Goal: Task Accomplishment & Management: Manage account settings

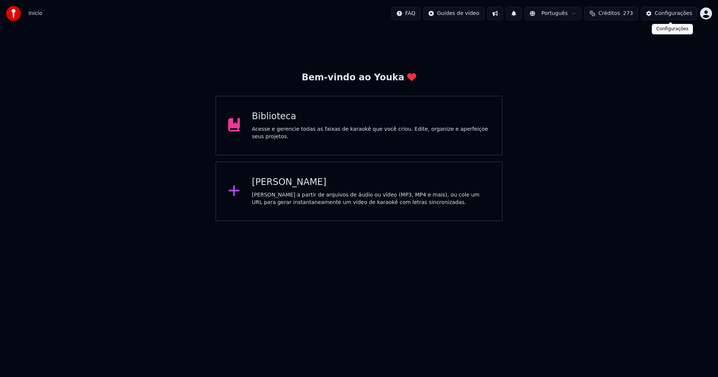
click at [685, 18] on button "Configurações" at bounding box center [669, 13] width 56 height 13
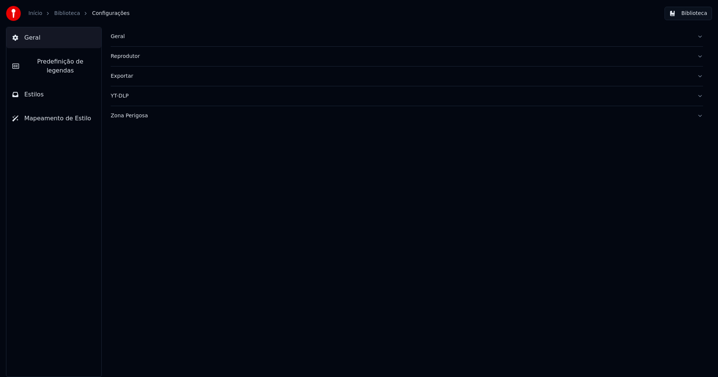
click at [120, 36] on div "Geral" at bounding box center [401, 36] width 580 height 7
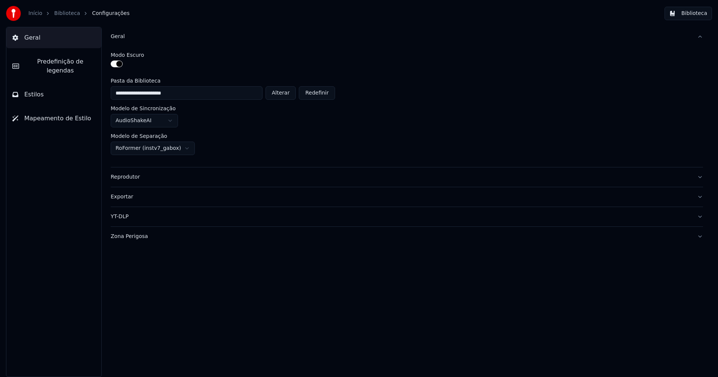
click at [287, 94] on button "Alterar" at bounding box center [280, 92] width 31 height 13
type input "**********"
click at [697, 12] on button "Biblioteca" at bounding box center [687, 13] width 47 height 13
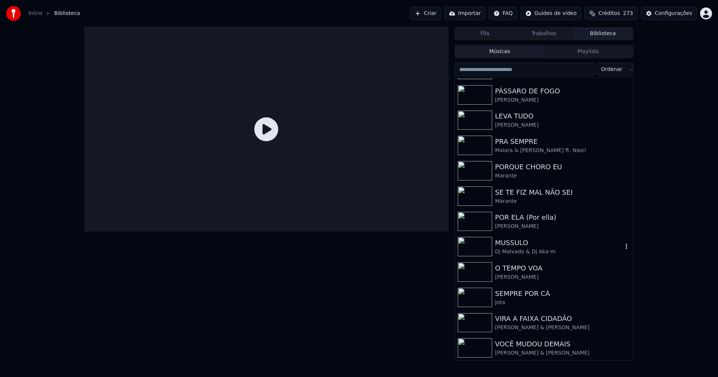
scroll to position [123, 0]
click at [673, 13] on div "Configurações" at bounding box center [673, 13] width 37 height 7
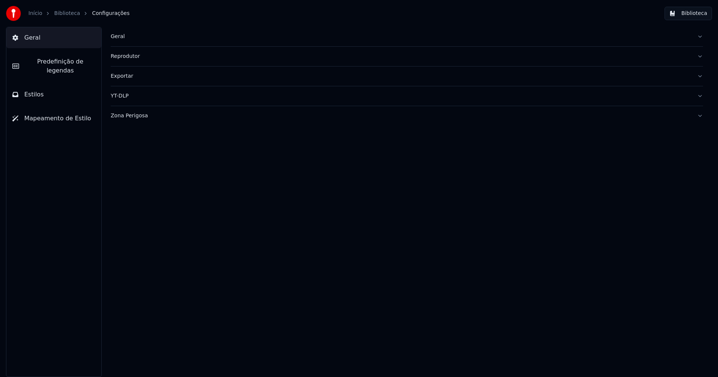
click at [115, 34] on div "Geral" at bounding box center [401, 36] width 580 height 7
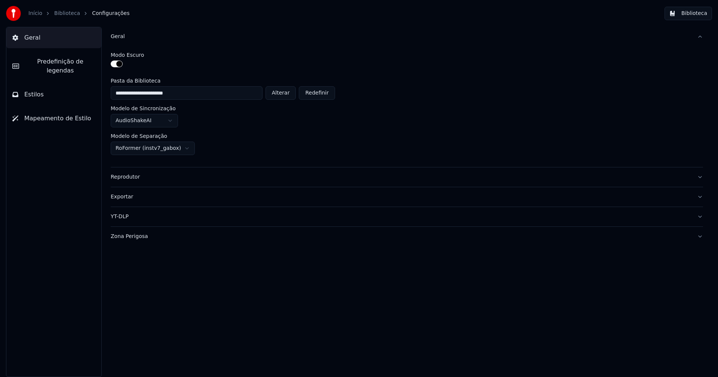
click at [289, 91] on button "Alterar" at bounding box center [280, 92] width 31 height 13
type input "**********"
click at [699, 13] on button "Biblioteca" at bounding box center [687, 13] width 47 height 13
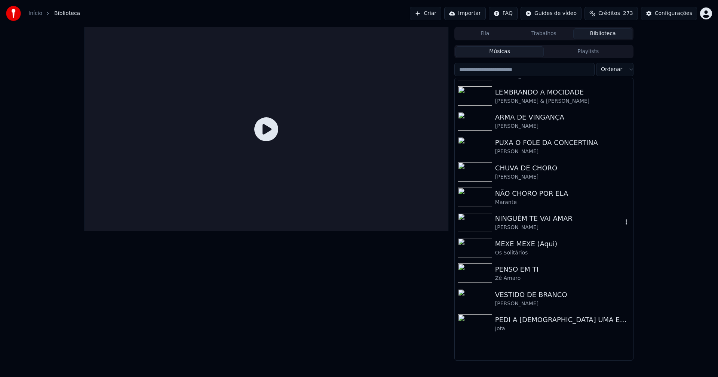
scroll to position [123, 0]
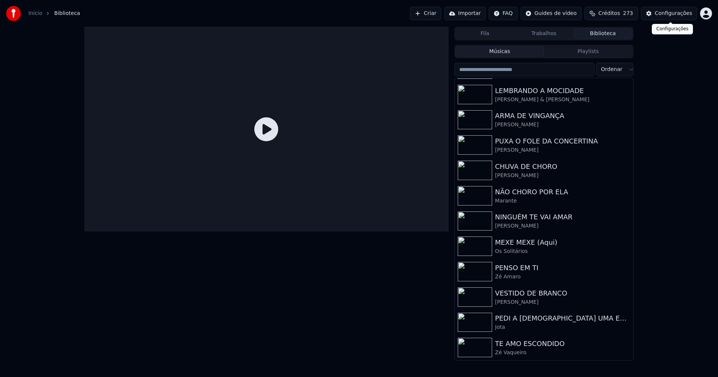
click at [679, 13] on div "Configurações" at bounding box center [673, 13] width 37 height 7
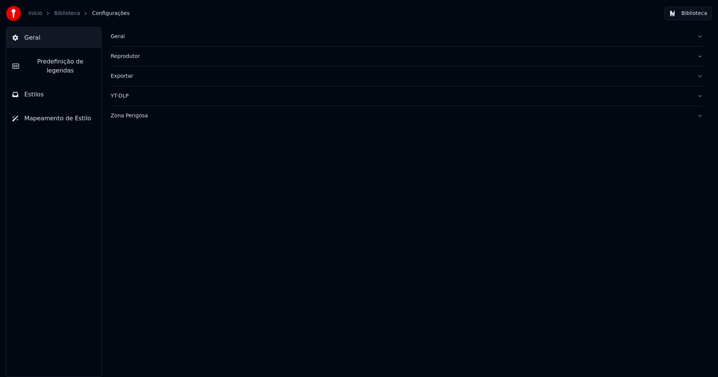
click at [119, 37] on div "Geral" at bounding box center [401, 36] width 580 height 7
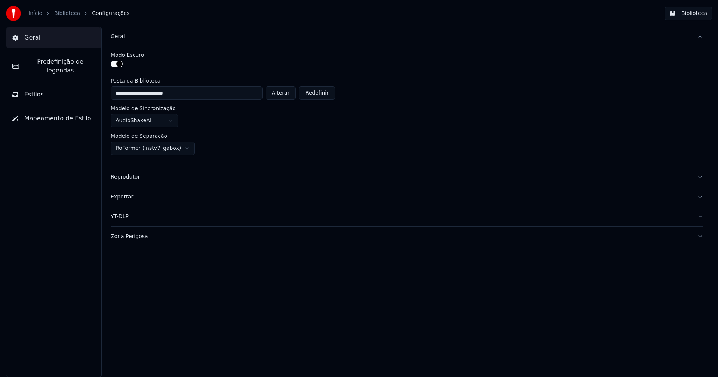
click at [286, 92] on button "Alterar" at bounding box center [280, 92] width 31 height 13
type input "**********"
click at [691, 14] on button "Biblioteca" at bounding box center [687, 13] width 47 height 13
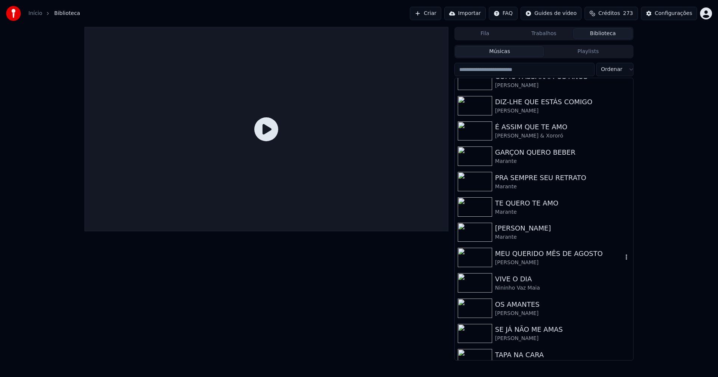
scroll to position [123, 0]
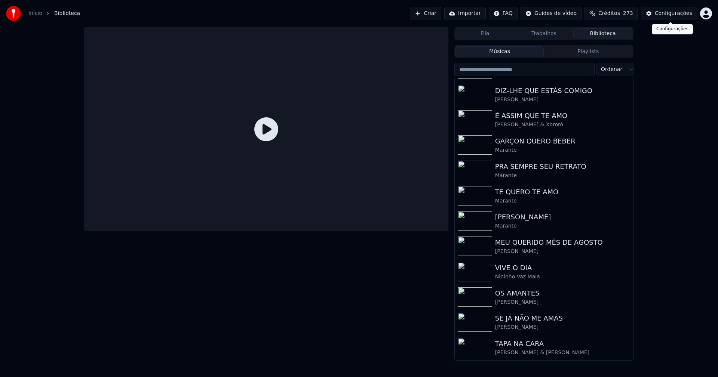
click at [683, 13] on div "Configurações" at bounding box center [673, 13] width 37 height 7
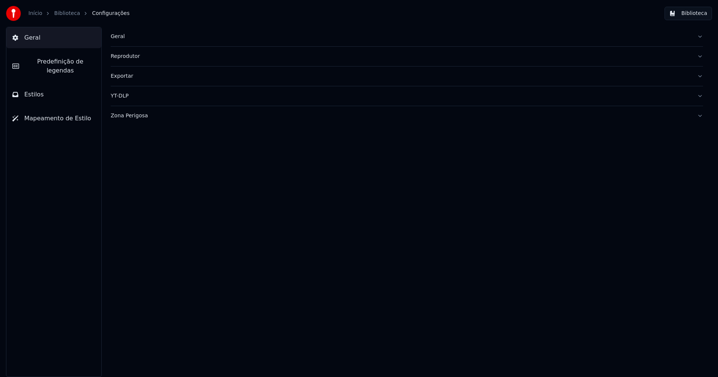
click at [122, 37] on div "Geral" at bounding box center [401, 36] width 580 height 7
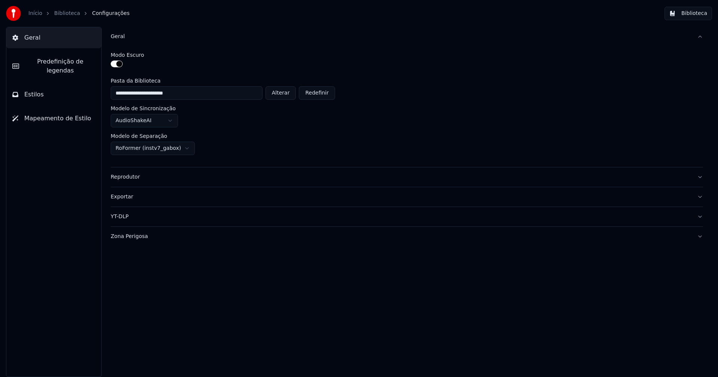
click at [286, 93] on button "Alterar" at bounding box center [280, 92] width 31 height 13
type input "**********"
click at [694, 15] on button "Biblioteca" at bounding box center [687, 13] width 47 height 13
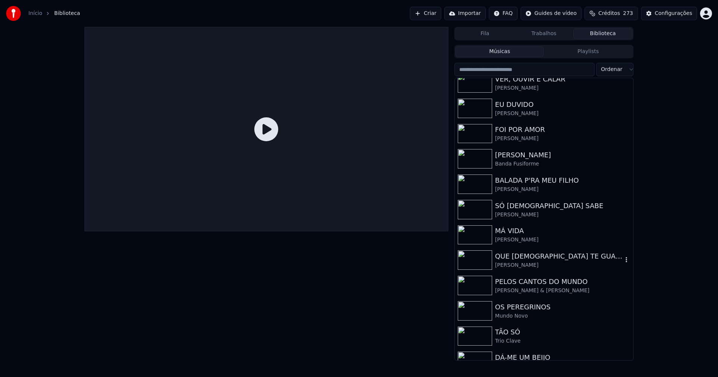
scroll to position [225, 0]
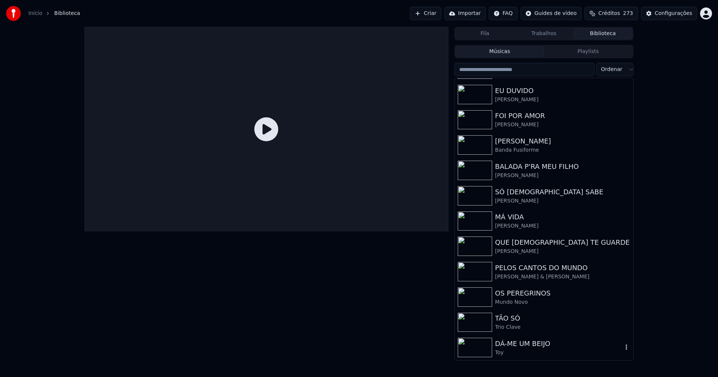
click at [513, 346] on div "DÁ-ME UM BEIJO" at bounding box center [558, 344] width 127 height 10
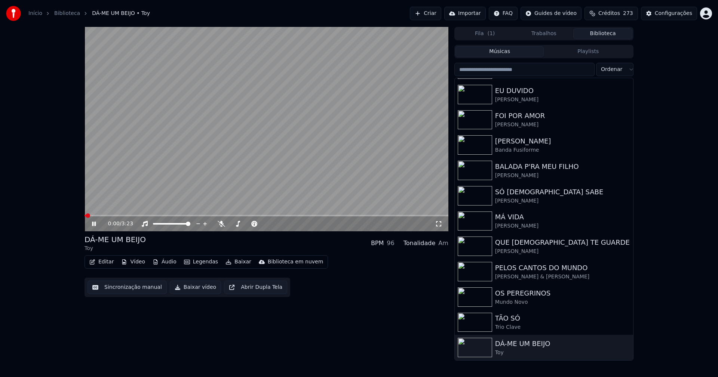
click at [95, 224] on icon at bounding box center [94, 224] width 4 height 4
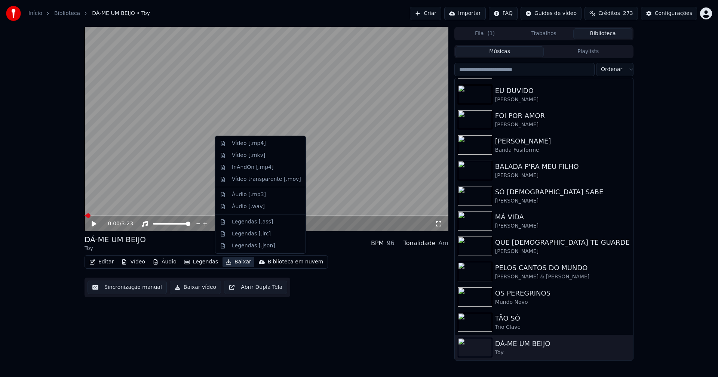
click at [233, 262] on button "Baixar" at bounding box center [238, 262] width 32 height 10
click at [253, 197] on div "Áudio [.mp3]" at bounding box center [249, 194] width 34 height 7
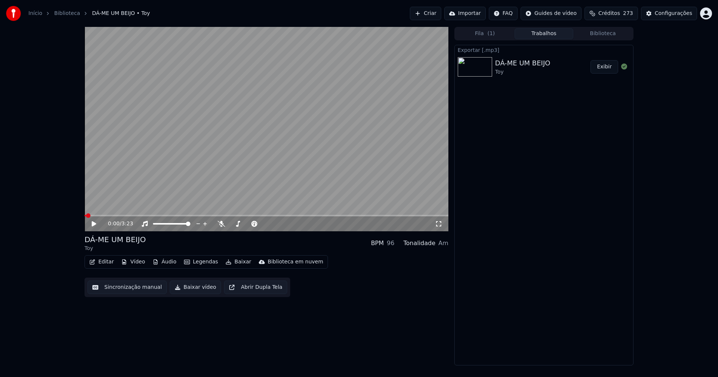
click at [168, 263] on button "Áudio" at bounding box center [165, 262] width 30 height 10
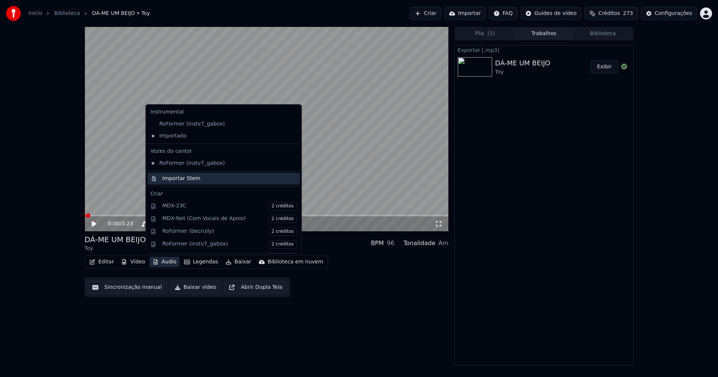
click at [177, 179] on div "Importar Stem" at bounding box center [181, 178] width 38 height 7
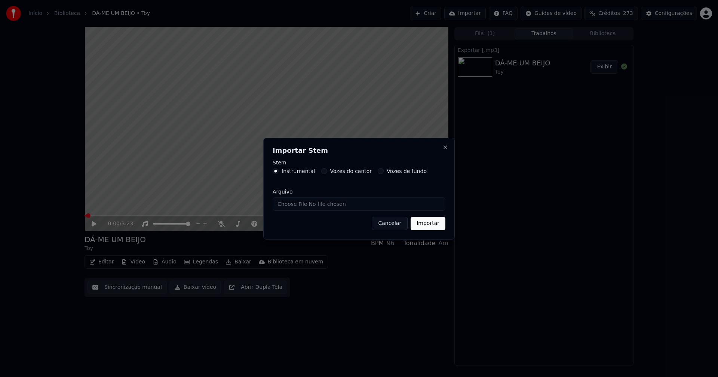
click at [295, 204] on input "Arquivo" at bounding box center [359, 203] width 173 height 13
type input "**********"
click at [435, 224] on button "Importar" at bounding box center [428, 223] width 35 height 13
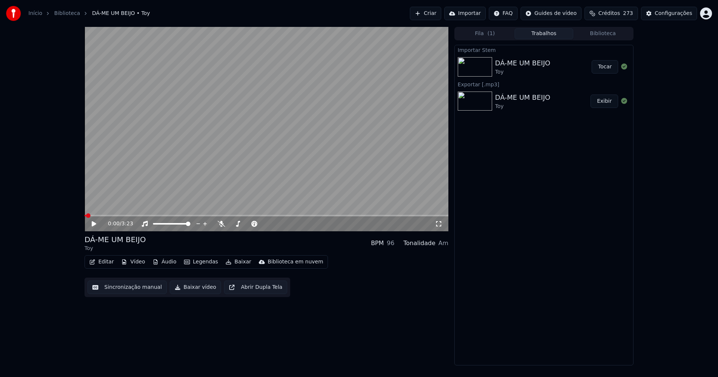
click at [94, 224] on icon at bounding box center [94, 223] width 4 height 5
click at [166, 263] on button "Áudio" at bounding box center [165, 262] width 30 height 10
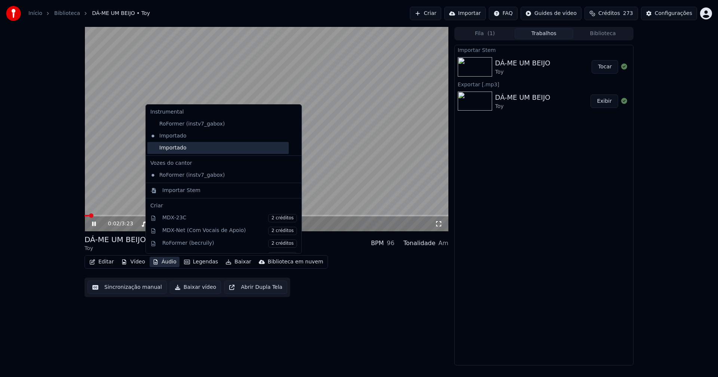
click at [153, 149] on div "Importado" at bounding box center [217, 148] width 141 height 12
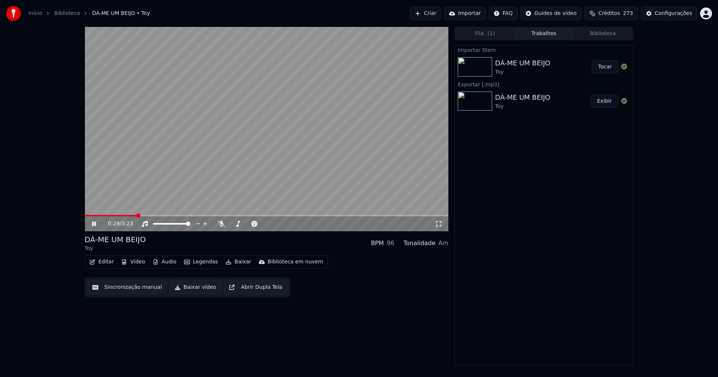
click at [101, 262] on button "Editar" at bounding box center [101, 262] width 30 height 10
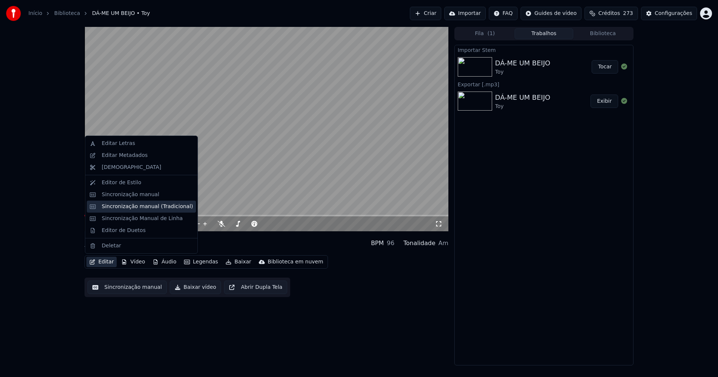
click at [136, 207] on div "Sincronização manual (Tradicional)" at bounding box center [147, 206] width 91 height 7
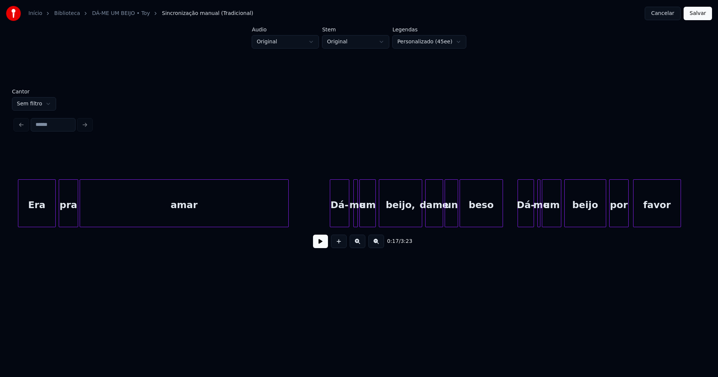
scroll to position [0, 3305]
click at [669, 13] on button "Cancelar" at bounding box center [663, 13] width 36 height 13
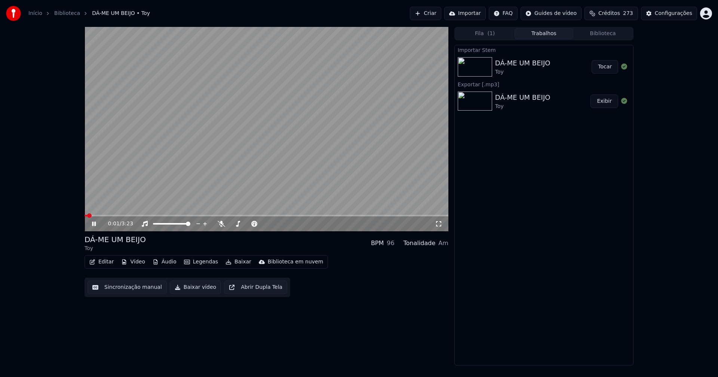
click at [93, 221] on div "0:01 / 3:23" at bounding box center [266, 223] width 358 height 7
click at [196, 288] on button "Baixar vídeo" at bounding box center [195, 287] width 51 height 13
click at [93, 225] on icon at bounding box center [94, 224] width 4 height 4
click at [194, 216] on span at bounding box center [266, 215] width 364 height 1
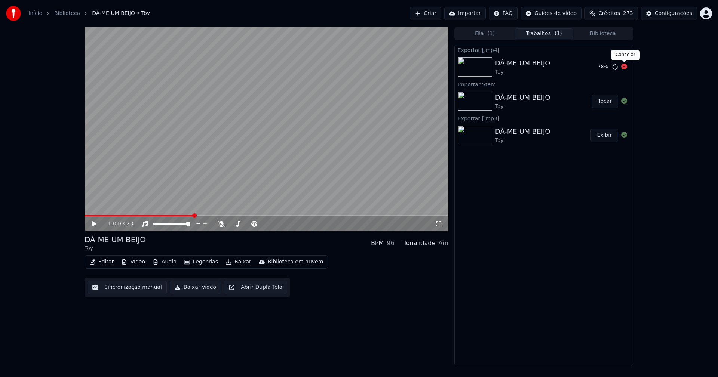
click at [622, 67] on icon at bounding box center [624, 67] width 6 height 6
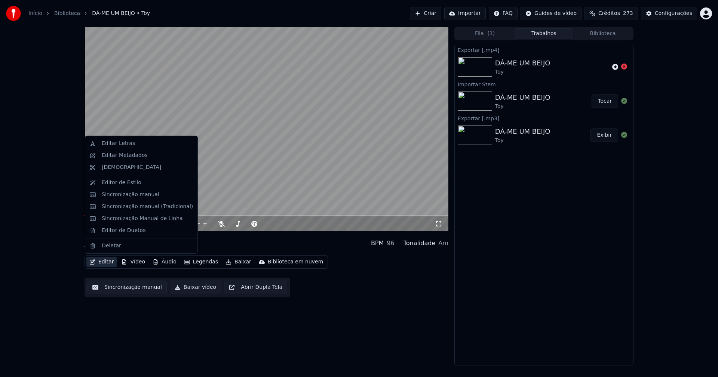
click at [110, 262] on button "Editar" at bounding box center [101, 262] width 30 height 10
click at [673, 13] on div "Configurações" at bounding box center [673, 13] width 37 height 7
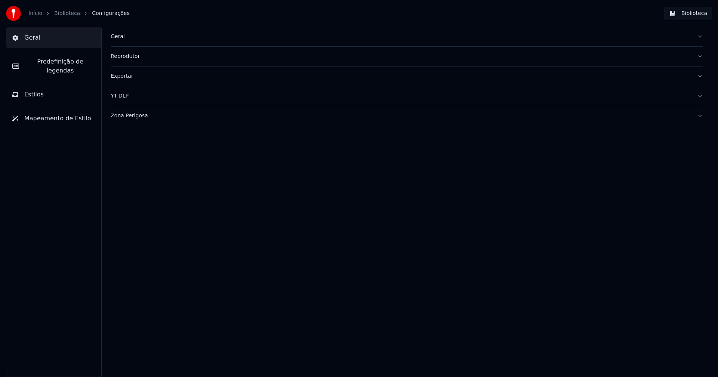
click at [42, 87] on button "Estilos" at bounding box center [53, 94] width 95 height 21
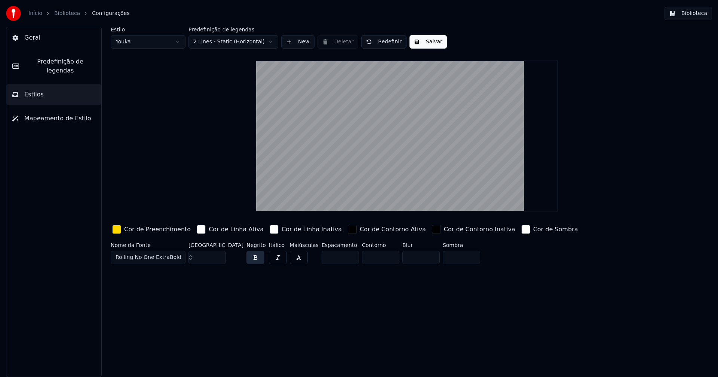
click at [140, 41] on html "Início Biblioteca Configurações Biblioteca Geral Predefinição de legendas Estil…" at bounding box center [359, 188] width 718 height 377
type input "*****"
click at [117, 231] on div "button" at bounding box center [116, 229] width 9 height 9
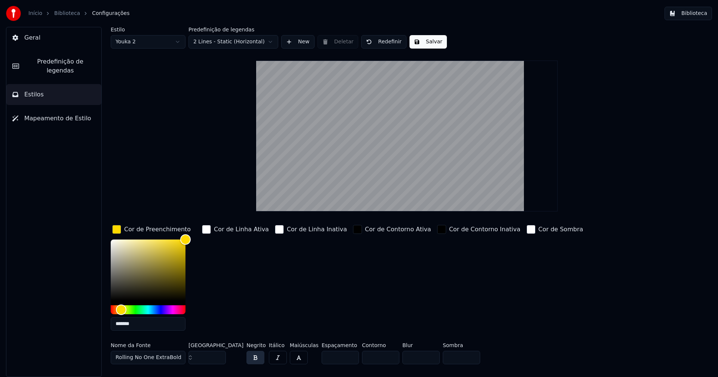
click at [139, 325] on input "*******" at bounding box center [148, 323] width 75 height 13
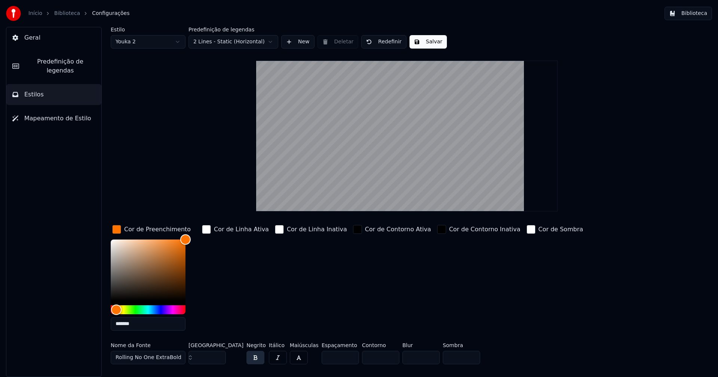
type input "*******"
click at [218, 359] on input "**" at bounding box center [206, 357] width 37 height 13
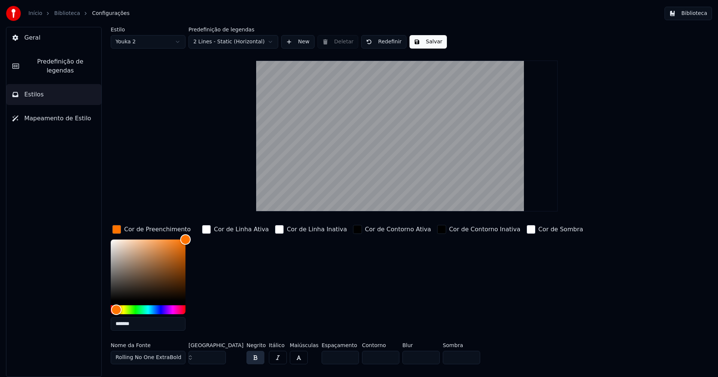
click at [218, 359] on input "**" at bounding box center [206, 357] width 37 height 13
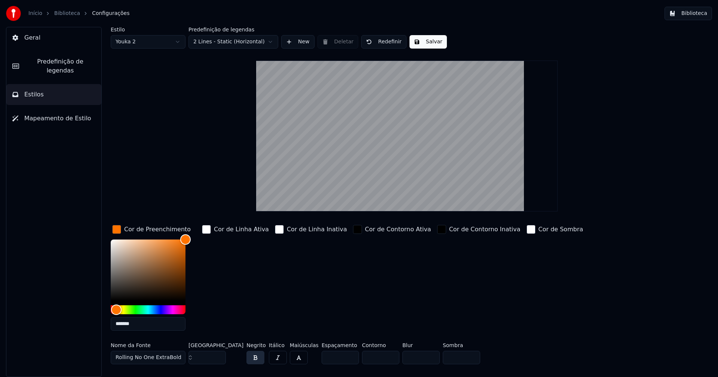
click at [218, 359] on input "**" at bounding box center [206, 357] width 37 height 13
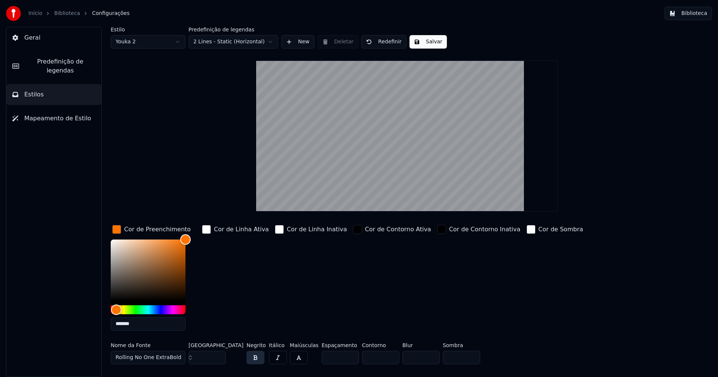
type input "**"
click at [218, 359] on input "**" at bounding box center [206, 357] width 37 height 13
drag, startPoint x: 425, startPoint y: 42, endPoint x: 434, endPoint y: 41, distance: 8.7
click at [425, 43] on button "Salvar" at bounding box center [427, 41] width 37 height 13
click at [701, 13] on button "Biblioteca" at bounding box center [687, 13] width 47 height 13
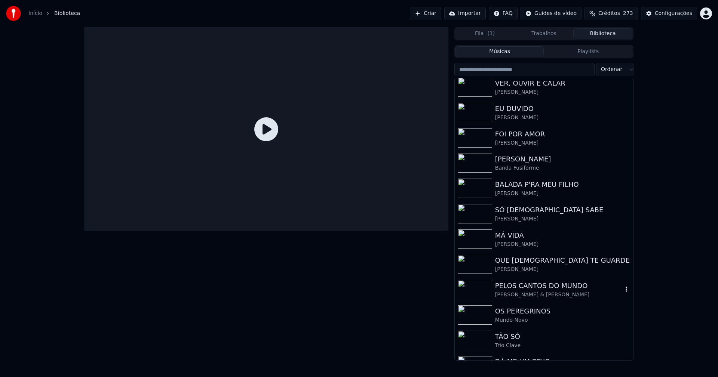
scroll to position [225, 0]
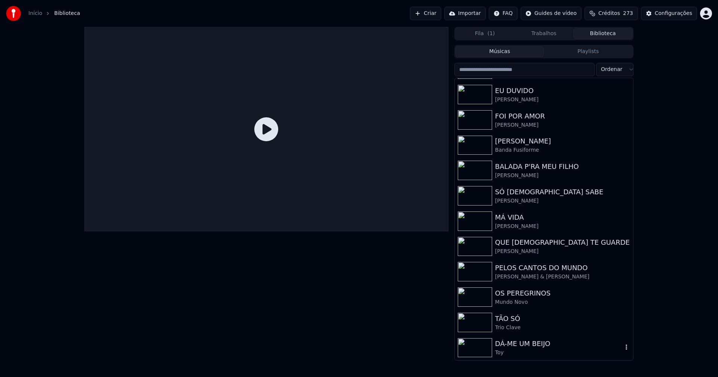
click at [545, 344] on div "DÁ-ME UM BEIJO" at bounding box center [558, 344] width 127 height 10
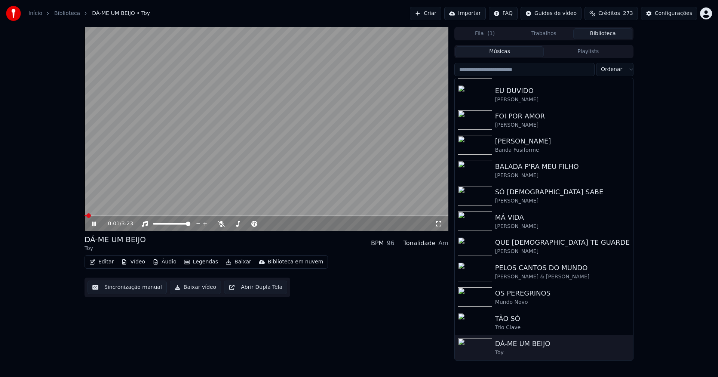
click at [92, 225] on icon at bounding box center [99, 224] width 18 height 6
click at [199, 290] on button "Baixar vídeo" at bounding box center [195, 287] width 51 height 13
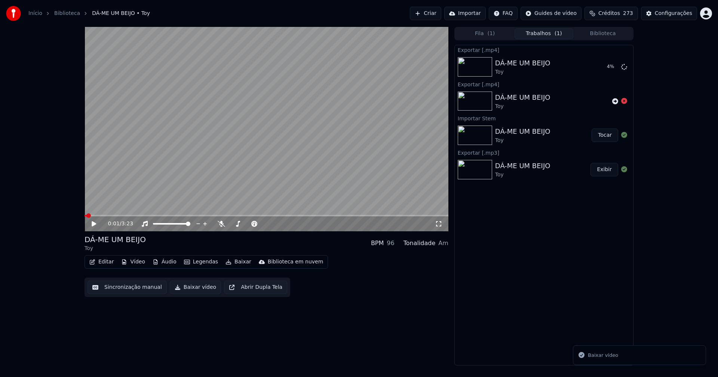
click at [243, 216] on span at bounding box center [266, 215] width 364 height 1
click at [208, 215] on video at bounding box center [266, 129] width 364 height 205
click at [208, 215] on span at bounding box center [145, 215] width 123 height 1
click at [175, 216] on span at bounding box center [149, 215] width 131 height 1
click at [92, 224] on icon at bounding box center [99, 224] width 18 height 6
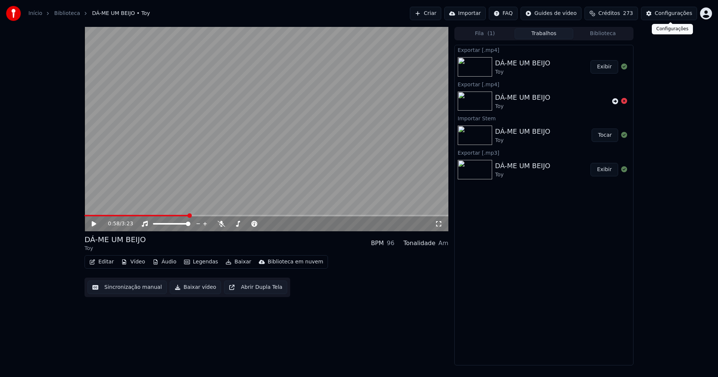
click at [683, 15] on div "Configurações" at bounding box center [673, 13] width 37 height 7
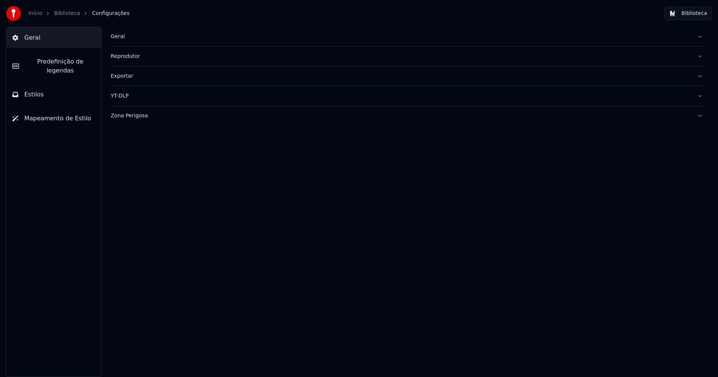
click at [116, 37] on div "Geral" at bounding box center [401, 36] width 580 height 7
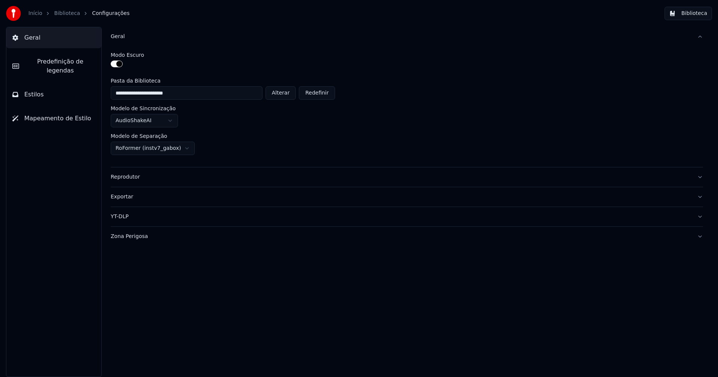
click at [285, 87] on button "Alterar" at bounding box center [280, 92] width 31 height 13
type input "**********"
click at [695, 13] on button "Biblioteca" at bounding box center [687, 13] width 47 height 13
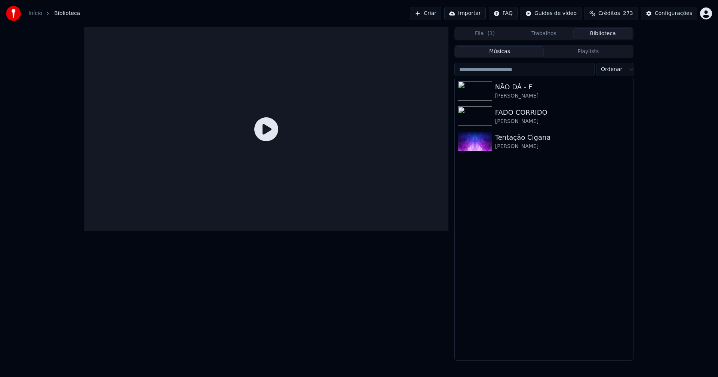
click at [30, 13] on link "Início" at bounding box center [35, 13] width 14 height 7
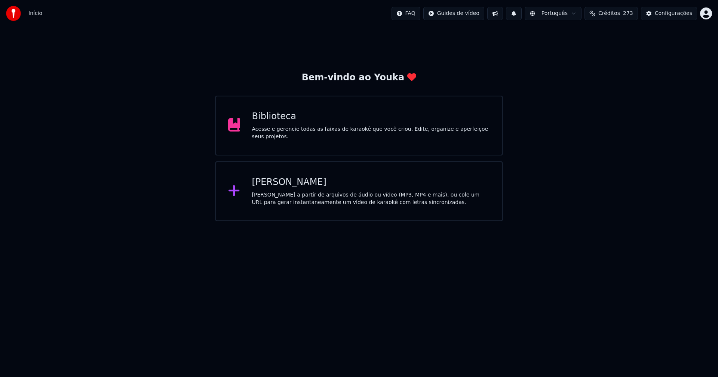
click at [287, 185] on div "[PERSON_NAME]" at bounding box center [371, 182] width 238 height 12
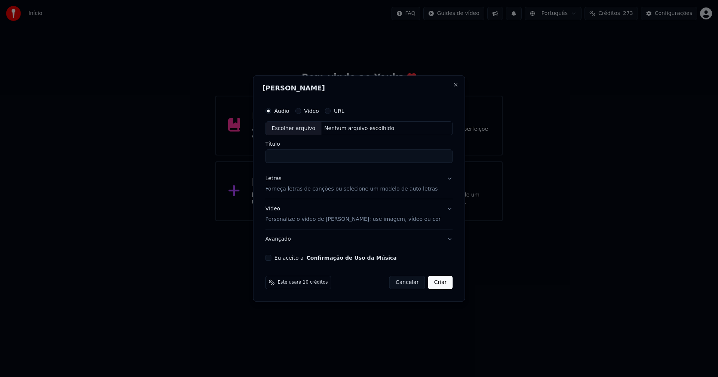
click at [307, 129] on div "Escolher arquivo" at bounding box center [294, 128] width 56 height 13
type input "**********"
click at [279, 179] on div "Letras" at bounding box center [273, 178] width 16 height 7
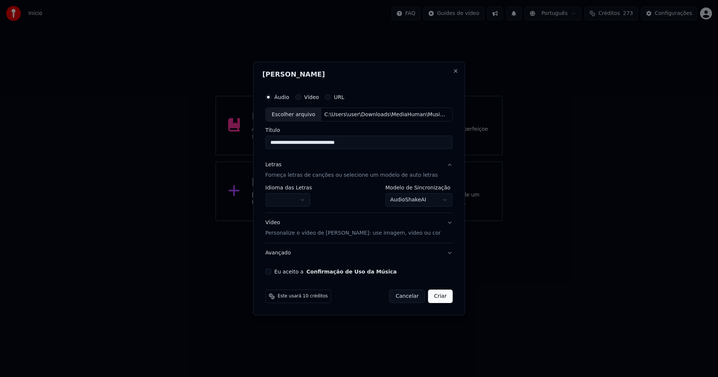
click at [291, 205] on body "**********" at bounding box center [359, 110] width 718 height 221
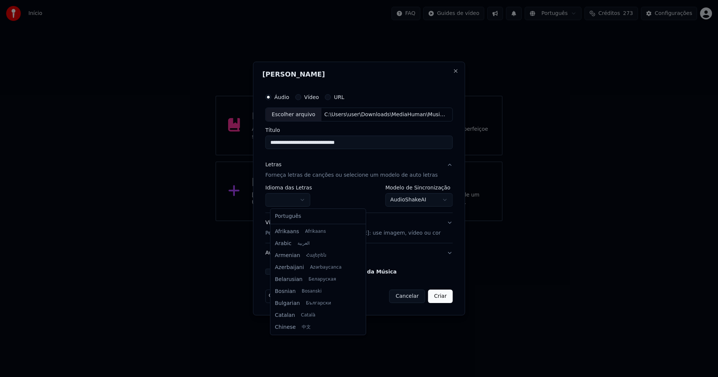
select select "**"
drag, startPoint x: 294, startPoint y: 221, endPoint x: 369, endPoint y: 206, distance: 76.3
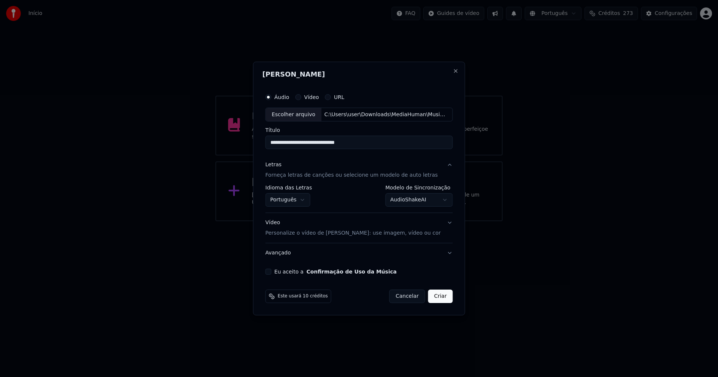
click at [414, 205] on body "**********" at bounding box center [359, 110] width 718 height 221
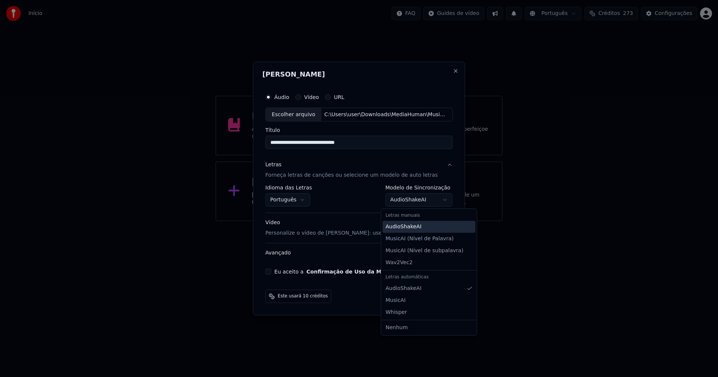
select select "**********"
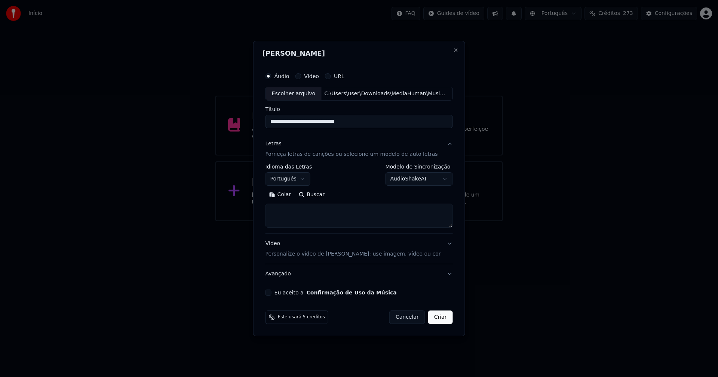
click at [287, 197] on button "Colar" at bounding box center [280, 195] width 30 height 12
click at [271, 294] on button "Eu aceito a Confirmação de Uso da Música" at bounding box center [268, 293] width 6 height 6
click at [436, 318] on button "Criar" at bounding box center [440, 317] width 25 height 13
type textarea "**********"
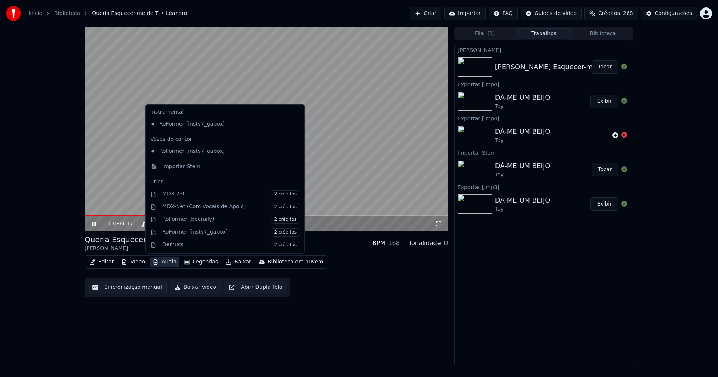
click at [163, 266] on button "Áudio" at bounding box center [165, 262] width 30 height 10
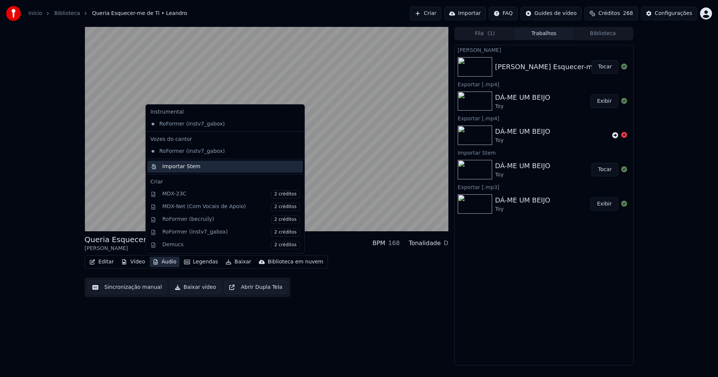
click at [168, 166] on div "Importar Stem" at bounding box center [181, 166] width 38 height 7
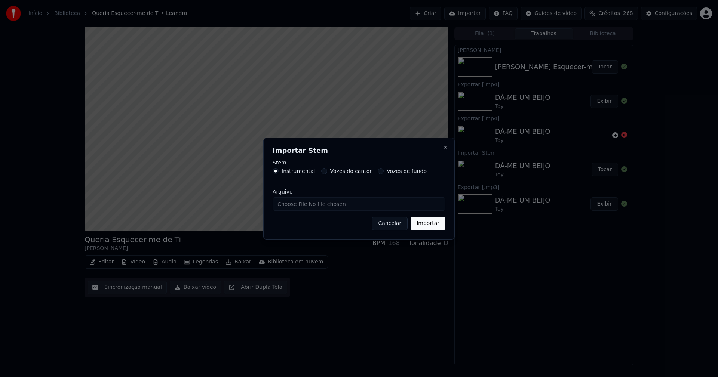
click at [298, 205] on input "Arquivo" at bounding box center [359, 203] width 173 height 13
type input "**********"
click at [431, 228] on button "Importar" at bounding box center [428, 223] width 35 height 13
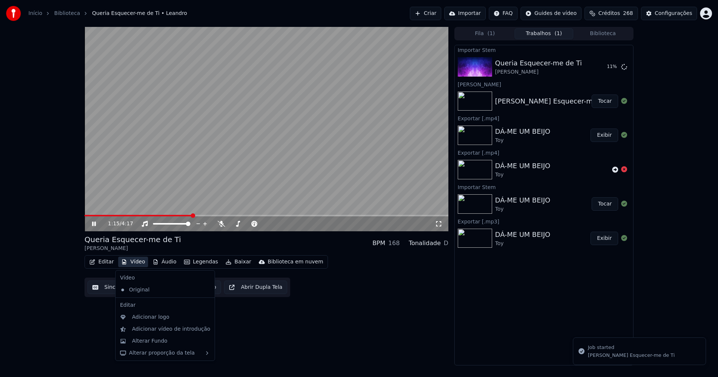
click at [133, 262] on button "Vídeo" at bounding box center [133, 262] width 30 height 10
click at [152, 318] on div "Adicionar logo" at bounding box center [150, 317] width 37 height 7
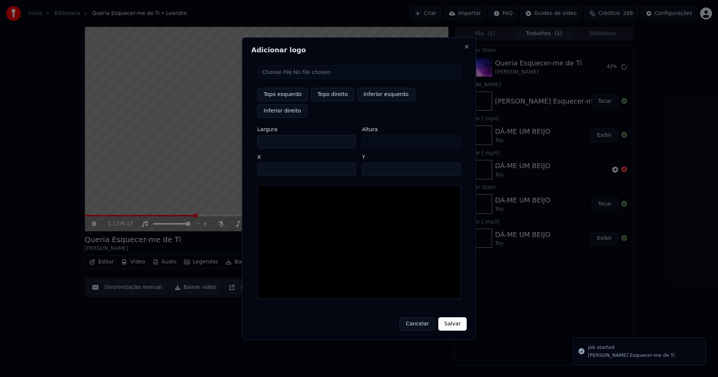
click at [288, 79] on input "file" at bounding box center [358, 71] width 203 height 13
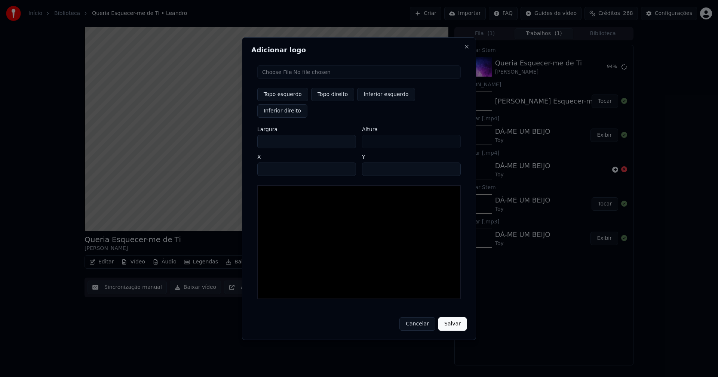
type input "**********"
drag, startPoint x: 336, startPoint y: 106, endPoint x: 328, endPoint y: 109, distance: 8.6
click at [336, 101] on button "Topo direito" at bounding box center [332, 94] width 43 height 13
type input "****"
drag, startPoint x: 269, startPoint y: 135, endPoint x: 226, endPoint y: 141, distance: 43.5
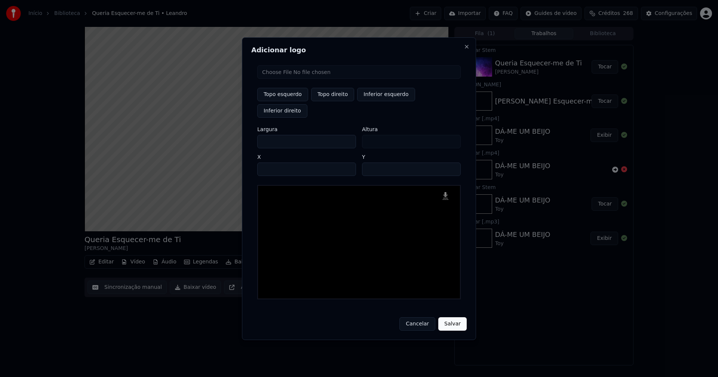
click at [226, 141] on body "Início Biblioteca Queria Esquecer-me de Ti • [PERSON_NAME] Importar FAQ Guides …" at bounding box center [359, 188] width 718 height 377
type input "**"
type input "***"
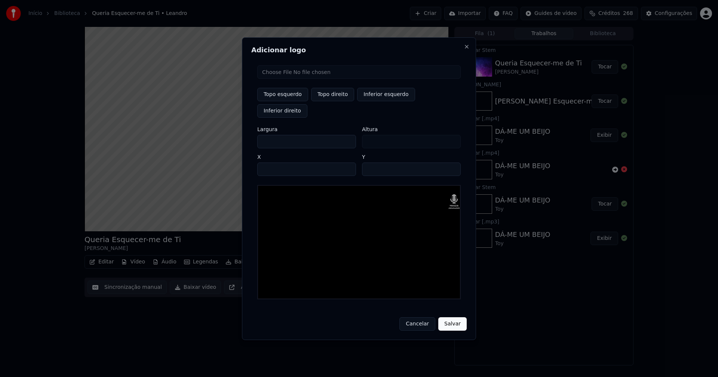
type input "***"
click at [273, 163] on input "****" at bounding box center [306, 169] width 99 height 13
type input "****"
click at [370, 163] on input "**" at bounding box center [411, 169] width 99 height 13
type input "**"
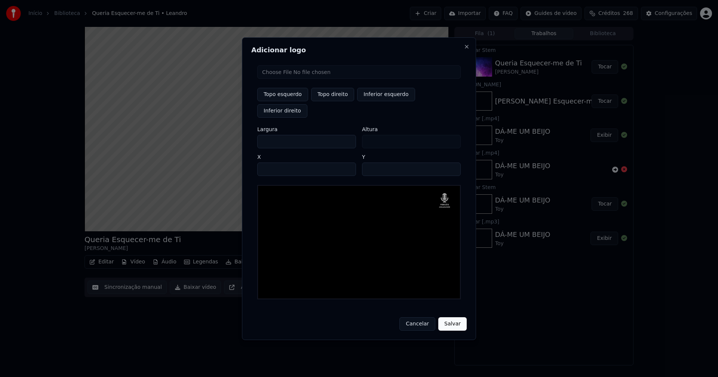
click at [452, 317] on button "Salvar" at bounding box center [452, 323] width 28 height 13
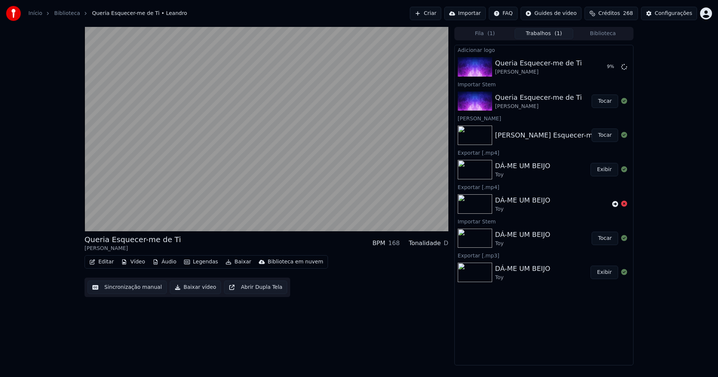
click at [165, 264] on button "Áudio" at bounding box center [165, 262] width 30 height 10
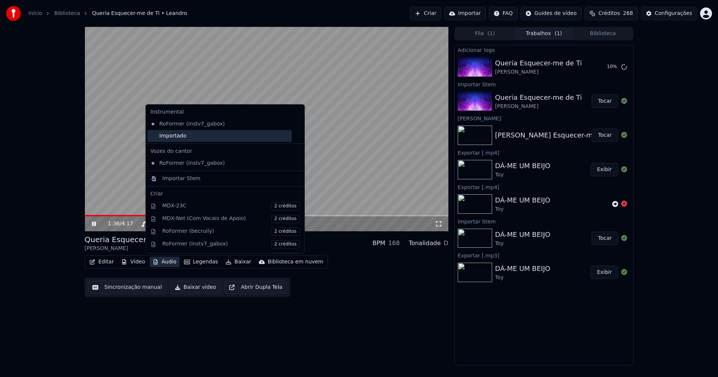
click at [154, 135] on div "Importado" at bounding box center [219, 136] width 144 height 12
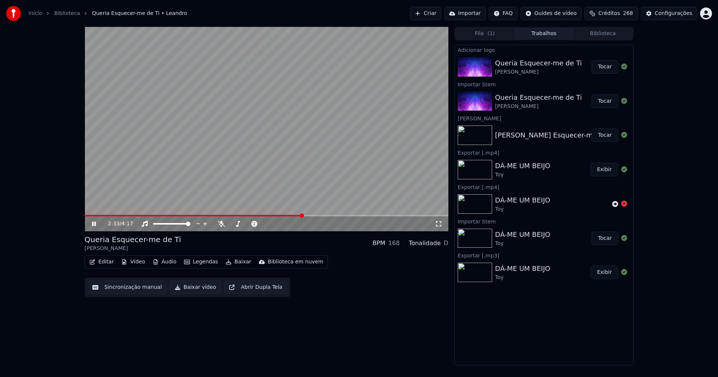
click at [603, 70] on button "Tocar" at bounding box center [604, 66] width 27 height 13
click at [102, 263] on button "Editar" at bounding box center [101, 262] width 30 height 10
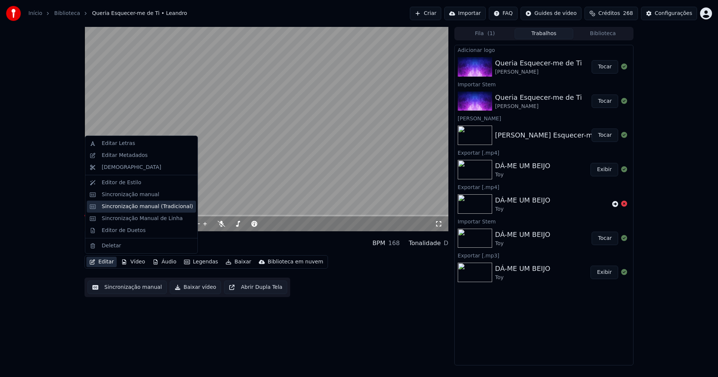
click at [122, 207] on div "Sincronização manual (Tradicional)" at bounding box center [147, 206] width 91 height 7
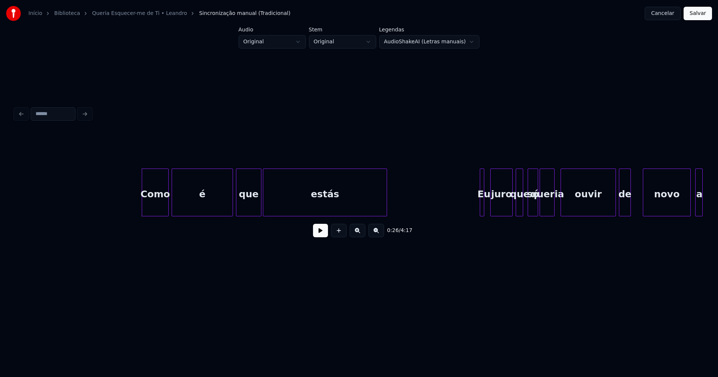
scroll to position [0, 1863]
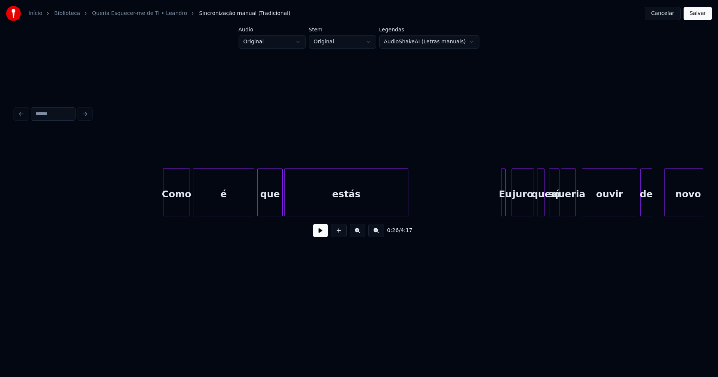
click at [319, 236] on button at bounding box center [320, 230] width 15 height 13
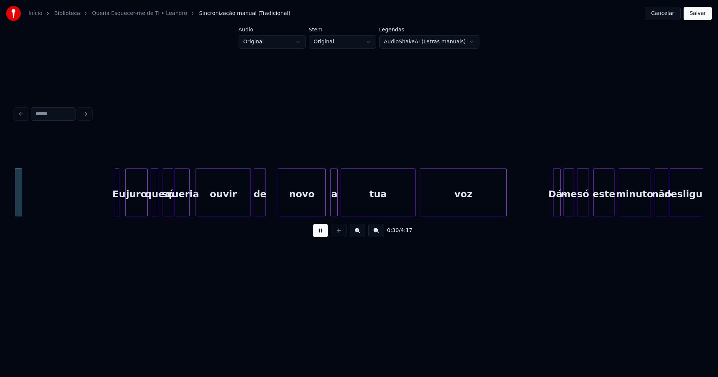
scroll to position [0, 2250]
click at [123, 212] on div at bounding box center [123, 192] width 2 height 47
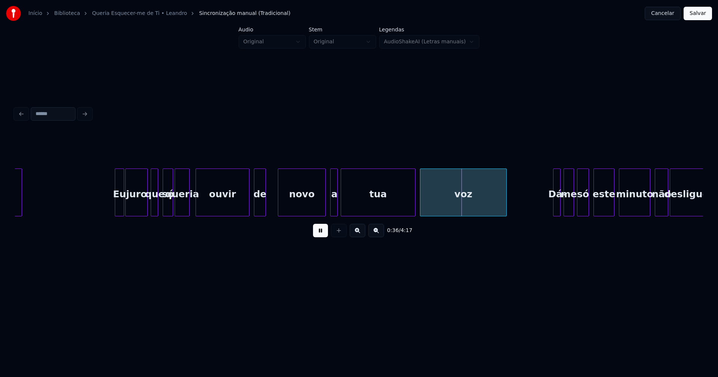
click at [248, 205] on div at bounding box center [248, 192] width 2 height 47
click at [274, 210] on div at bounding box center [273, 192] width 2 height 47
click at [332, 209] on div "a" at bounding box center [332, 194] width 7 height 51
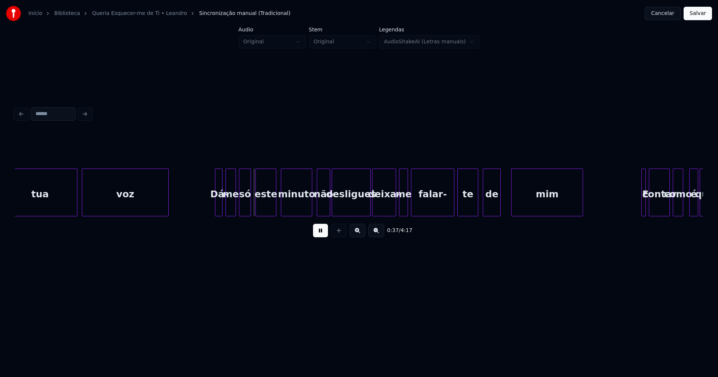
scroll to position [0, 2598]
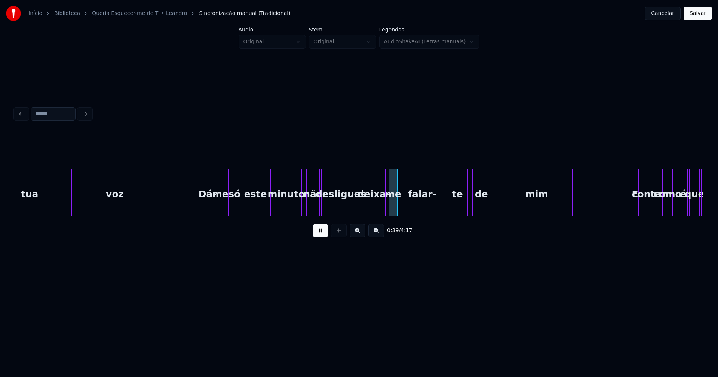
click at [203, 205] on div at bounding box center [204, 192] width 2 height 47
click at [298, 209] on div at bounding box center [299, 192] width 2 height 47
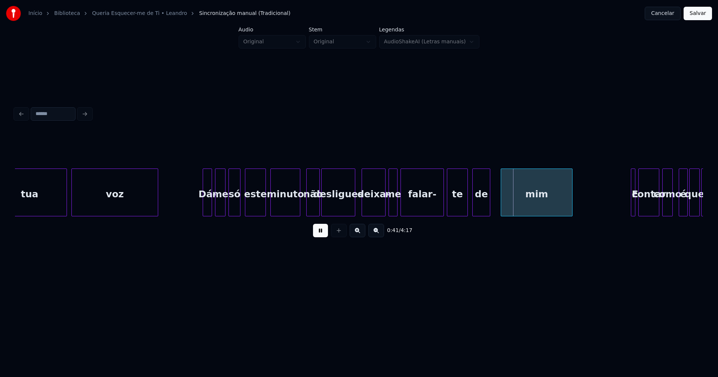
click at [353, 211] on div at bounding box center [354, 192] width 2 height 47
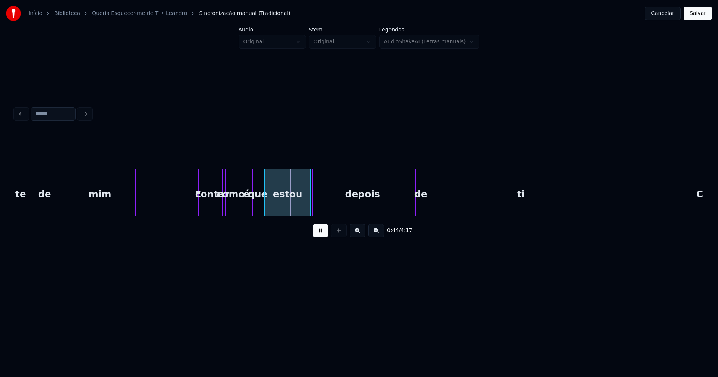
scroll to position [0, 3046]
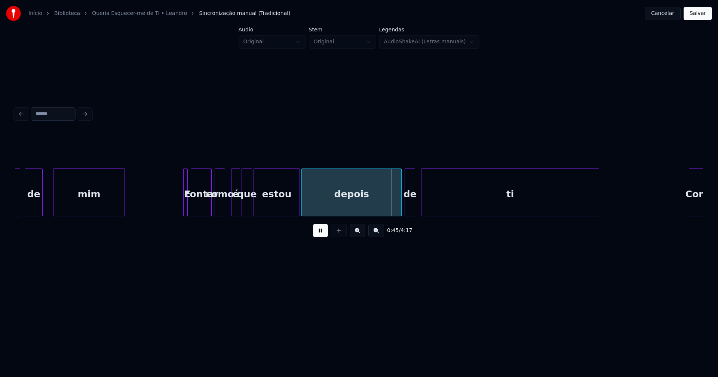
drag, startPoint x: 182, startPoint y: 202, endPoint x: 172, endPoint y: 206, distance: 10.2
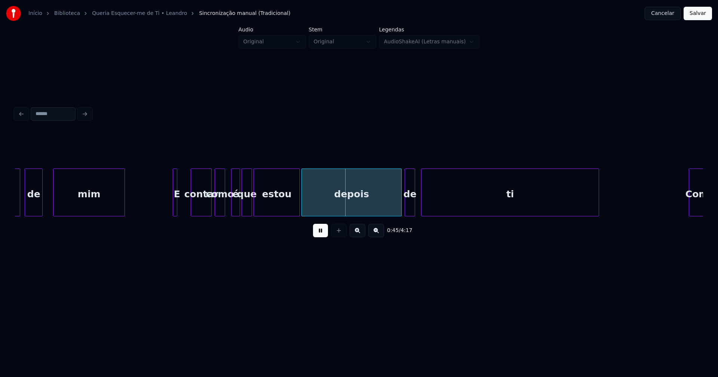
click at [173, 204] on div "E" at bounding box center [175, 193] width 4 height 48
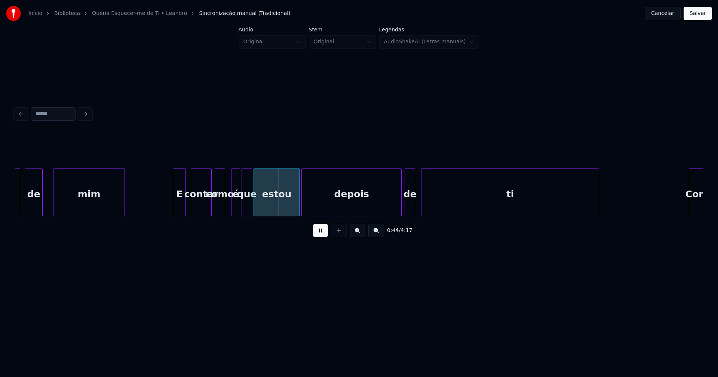
click at [184, 207] on div at bounding box center [184, 192] width 2 height 47
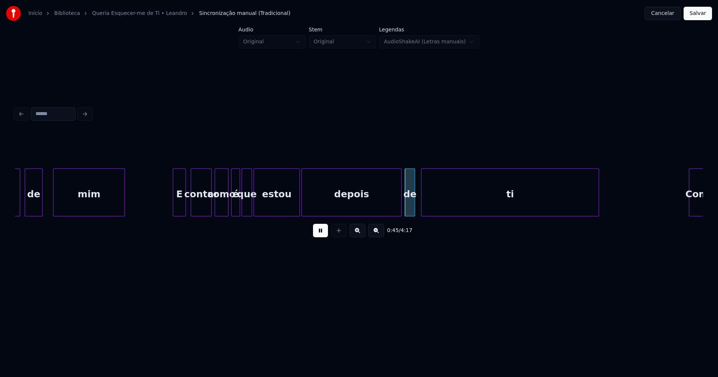
click at [226, 203] on div at bounding box center [227, 192] width 2 height 47
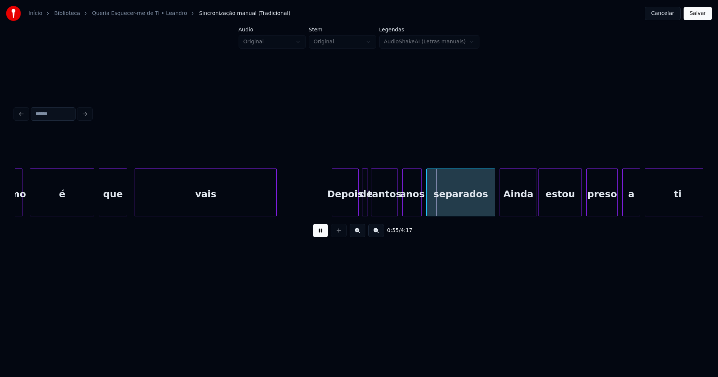
click at [343, 209] on div "Depois" at bounding box center [345, 194] width 26 height 51
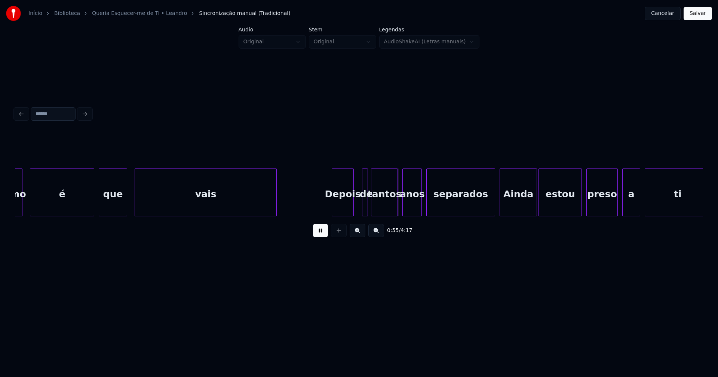
click at [352, 209] on div at bounding box center [352, 192] width 2 height 47
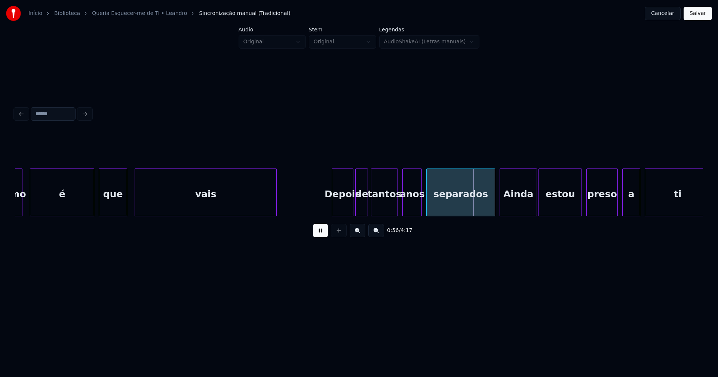
click at [356, 211] on div at bounding box center [357, 192] width 2 height 47
click at [490, 209] on div at bounding box center [490, 192] width 2 height 47
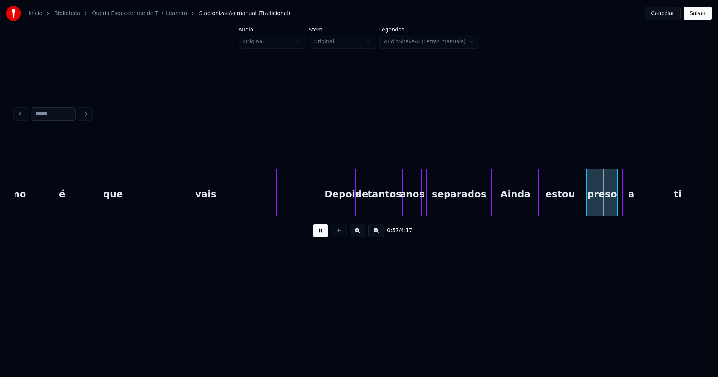
click at [507, 212] on div "Ainda" at bounding box center [515, 194] width 37 height 51
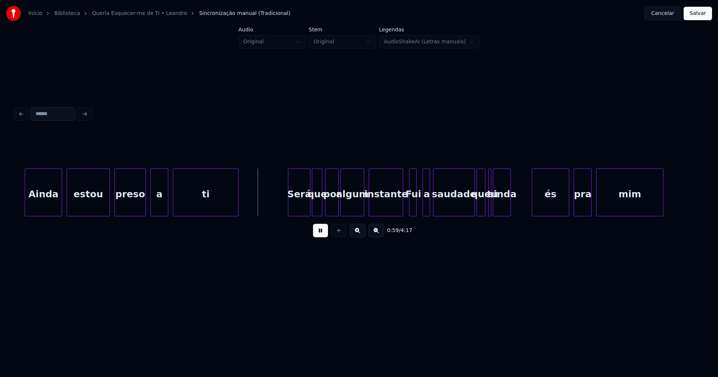
scroll to position [0, 4217]
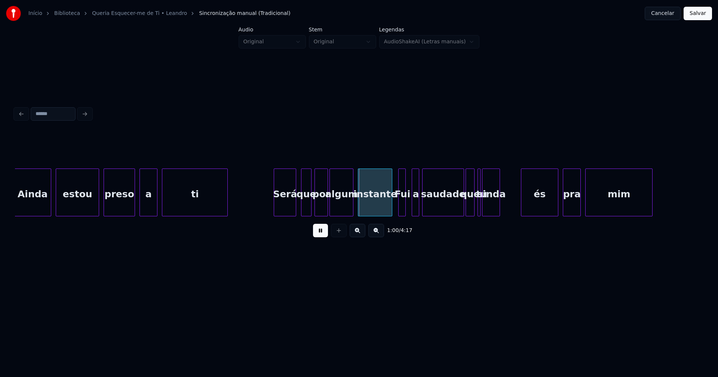
click at [286, 205] on div "Será" at bounding box center [285, 194] width 22 height 51
click at [273, 205] on div at bounding box center [273, 192] width 2 height 47
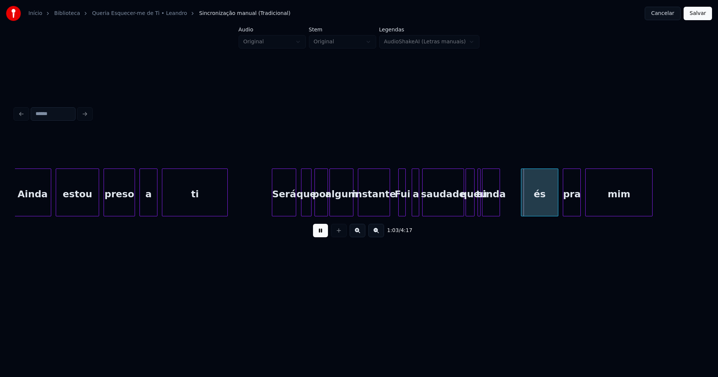
click at [388, 208] on div at bounding box center [388, 192] width 2 height 47
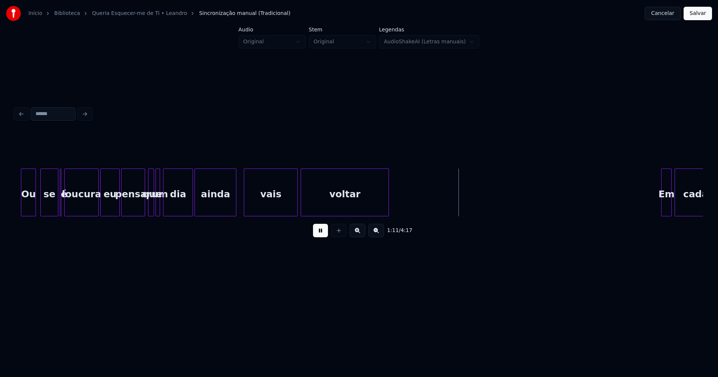
drag, startPoint x: 317, startPoint y: 237, endPoint x: 273, endPoint y: 227, distance: 44.5
click at [317, 236] on button at bounding box center [320, 230] width 15 height 13
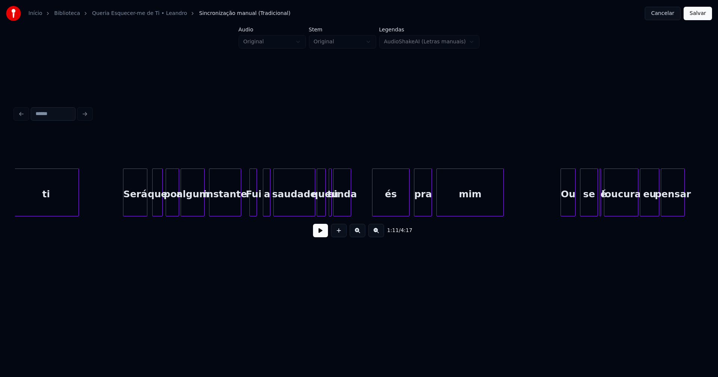
scroll to position [0, 4323]
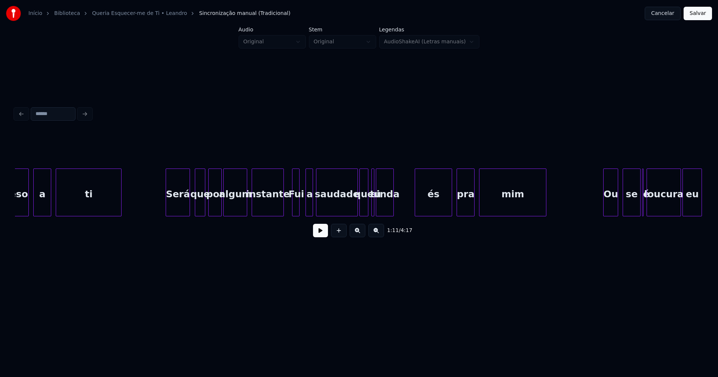
drag, startPoint x: 288, startPoint y: 206, endPoint x: 317, endPoint y: 234, distance: 40.7
click at [319, 234] on button at bounding box center [320, 230] width 15 height 13
click at [316, 237] on button at bounding box center [320, 230] width 15 height 13
click at [412, 209] on div at bounding box center [411, 192] width 2 height 47
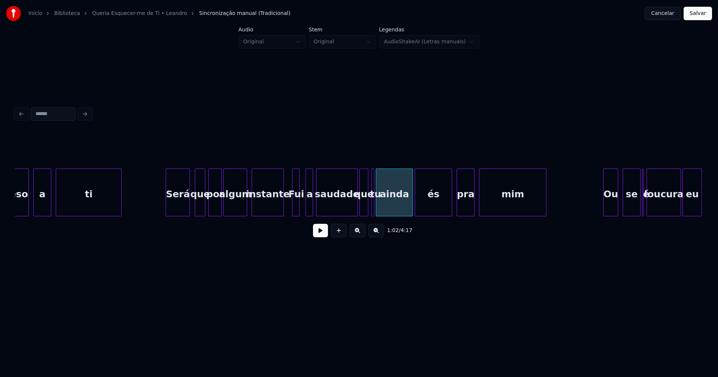
drag, startPoint x: 319, startPoint y: 240, endPoint x: 330, endPoint y: 213, distance: 28.9
click at [319, 237] on button at bounding box center [320, 230] width 15 height 13
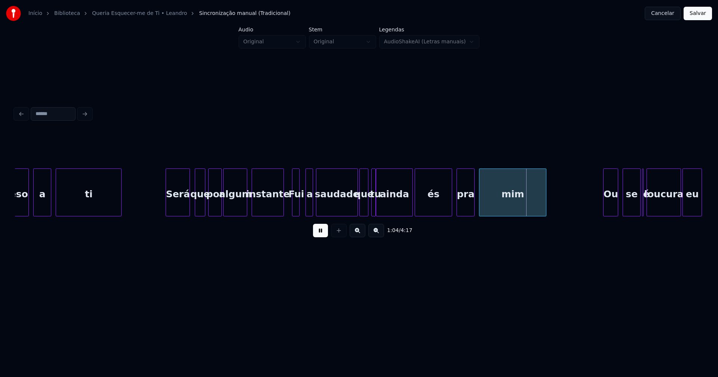
click at [374, 212] on div at bounding box center [374, 192] width 2 height 47
click at [383, 212] on div at bounding box center [384, 192] width 2 height 47
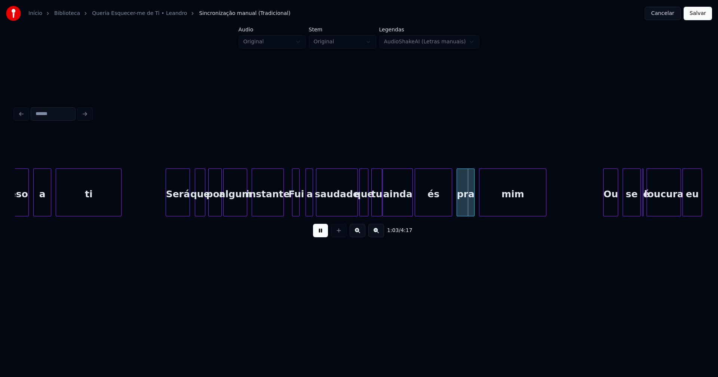
click at [380, 213] on div at bounding box center [380, 192] width 2 height 47
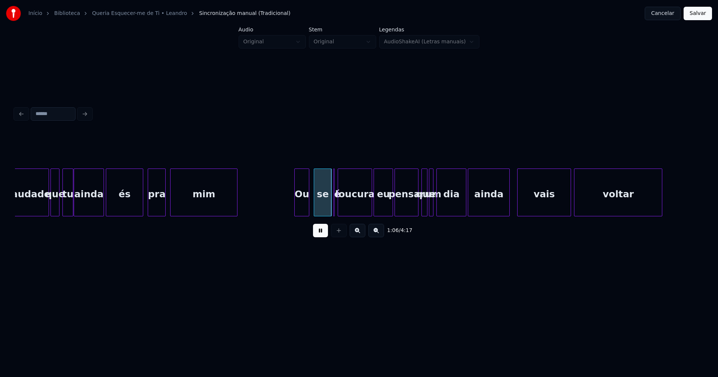
scroll to position [0, 4643]
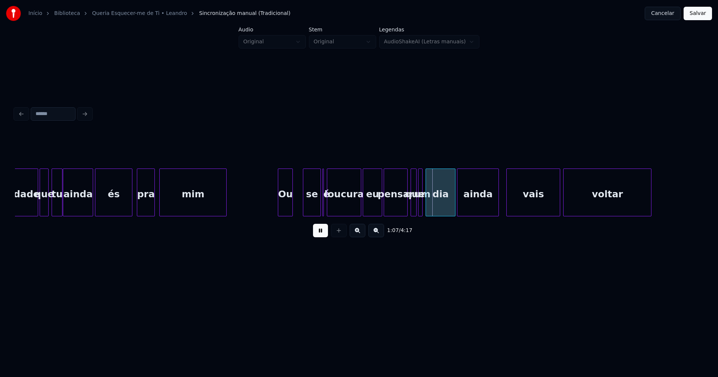
click at [283, 206] on div "Ou" at bounding box center [285, 194] width 14 height 51
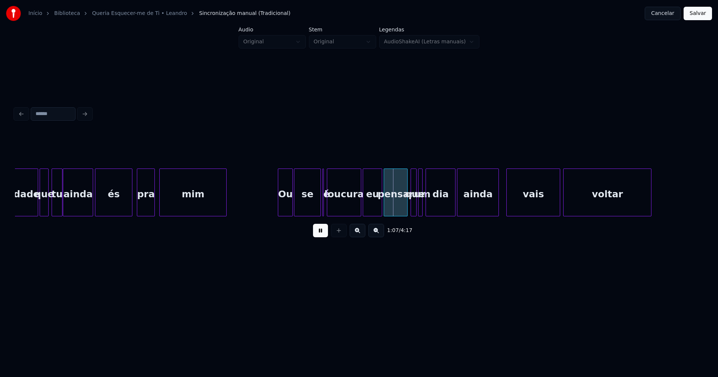
click at [295, 209] on div at bounding box center [295, 192] width 2 height 47
click at [326, 214] on div "Ou se é loucura eu mim pra és ainda que tu saudade pensar que um dia ainda vais…" at bounding box center [359, 193] width 688 height 48
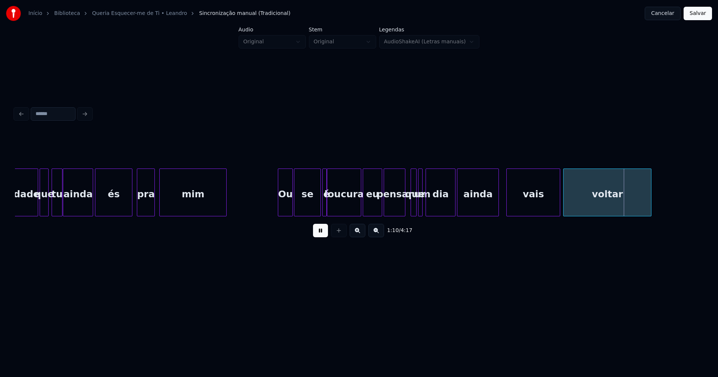
click at [403, 209] on div at bounding box center [404, 192] width 2 height 47
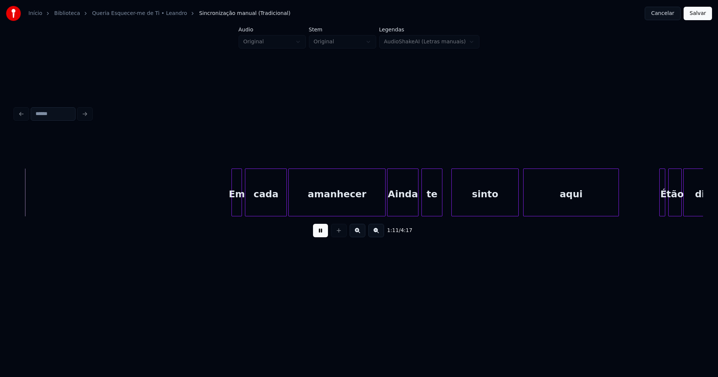
scroll to position [0, 5345]
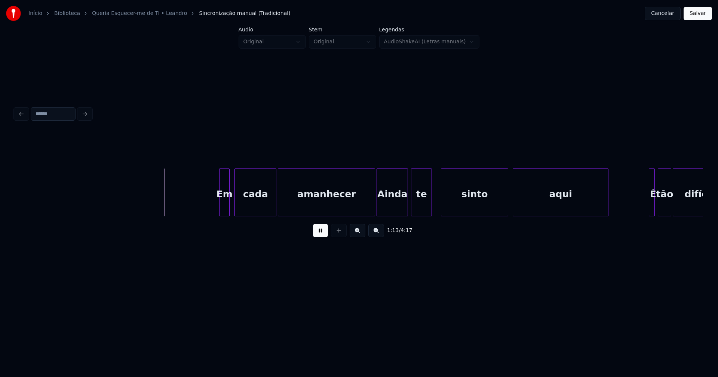
click at [225, 210] on div "Em" at bounding box center [224, 194] width 10 height 51
click at [368, 215] on div "Em cada amanhecer Ainda te sinto aqui É tão difícil" at bounding box center [359, 193] width 688 height 48
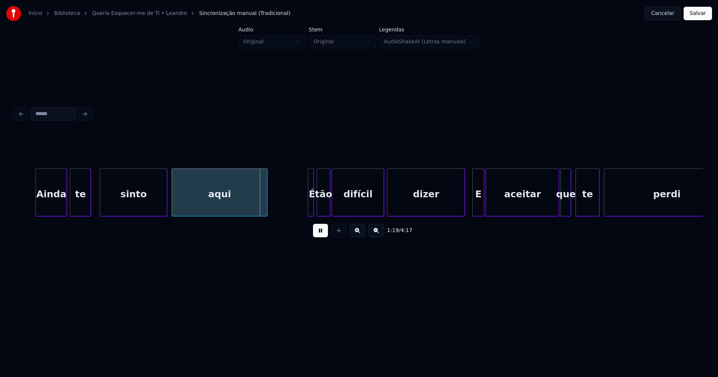
scroll to position [0, 5707]
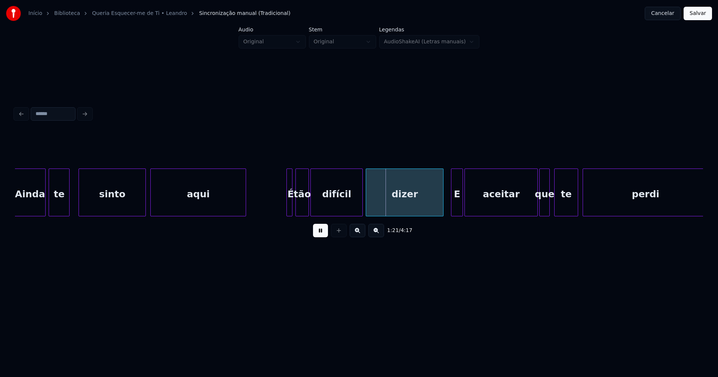
drag, startPoint x: 321, startPoint y: 235, endPoint x: 302, endPoint y: 214, distance: 28.1
click at [322, 235] on button at bounding box center [320, 230] width 15 height 13
click at [290, 203] on div at bounding box center [291, 192] width 2 height 47
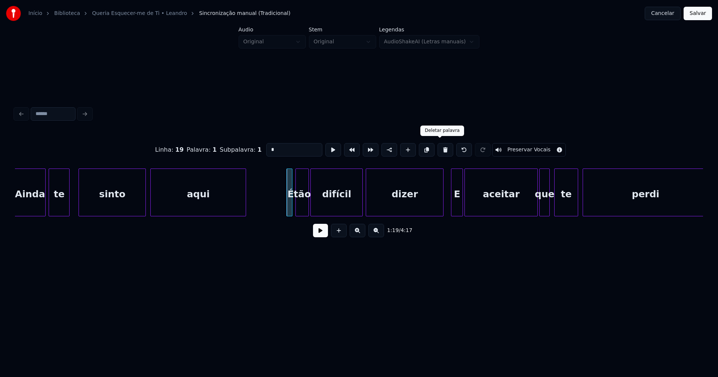
click at [439, 150] on button at bounding box center [445, 149] width 16 height 13
click at [302, 209] on div "tão" at bounding box center [302, 194] width 13 height 51
click at [267, 146] on input "***" at bounding box center [294, 149] width 56 height 13
type input "***"
click at [316, 233] on button at bounding box center [320, 230] width 15 height 13
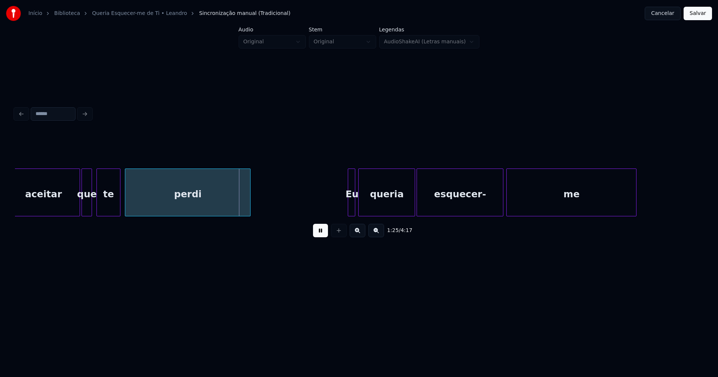
scroll to position [0, 6208]
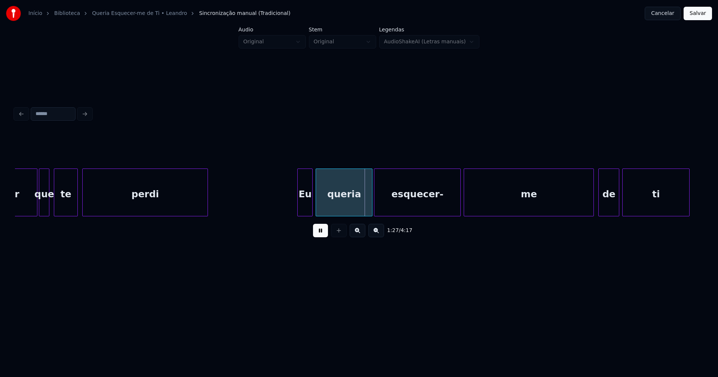
click at [298, 207] on div at bounding box center [299, 192] width 2 height 47
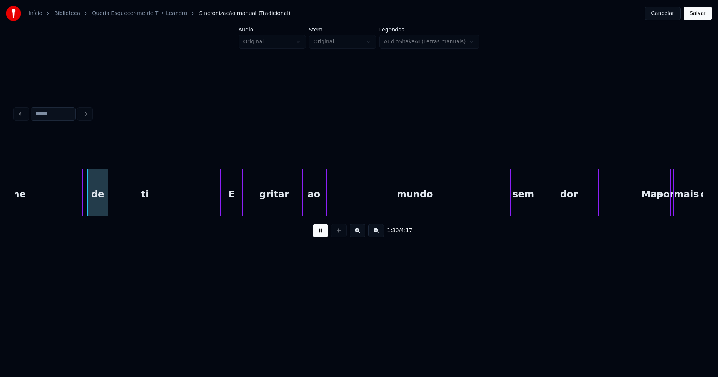
scroll to position [0, 6740]
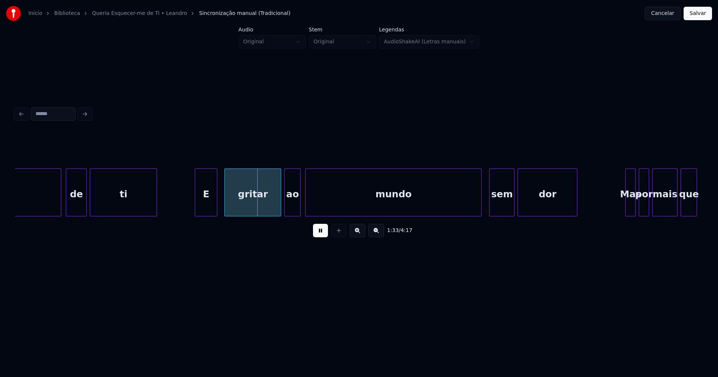
click at [209, 211] on div "E" at bounding box center [206, 194] width 22 height 51
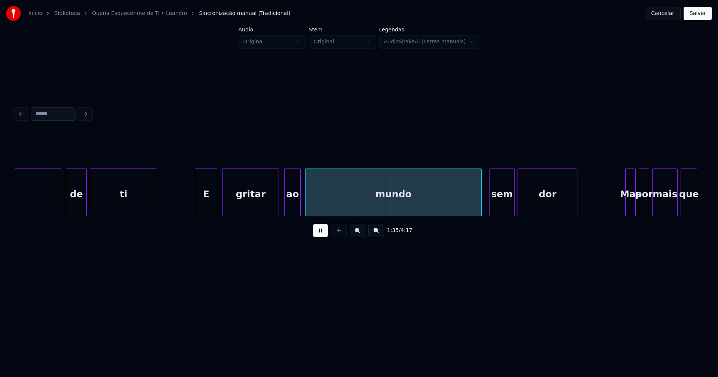
click at [246, 206] on div "gritar" at bounding box center [250, 194] width 56 height 51
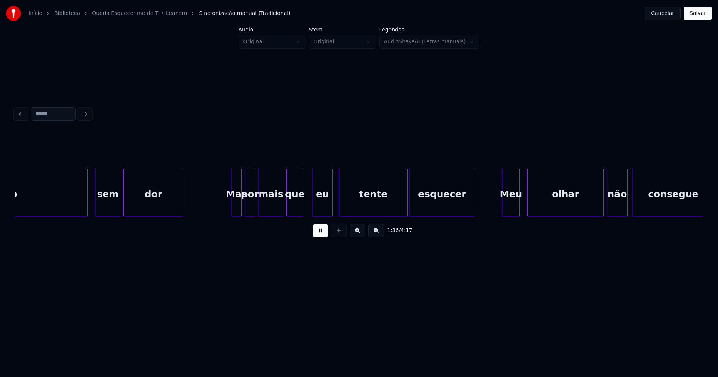
scroll to position [0, 7145]
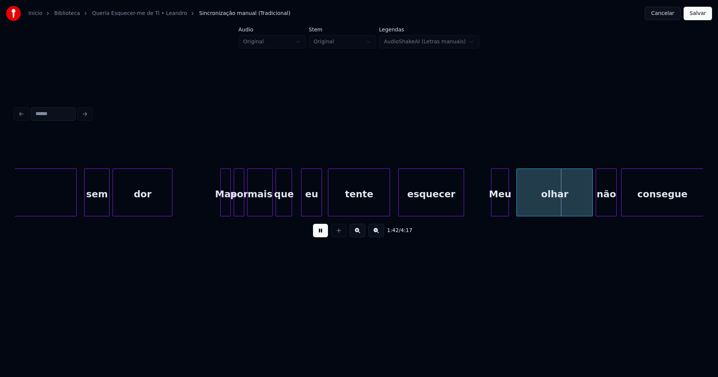
click at [388, 212] on div at bounding box center [388, 192] width 2 height 47
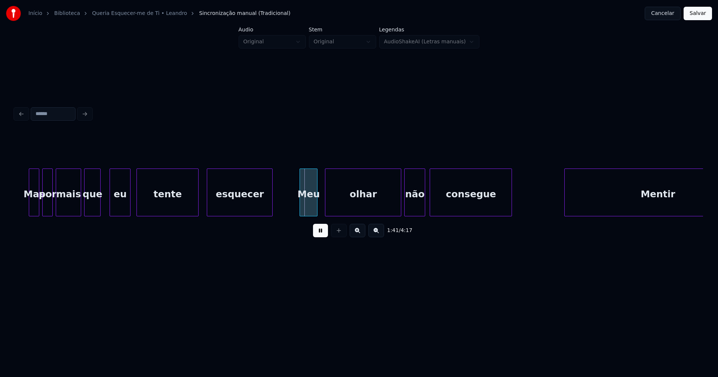
scroll to position [0, 7379]
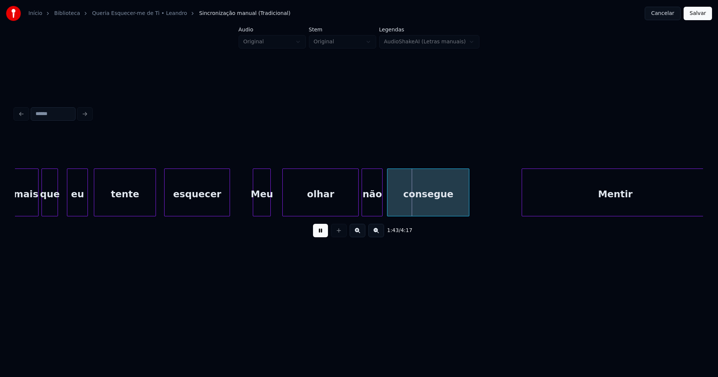
click at [262, 212] on div "Meu" at bounding box center [261, 194] width 17 height 51
click at [307, 210] on div "olhar" at bounding box center [317, 194] width 76 height 51
click at [430, 210] on div "consegue" at bounding box center [426, 194] width 82 height 51
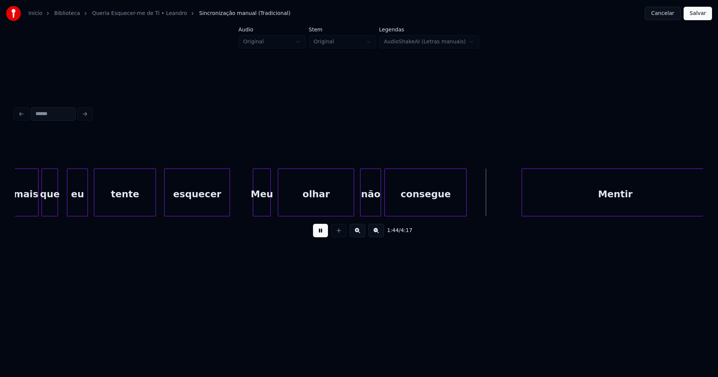
click at [370, 210] on div "não" at bounding box center [370, 194] width 20 height 51
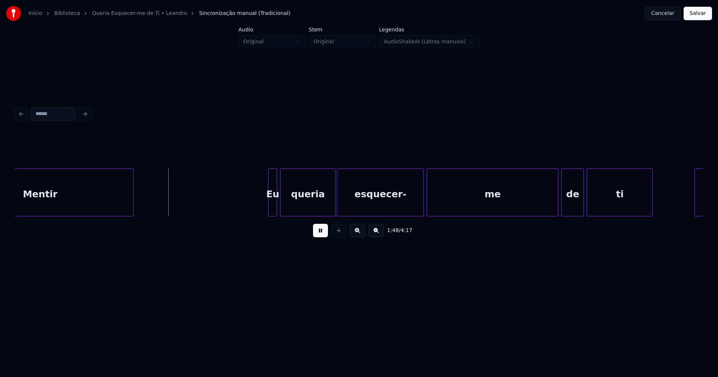
scroll to position [0, 7965]
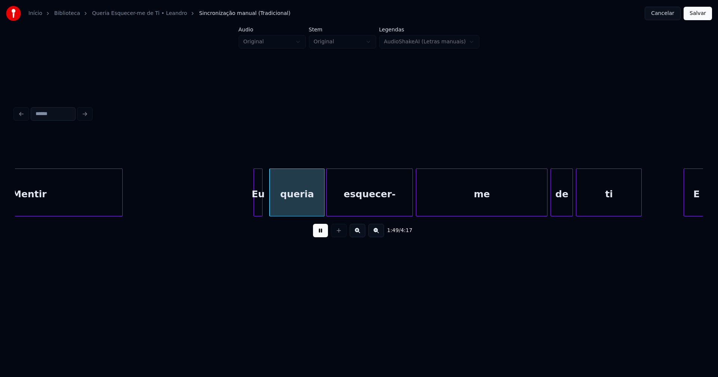
click at [258, 210] on div "Eu" at bounding box center [258, 194] width 8 height 51
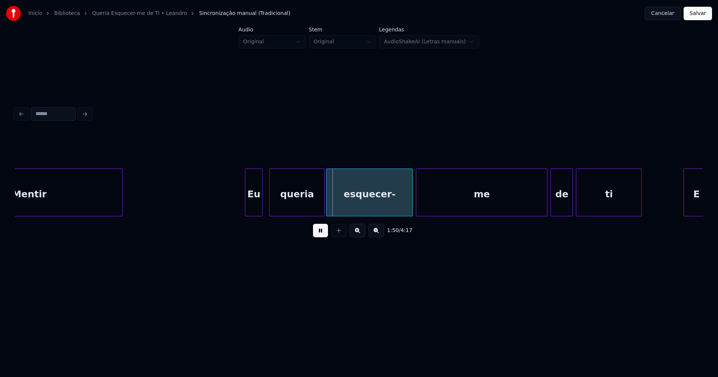
click at [246, 213] on div "Eu" at bounding box center [254, 193] width 18 height 48
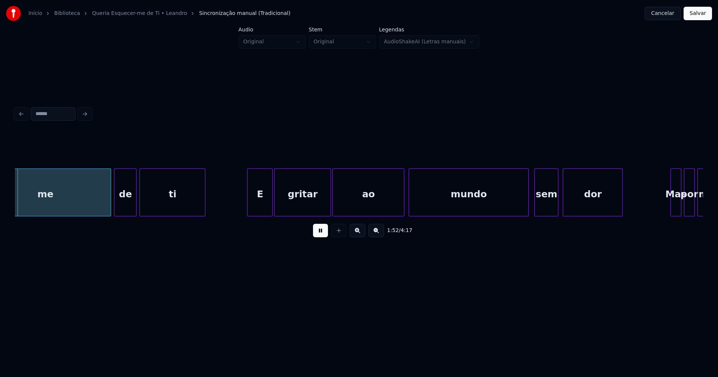
scroll to position [0, 8410]
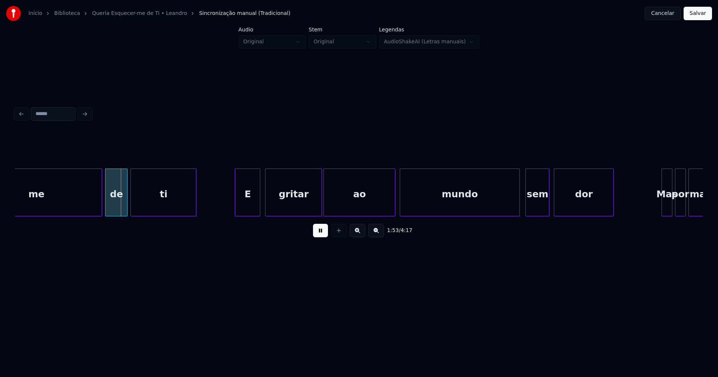
click at [246, 203] on div "E" at bounding box center [247, 194] width 25 height 51
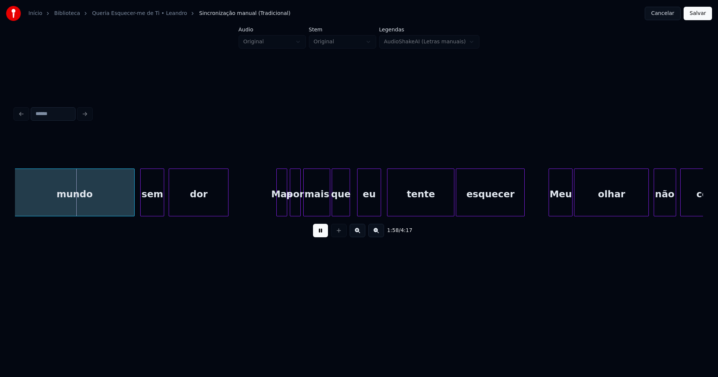
scroll to position [0, 8838]
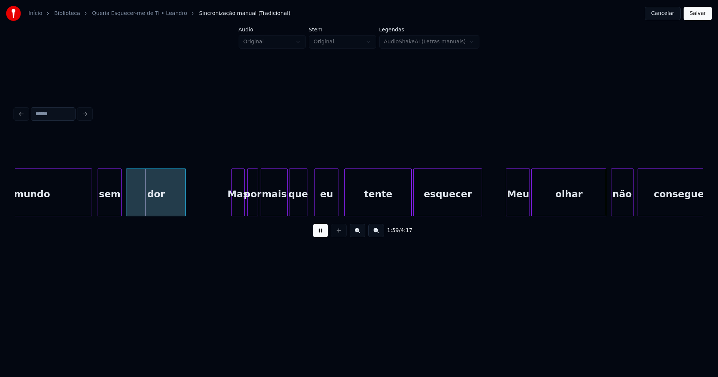
click at [234, 209] on div at bounding box center [233, 192] width 2 height 47
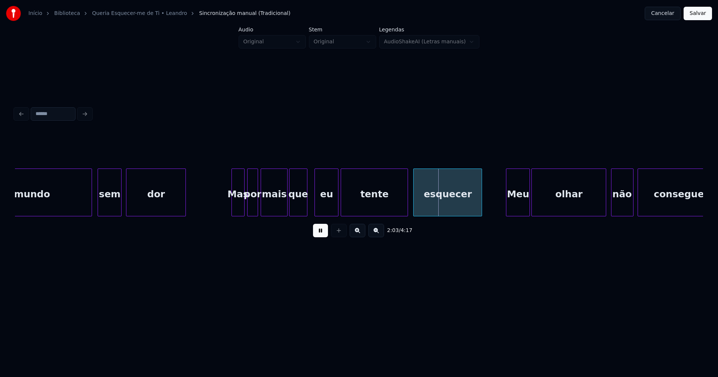
click at [400, 212] on div "tente" at bounding box center [374, 194] width 67 height 51
click at [404, 213] on div "tente" at bounding box center [373, 193] width 65 height 48
click at [423, 210] on div "esquecer" at bounding box center [446, 194] width 68 height 51
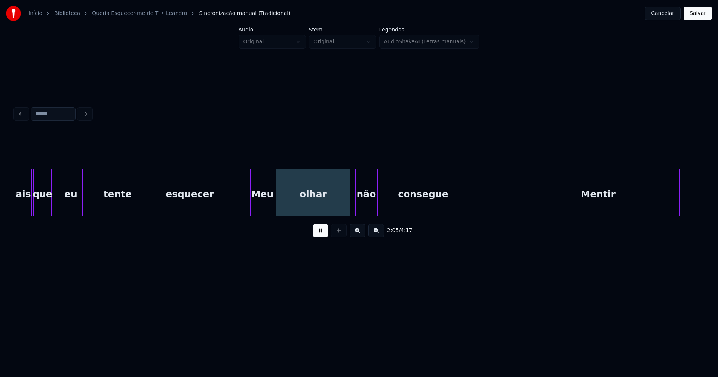
scroll to position [0, 9104]
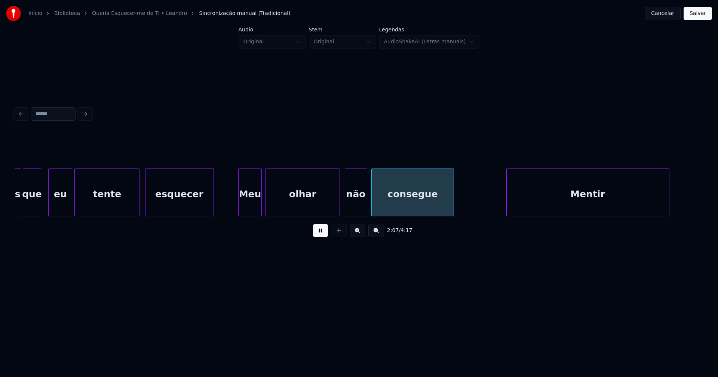
click at [249, 211] on div "Meu" at bounding box center [250, 194] width 23 height 51
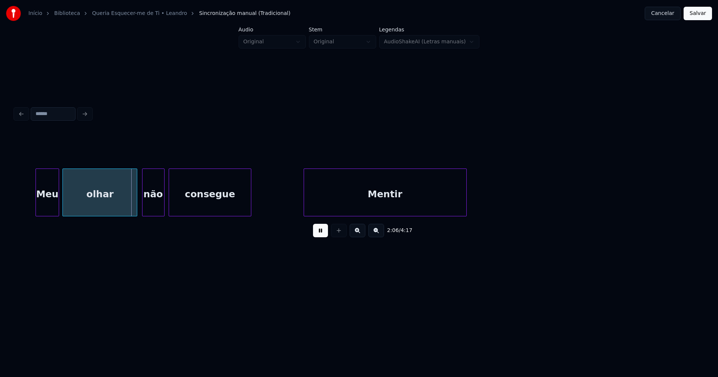
scroll to position [0, 9370]
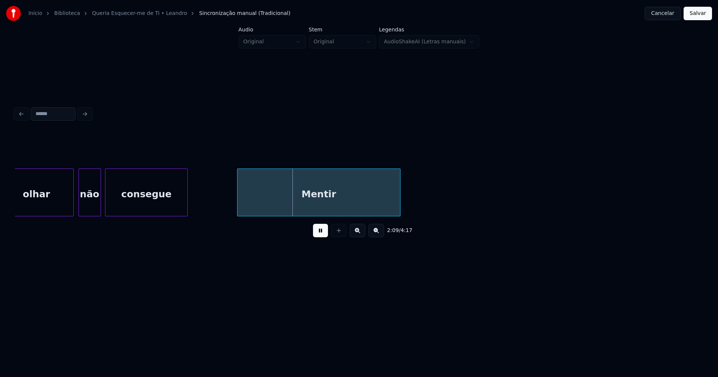
click at [373, 206] on div "Mentir" at bounding box center [318, 194] width 162 height 51
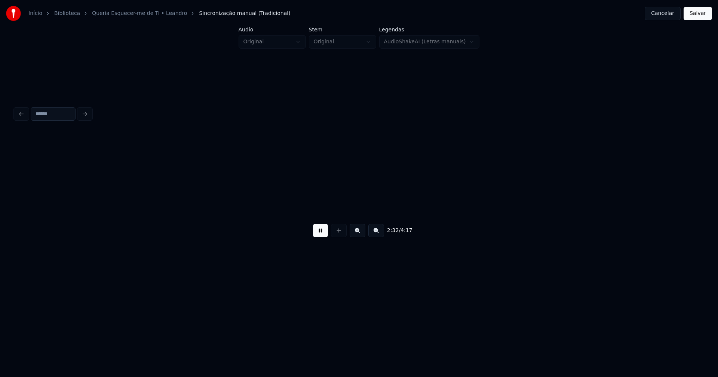
scroll to position [0, 11437]
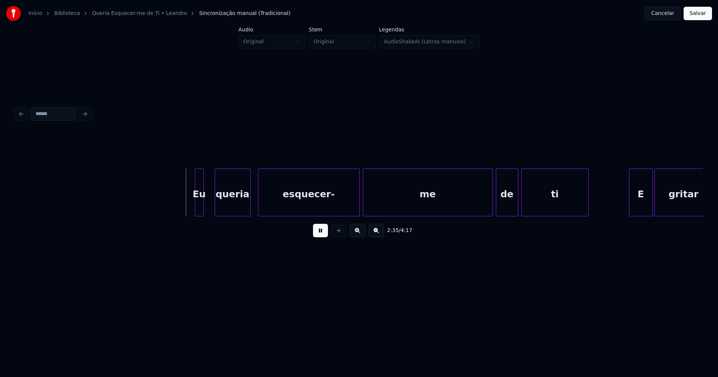
click at [200, 206] on div "Eu" at bounding box center [199, 194] width 8 height 51
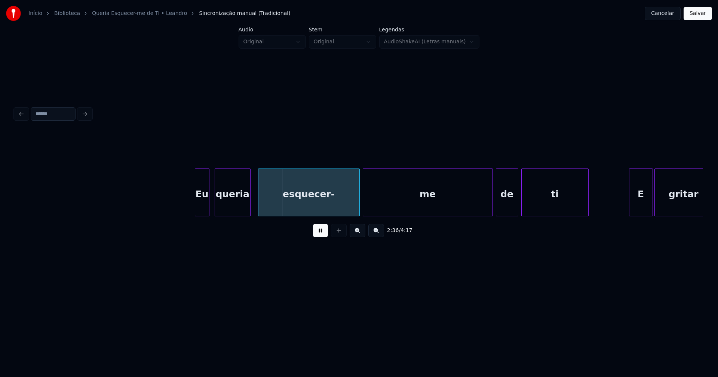
click at [207, 207] on div at bounding box center [208, 192] width 2 height 47
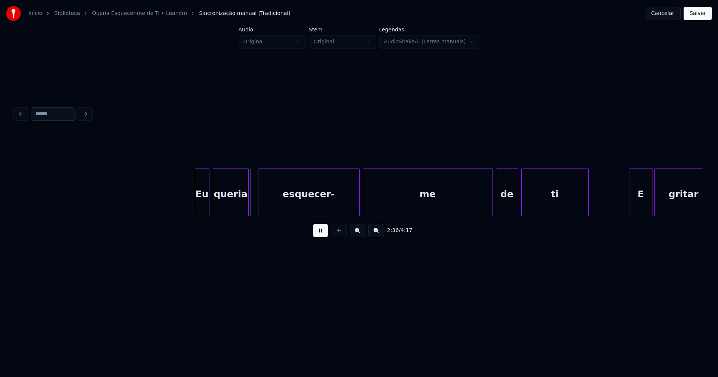
click at [226, 202] on div "queria" at bounding box center [230, 194] width 35 height 51
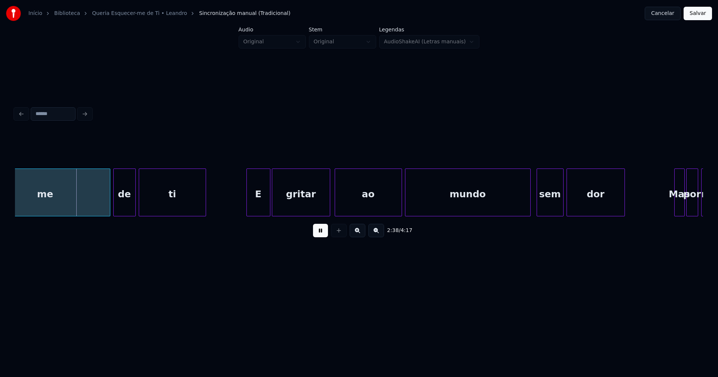
scroll to position [0, 11851]
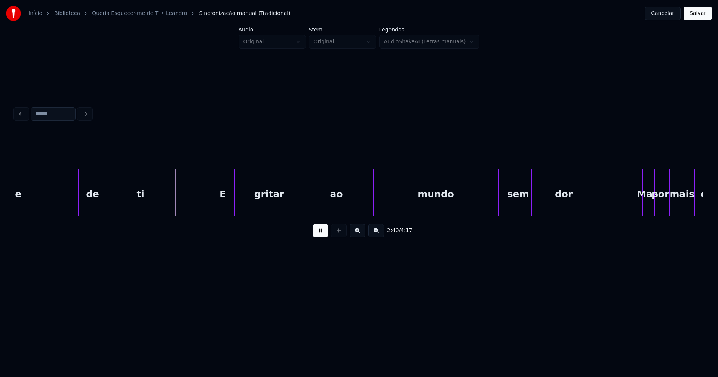
click at [220, 210] on div "E" at bounding box center [222, 194] width 23 height 51
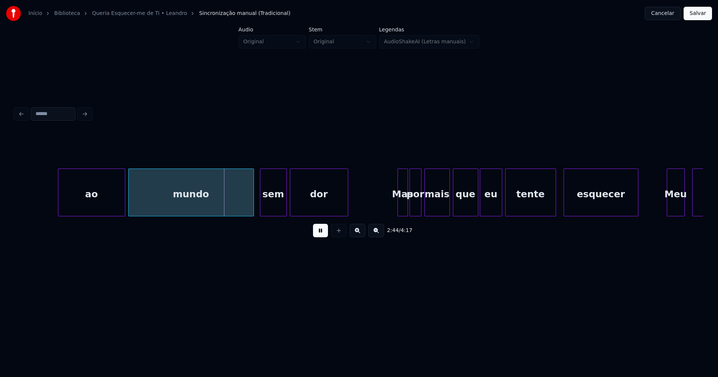
scroll to position [0, 12181]
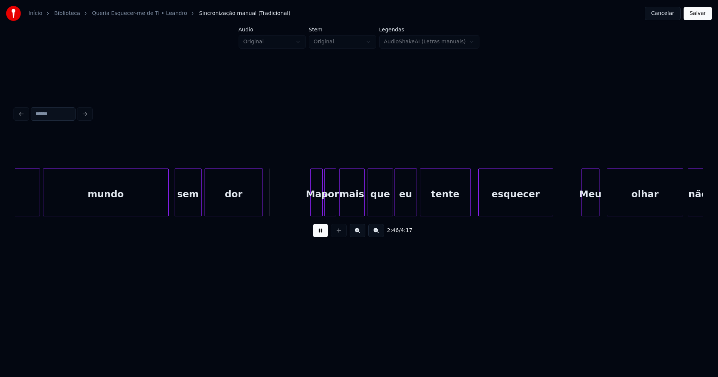
click at [311, 206] on div at bounding box center [312, 192] width 2 height 47
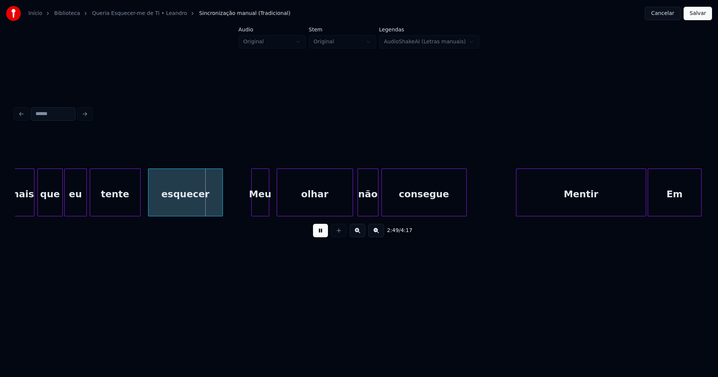
scroll to position [0, 12533]
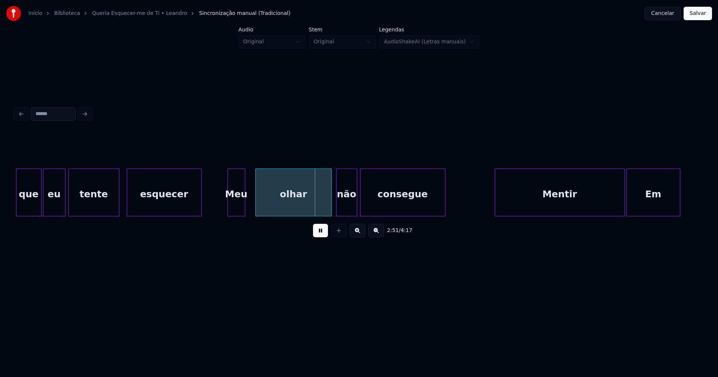
click at [234, 212] on div "Meu" at bounding box center [236, 194] width 17 height 51
click at [346, 209] on div "não" at bounding box center [345, 194] width 20 height 51
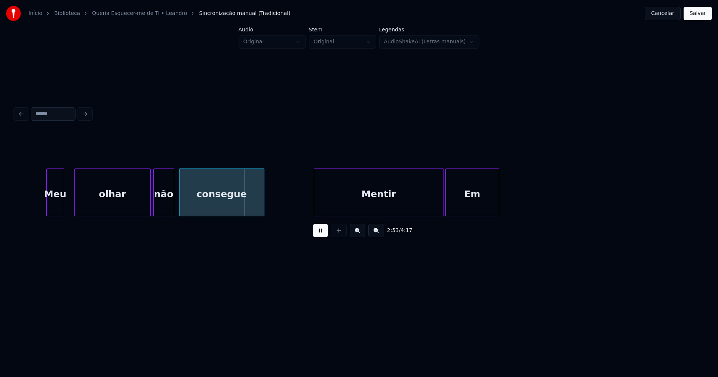
scroll to position [0, 12725]
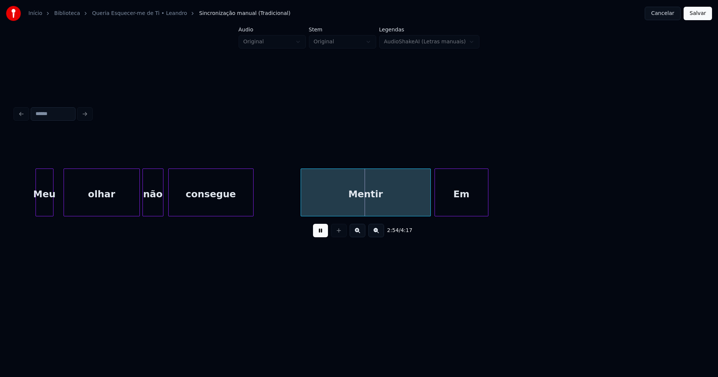
click at [406, 207] on div "Mentir" at bounding box center [365, 194] width 129 height 51
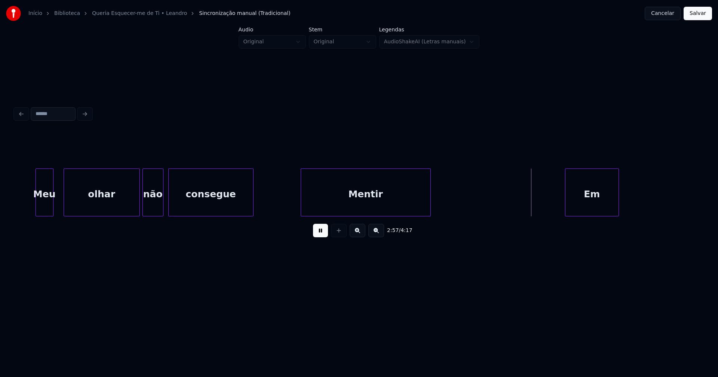
click at [593, 209] on div "Em" at bounding box center [591, 194] width 53 height 51
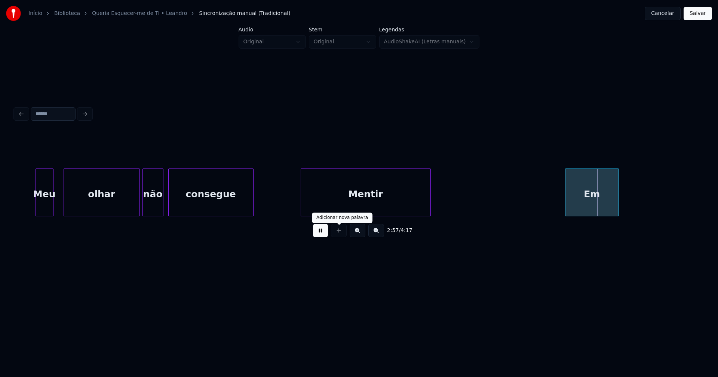
click at [325, 234] on button at bounding box center [320, 230] width 15 height 13
click at [501, 202] on div at bounding box center [501, 192] width 2 height 47
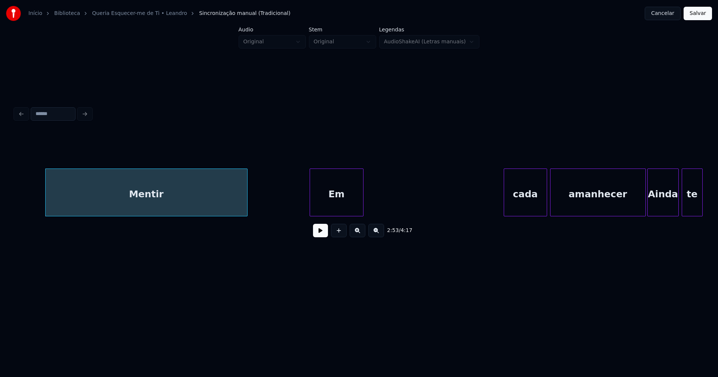
scroll to position [0, 13033]
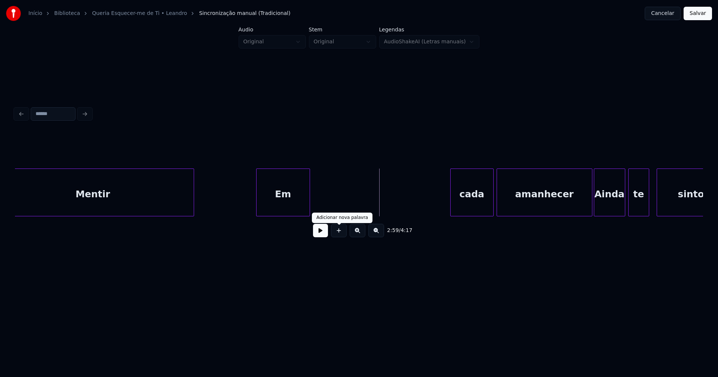
click at [323, 234] on button at bounding box center [320, 230] width 15 height 13
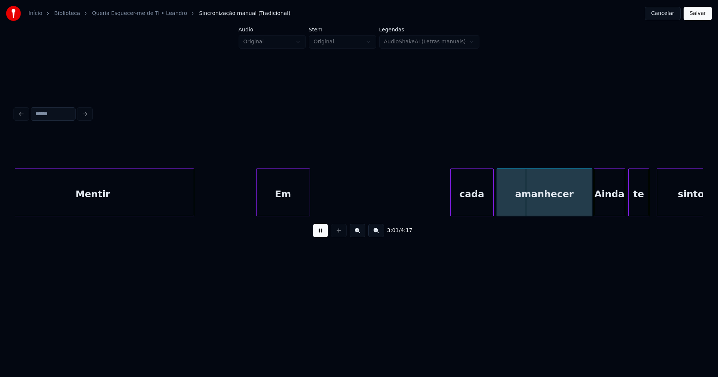
click at [315, 236] on button at bounding box center [320, 230] width 15 height 13
click at [462, 204] on div at bounding box center [463, 192] width 2 height 47
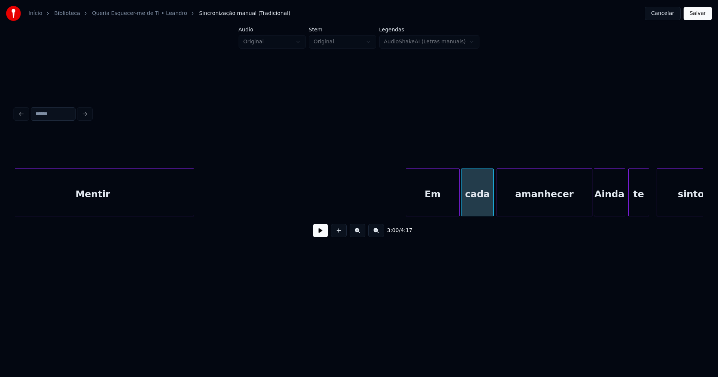
click at [438, 212] on div "Em" at bounding box center [432, 194] width 53 height 51
click at [450, 209] on div at bounding box center [450, 192] width 2 height 47
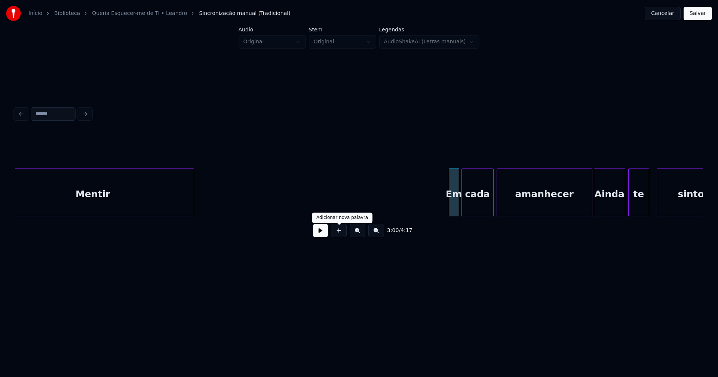
click at [318, 235] on button at bounding box center [320, 230] width 15 height 13
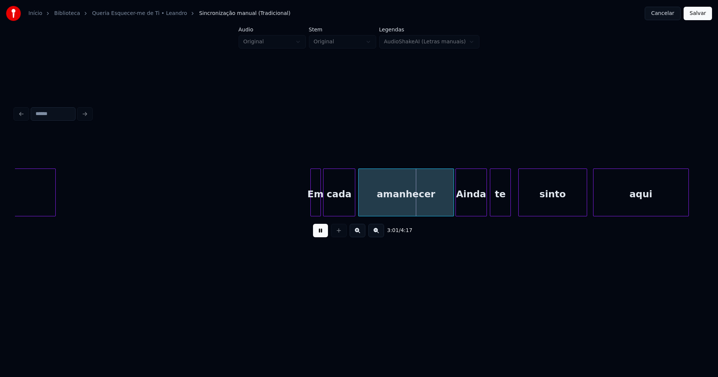
scroll to position [0, 13182]
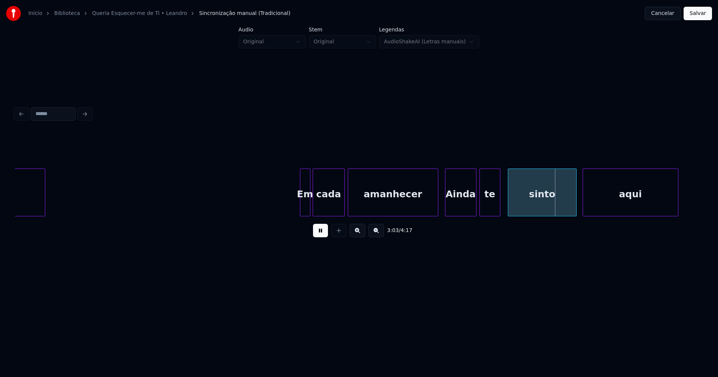
click at [437, 210] on div at bounding box center [437, 192] width 2 height 47
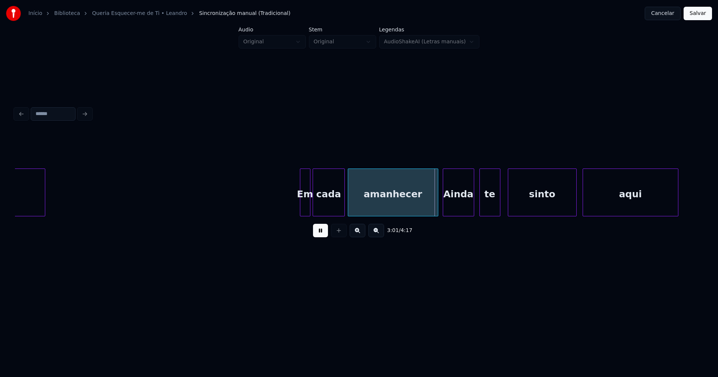
click at [460, 209] on div "Ainda" at bounding box center [458, 194] width 31 height 51
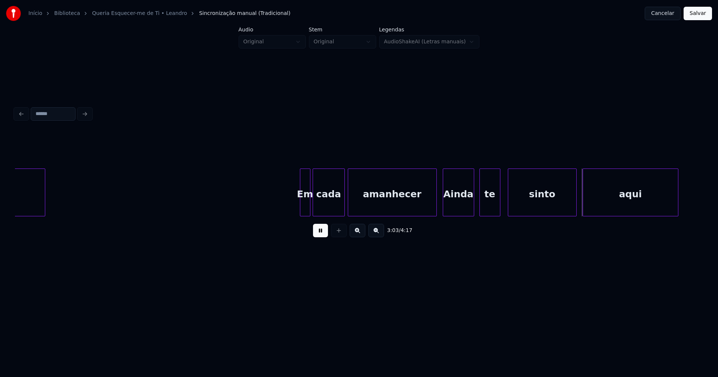
click at [435, 210] on div at bounding box center [435, 192] width 2 height 47
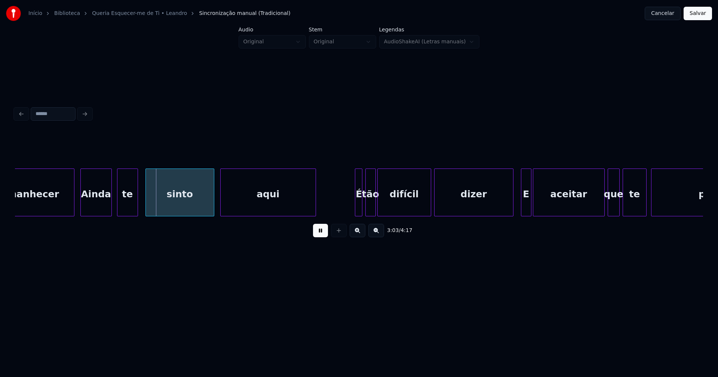
scroll to position [0, 13555]
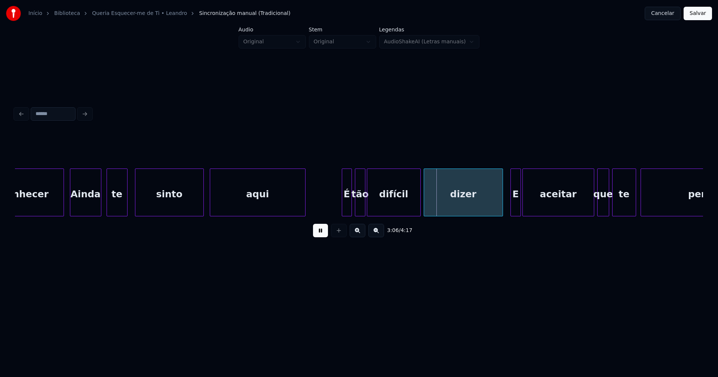
click at [343, 208] on div at bounding box center [343, 192] width 2 height 47
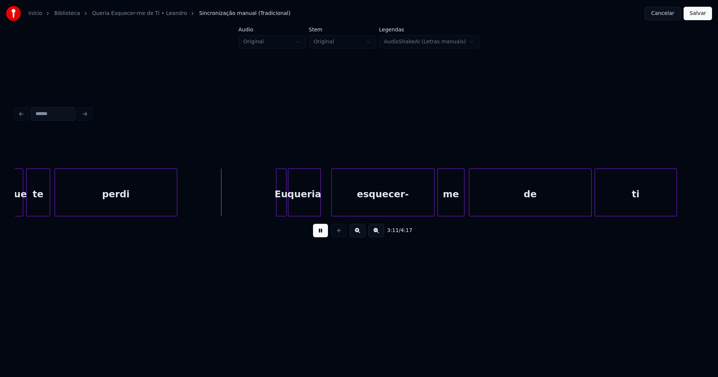
scroll to position [0, 14151]
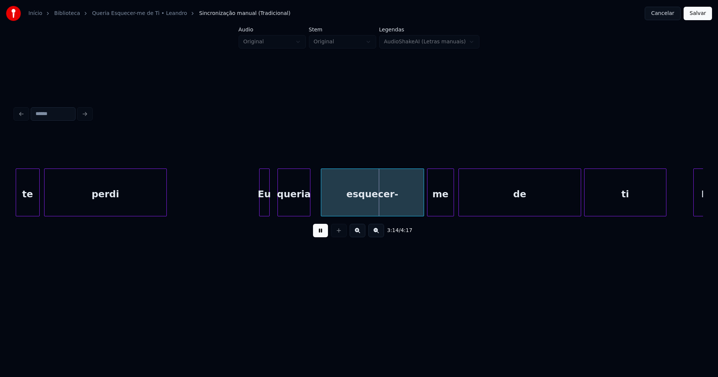
click at [266, 213] on div "Eu" at bounding box center [264, 194] width 10 height 51
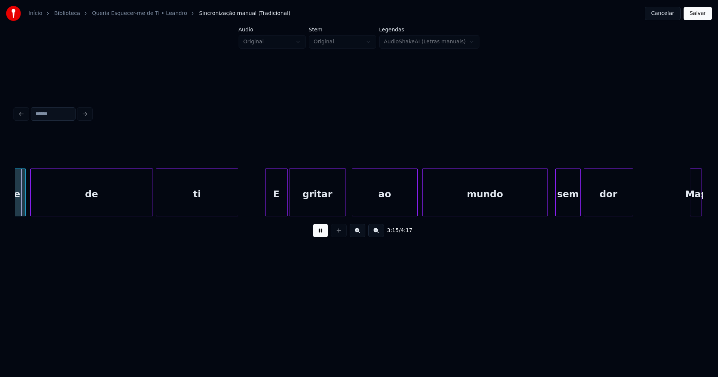
scroll to position [0, 14589]
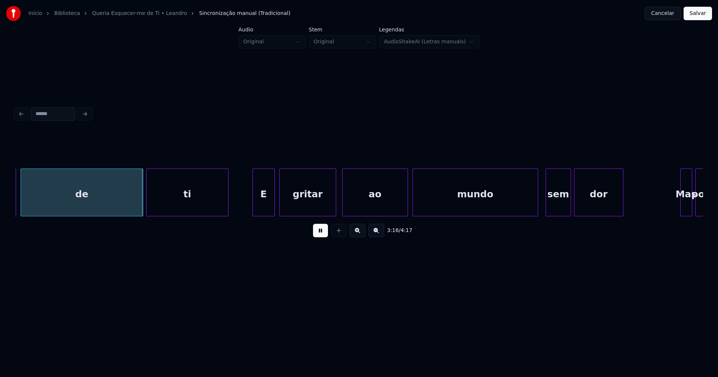
click at [265, 211] on div "E" at bounding box center [264, 194] width 22 height 51
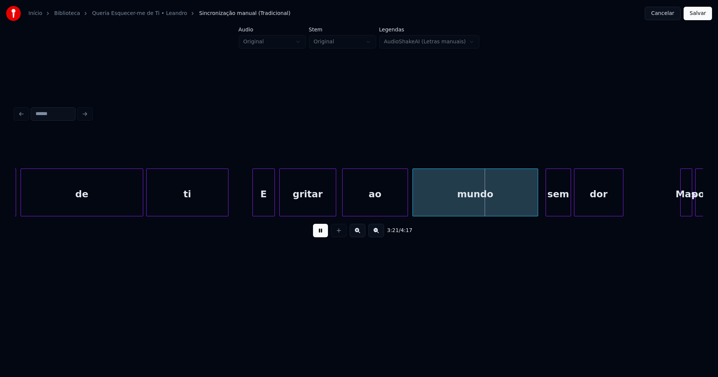
drag, startPoint x: 549, startPoint y: 219, endPoint x: 558, endPoint y: 218, distance: 8.7
click at [558, 216] on div "de ti E gritar ao mundo sem dor Mas por me" at bounding box center [359, 193] width 688 height 48
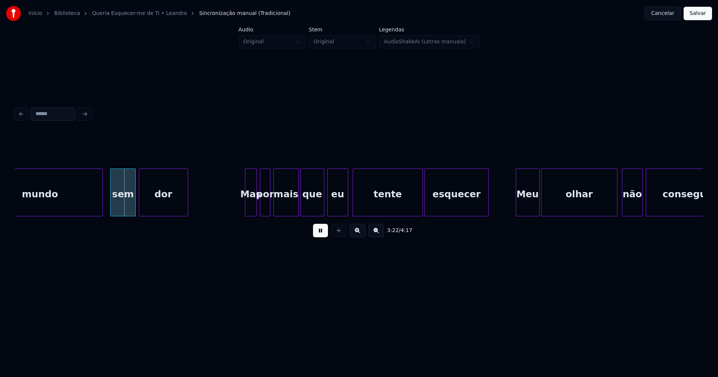
scroll to position [0, 15035]
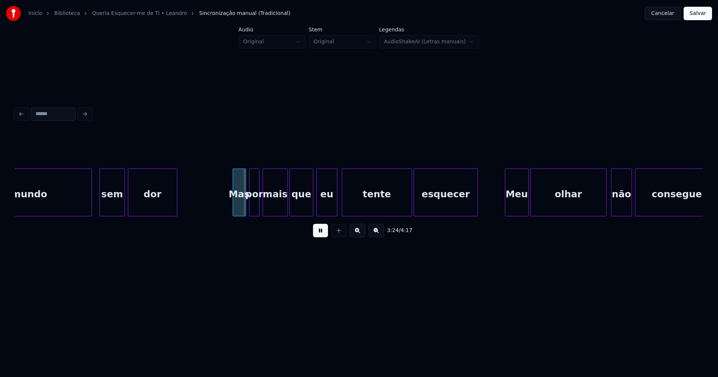
click at [234, 206] on div at bounding box center [234, 192] width 2 height 47
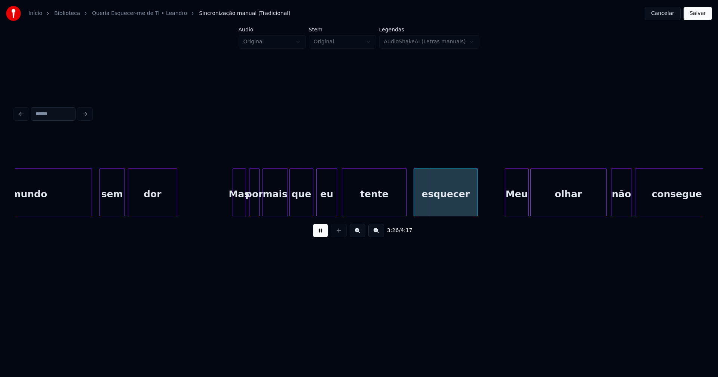
click at [405, 210] on div at bounding box center [405, 192] width 2 height 47
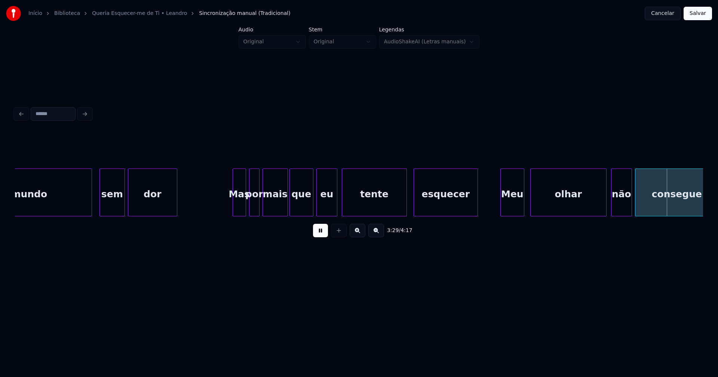
click at [510, 206] on div "Meu" at bounding box center [512, 194] width 23 height 51
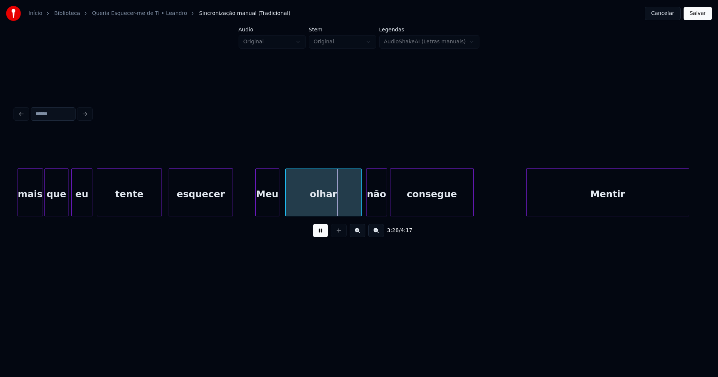
scroll to position [0, 15312]
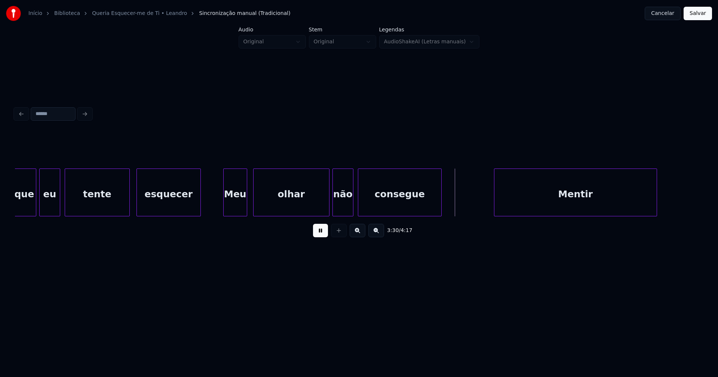
click at [344, 208] on div "não" at bounding box center [343, 194] width 20 height 51
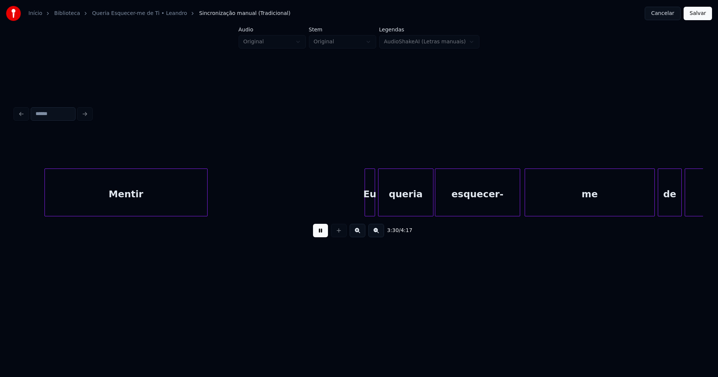
scroll to position [0, 15764]
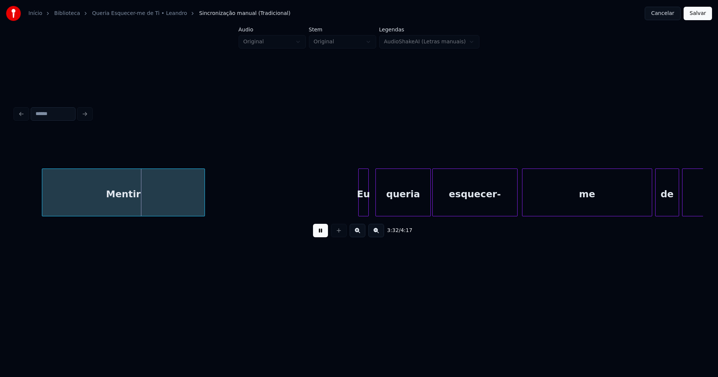
click at [364, 210] on div "Eu" at bounding box center [364, 194] width 10 height 51
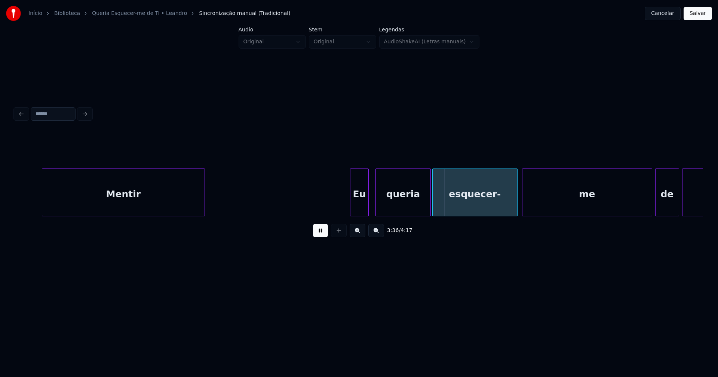
click at [351, 213] on div at bounding box center [351, 192] width 2 height 47
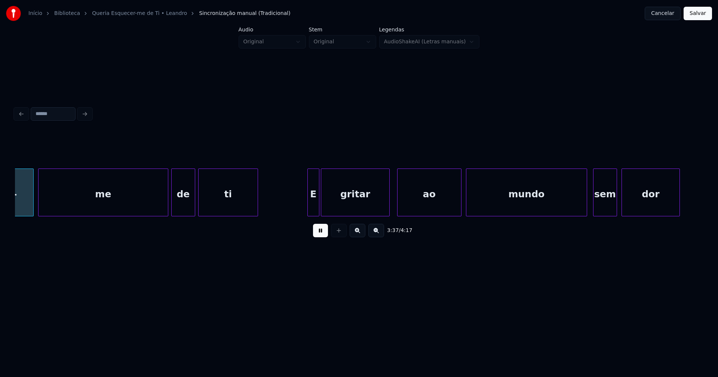
scroll to position [0, 16253]
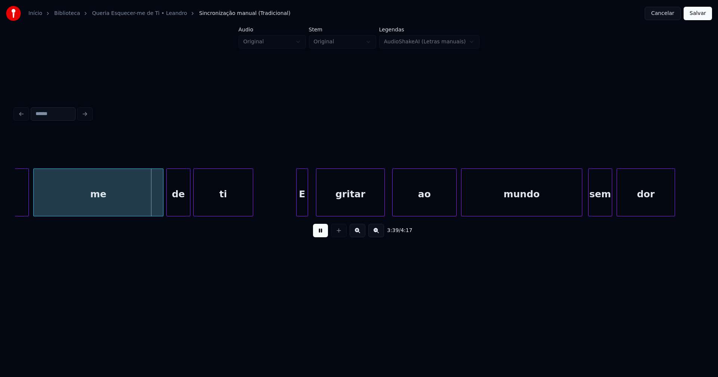
click at [302, 210] on div "E" at bounding box center [301, 194] width 11 height 51
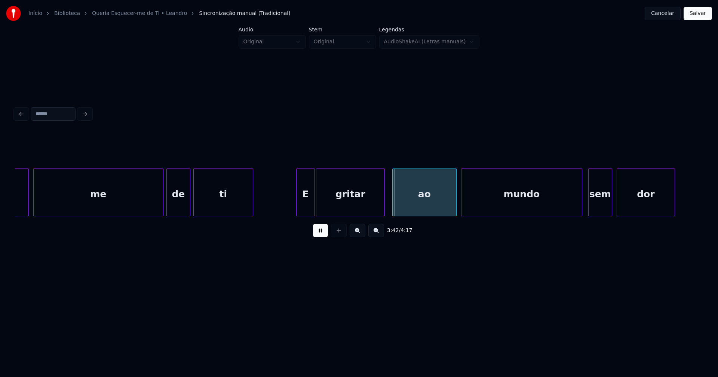
click at [312, 207] on div at bounding box center [313, 192] width 2 height 47
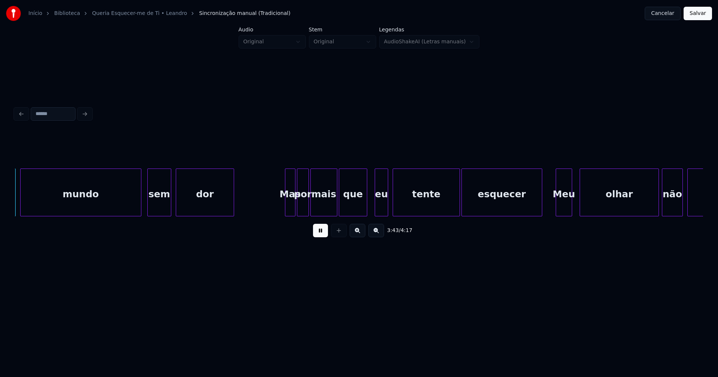
scroll to position [0, 16696]
click at [284, 206] on div "Mas" at bounding box center [285, 194] width 10 height 51
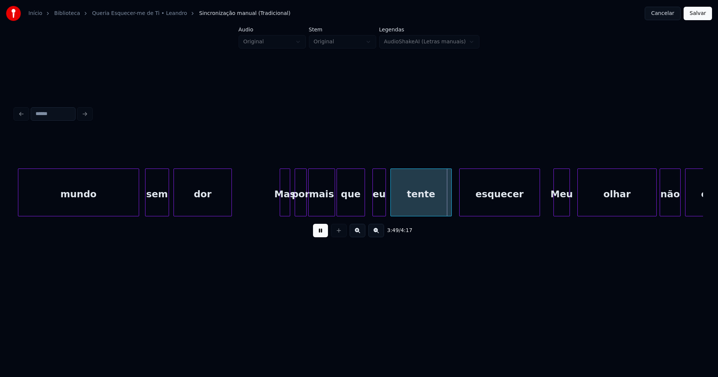
click at [449, 209] on div at bounding box center [450, 192] width 2 height 47
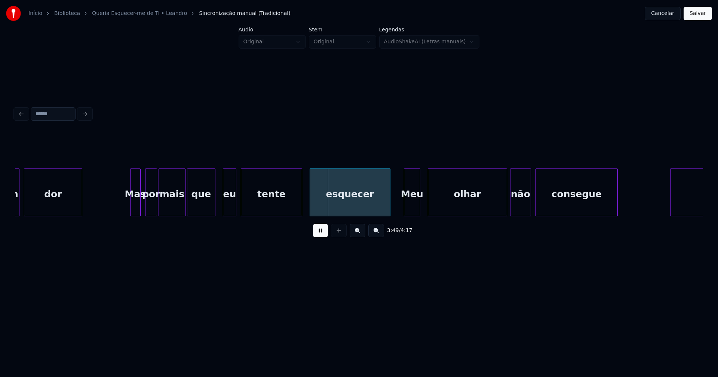
scroll to position [0, 16867]
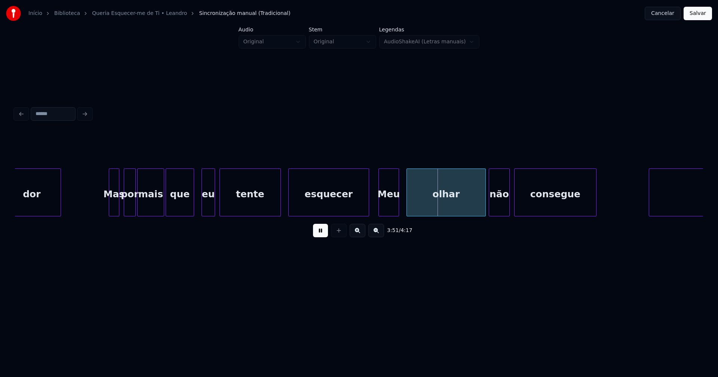
click at [379, 210] on div at bounding box center [380, 192] width 2 height 47
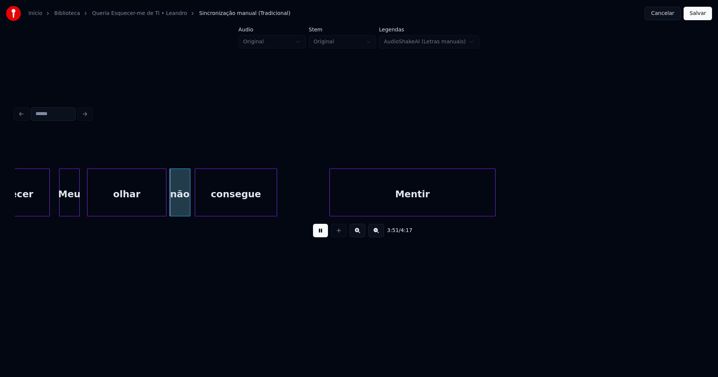
scroll to position [0, 17229]
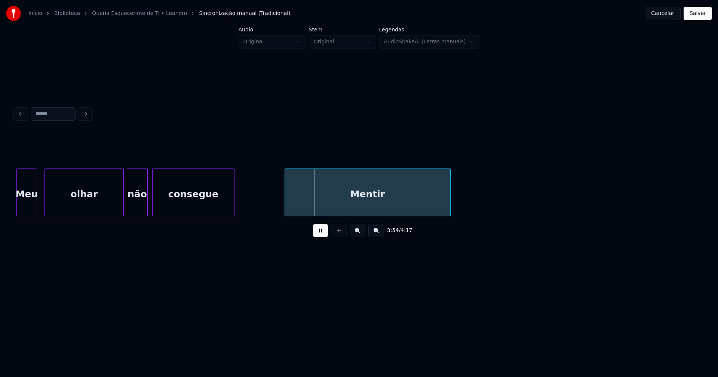
click at [351, 210] on div "Mentir" at bounding box center [367, 194] width 165 height 51
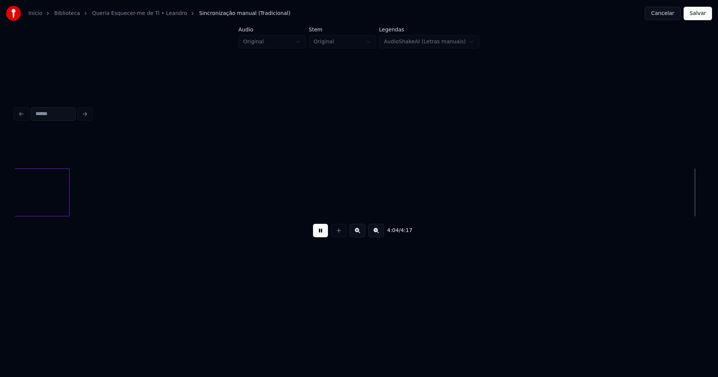
scroll to position [0, 18298]
drag, startPoint x: 697, startPoint y: 12, endPoint x: 618, endPoint y: 42, distance: 84.5
click at [697, 12] on button "Salvar" at bounding box center [697, 13] width 28 height 13
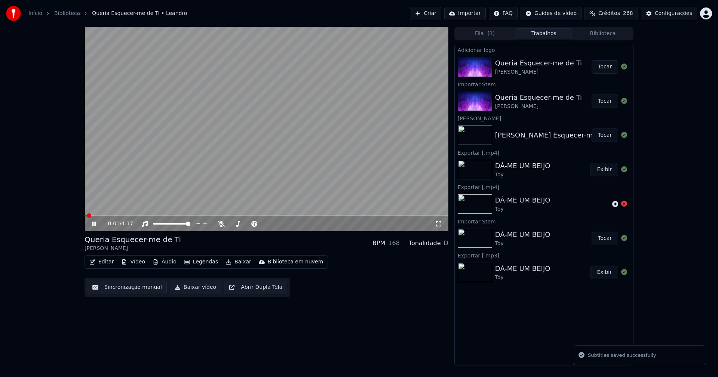
click at [93, 225] on icon at bounding box center [94, 224] width 4 height 4
click at [103, 261] on button "Editar" at bounding box center [101, 262] width 30 height 10
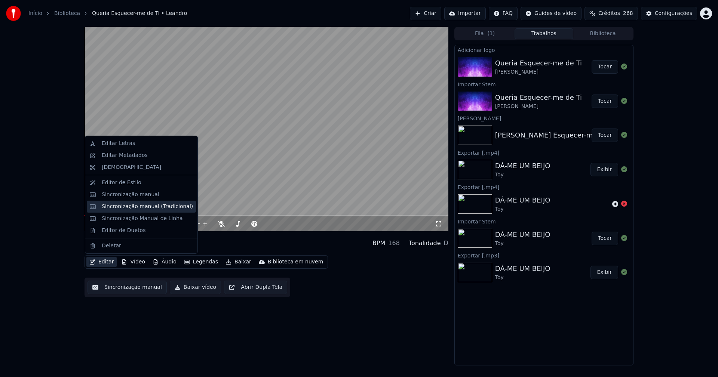
click at [138, 207] on div "Sincronização manual (Tradicional)" at bounding box center [147, 206] width 91 height 7
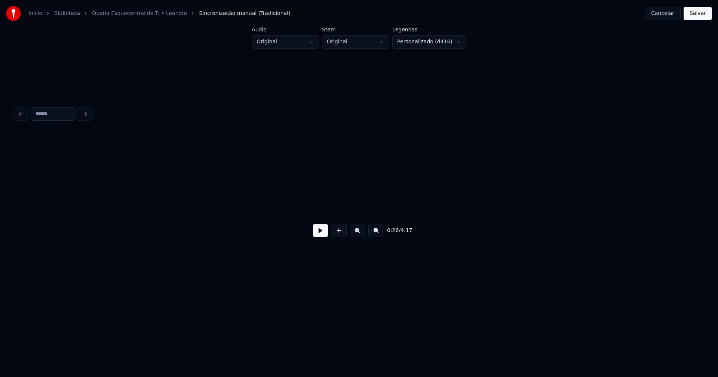
scroll to position [0, 2011]
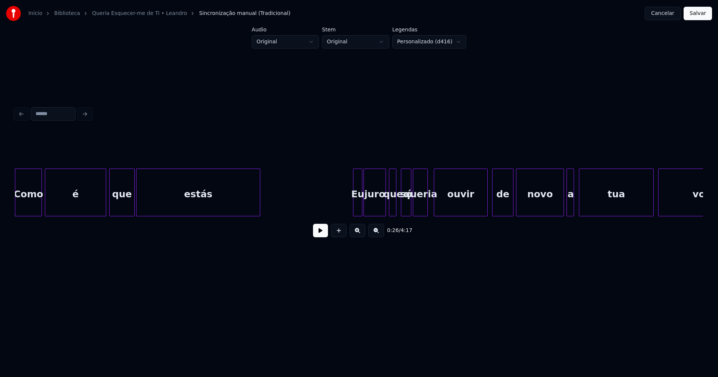
click at [654, 14] on button "Cancelar" at bounding box center [663, 13] width 36 height 13
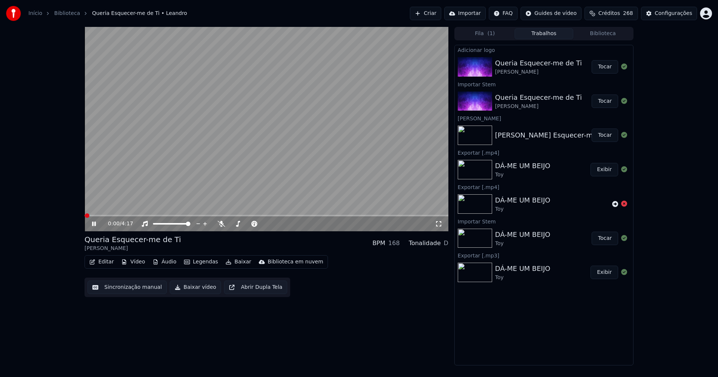
click at [106, 264] on button "Editar" at bounding box center [101, 262] width 30 height 10
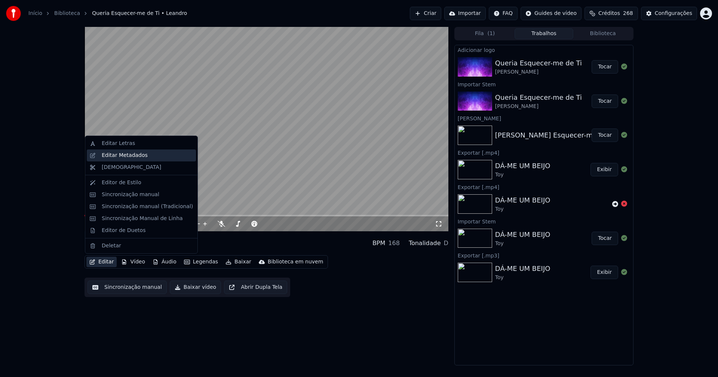
click at [127, 157] on div "Editar Metadados" at bounding box center [125, 155] width 46 height 7
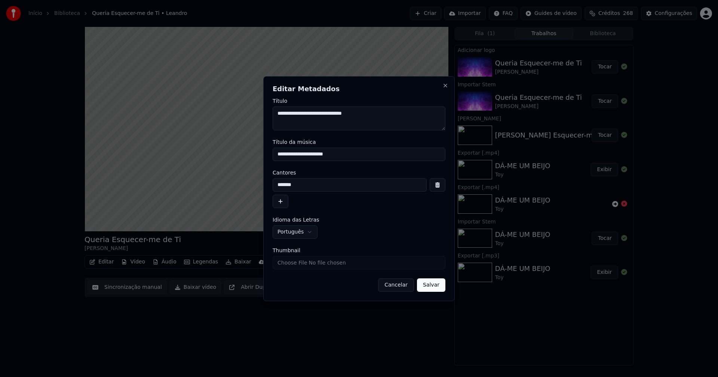
drag, startPoint x: 349, startPoint y: 152, endPoint x: 230, endPoint y: 158, distance: 119.4
click at [230, 158] on body "**********" at bounding box center [359, 188] width 718 height 377
click at [293, 156] on input "**********" at bounding box center [359, 154] width 173 height 13
click at [317, 154] on input "**********" at bounding box center [359, 154] width 173 height 13
click at [344, 152] on input "**********" at bounding box center [359, 154] width 173 height 13
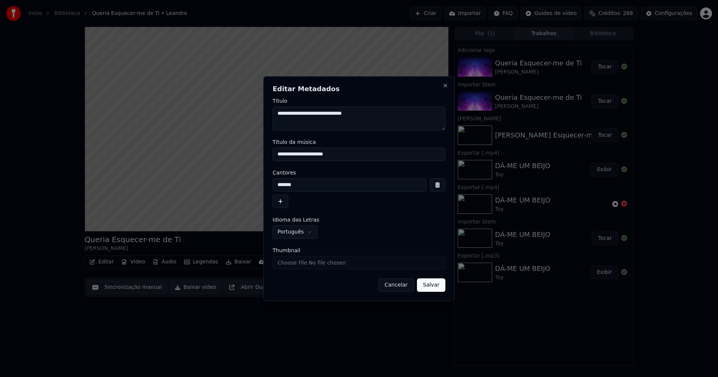
type input "**********"
click at [292, 262] on input "Thumbnail" at bounding box center [359, 262] width 173 height 13
type input "**********"
click at [433, 288] on button "Salvar" at bounding box center [431, 285] width 28 height 13
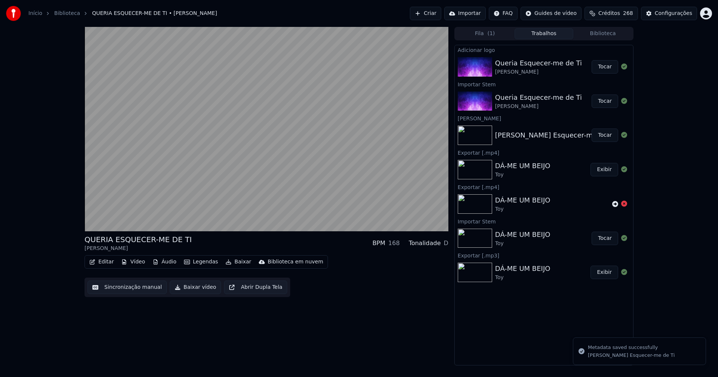
click at [614, 32] on button "Biblioteca" at bounding box center [602, 33] width 59 height 11
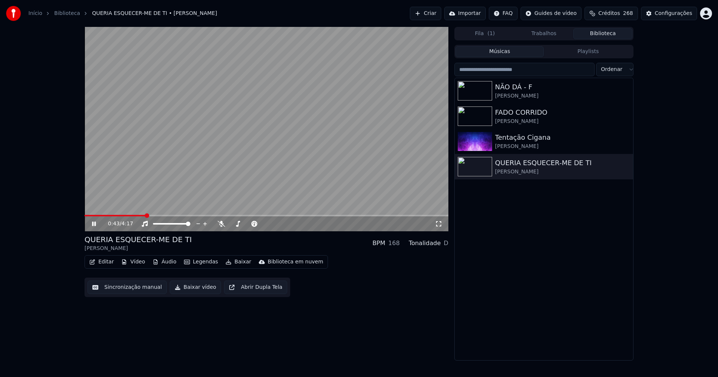
click at [145, 216] on span at bounding box center [114, 215] width 61 height 1
drag, startPoint x: 96, startPoint y: 224, endPoint x: 119, endPoint y: 258, distance: 41.3
click at [96, 224] on icon at bounding box center [99, 224] width 18 height 6
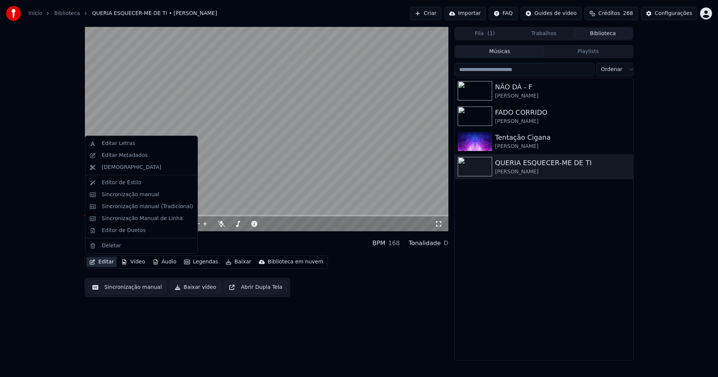
click at [104, 262] on button "Editar" at bounding box center [101, 262] width 30 height 10
click at [141, 209] on div "Sincronização manual (Tradicional)" at bounding box center [147, 206] width 91 height 7
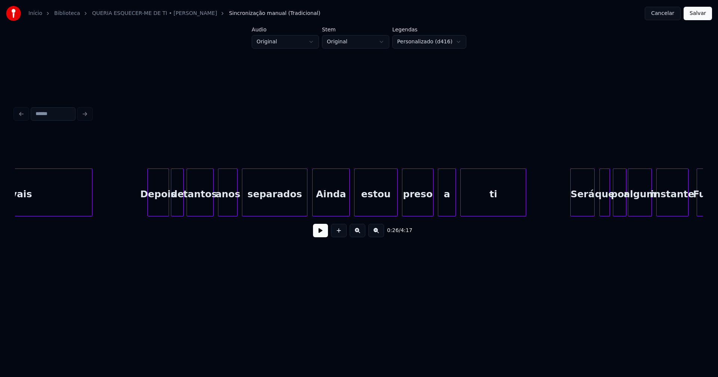
scroll to position [0, 3929]
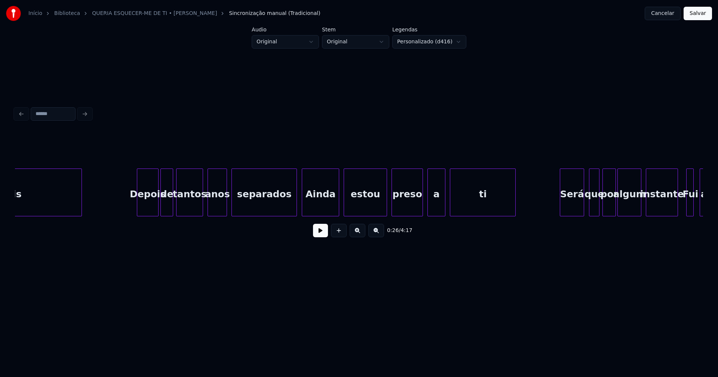
click at [326, 206] on div "Ainda" at bounding box center [320, 194] width 37 height 51
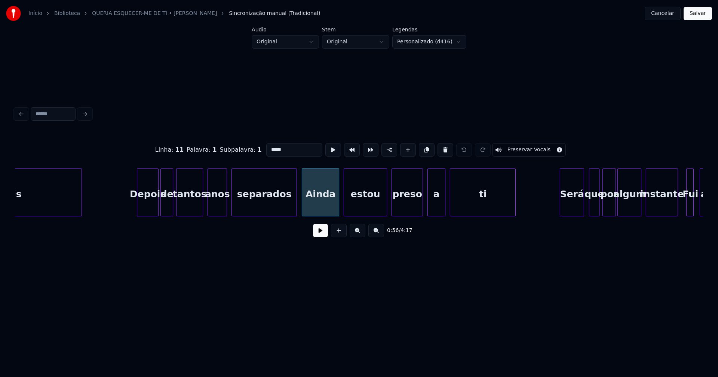
click at [269, 146] on input "*****" at bounding box center [294, 149] width 56 height 13
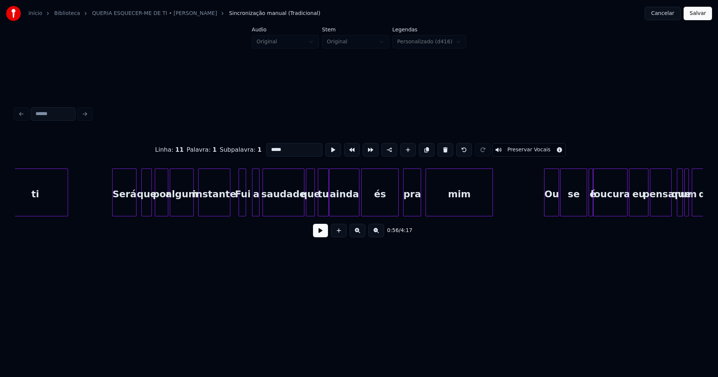
scroll to position [0, 4419]
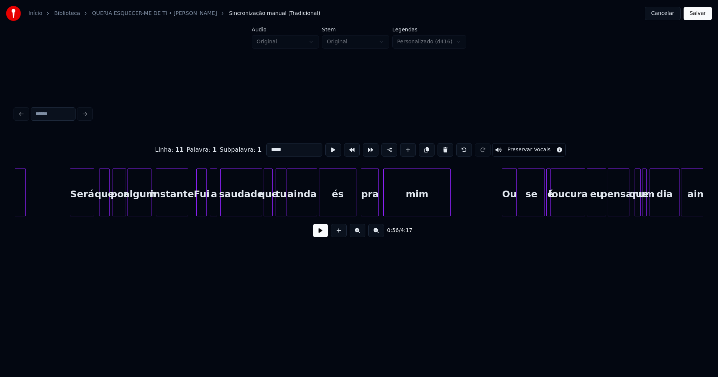
click at [205, 209] on div at bounding box center [205, 192] width 2 height 47
click at [199, 208] on div "Fui" at bounding box center [202, 194] width 10 height 51
click at [267, 147] on input "***" at bounding box center [294, 149] width 56 height 13
type input "***"
click at [697, 10] on button "Salvar" at bounding box center [697, 13] width 28 height 13
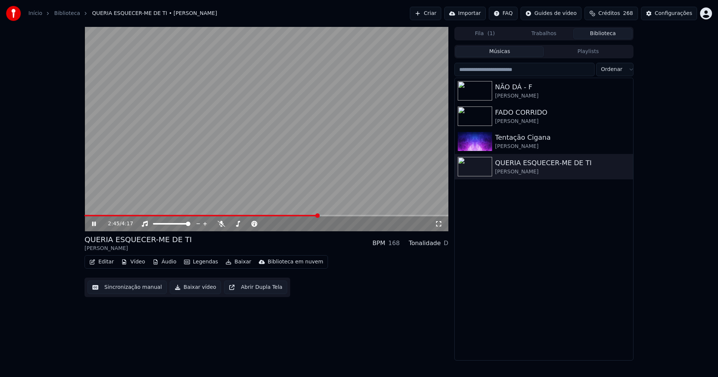
click at [319, 216] on span at bounding box center [266, 215] width 364 height 1
click at [289, 216] on span at bounding box center [203, 215] width 238 height 1
click at [93, 224] on icon at bounding box center [94, 224] width 4 height 4
click at [197, 293] on button "Baixar vídeo" at bounding box center [195, 287] width 51 height 13
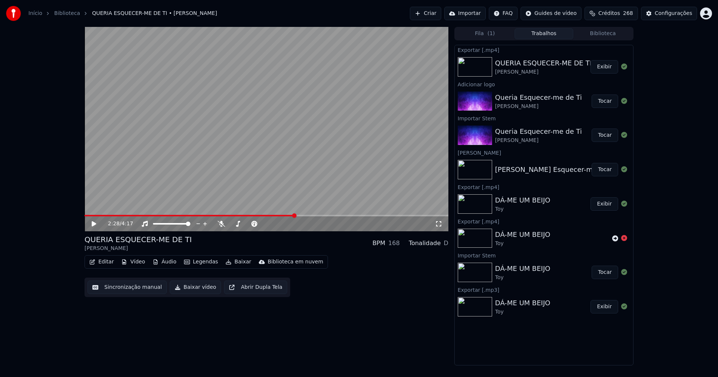
click at [608, 33] on button "Biblioteca" at bounding box center [602, 33] width 59 height 11
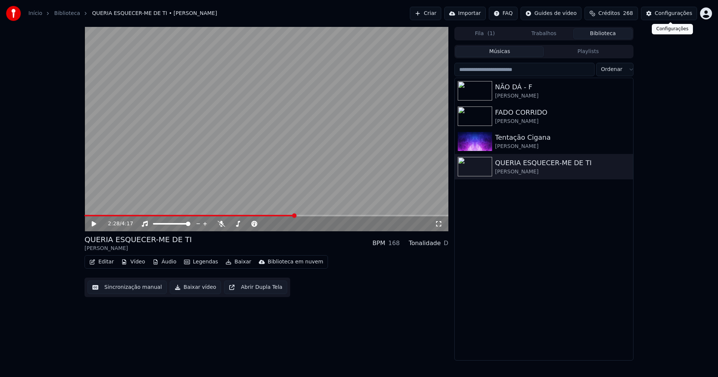
click at [681, 13] on div "Configurações" at bounding box center [673, 13] width 37 height 7
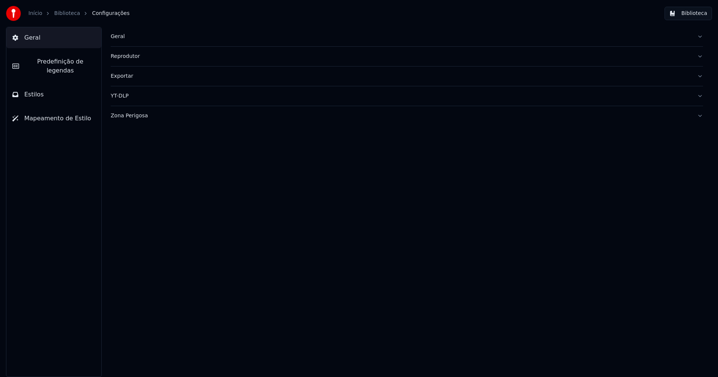
click at [119, 38] on div "Geral" at bounding box center [401, 36] width 580 height 7
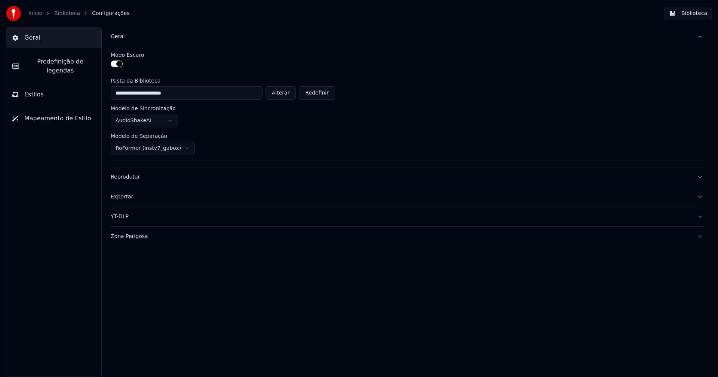
click at [289, 94] on button "Alterar" at bounding box center [280, 92] width 31 height 13
type input "**********"
click at [691, 13] on button "Biblioteca" at bounding box center [687, 13] width 47 height 13
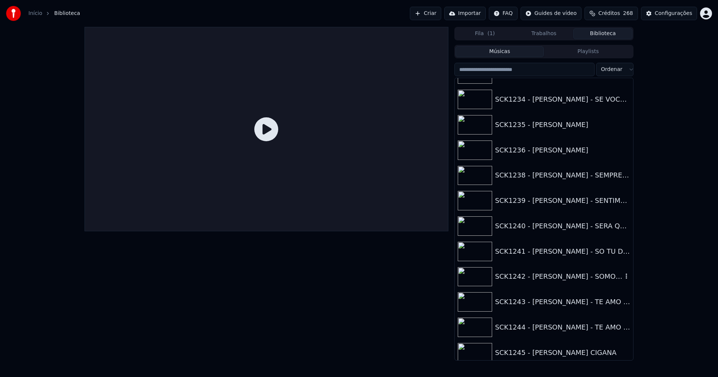
scroll to position [1757, 0]
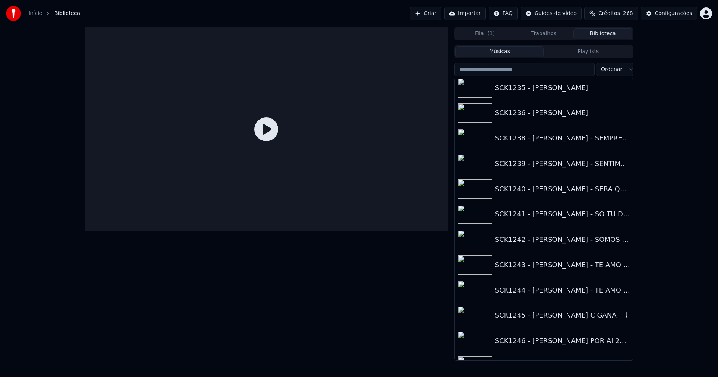
click at [590, 316] on div "SCK1245 - [PERSON_NAME] CIGANA" at bounding box center [558, 315] width 127 height 10
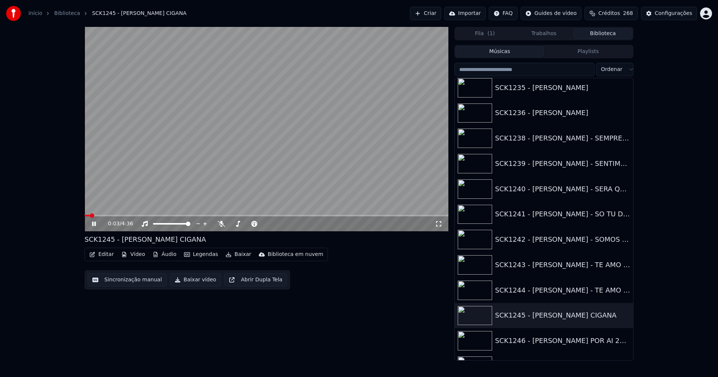
click at [95, 224] on icon at bounding box center [94, 224] width 4 height 4
click at [136, 258] on button "Vídeo" at bounding box center [133, 254] width 30 height 10
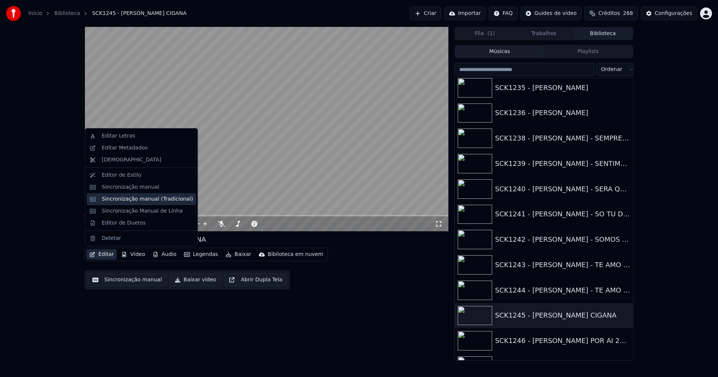
click at [126, 201] on div "Sincronização manual (Tradicional)" at bounding box center [147, 199] width 91 height 7
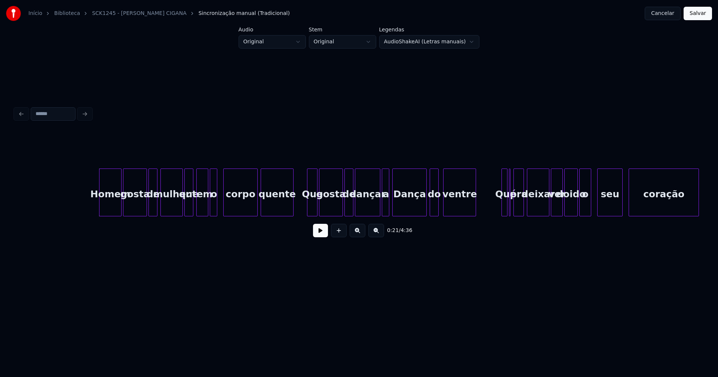
scroll to position [0, 1568]
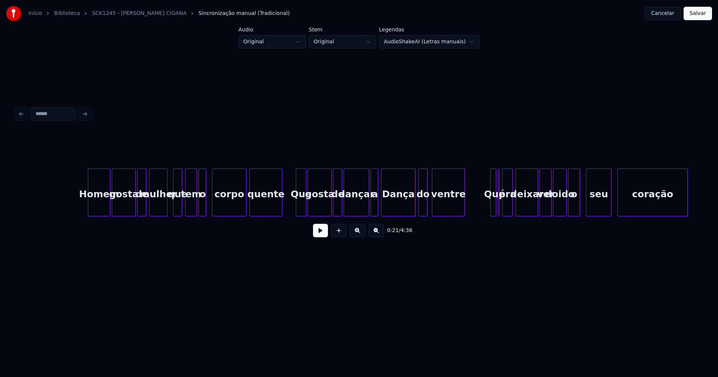
click at [165, 208] on div at bounding box center [166, 192] width 2 height 47
click at [363, 210] on div at bounding box center [363, 192] width 2 height 47
click at [370, 205] on div at bounding box center [371, 192] width 2 height 47
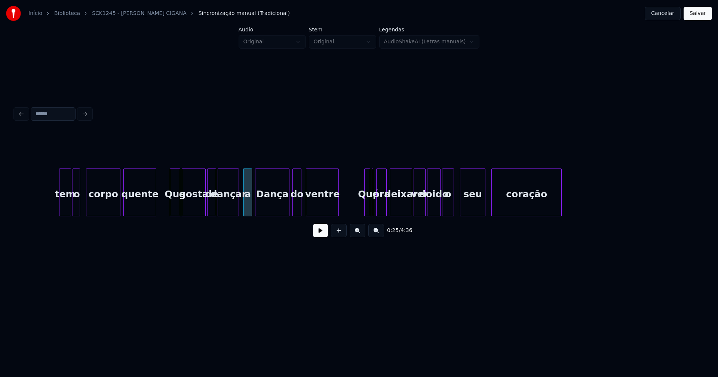
scroll to position [0, 1774]
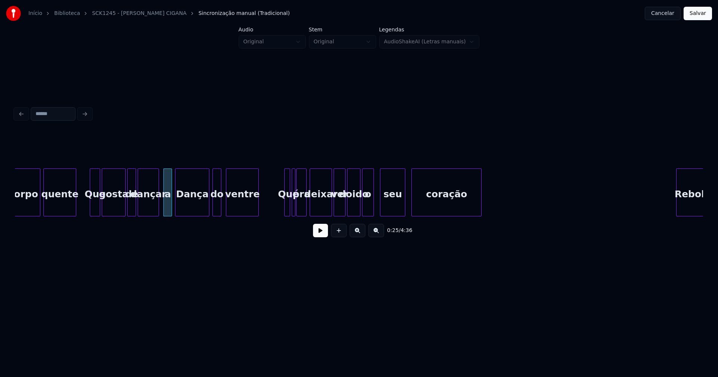
click at [295, 209] on div at bounding box center [294, 192] width 2 height 47
click at [321, 237] on button at bounding box center [320, 230] width 15 height 13
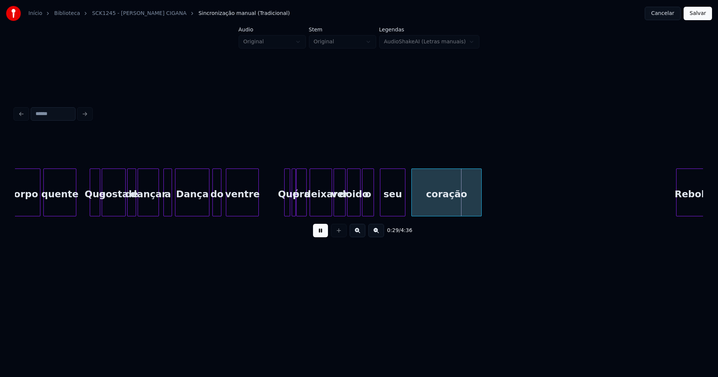
drag, startPoint x: 321, startPoint y: 233, endPoint x: 334, endPoint y: 227, distance: 13.9
click at [322, 233] on button at bounding box center [320, 230] width 15 height 13
click at [385, 210] on div at bounding box center [385, 192] width 2 height 47
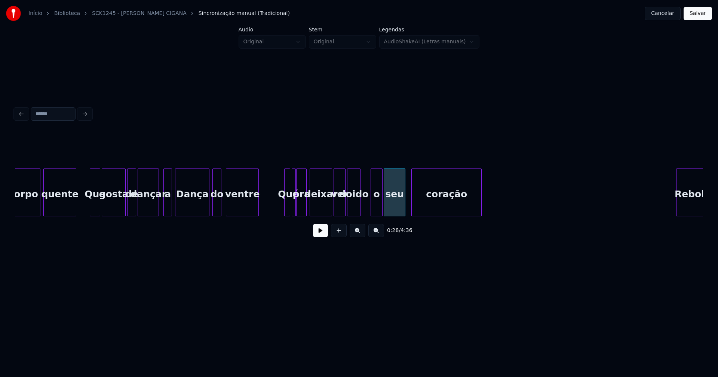
click at [378, 214] on div "a Dança quente Que gosta de dançar corpo do ventre Que é pra deixar ver doido o…" at bounding box center [359, 193] width 688 height 48
click at [363, 210] on div at bounding box center [363, 192] width 2 height 47
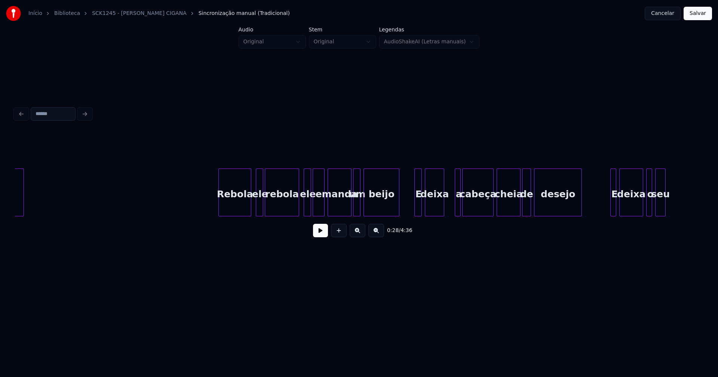
scroll to position [0, 2254]
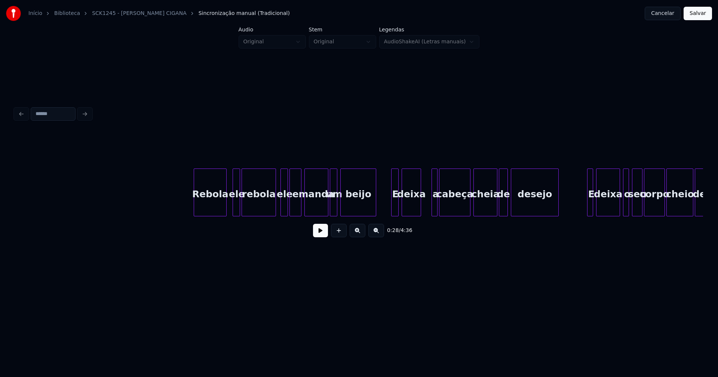
click at [208, 210] on div "Rebola" at bounding box center [210, 194] width 32 height 51
click at [233, 210] on div "ele" at bounding box center [233, 194] width 7 height 51
click at [273, 206] on div at bounding box center [272, 192] width 2 height 47
click at [390, 206] on div at bounding box center [391, 192] width 2 height 47
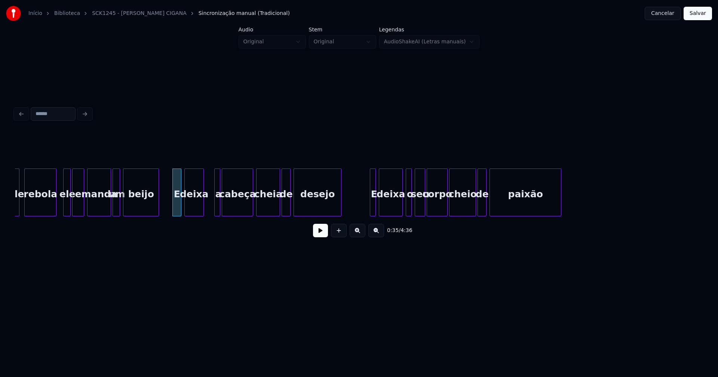
scroll to position [0, 2483]
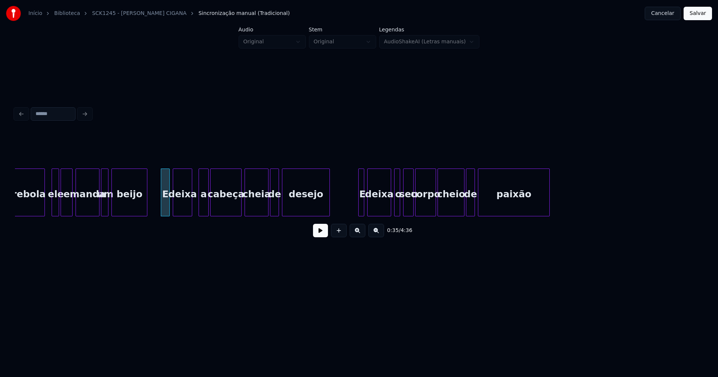
click at [199, 206] on div at bounding box center [200, 192] width 2 height 47
click at [199, 209] on div "a" at bounding box center [198, 194] width 9 height 51
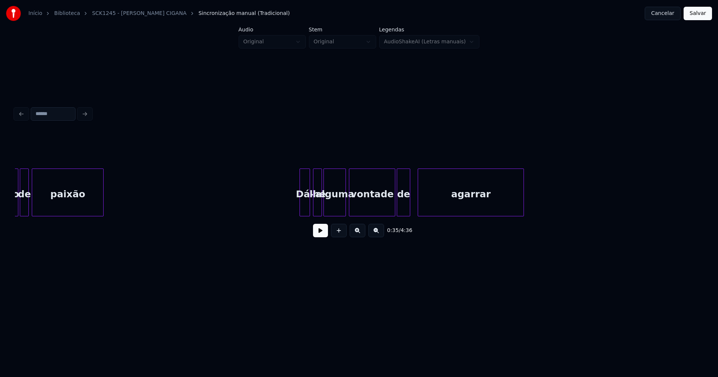
scroll to position [0, 3009]
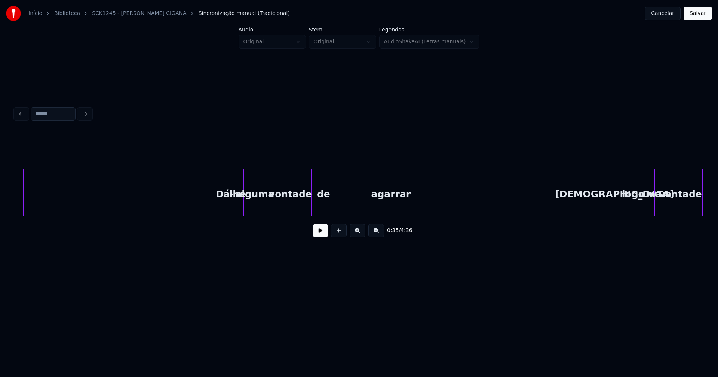
click at [310, 209] on div at bounding box center [310, 192] width 2 height 47
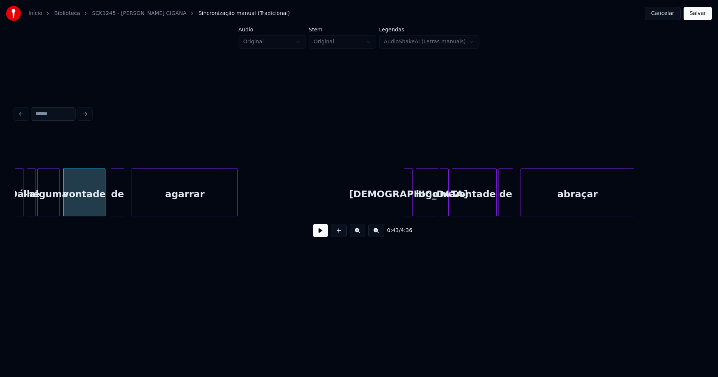
scroll to position [0, 3284]
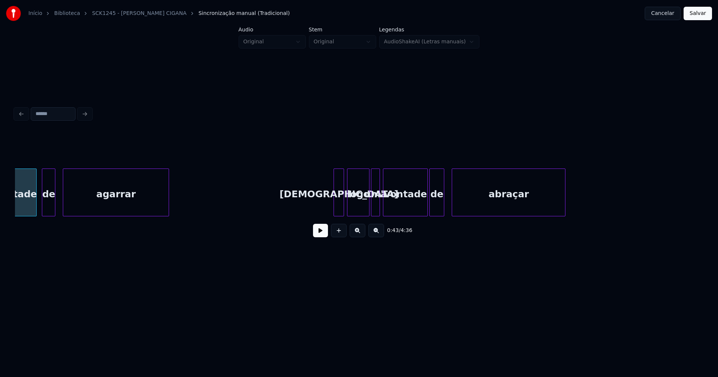
click at [335, 203] on div at bounding box center [335, 192] width 2 height 47
click at [322, 232] on button at bounding box center [320, 230] width 15 height 13
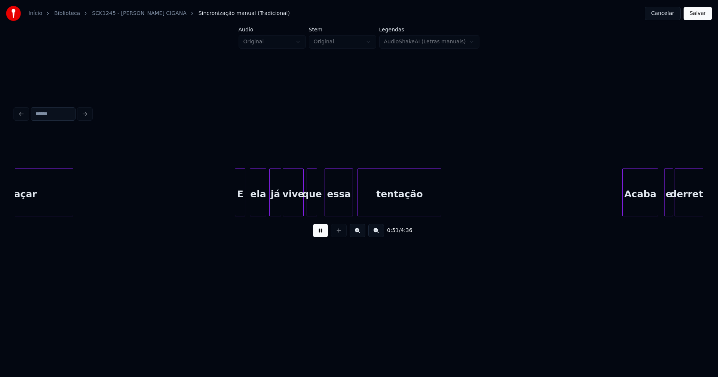
scroll to position [0, 3799]
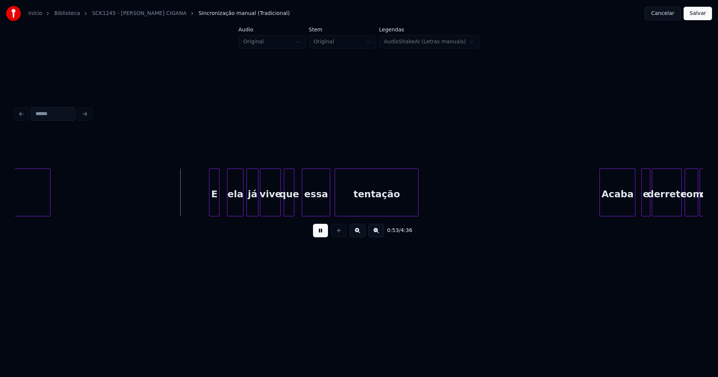
click at [212, 204] on div "E" at bounding box center [214, 194] width 10 height 51
click at [233, 206] on div "ela" at bounding box center [233, 194] width 16 height 51
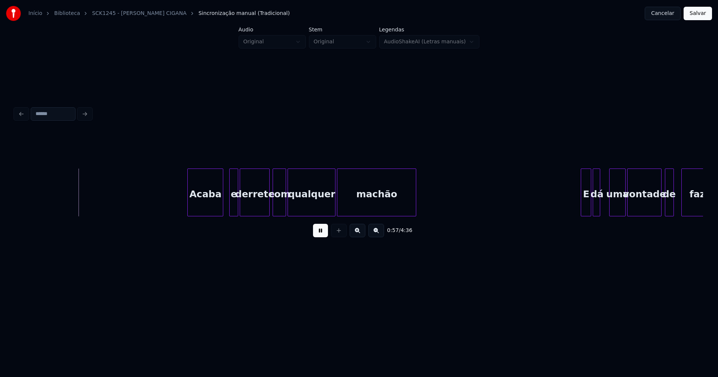
scroll to position [0, 4256]
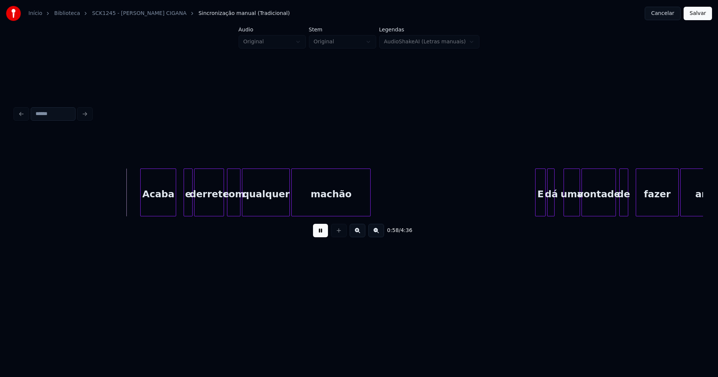
click at [157, 211] on div "Acaba" at bounding box center [158, 194] width 35 height 51
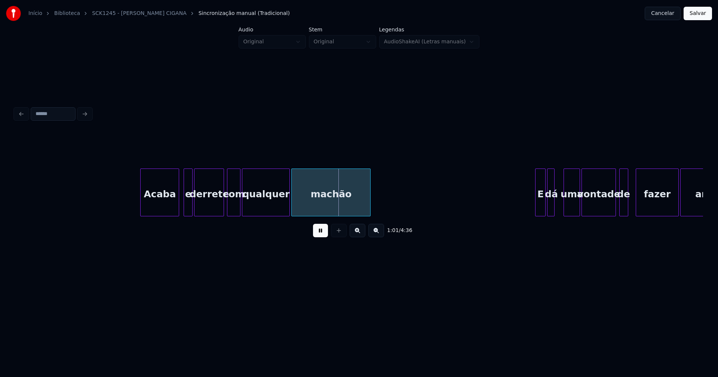
click at [178, 210] on div at bounding box center [177, 192] width 2 height 47
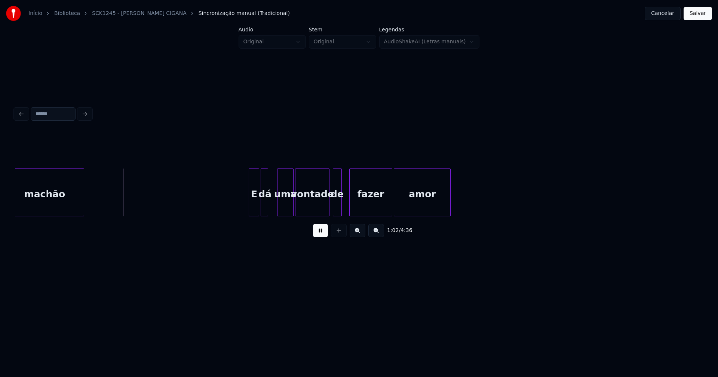
scroll to position [0, 4588]
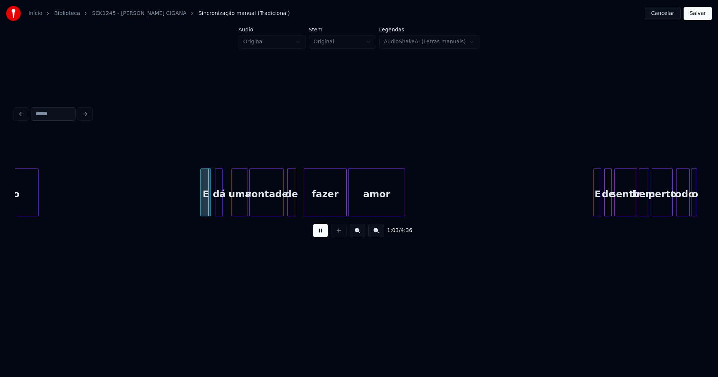
click at [205, 205] on div "E" at bounding box center [206, 194] width 10 height 51
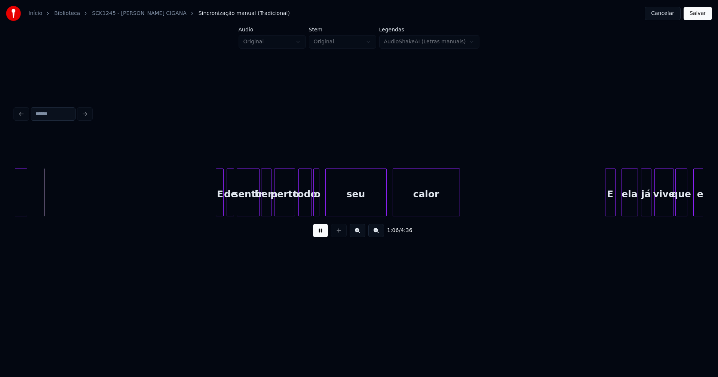
scroll to position [0, 5000]
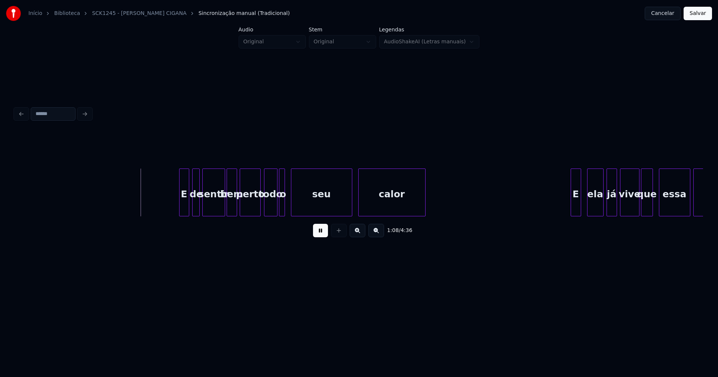
click at [181, 209] on div at bounding box center [180, 192] width 2 height 47
click at [257, 208] on div at bounding box center [256, 192] width 2 height 47
click at [289, 207] on div "o" at bounding box center [286, 194] width 7 height 51
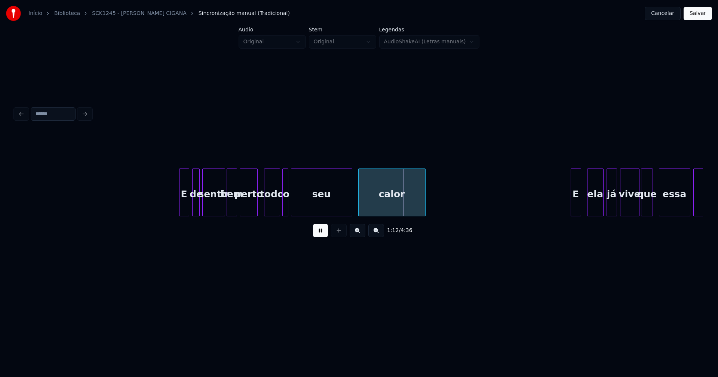
click at [279, 210] on div at bounding box center [278, 192] width 2 height 47
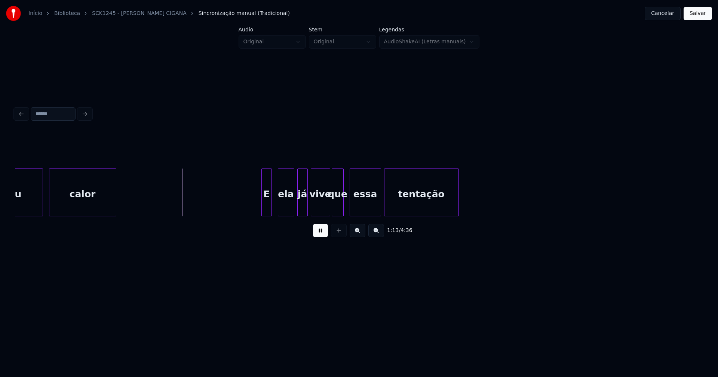
scroll to position [0, 5390]
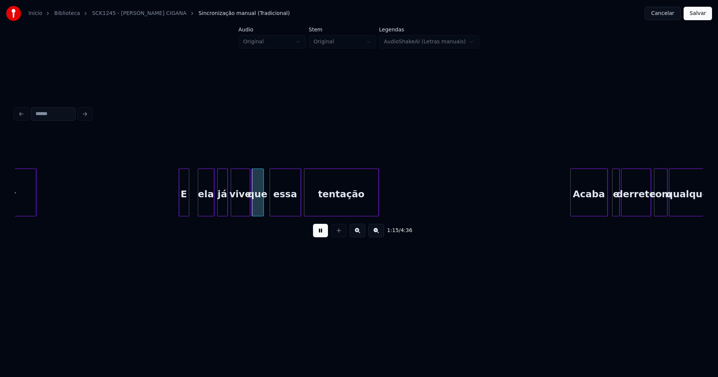
click at [184, 205] on div "E" at bounding box center [184, 194] width 10 height 51
click at [202, 202] on div "ela" at bounding box center [204, 194] width 16 height 51
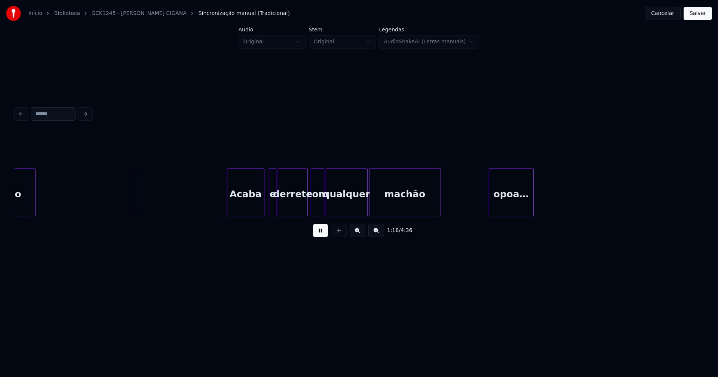
scroll to position [0, 5744]
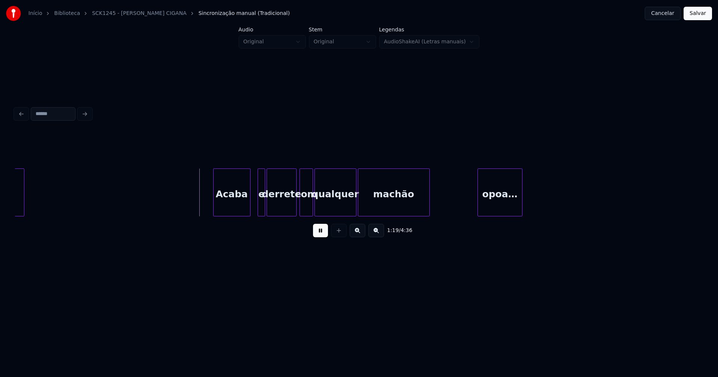
click at [228, 211] on div "Acaba" at bounding box center [231, 194] width 37 height 51
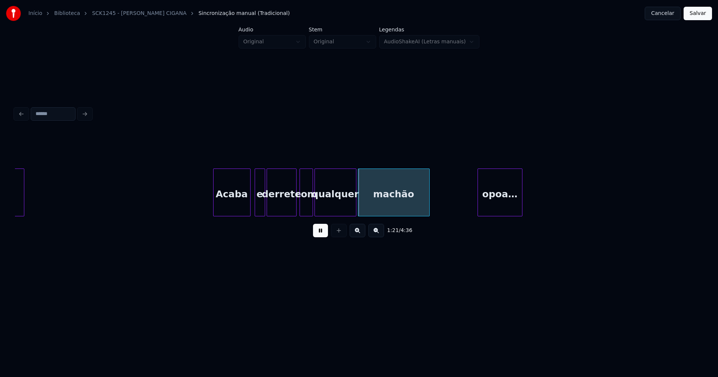
click at [257, 207] on div at bounding box center [256, 192] width 2 height 47
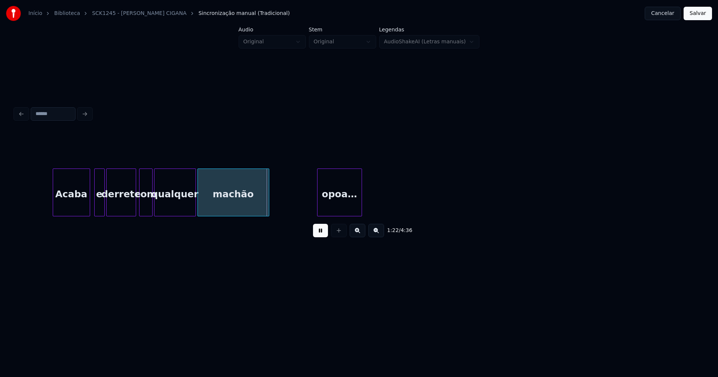
scroll to position [0, 5951]
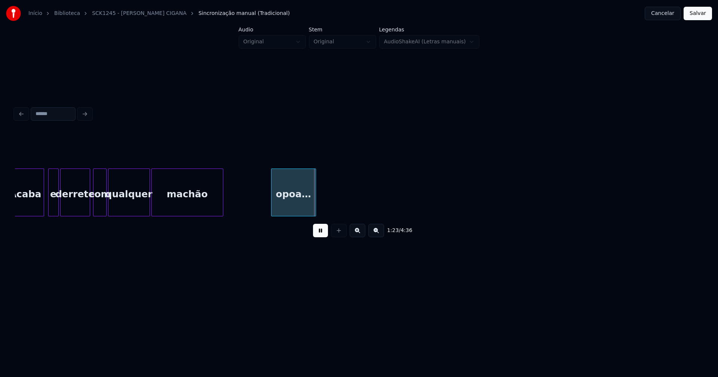
drag, startPoint x: 323, startPoint y: 237, endPoint x: 297, endPoint y: 201, distance: 44.3
click at [323, 236] on button at bounding box center [320, 230] width 15 height 13
click at [295, 200] on div "opoa…" at bounding box center [293, 194] width 44 height 51
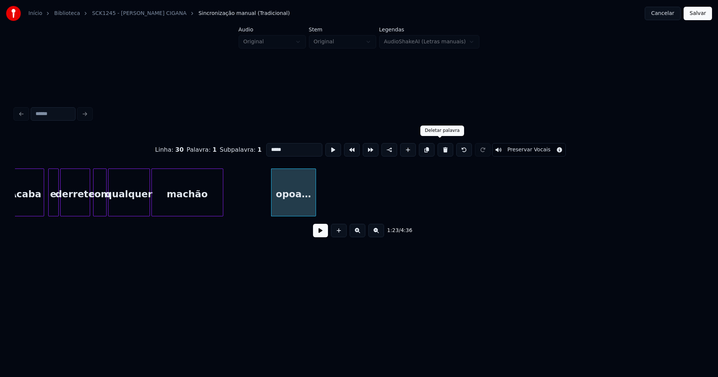
click at [440, 147] on button at bounding box center [445, 149] width 16 height 13
type input "******"
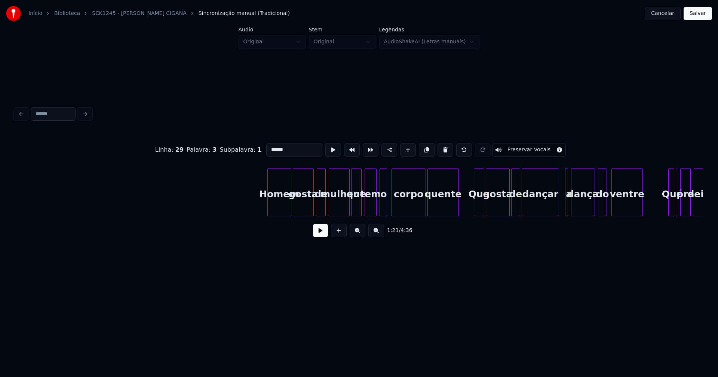
scroll to position [0, 7689]
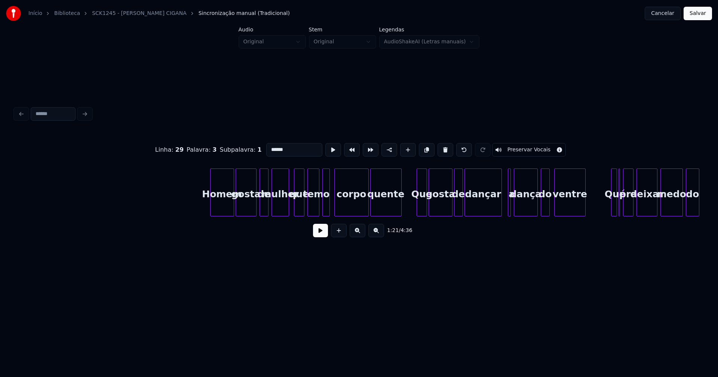
click at [287, 210] on div at bounding box center [287, 192] width 2 height 47
drag, startPoint x: 320, startPoint y: 233, endPoint x: 316, endPoint y: 235, distance: 4.9
click at [320, 234] on button at bounding box center [320, 230] width 15 height 13
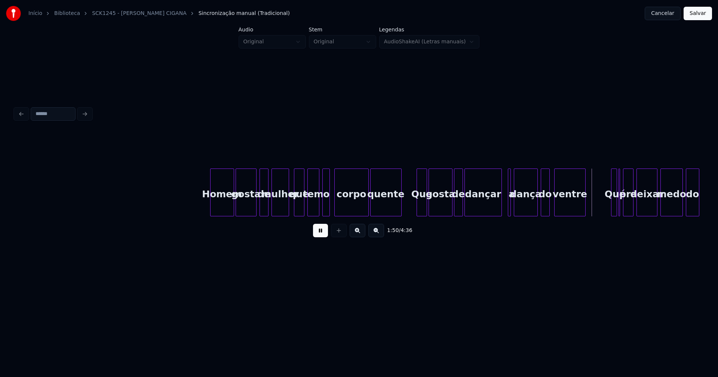
drag, startPoint x: 319, startPoint y: 235, endPoint x: 445, endPoint y: 220, distance: 127.2
click at [319, 235] on button at bounding box center [320, 230] width 15 height 13
click at [511, 209] on div at bounding box center [511, 192] width 2 height 47
click at [504, 209] on div at bounding box center [505, 192] width 2 height 47
click at [497, 211] on div at bounding box center [497, 192] width 2 height 47
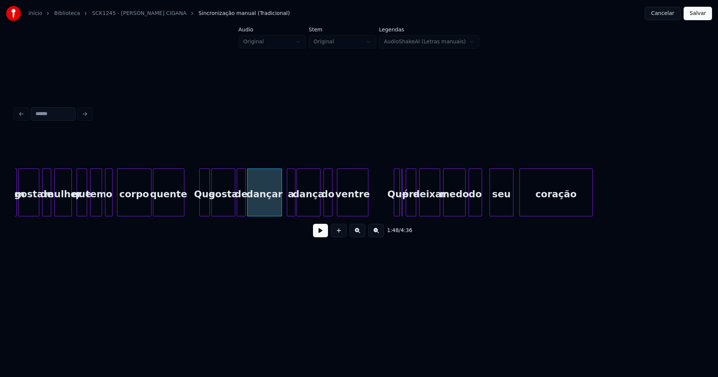
scroll to position [0, 8010]
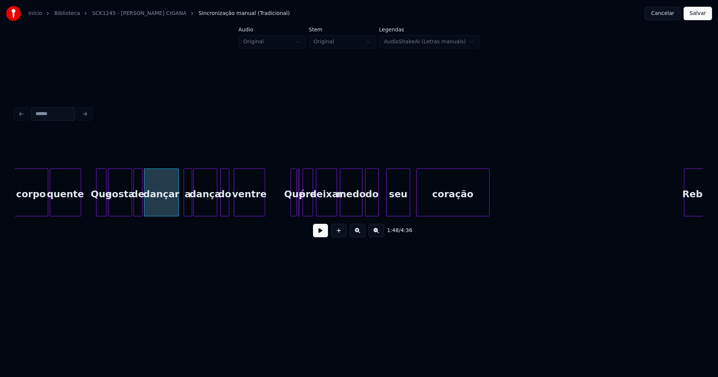
drag, startPoint x: 320, startPoint y: 235, endPoint x: 299, endPoint y: 218, distance: 27.3
click at [320, 235] on button at bounding box center [320, 230] width 15 height 13
click at [299, 212] on div at bounding box center [300, 192] width 2 height 47
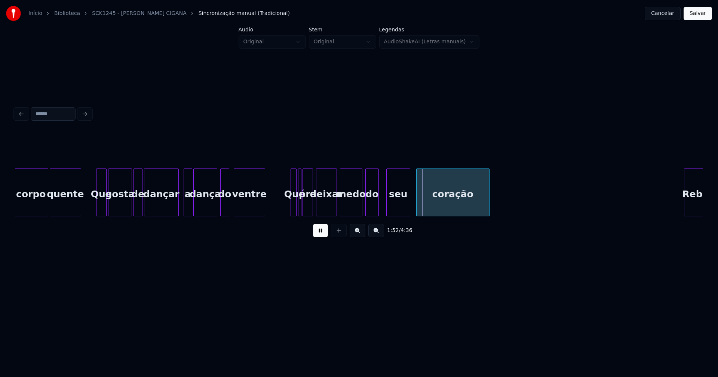
click at [323, 237] on button at bounding box center [320, 230] width 15 height 13
drag, startPoint x: 280, startPoint y: 207, endPoint x: 291, endPoint y: 208, distance: 11.2
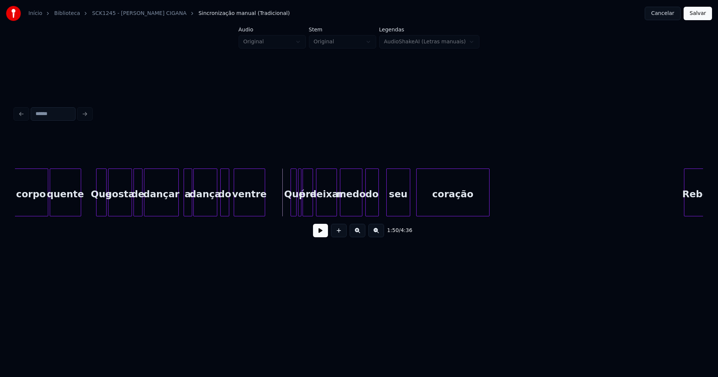
click at [321, 233] on button at bounding box center [320, 230] width 15 height 13
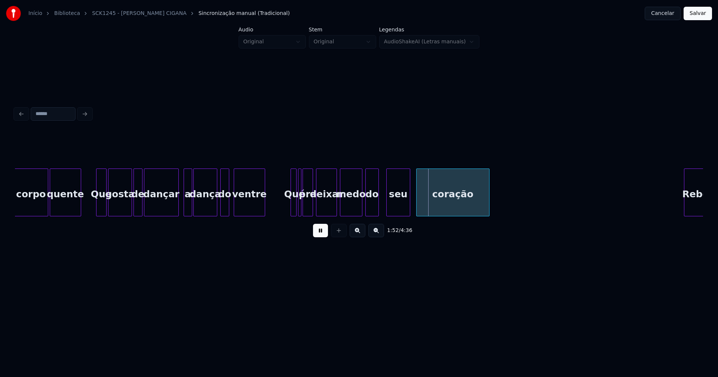
click at [322, 234] on button at bounding box center [320, 230] width 15 height 13
click at [351, 204] on div "medo" at bounding box center [351, 194] width 22 height 51
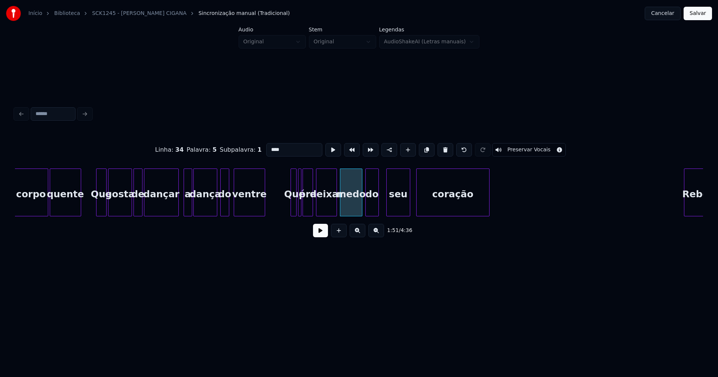
drag, startPoint x: 284, startPoint y: 147, endPoint x: 263, endPoint y: 147, distance: 20.6
click at [266, 147] on input "****" at bounding box center [294, 149] width 56 height 13
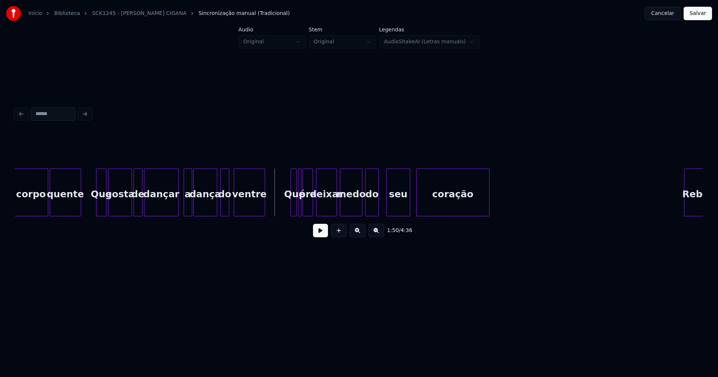
click at [319, 235] on button at bounding box center [320, 230] width 15 height 13
drag, startPoint x: 321, startPoint y: 237, endPoint x: 331, endPoint y: 234, distance: 9.7
click at [323, 236] on button at bounding box center [320, 230] width 15 height 13
click at [353, 209] on div "medo" at bounding box center [351, 194] width 22 height 51
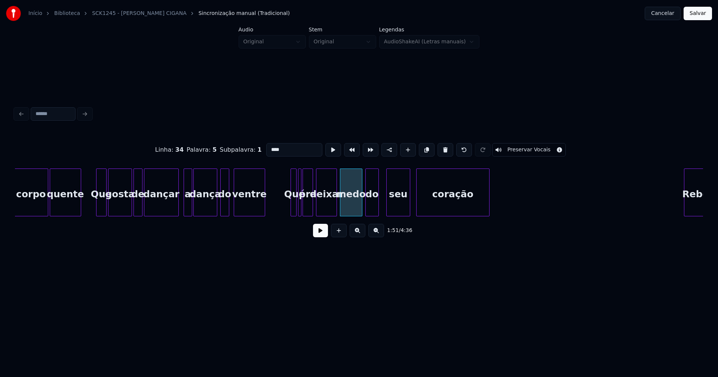
drag, startPoint x: 280, startPoint y: 148, endPoint x: 257, endPoint y: 149, distance: 22.8
click at [257, 149] on div "Linha : 34 [GEOGRAPHIC_DATA] : 5 Subpalavra : 1 **** Preservar Vocais" at bounding box center [359, 149] width 688 height 37
click at [383, 212] on div at bounding box center [383, 192] width 2 height 47
click at [376, 207] on div "do" at bounding box center [375, 194] width 19 height 51
type input "*****"
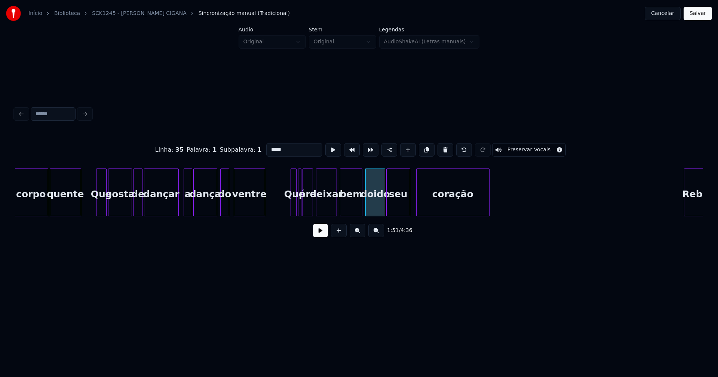
click at [325, 237] on button at bounding box center [320, 230] width 15 height 13
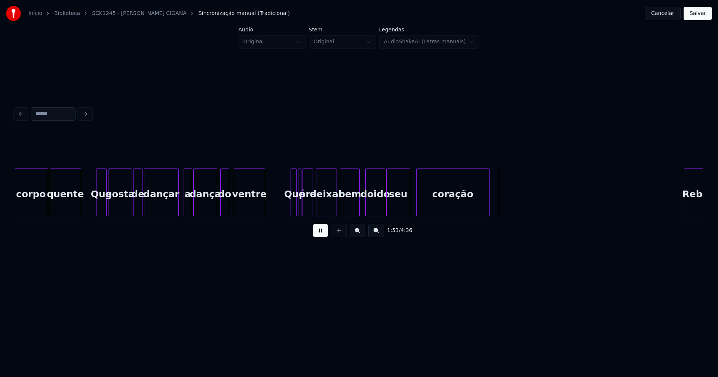
click at [359, 207] on div at bounding box center [358, 192] width 2 height 47
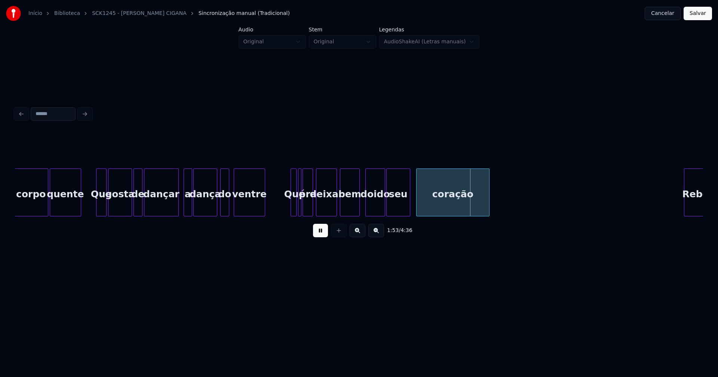
click at [350, 208] on div at bounding box center [349, 192] width 2 height 47
click at [361, 212] on div "doido" at bounding box center [363, 194] width 19 height 51
click at [324, 234] on button at bounding box center [320, 230] width 15 height 13
click at [378, 209] on div at bounding box center [379, 192] width 2 height 47
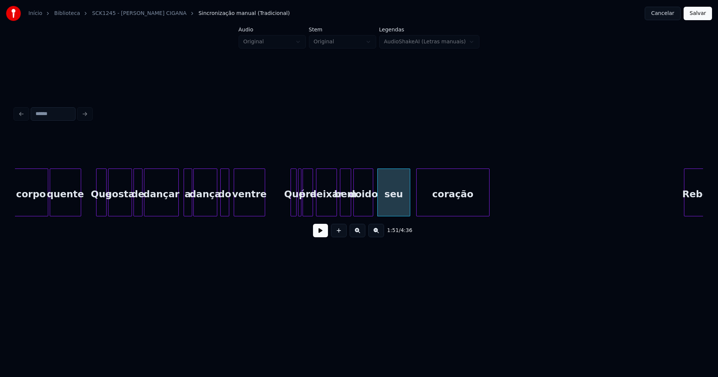
click at [386, 205] on div "seu" at bounding box center [394, 194] width 32 height 51
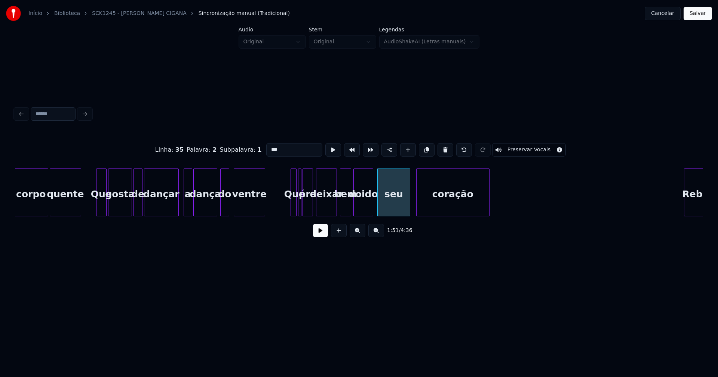
click at [266, 146] on input "***" at bounding box center [294, 149] width 56 height 13
type input "*****"
click at [320, 236] on button at bounding box center [320, 230] width 15 height 13
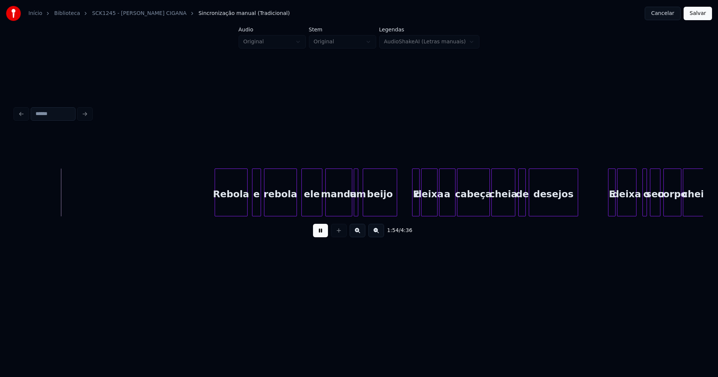
scroll to position [0, 8536]
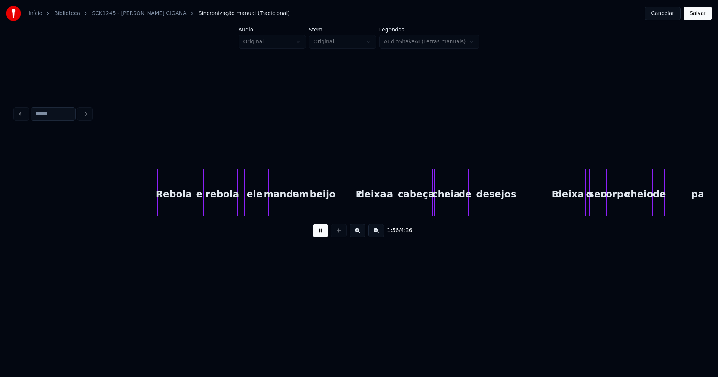
click at [236, 208] on div at bounding box center [236, 192] width 2 height 47
drag, startPoint x: 325, startPoint y: 234, endPoint x: 332, endPoint y: 228, distance: 9.3
click at [326, 233] on button at bounding box center [320, 230] width 15 height 13
click at [356, 209] on div "E" at bounding box center [356, 194] width 7 height 51
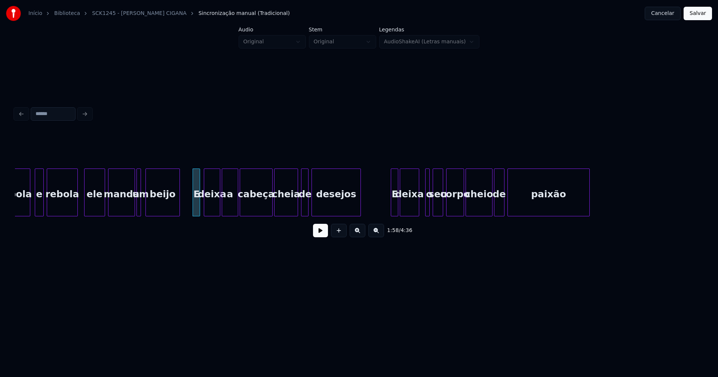
scroll to position [0, 8731]
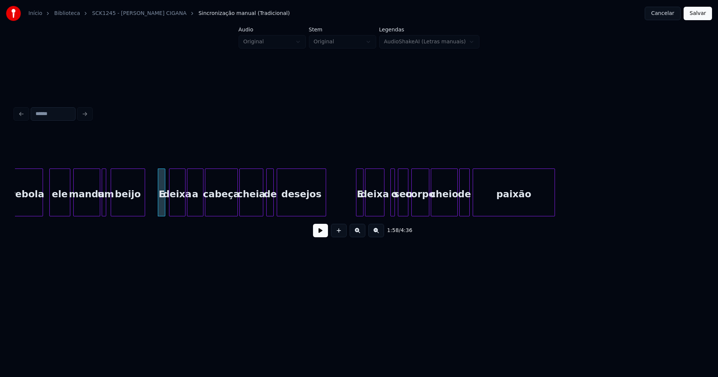
click at [320, 234] on button at bounding box center [320, 230] width 15 height 13
click at [354, 211] on div at bounding box center [354, 192] width 2 height 47
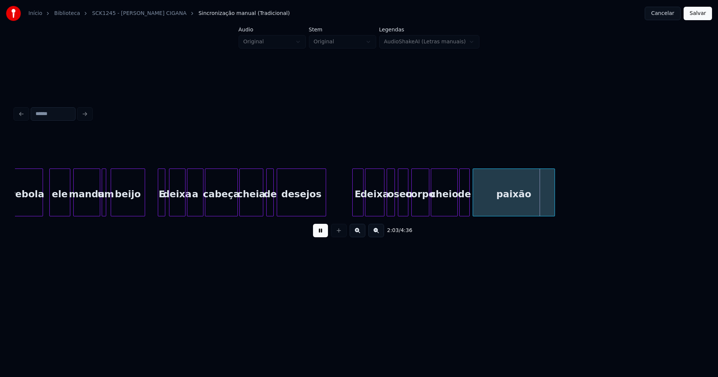
click at [387, 213] on div "o" at bounding box center [391, 193] width 8 height 48
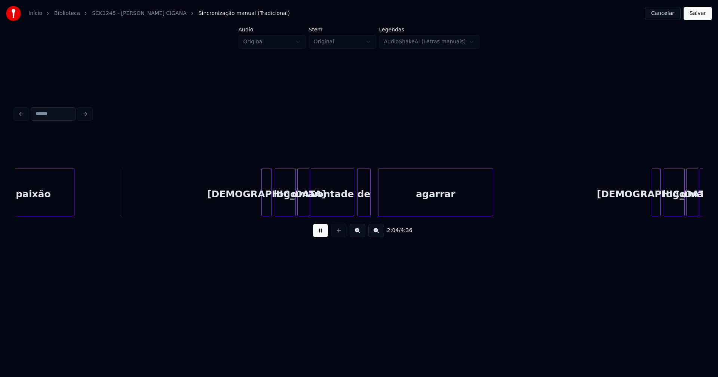
scroll to position [0, 9234]
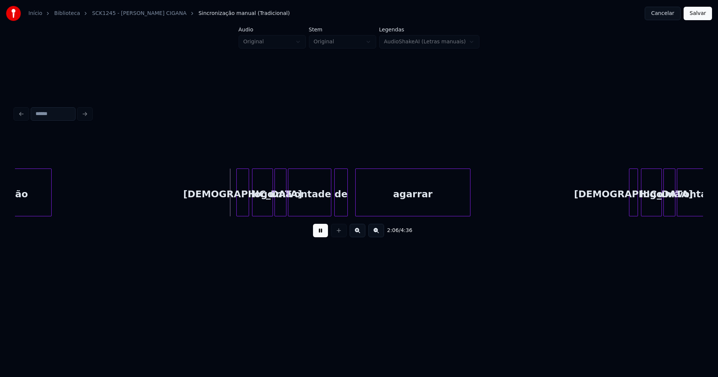
click at [237, 206] on div at bounding box center [238, 192] width 2 height 47
click at [328, 205] on div at bounding box center [328, 192] width 2 height 47
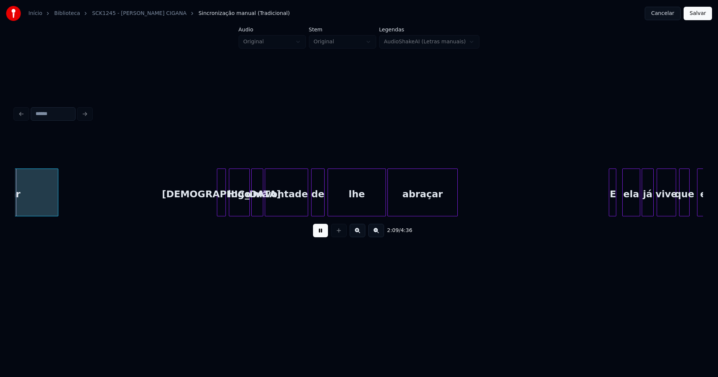
scroll to position [0, 9646]
click at [217, 206] on div at bounding box center [217, 192] width 2 height 47
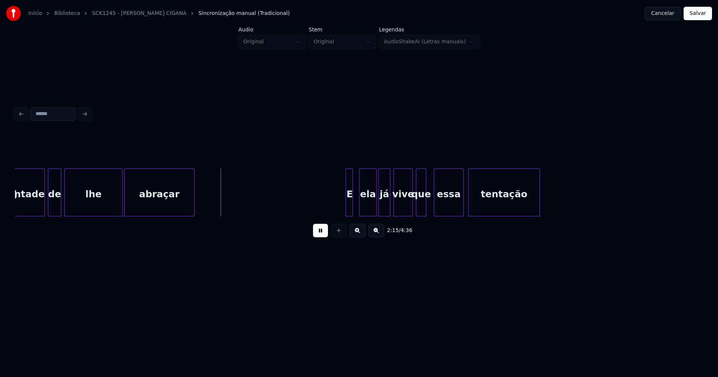
scroll to position [0, 9978]
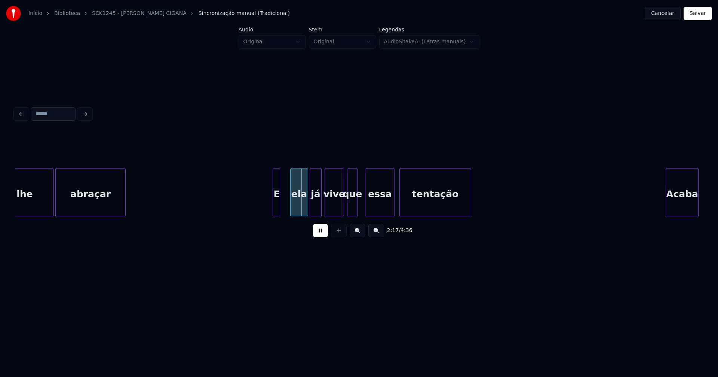
click at [273, 209] on div "E" at bounding box center [276, 193] width 7 height 48
click at [283, 208] on div at bounding box center [283, 192] width 2 height 47
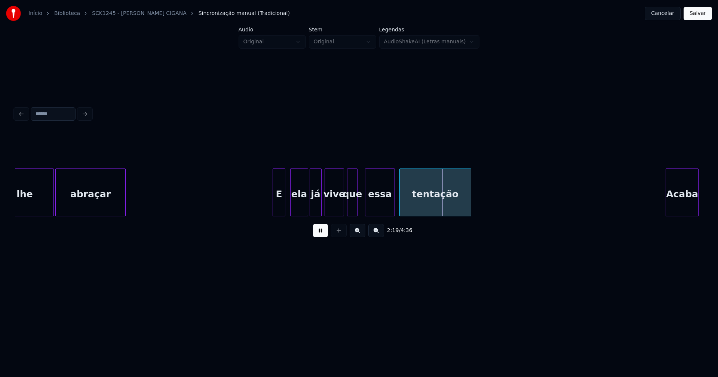
click at [260, 201] on div "lhe abraçar E ela já vive que essa tentação Acaba" at bounding box center [370, 193] width 20667 height 48
drag, startPoint x: 321, startPoint y: 231, endPoint x: 323, endPoint y: 228, distance: 3.8
click at [322, 232] on button at bounding box center [320, 230] width 15 height 13
click at [262, 201] on div "lhe abraçar E ela já vive que essa tentação Acaba" at bounding box center [370, 193] width 20667 height 48
click at [322, 234] on button at bounding box center [320, 230] width 15 height 13
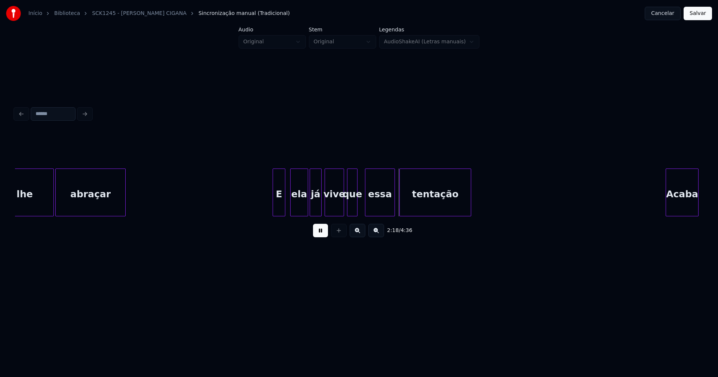
click at [327, 234] on button at bounding box center [320, 230] width 15 height 13
click at [335, 206] on div "vive" at bounding box center [334, 194] width 19 height 51
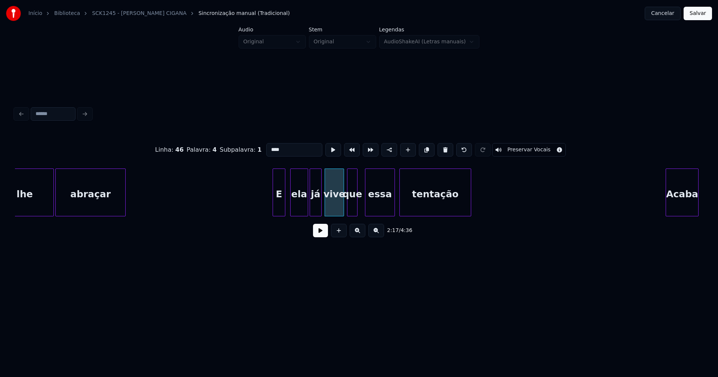
drag, startPoint x: 267, startPoint y: 148, endPoint x: 261, endPoint y: 148, distance: 6.0
click at [266, 148] on input "****" at bounding box center [294, 149] width 56 height 13
click at [301, 209] on div at bounding box center [302, 192] width 2 height 47
click at [289, 210] on div at bounding box center [289, 192] width 2 height 47
click at [293, 207] on div "ela" at bounding box center [295, 194] width 15 height 51
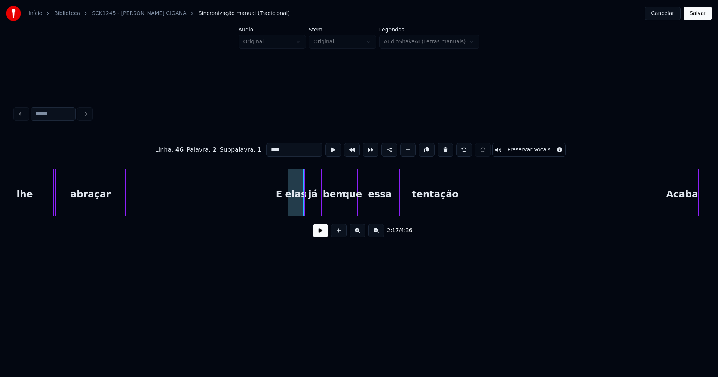
click at [306, 209] on div at bounding box center [306, 192] width 2 height 47
click at [313, 209] on div "já" at bounding box center [313, 194] width 16 height 51
drag, startPoint x: 271, startPoint y: 146, endPoint x: 247, endPoint y: 147, distance: 24.0
click at [247, 147] on div "Linha : 46 [GEOGRAPHIC_DATA] : 3 Subpalavra : 1 ** Preservar Vocais" at bounding box center [359, 149] width 688 height 37
type input "*****"
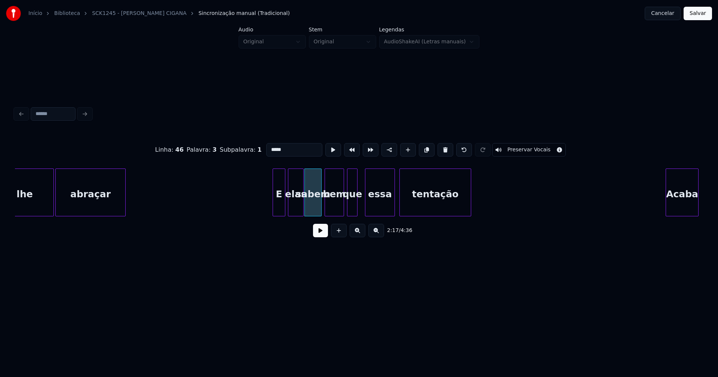
click at [316, 237] on button at bounding box center [320, 230] width 15 height 13
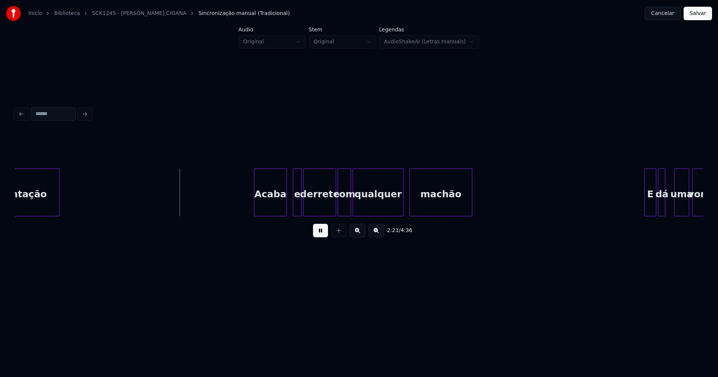
scroll to position [0, 10424]
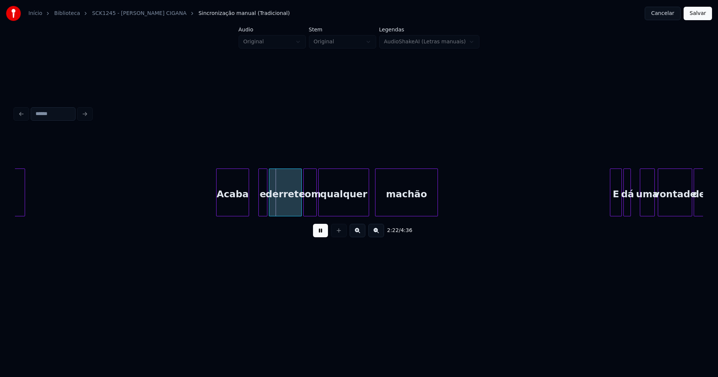
click at [233, 211] on div "Acaba" at bounding box center [232, 194] width 32 height 51
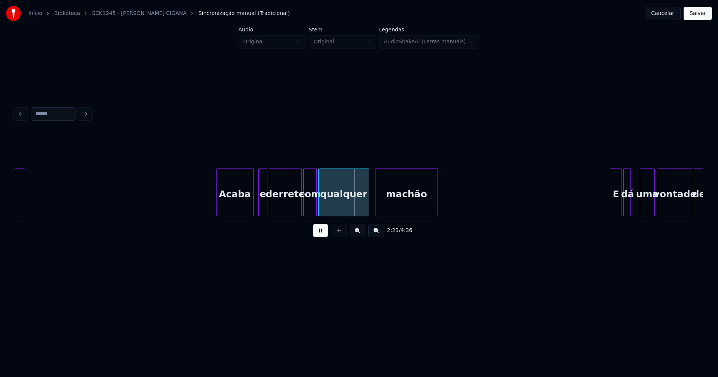
click at [252, 210] on div at bounding box center [252, 192] width 2 height 47
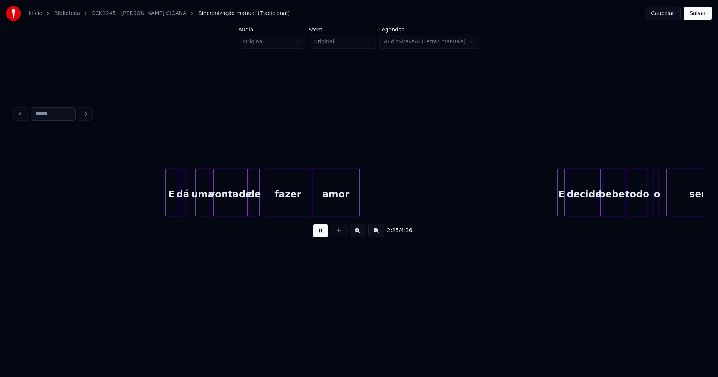
scroll to position [0, 10876]
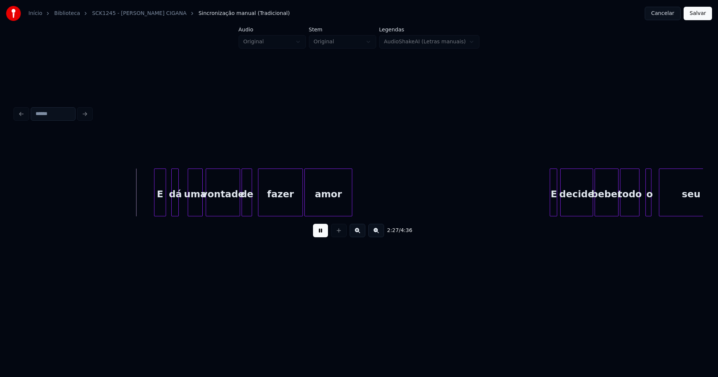
click at [162, 207] on div "E" at bounding box center [159, 194] width 11 height 51
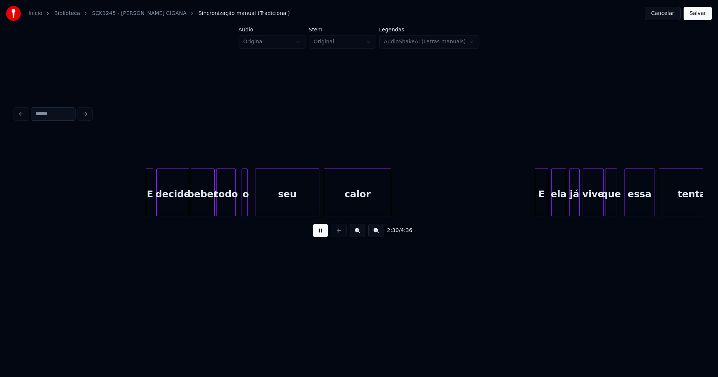
scroll to position [0, 11286]
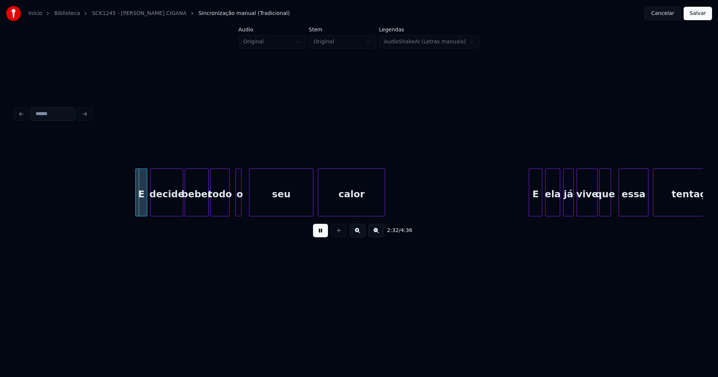
click at [137, 207] on div at bounding box center [137, 192] width 2 height 47
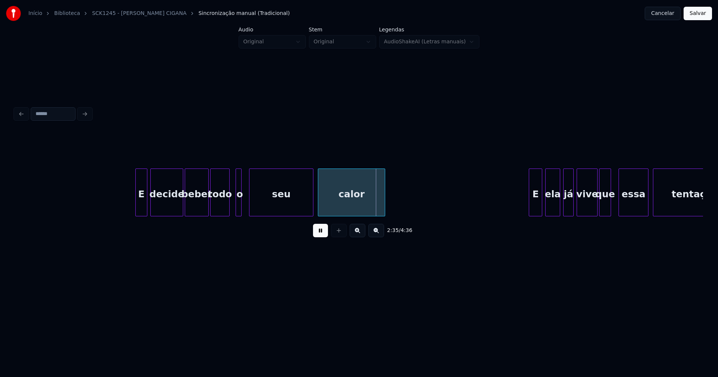
click at [319, 235] on button at bounding box center [320, 230] width 15 height 13
click at [161, 203] on div "decide" at bounding box center [167, 194] width 32 height 51
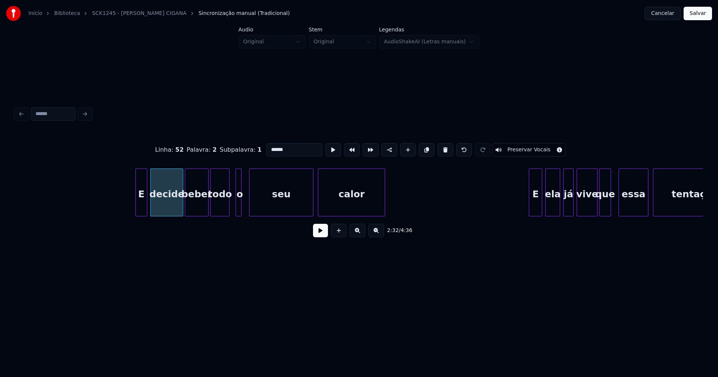
click at [165, 204] on div "decide" at bounding box center [167, 194] width 32 height 51
click at [290, 148] on input "******" at bounding box center [294, 149] width 56 height 13
click at [197, 206] on div "beber" at bounding box center [196, 194] width 23 height 51
type input "***"
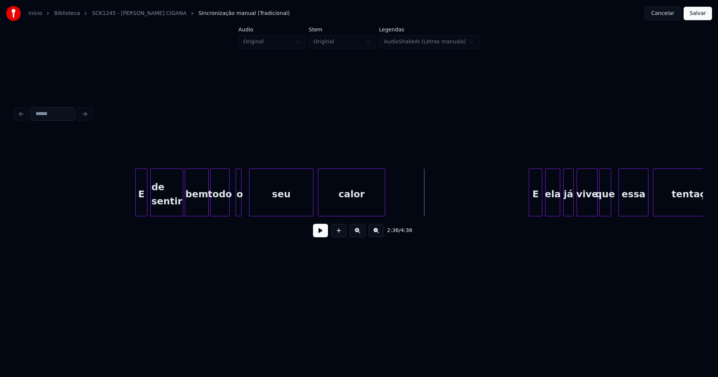
click at [320, 236] on button at bounding box center [320, 230] width 15 height 13
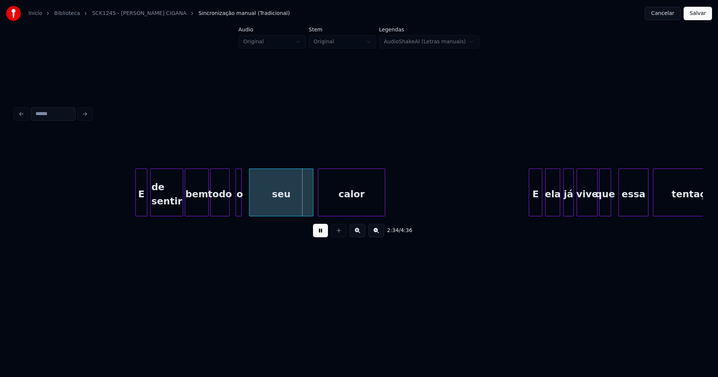
drag, startPoint x: 319, startPoint y: 233, endPoint x: 271, endPoint y: 216, distance: 50.7
click at [319, 233] on button at bounding box center [320, 230] width 15 height 13
click at [248, 206] on div "o" at bounding box center [244, 194] width 7 height 51
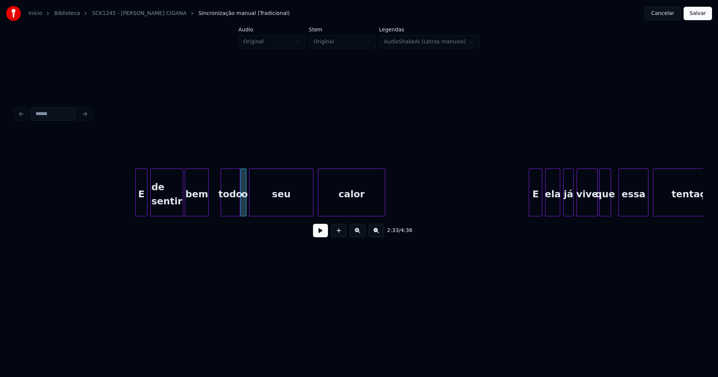
click at [233, 213] on div "todo" at bounding box center [230, 194] width 19 height 51
click at [217, 213] on div "E de sentir bem todo o seu calor E ela já vive que essa tentação" at bounding box center [359, 193] width 688 height 48
click at [209, 205] on div "bem" at bounding box center [201, 194] width 32 height 51
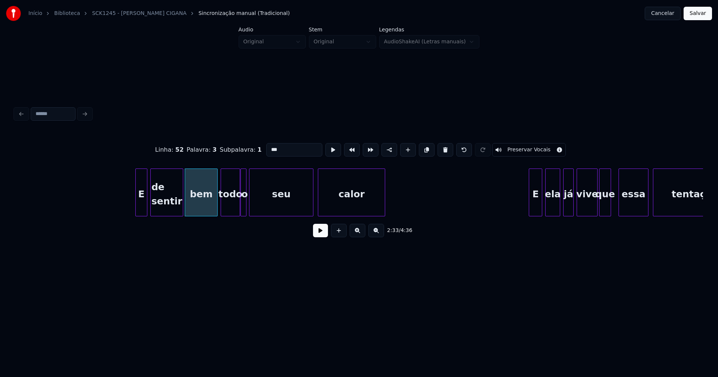
drag, startPoint x: 290, startPoint y: 146, endPoint x: 294, endPoint y: 147, distance: 4.2
click at [291, 147] on input "***" at bounding box center [294, 149] width 56 height 13
type input "*********"
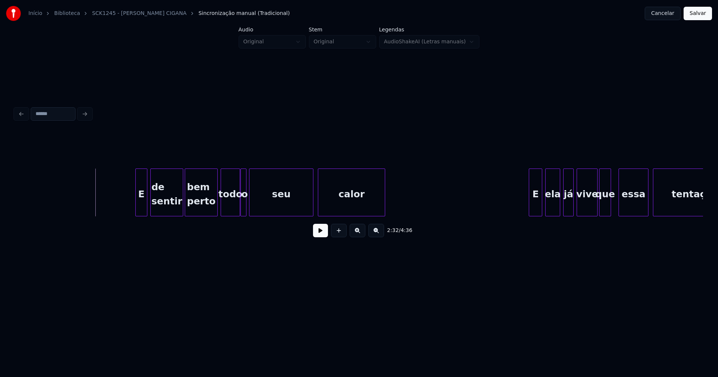
click at [325, 235] on button at bounding box center [320, 230] width 15 height 13
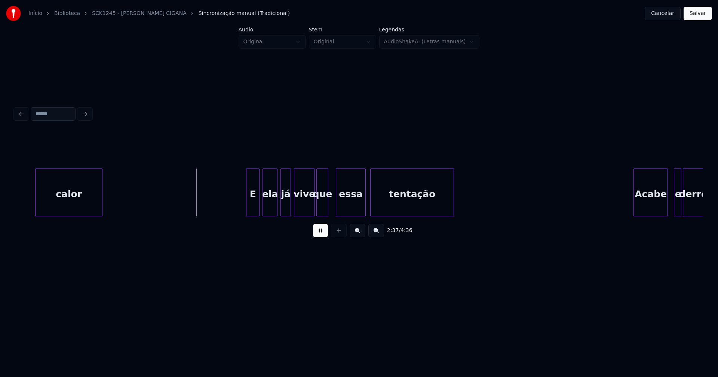
scroll to position [0, 11671]
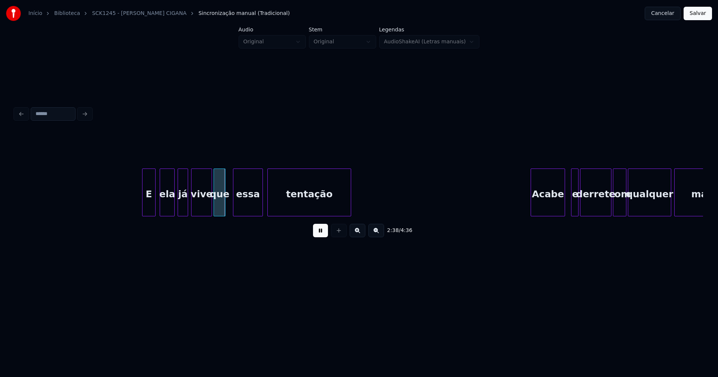
click at [148, 208] on div "E" at bounding box center [148, 194] width 13 height 51
click at [323, 234] on button at bounding box center [320, 230] width 15 height 13
click at [167, 207] on div "ela" at bounding box center [167, 194] width 14 height 51
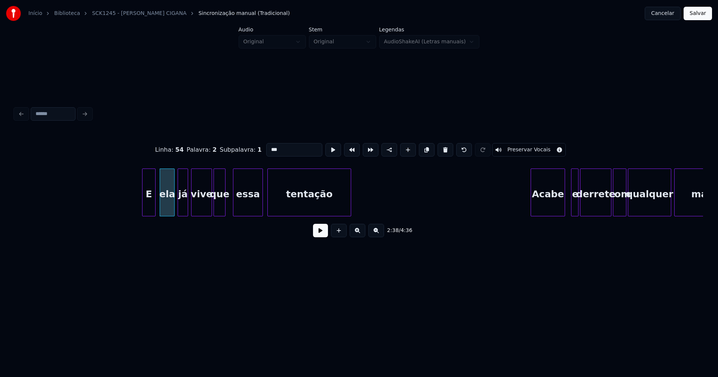
click at [276, 147] on input "***" at bounding box center [294, 149] width 56 height 13
click at [202, 209] on div at bounding box center [202, 192] width 2 height 47
click at [205, 207] on div "vive" at bounding box center [206, 194] width 10 height 51
drag, startPoint x: 282, startPoint y: 148, endPoint x: 239, endPoint y: 148, distance: 42.6
click at [239, 148] on div "Linha : 54 Palavra : 4 Subpalavra : 1 **** Preservar Vocais" at bounding box center [359, 149] width 688 height 37
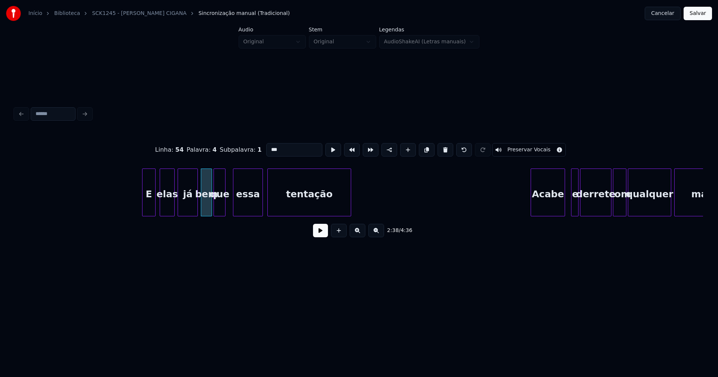
click at [196, 215] on div "E elas já bem que essa tentação Acabe e derrete com qualquer machão" at bounding box center [359, 193] width 688 height 48
click at [191, 206] on div "já" at bounding box center [187, 194] width 19 height 51
drag, startPoint x: 281, startPoint y: 146, endPoint x: 225, endPoint y: 150, distance: 56.2
click at [226, 150] on div "Linha : 54 Palavra : 4 Subpalavra : 1 *** Preservar Vocais" at bounding box center [359, 149] width 688 height 37
click at [222, 212] on div "que" at bounding box center [222, 194] width 11 height 51
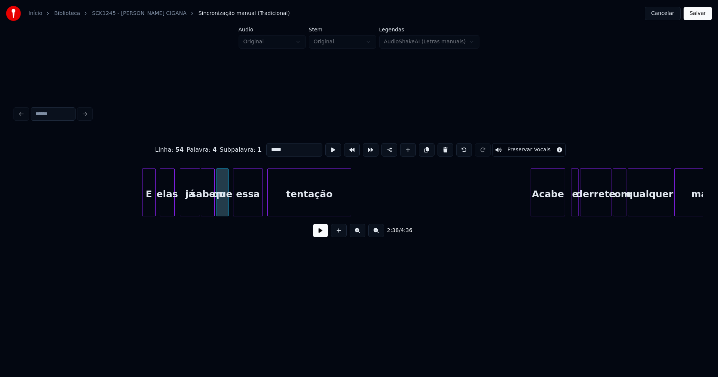
click at [212, 212] on div at bounding box center [213, 192] width 2 height 47
type input "*****"
click at [319, 235] on button at bounding box center [320, 230] width 15 height 13
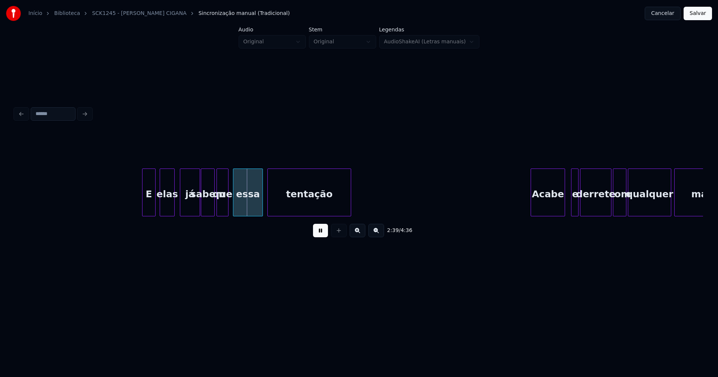
click at [192, 208] on div "já" at bounding box center [187, 194] width 19 height 51
click at [320, 233] on button at bounding box center [320, 230] width 15 height 13
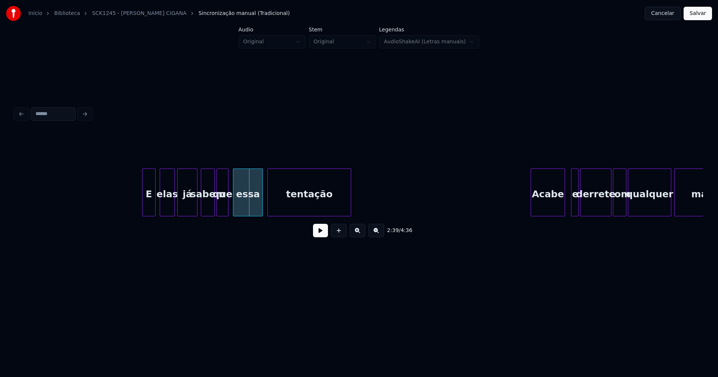
click at [189, 204] on div "já" at bounding box center [187, 194] width 19 height 51
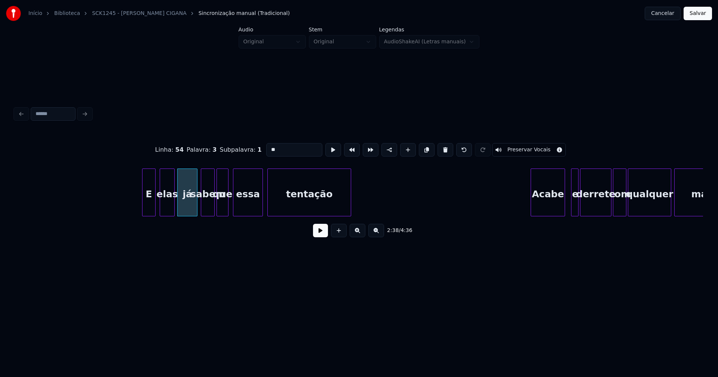
drag, startPoint x: 275, startPoint y: 149, endPoint x: 256, endPoint y: 149, distance: 18.7
click at [256, 149] on div "Linha : 54 Palavra : 3 Subpalavra : 1 ** Preservar Vocais" at bounding box center [359, 149] width 688 height 37
click at [208, 203] on div "sabem" at bounding box center [207, 194] width 13 height 51
click at [270, 147] on input "*****" at bounding box center [294, 149] width 56 height 13
type input "***"
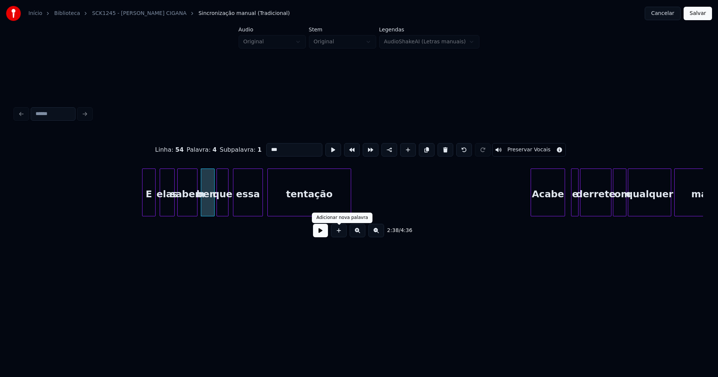
click at [320, 236] on button at bounding box center [320, 230] width 15 height 13
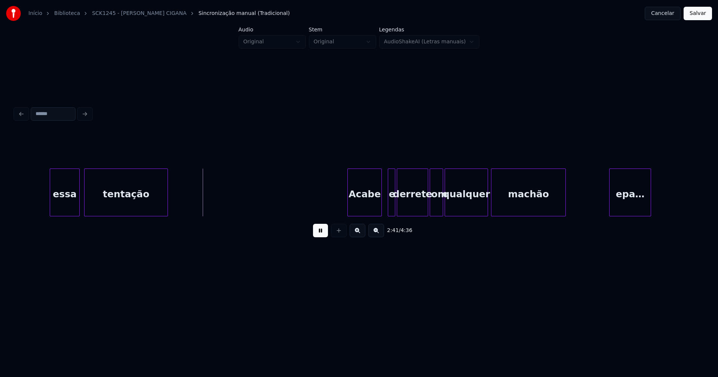
scroll to position [0, 12049]
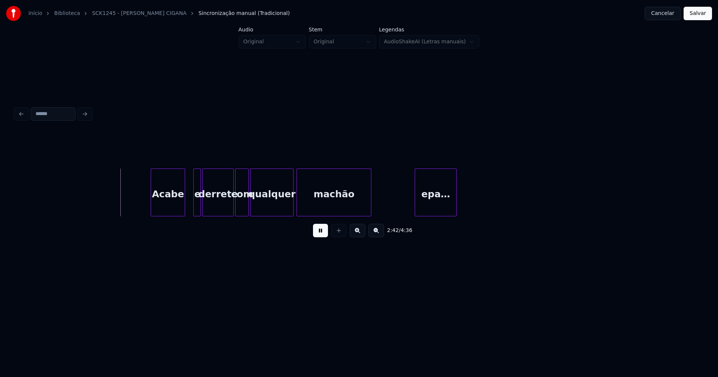
click at [169, 203] on div "Acabe" at bounding box center [168, 194] width 34 height 51
click at [191, 206] on div at bounding box center [192, 192] width 2 height 47
drag, startPoint x: 322, startPoint y: 234, endPoint x: 331, endPoint y: 228, distance: 10.6
click at [323, 234] on button at bounding box center [320, 230] width 15 height 13
click at [437, 205] on div "epa…" at bounding box center [435, 194] width 41 height 51
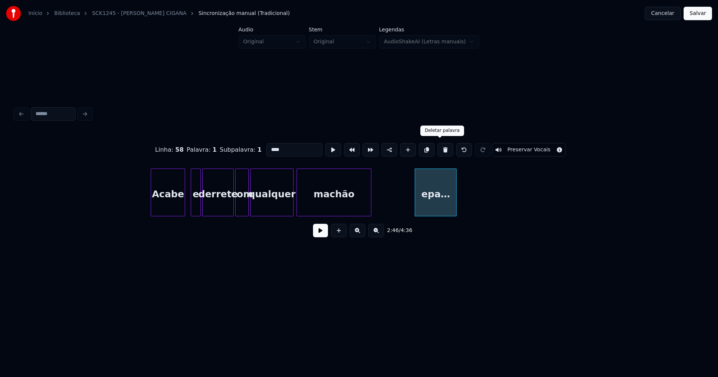
click at [442, 146] on button at bounding box center [445, 149] width 16 height 13
type input "******"
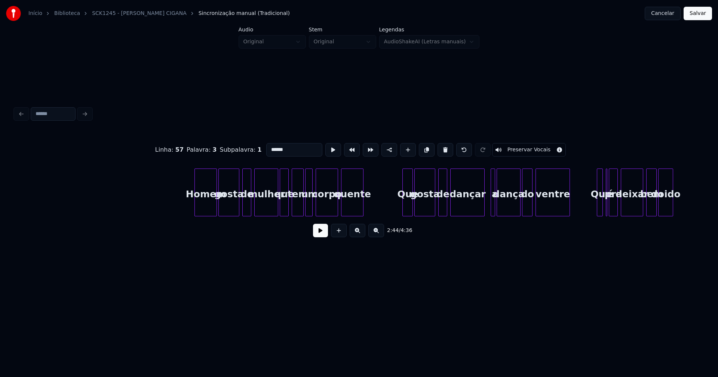
scroll to position [0, 13880]
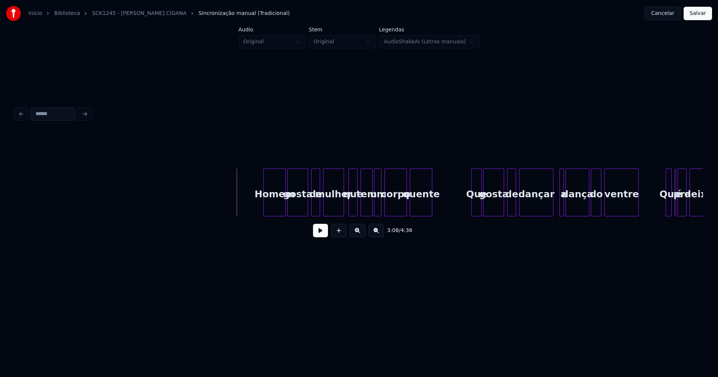
click at [342, 209] on div at bounding box center [342, 192] width 2 height 47
click at [321, 236] on button at bounding box center [320, 230] width 15 height 13
click at [379, 204] on div at bounding box center [380, 192] width 2 height 47
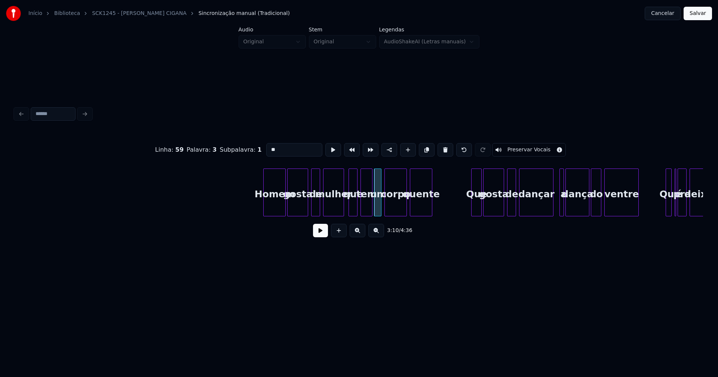
click at [317, 232] on button at bounding box center [320, 230] width 15 height 13
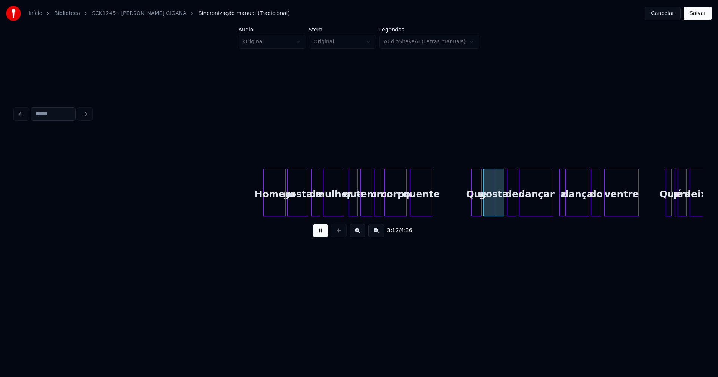
click at [319, 234] on button at bounding box center [320, 230] width 15 height 13
click at [378, 203] on div "um" at bounding box center [377, 194] width 7 height 51
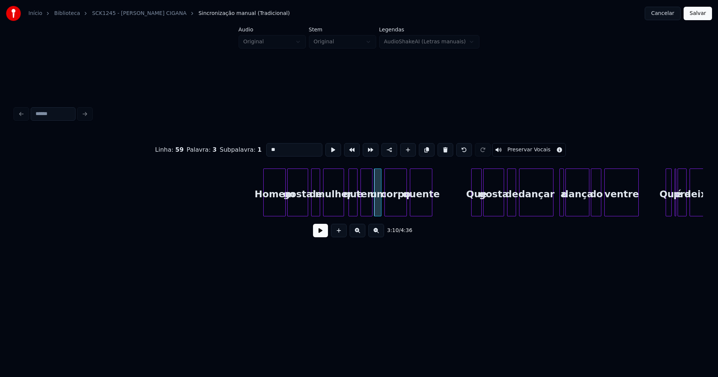
drag, startPoint x: 278, startPoint y: 148, endPoint x: 230, endPoint y: 148, distance: 48.2
click at [230, 148] on div "Linha : 59 [GEOGRAPHIC_DATA] : 3 Subpalavra : 1 ** Preservar Vocais" at bounding box center [359, 149] width 688 height 37
type input "*"
click at [318, 236] on button at bounding box center [320, 230] width 15 height 13
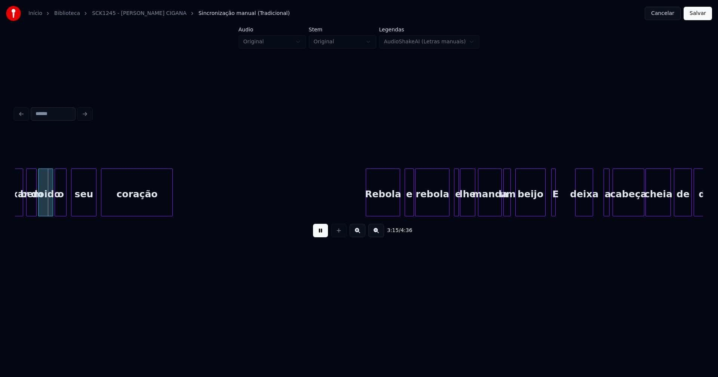
scroll to position [0, 14423]
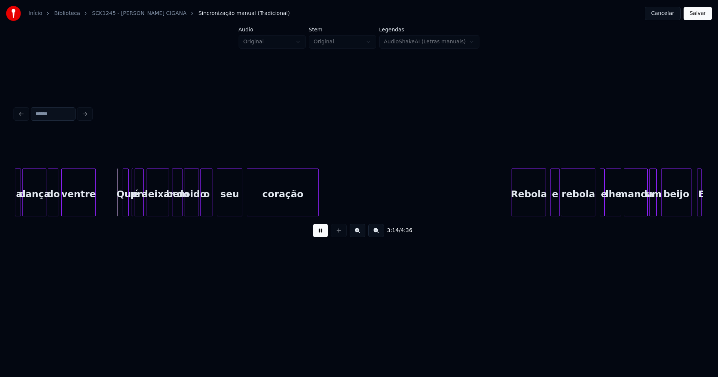
click at [320, 235] on button at bounding box center [320, 230] width 15 height 13
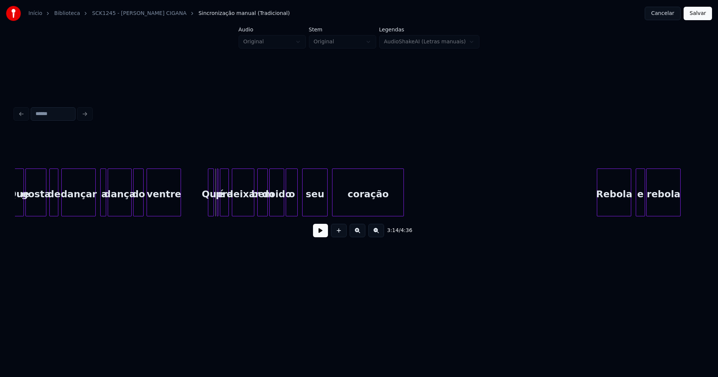
scroll to position [0, 14292]
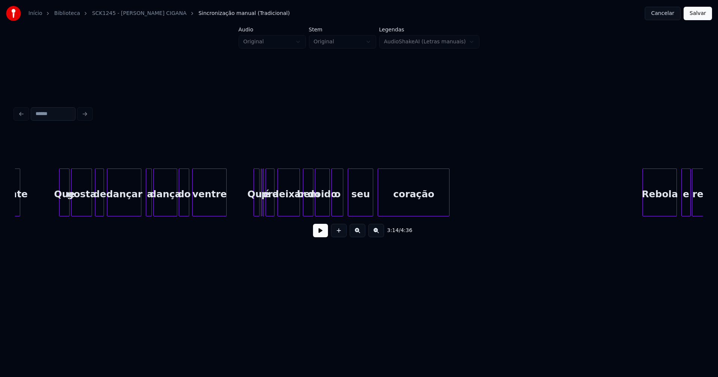
drag, startPoint x: 319, startPoint y: 233, endPoint x: 233, endPoint y: 220, distance: 86.9
click at [320, 233] on button at bounding box center [320, 230] width 15 height 13
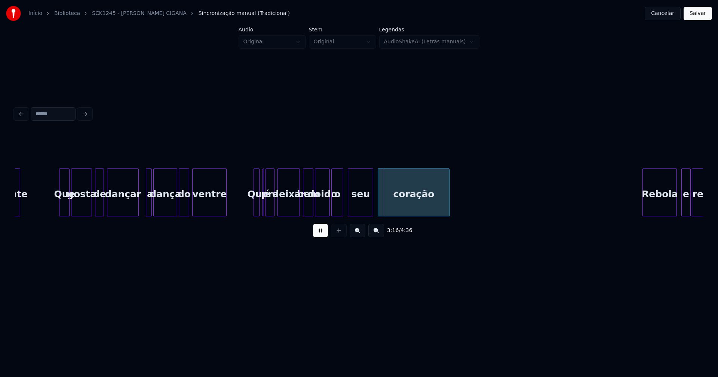
click at [138, 207] on div at bounding box center [137, 192] width 2 height 47
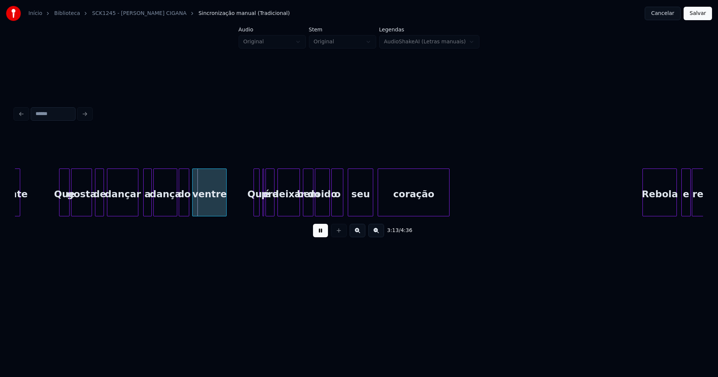
click at [144, 207] on div at bounding box center [145, 192] width 2 height 47
click at [341, 207] on div "o" at bounding box center [341, 194] width 11 height 51
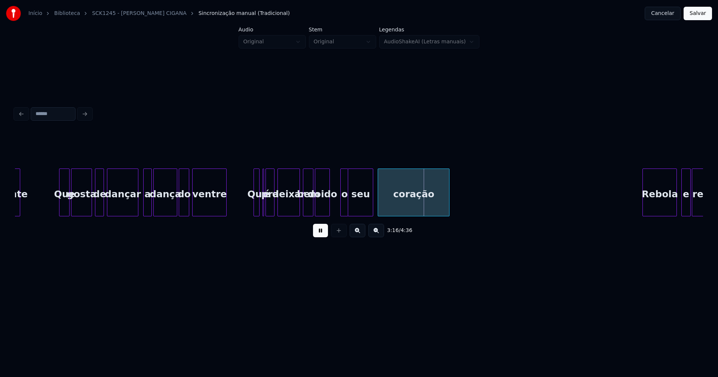
click at [341, 208] on div at bounding box center [342, 192] width 2 height 47
click at [337, 212] on div at bounding box center [337, 192] width 2 height 47
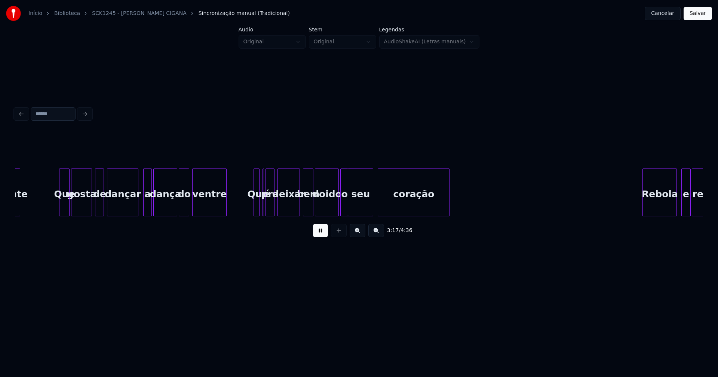
click at [322, 236] on button at bounding box center [320, 230] width 15 height 13
click at [264, 209] on div at bounding box center [264, 192] width 2 height 47
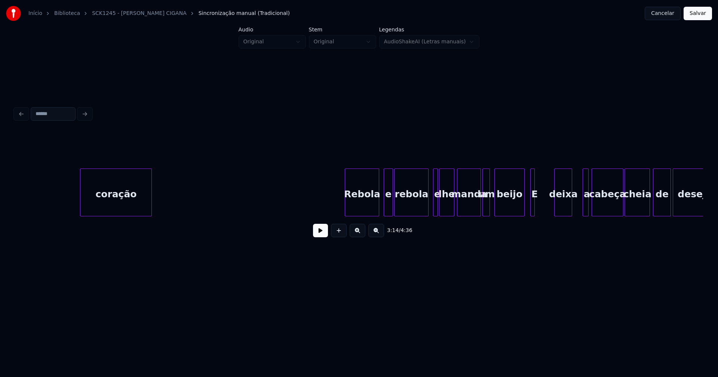
scroll to position [0, 14658]
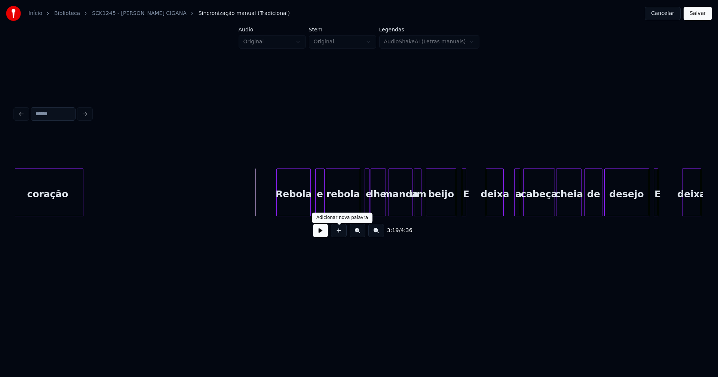
click at [323, 233] on button at bounding box center [320, 230] width 15 height 13
click at [317, 207] on div "e" at bounding box center [317, 194] width 8 height 51
click at [321, 234] on button at bounding box center [320, 230] width 15 height 13
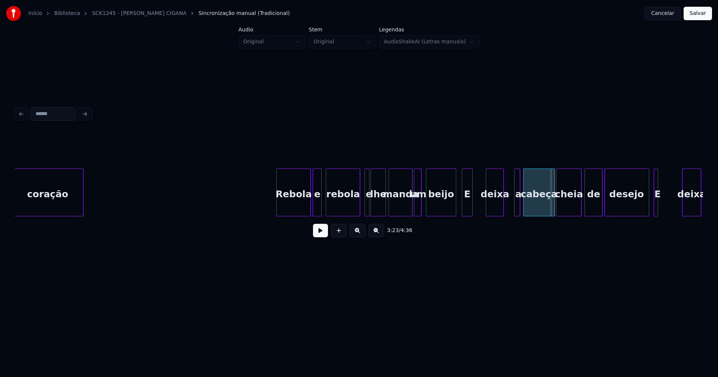
click at [471, 207] on div at bounding box center [471, 192] width 2 height 47
click at [477, 210] on div "E" at bounding box center [478, 194] width 10 height 51
click at [456, 206] on div at bounding box center [456, 192] width 2 height 47
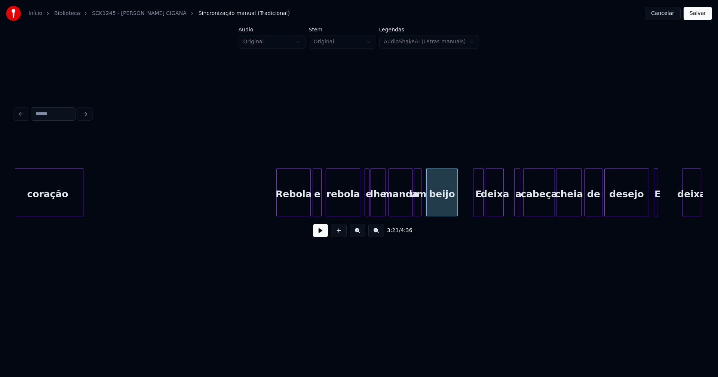
click at [409, 212] on div "manda" at bounding box center [400, 194] width 23 height 51
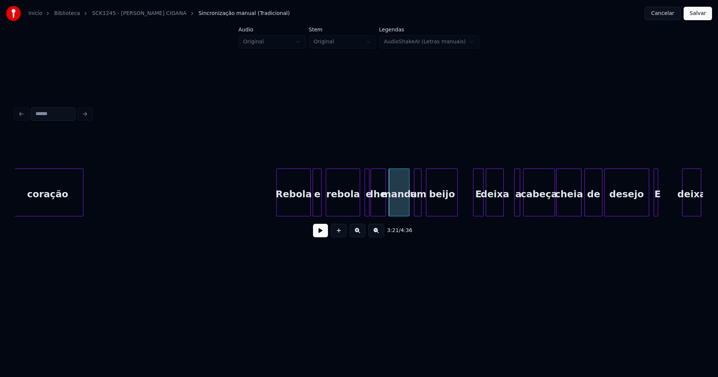
click at [407, 214] on div "coração Rebola e rebola e lhe manda um beijo E deixa a cabeça cheia de desejo E…" at bounding box center [359, 193] width 688 height 48
click at [411, 212] on div at bounding box center [412, 192] width 2 height 47
click at [362, 208] on div at bounding box center [362, 192] width 2 height 47
click at [321, 234] on button at bounding box center [320, 230] width 15 height 13
click at [354, 210] on div at bounding box center [354, 192] width 2 height 47
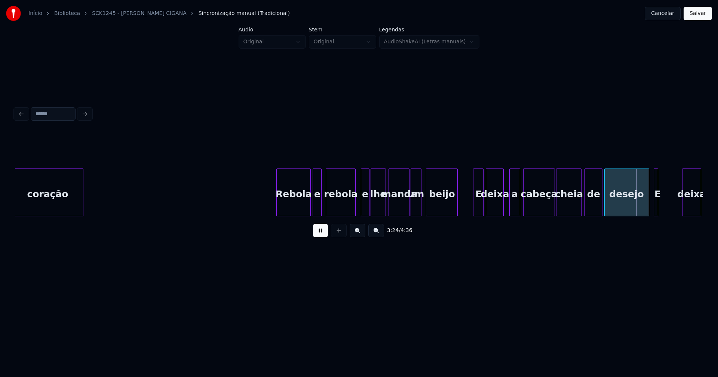
click at [511, 206] on div at bounding box center [511, 192] width 2 height 47
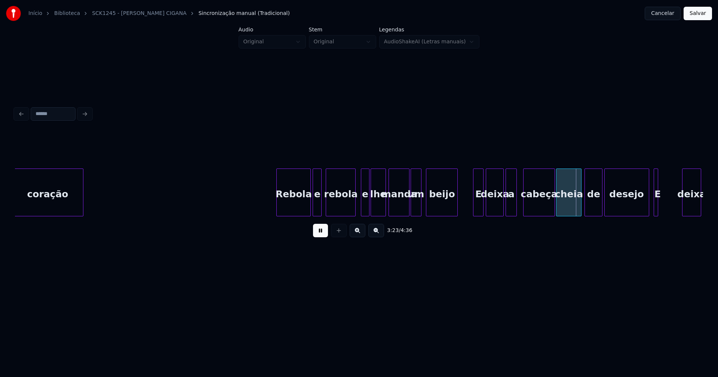
click at [511, 209] on div "a" at bounding box center [511, 194] width 10 height 51
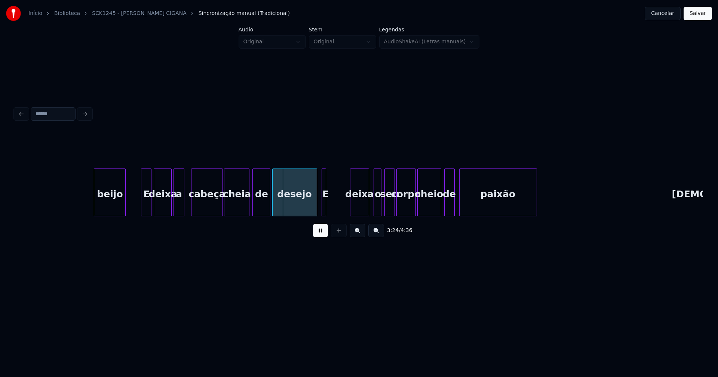
scroll to position [0, 15070]
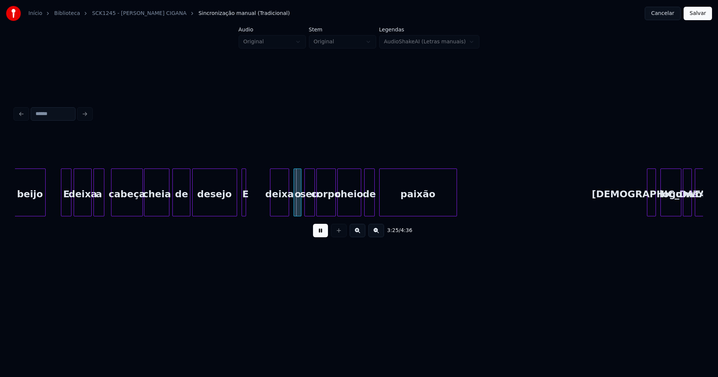
drag, startPoint x: 322, startPoint y: 237, endPoint x: 276, endPoint y: 211, distance: 53.1
click at [322, 236] on button at bounding box center [320, 230] width 15 height 13
click at [249, 203] on div "E" at bounding box center [246, 194] width 7 height 51
click at [251, 206] on div at bounding box center [251, 192] width 2 height 47
click at [264, 213] on div "E" at bounding box center [263, 194] width 9 height 51
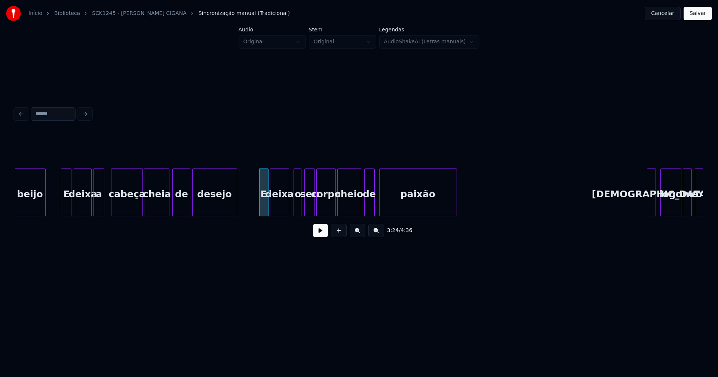
click at [320, 236] on button at bounding box center [320, 230] width 15 height 13
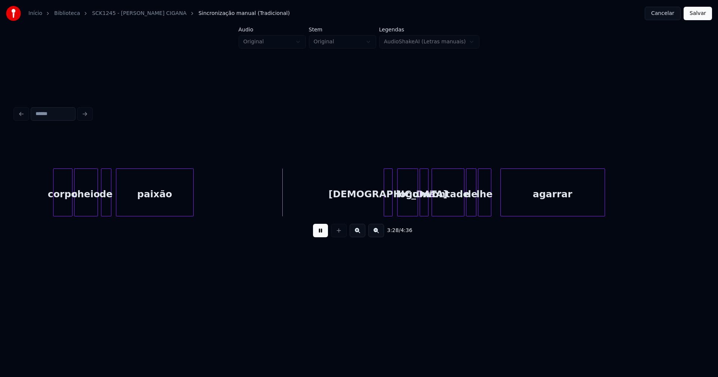
scroll to position [0, 15528]
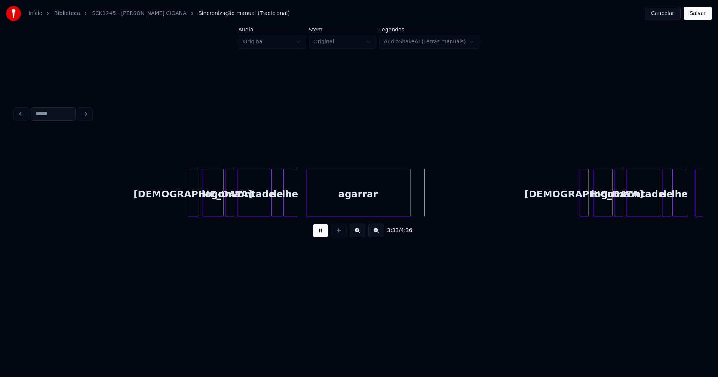
click at [190, 207] on div at bounding box center [189, 192] width 2 height 47
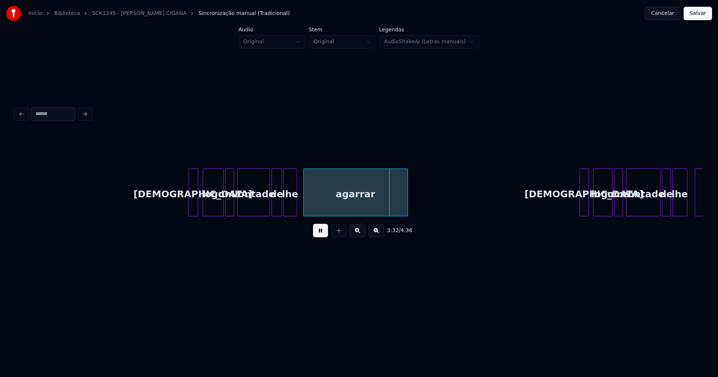
click at [329, 206] on div "agarrar" at bounding box center [356, 194] width 104 height 51
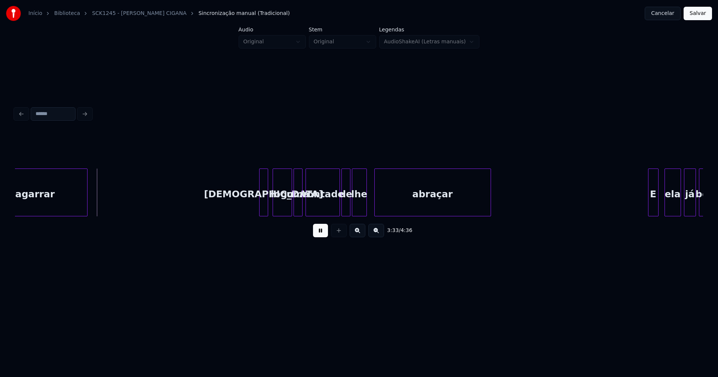
scroll to position [0, 15860]
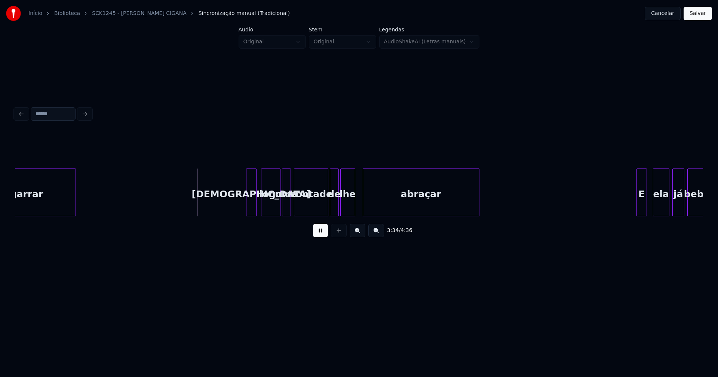
click at [248, 205] on div at bounding box center [247, 192] width 2 height 47
click at [380, 205] on div "abraçar" at bounding box center [419, 194] width 116 height 51
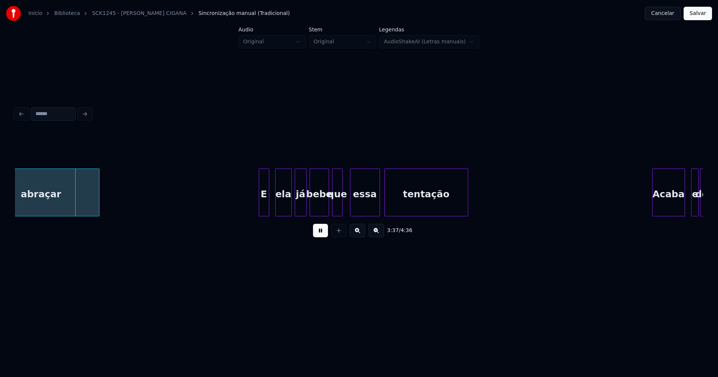
scroll to position [0, 16260]
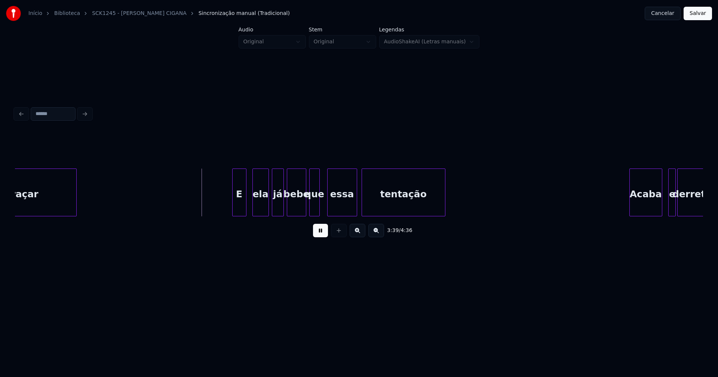
click at [233, 208] on div at bounding box center [234, 192] width 2 height 47
click at [327, 236] on button at bounding box center [320, 230] width 15 height 13
click at [256, 212] on div "ela" at bounding box center [257, 194] width 16 height 51
click at [256, 208] on div "ela" at bounding box center [257, 194] width 16 height 51
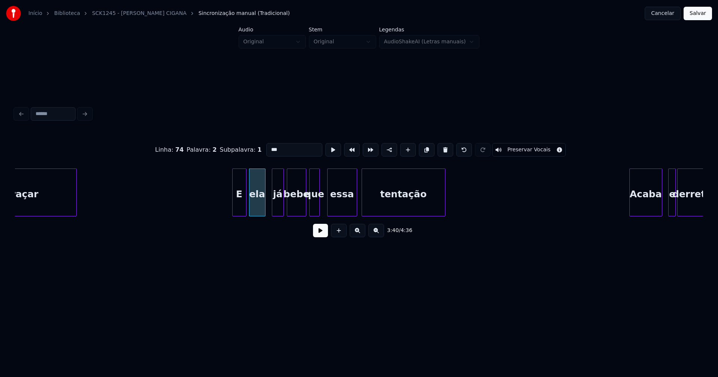
drag, startPoint x: 276, startPoint y: 147, endPoint x: 283, endPoint y: 148, distance: 7.2
click at [277, 147] on input "***" at bounding box center [294, 149] width 56 height 13
type input "****"
click at [319, 236] on button at bounding box center [320, 230] width 15 height 13
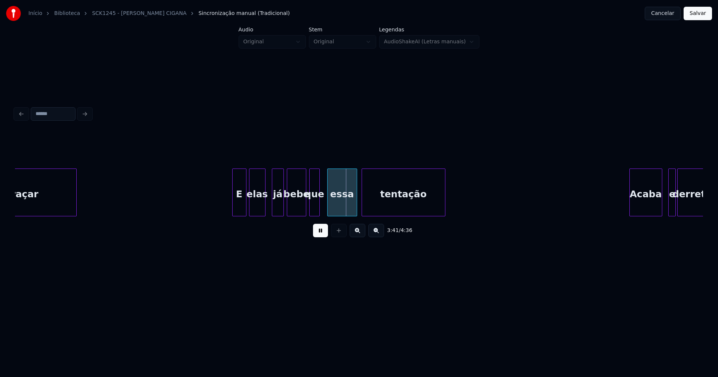
click at [322, 236] on button at bounding box center [320, 230] width 15 height 13
click at [299, 204] on div "bebe" at bounding box center [296, 194] width 19 height 51
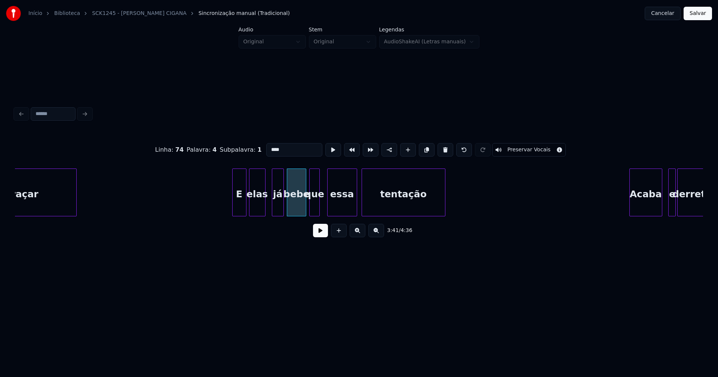
drag, startPoint x: 283, startPoint y: 147, endPoint x: 260, endPoint y: 148, distance: 22.4
click at [266, 148] on input "****" at bounding box center [294, 149] width 56 height 13
click at [316, 272] on div "Linha : 74 Palavra : 4 Subpalavra : 1 *** Preservar Vocais 3:41 / 4:36" at bounding box center [359, 174] width 694 height 226
click at [267, 213] on div at bounding box center [267, 192] width 2 height 47
click at [273, 206] on div "já" at bounding box center [275, 194] width 18 height 51
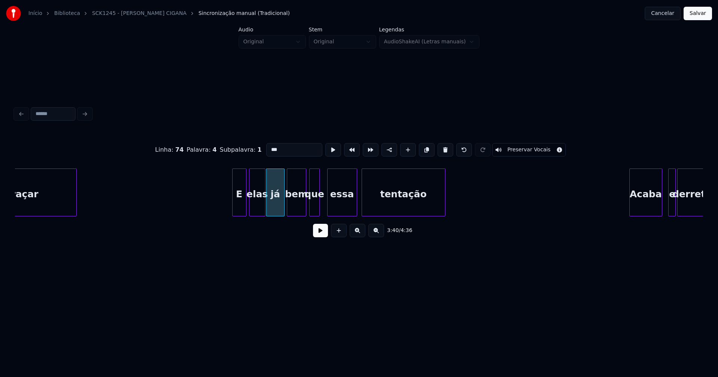
click at [275, 203] on div "já" at bounding box center [276, 194] width 18 height 51
drag, startPoint x: 247, startPoint y: 149, endPoint x: 219, endPoint y: 149, distance: 27.7
click at [220, 149] on div "Linha : 74 Palavra : 3 Subpalavra : 1 ** Preservar Vocais" at bounding box center [359, 149] width 688 height 37
type input "*****"
click at [323, 235] on button at bounding box center [320, 230] width 15 height 13
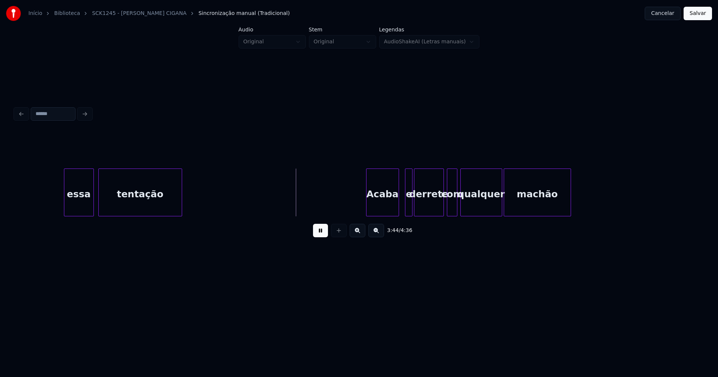
scroll to position [0, 16580]
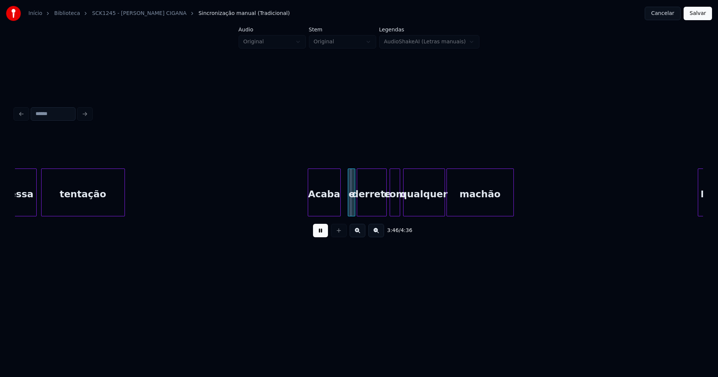
click at [328, 208] on div "Acaba" at bounding box center [324, 194] width 32 height 51
click at [343, 210] on div at bounding box center [344, 192] width 2 height 47
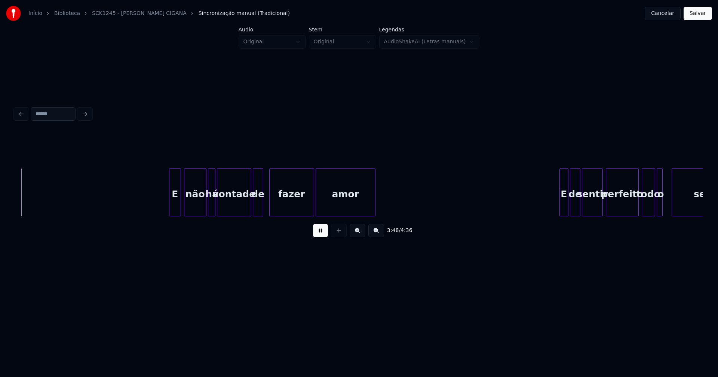
scroll to position [0, 17113]
click at [167, 207] on div "E" at bounding box center [168, 194] width 11 height 51
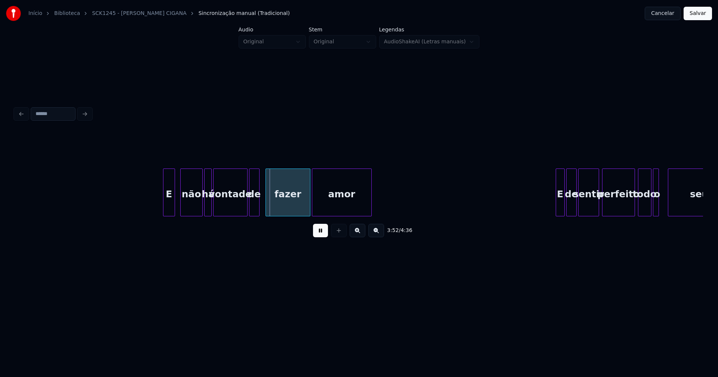
click at [322, 233] on button at bounding box center [320, 230] width 15 height 13
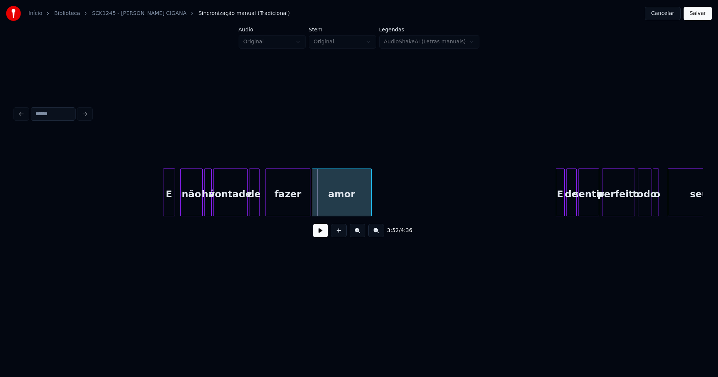
click at [322, 233] on button at bounding box center [320, 230] width 15 height 13
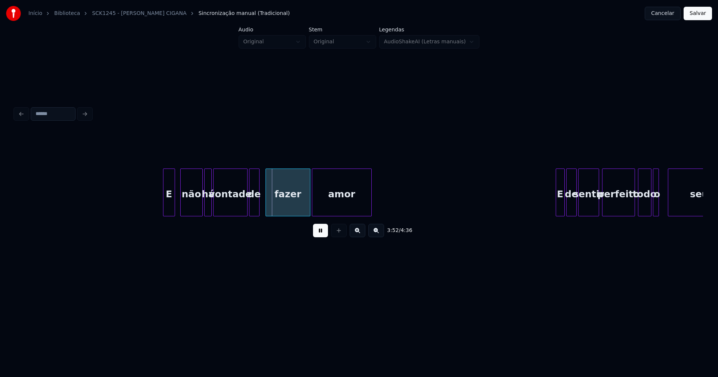
click at [320, 233] on button at bounding box center [320, 230] width 15 height 13
click at [196, 205] on div "não" at bounding box center [192, 194] width 22 height 51
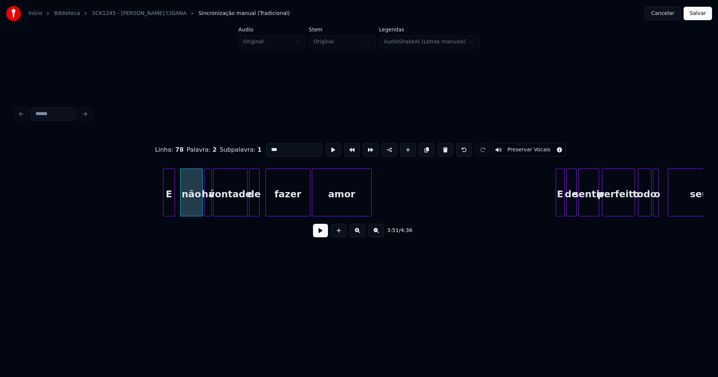
drag, startPoint x: 277, startPoint y: 145, endPoint x: 255, endPoint y: 146, distance: 21.7
click at [255, 146] on div "Linha : 78 [GEOGRAPHIC_DATA] : 2 Subpalavra : 1 *** Preservar Vocais" at bounding box center [359, 149] width 688 height 37
click at [208, 206] on div "há" at bounding box center [208, 194] width 7 height 51
drag, startPoint x: 278, startPoint y: 145, endPoint x: 240, endPoint y: 150, distance: 37.7
click at [240, 150] on div "Linha : 78 [GEOGRAPHIC_DATA] : 3 Subpalavra : 1 ** Preservar Vocais" at bounding box center [359, 149] width 688 height 37
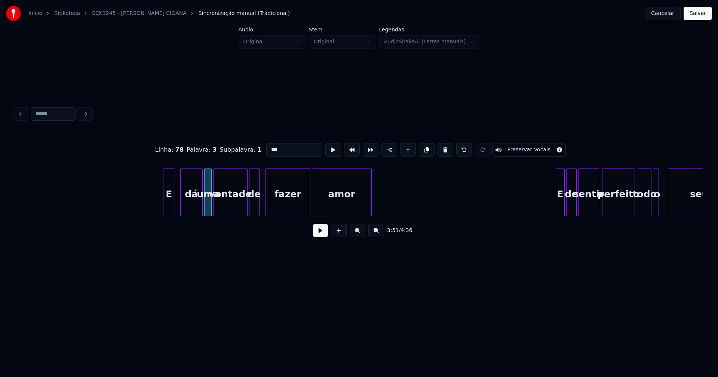
type input "***"
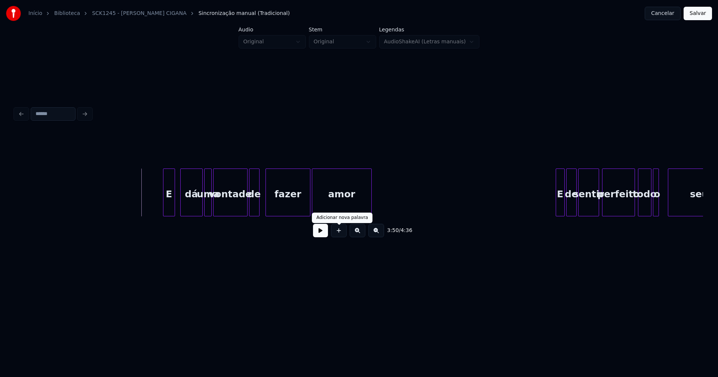
drag, startPoint x: 326, startPoint y: 234, endPoint x: 318, endPoint y: 233, distance: 8.3
click at [326, 234] on button at bounding box center [320, 230] width 15 height 13
click at [196, 211] on div at bounding box center [197, 192] width 2 height 47
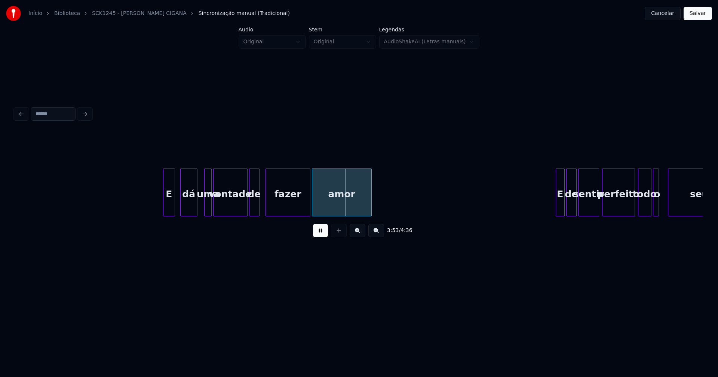
click at [199, 211] on div at bounding box center [200, 192] width 2 height 47
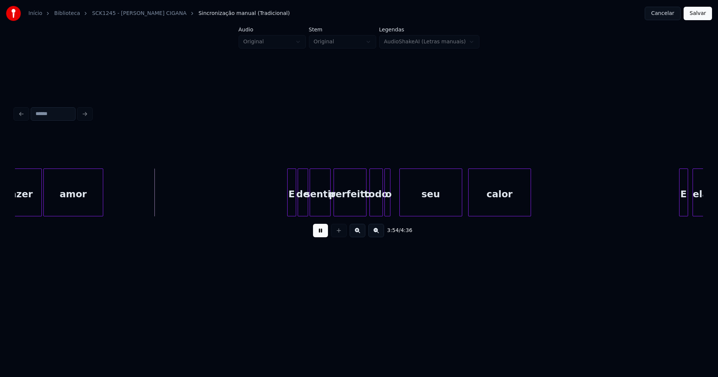
scroll to position [0, 17404]
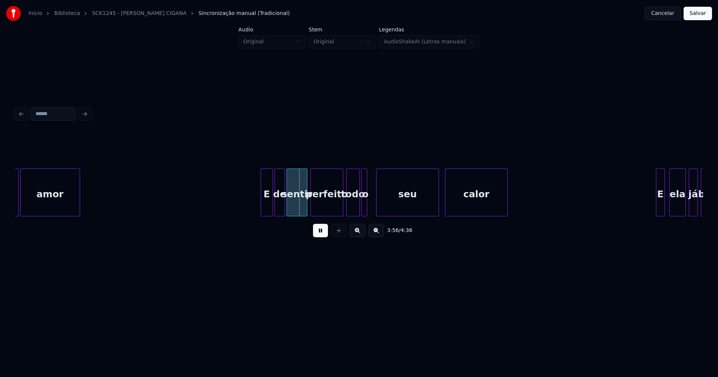
click at [262, 205] on div at bounding box center [262, 192] width 2 height 47
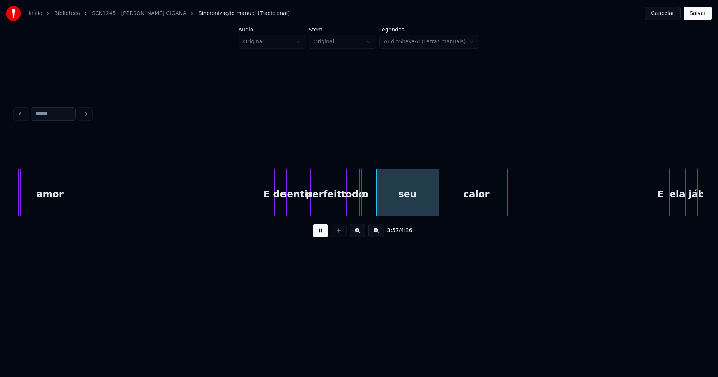
click at [321, 235] on button at bounding box center [320, 230] width 15 height 13
click at [326, 205] on div "perfeito" at bounding box center [327, 194] width 32 height 51
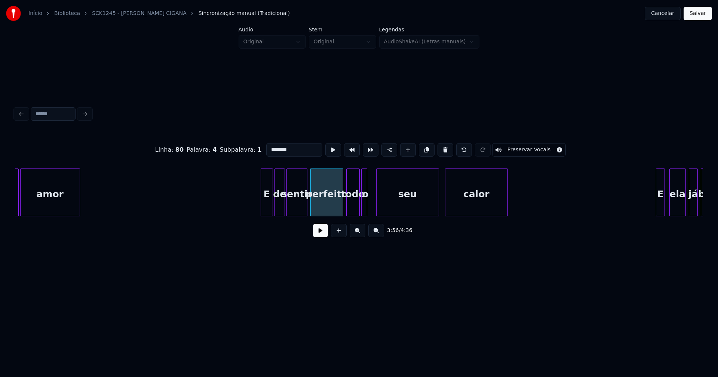
drag, startPoint x: 291, startPoint y: 147, endPoint x: 245, endPoint y: 150, distance: 46.5
click at [245, 150] on div "Linha : 80 Palavra : 4 Subpalavra : 1 ******** Preservar Vocais" at bounding box center [359, 149] width 688 height 37
click at [368, 206] on div at bounding box center [369, 192] width 2 height 47
click at [370, 211] on div "o" at bounding box center [371, 194] width 8 height 51
click at [352, 213] on div "todo" at bounding box center [354, 194] width 13 height 51
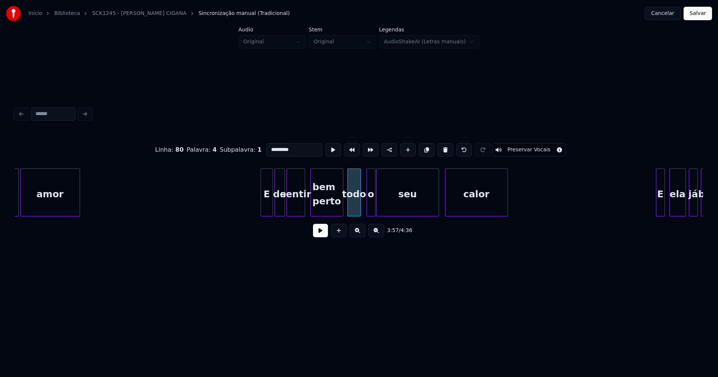
click at [304, 208] on div at bounding box center [303, 192] width 2 height 47
click at [310, 206] on div at bounding box center [310, 192] width 2 height 47
click at [362, 209] on div "todo" at bounding box center [355, 193] width 13 height 48
click at [347, 210] on div at bounding box center [348, 192] width 2 height 47
type input "*********"
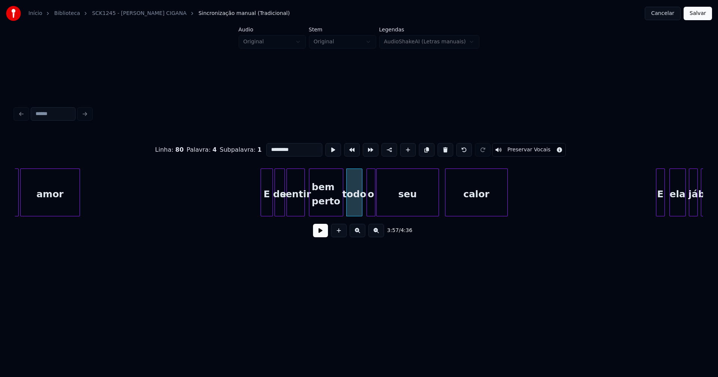
click at [319, 233] on button at bounding box center [320, 230] width 15 height 13
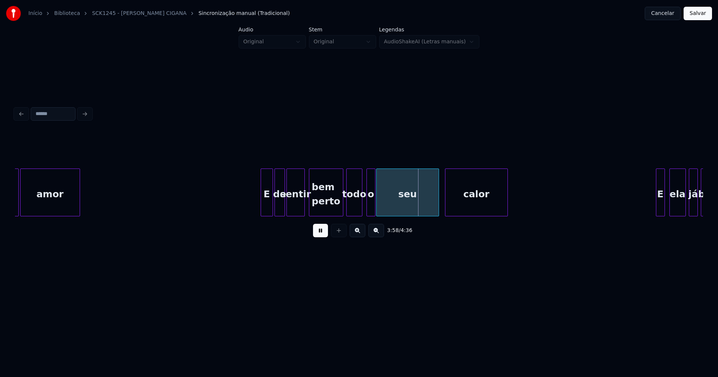
drag, startPoint x: 216, startPoint y: 197, endPoint x: 276, endPoint y: 218, distance: 62.5
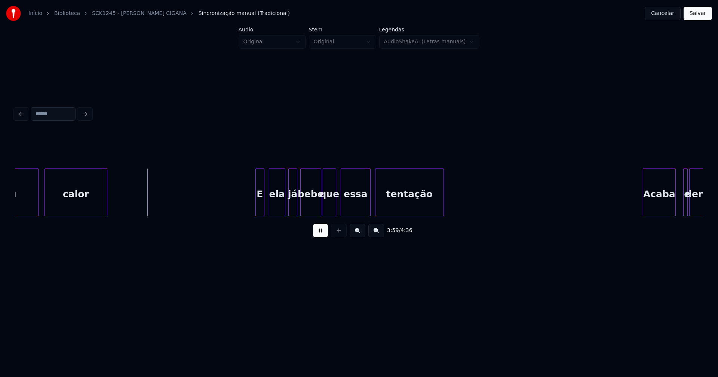
scroll to position [0, 17816]
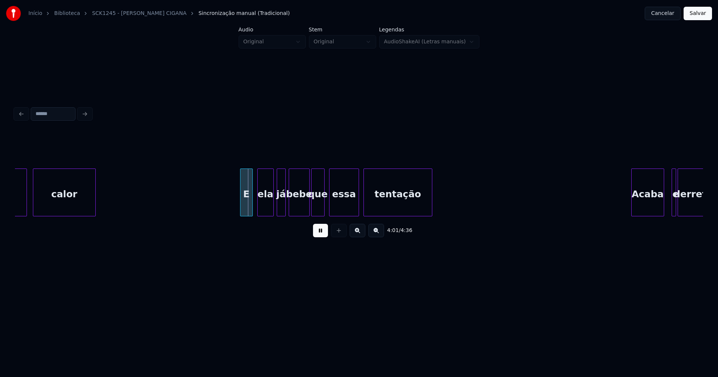
click at [241, 210] on div at bounding box center [241, 192] width 2 height 47
click at [248, 208] on div "E" at bounding box center [246, 194] width 12 height 51
click at [263, 206] on div "ela" at bounding box center [264, 194] width 16 height 51
drag, startPoint x: 319, startPoint y: 234, endPoint x: 264, endPoint y: 205, distance: 62.9
click at [320, 234] on button at bounding box center [320, 230] width 15 height 13
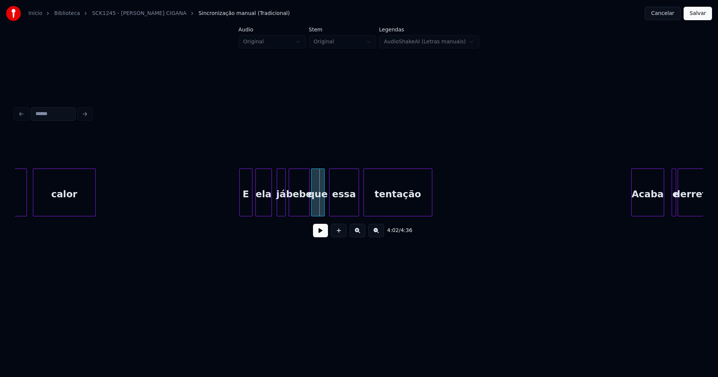
click at [265, 206] on div "ela" at bounding box center [264, 194] width 16 height 51
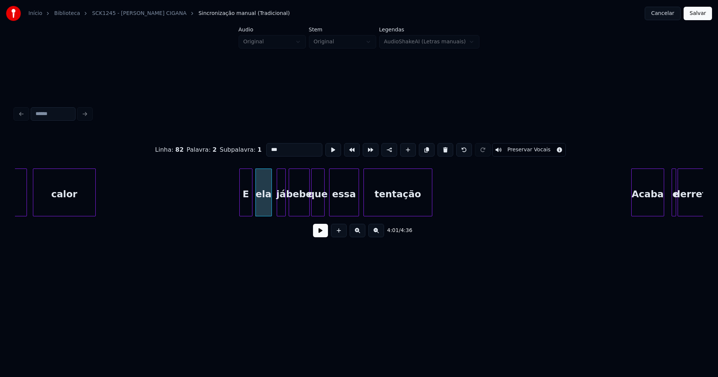
click at [280, 149] on input "***" at bounding box center [294, 149] width 56 height 13
click at [300, 205] on div "bebe" at bounding box center [299, 194] width 20 height 51
click at [274, 212] on div at bounding box center [275, 192] width 2 height 47
click at [281, 207] on div "já" at bounding box center [280, 194] width 12 height 51
click at [270, 148] on input "*******" at bounding box center [294, 149] width 56 height 13
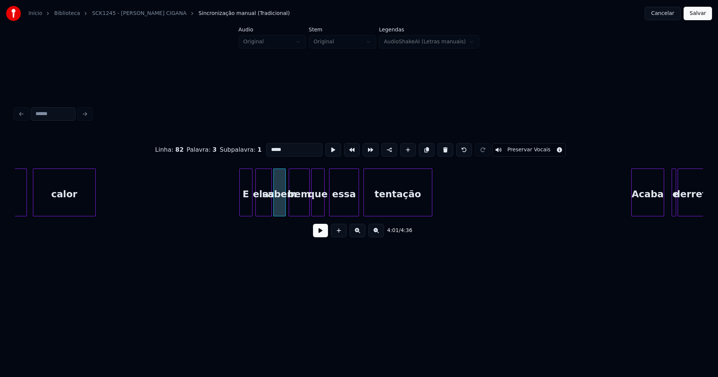
type input "*****"
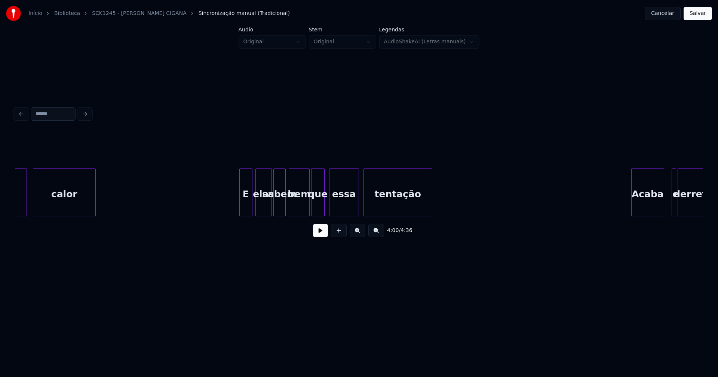
click at [322, 234] on button at bounding box center [320, 230] width 15 height 13
click at [291, 207] on div at bounding box center [291, 192] width 2 height 47
click at [268, 210] on div at bounding box center [268, 192] width 2 height 47
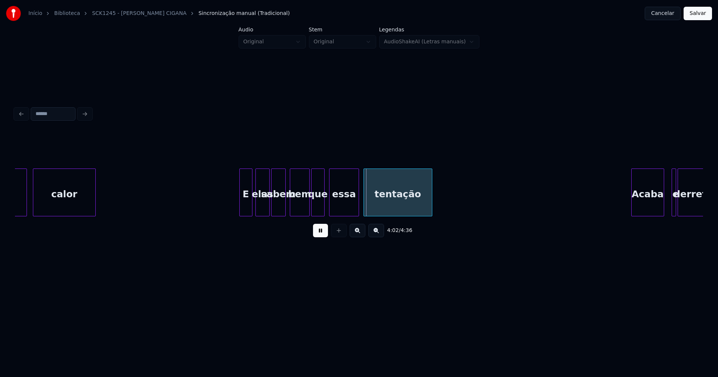
click at [272, 207] on div at bounding box center [272, 192] width 2 height 47
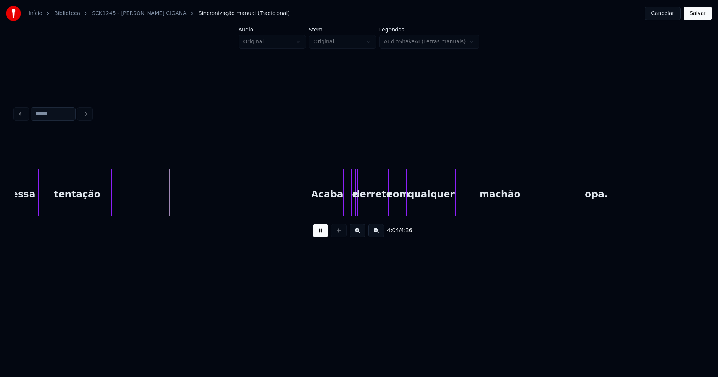
scroll to position [0, 18205]
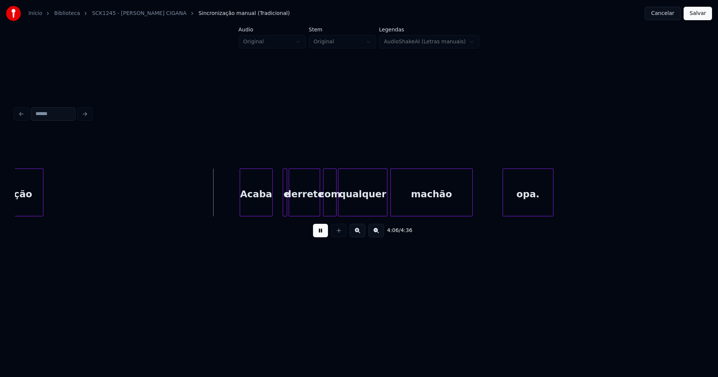
click at [257, 207] on div "Acaba" at bounding box center [256, 194] width 32 height 51
click at [278, 204] on div at bounding box center [279, 192] width 2 height 47
click at [279, 205] on div "e" at bounding box center [279, 194] width 9 height 51
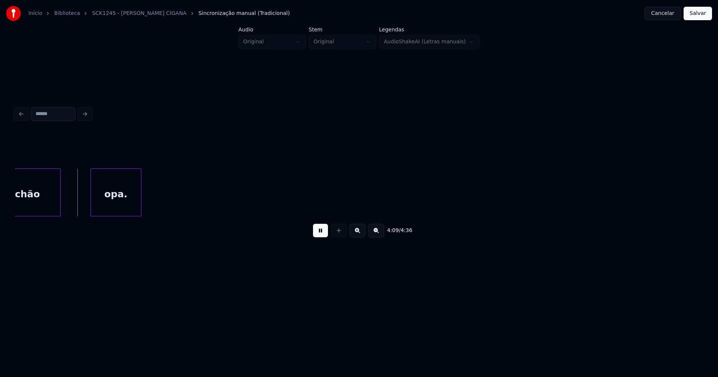
scroll to position [0, 18640]
click at [319, 237] on button at bounding box center [320, 230] width 15 height 13
click at [97, 195] on div "opa." at bounding box center [93, 194] width 50 height 51
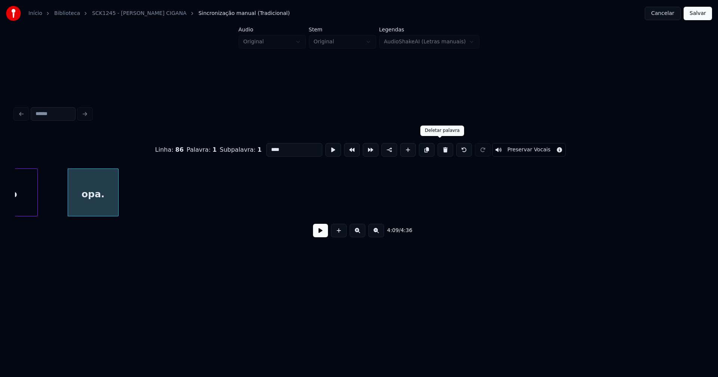
click at [440, 147] on button at bounding box center [445, 149] width 16 height 13
type input "******"
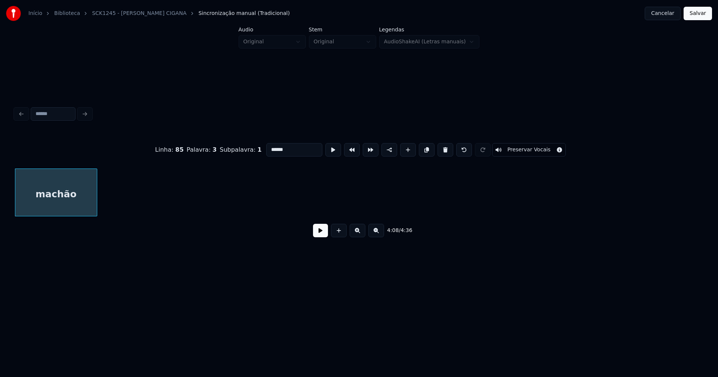
click at [694, 12] on button "Salvar" at bounding box center [697, 13] width 28 height 13
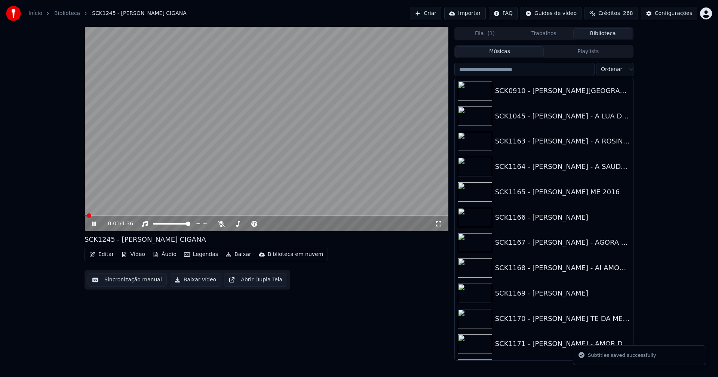
click at [93, 224] on icon at bounding box center [94, 224] width 4 height 4
click at [166, 256] on button "Áudio" at bounding box center [165, 254] width 30 height 10
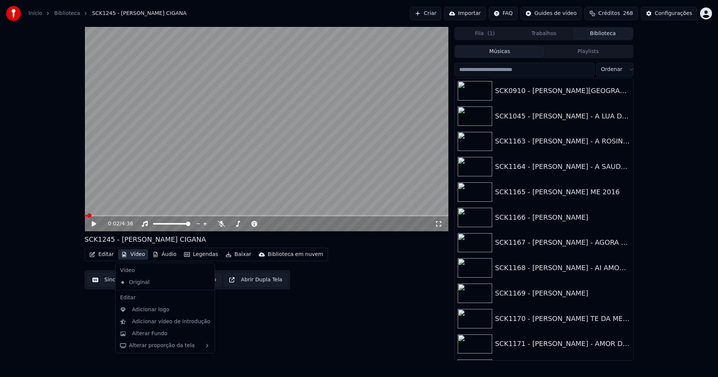
click at [136, 254] on button "Vídeo" at bounding box center [133, 254] width 30 height 10
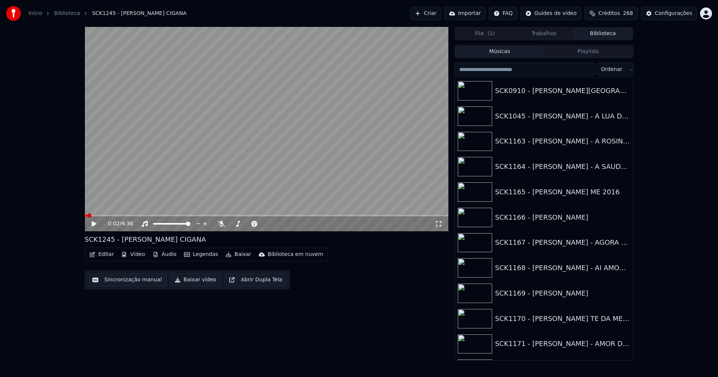
click at [136, 254] on button "Vídeo" at bounding box center [133, 254] width 30 height 10
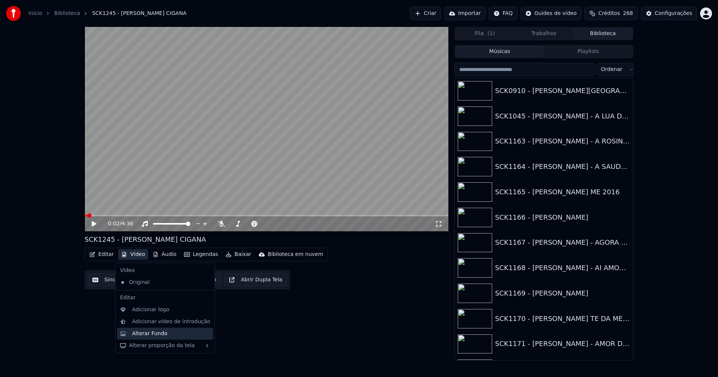
click at [152, 333] on div "Alterar Fundo" at bounding box center [150, 333] width 36 height 7
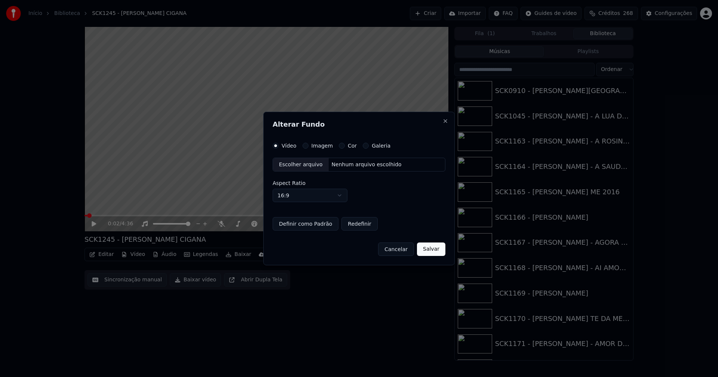
click at [300, 169] on div "Escolher arquivo" at bounding box center [301, 164] width 56 height 13
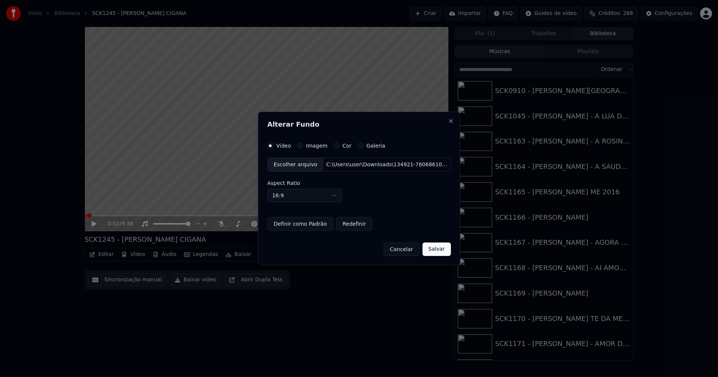
click at [439, 249] on button "Salvar" at bounding box center [436, 249] width 28 height 13
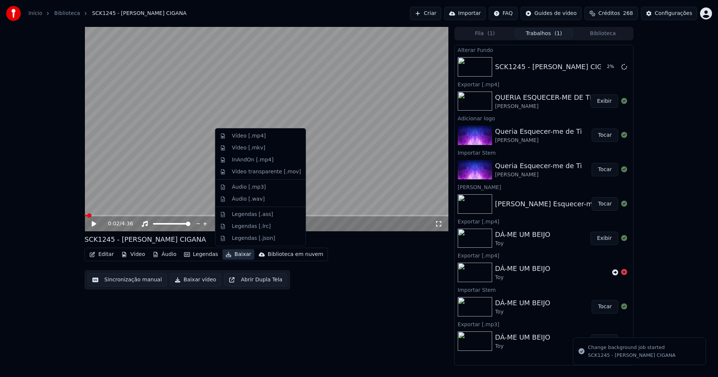
click at [233, 258] on button "Baixar" at bounding box center [238, 254] width 32 height 10
click at [243, 190] on div "Áudio [.mp3]" at bounding box center [249, 187] width 34 height 7
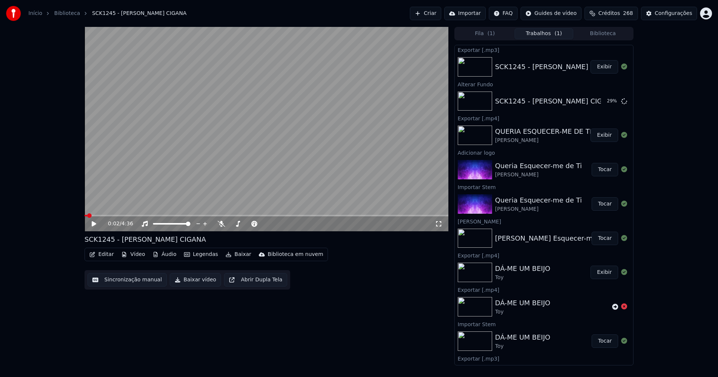
click at [233, 258] on button "Baixar" at bounding box center [238, 254] width 32 height 10
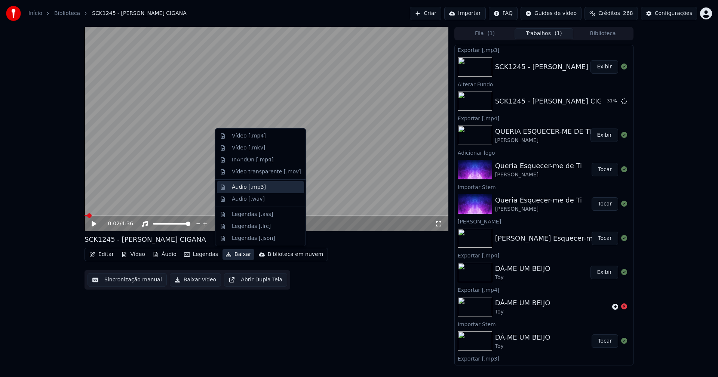
click at [246, 187] on div "Áudio [.mp3]" at bounding box center [249, 187] width 34 height 7
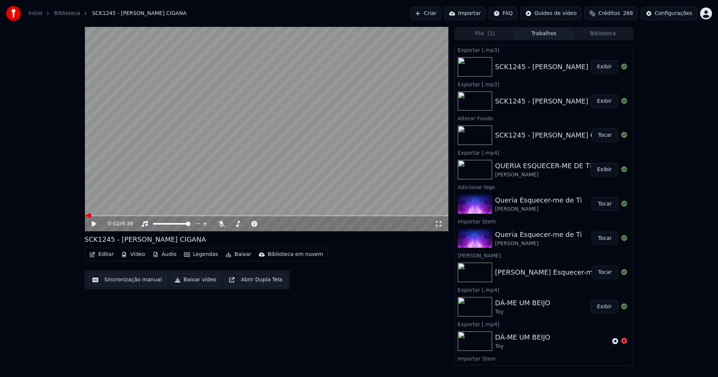
click at [139, 254] on button "Vídeo" at bounding box center [133, 254] width 30 height 10
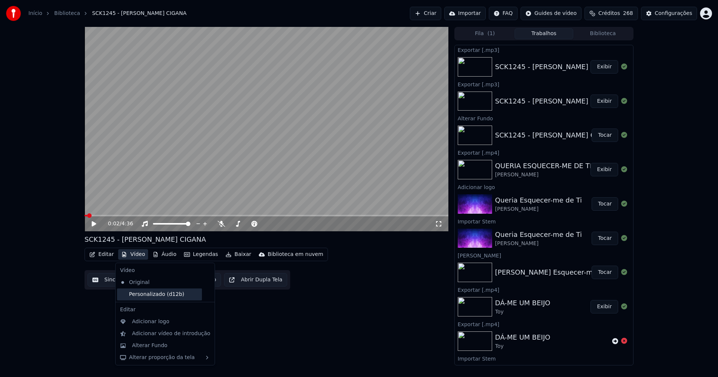
click at [143, 295] on div "Personalizado (d12b)" at bounding box center [159, 295] width 85 height 12
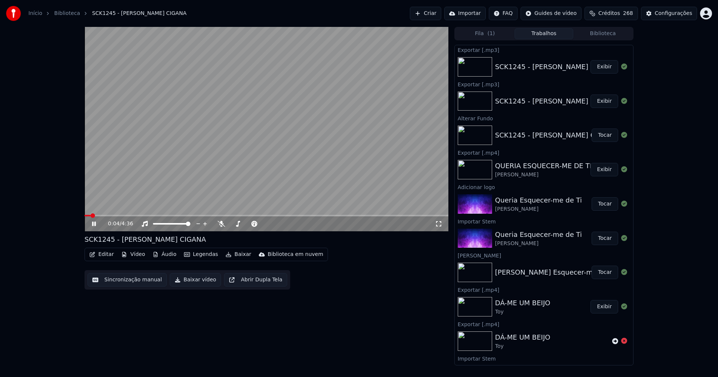
click at [171, 256] on button "Áudio" at bounding box center [165, 254] width 30 height 10
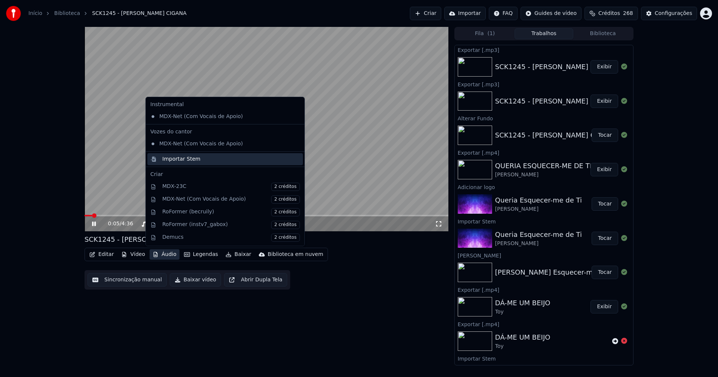
click at [165, 159] on div "Importar Stem" at bounding box center [181, 159] width 38 height 7
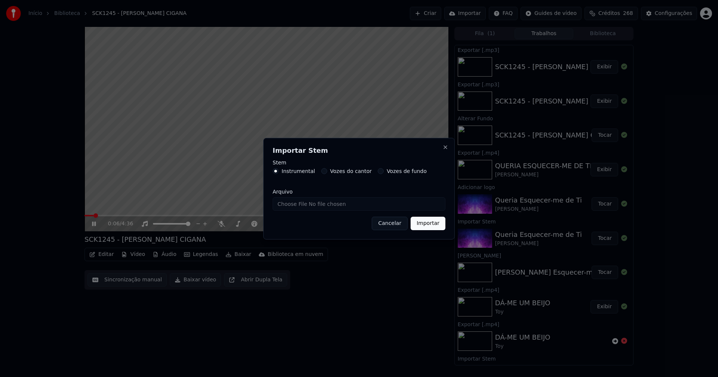
click at [287, 205] on input "Arquivo" at bounding box center [359, 203] width 173 height 13
type input "**********"
click at [425, 222] on button "Importar" at bounding box center [428, 223] width 35 height 13
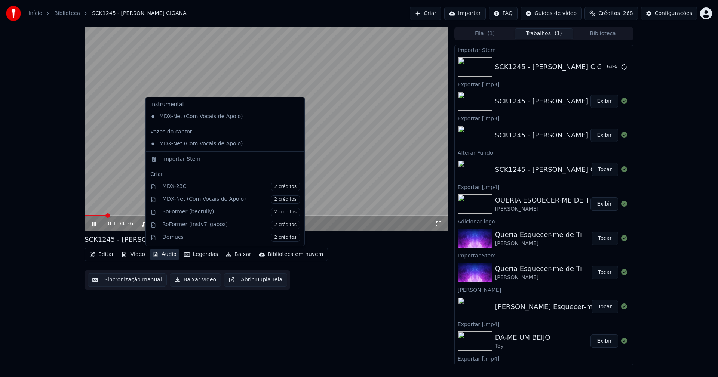
click at [170, 257] on button "Áudio" at bounding box center [165, 254] width 30 height 10
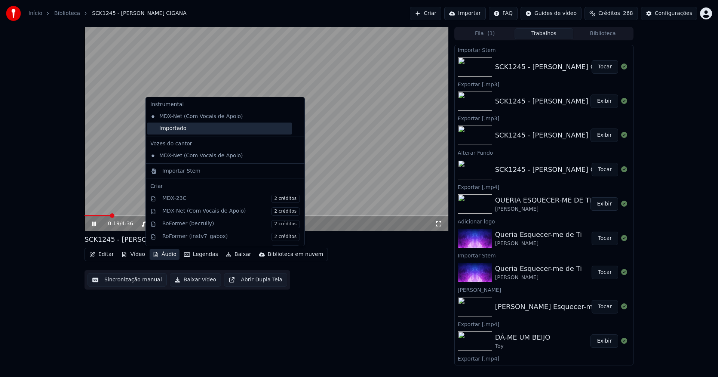
click at [157, 129] on div "Importado" at bounding box center [219, 129] width 144 height 12
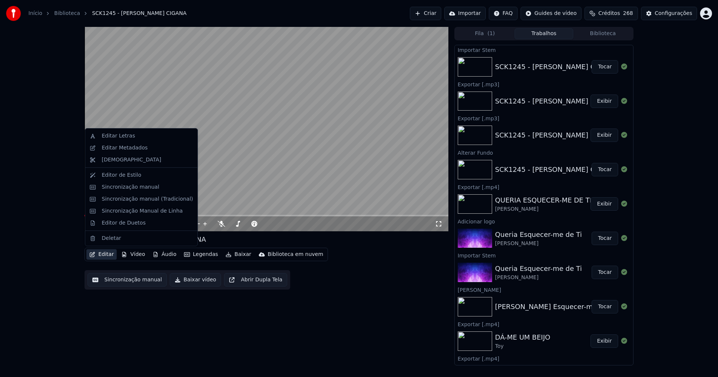
click at [107, 257] on button "Editar" at bounding box center [101, 254] width 30 height 10
click at [123, 201] on div "Sincronização manual (Tradicional)" at bounding box center [147, 199] width 91 height 7
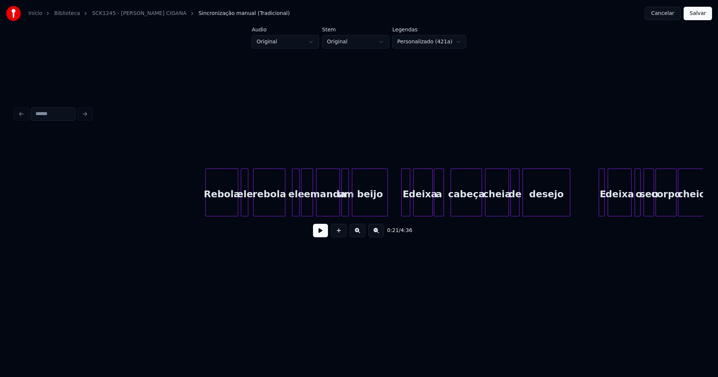
scroll to position [0, 2266]
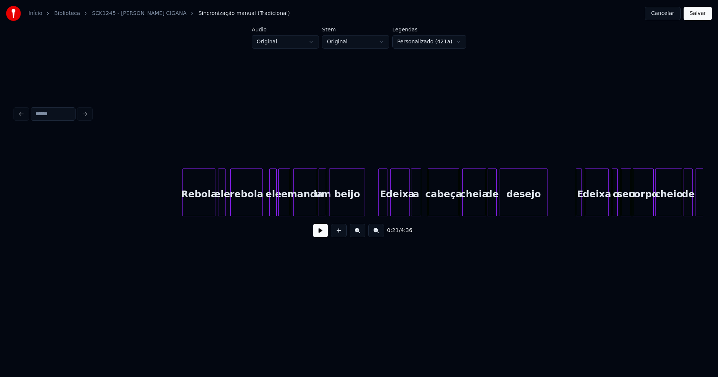
click at [224, 209] on div at bounding box center [224, 192] width 2 height 47
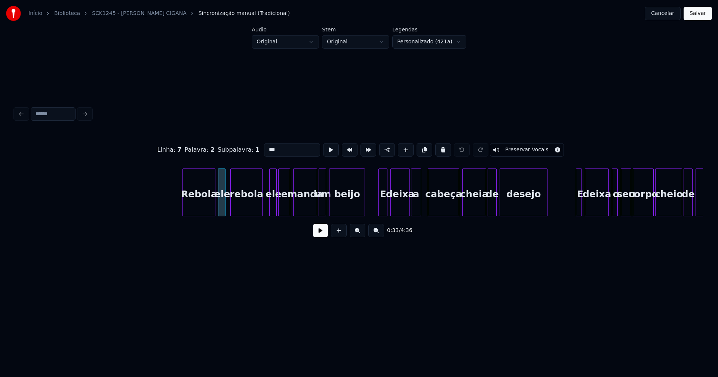
click at [278, 146] on input "***" at bounding box center [292, 149] width 56 height 13
type input "*"
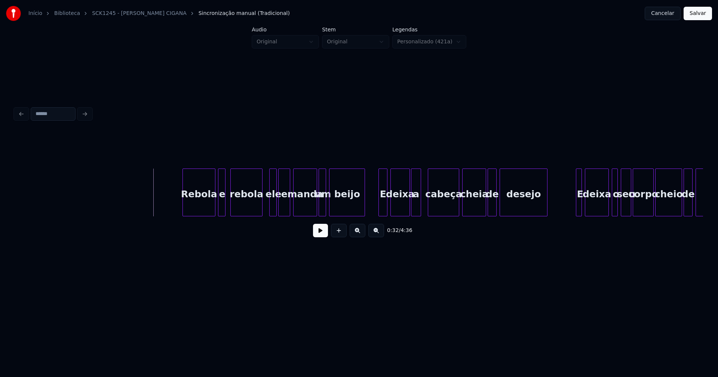
click at [314, 236] on button at bounding box center [320, 230] width 15 height 13
click at [323, 236] on button at bounding box center [320, 230] width 15 height 13
click at [273, 206] on div "ele" at bounding box center [273, 194] width 7 height 51
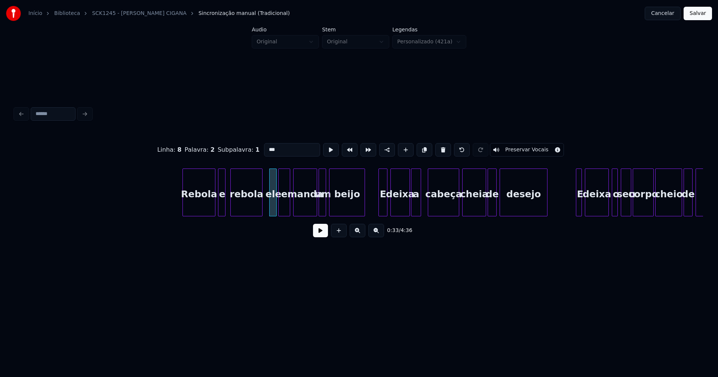
click at [274, 148] on input "***" at bounding box center [292, 149] width 56 height 13
click at [285, 203] on div "e" at bounding box center [284, 194] width 11 height 51
click at [264, 146] on input "*" at bounding box center [292, 149] width 56 height 13
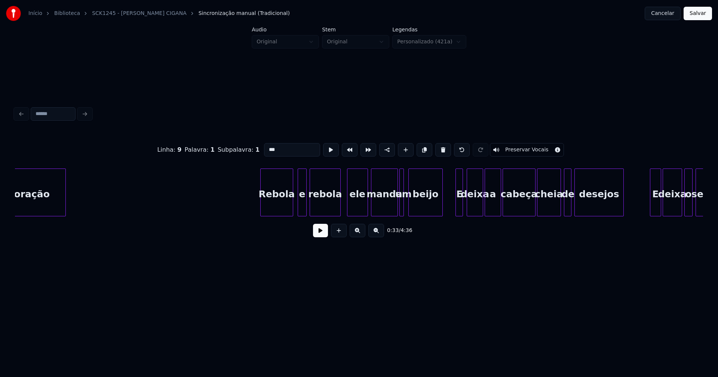
scroll to position [0, 8479]
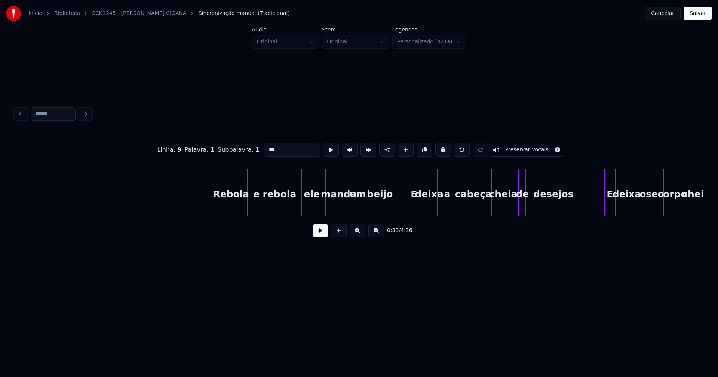
click at [313, 203] on div "ele" at bounding box center [312, 194] width 20 height 51
type input "*****"
click at [317, 235] on button at bounding box center [320, 230] width 15 height 13
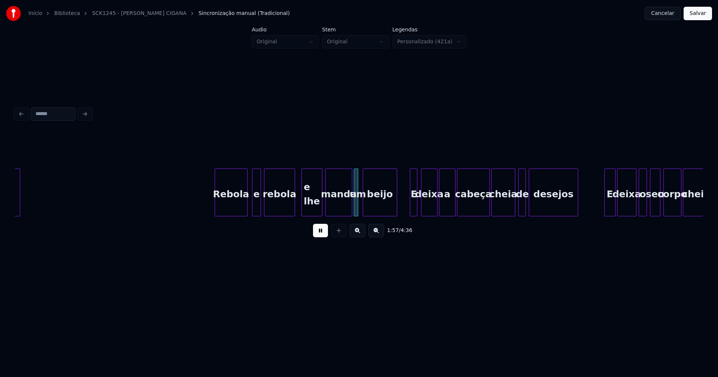
click at [360, 210] on div at bounding box center [360, 192] width 2 height 47
drag, startPoint x: 323, startPoint y: 236, endPoint x: 318, endPoint y: 221, distance: 16.6
click at [323, 236] on button at bounding box center [320, 230] width 15 height 13
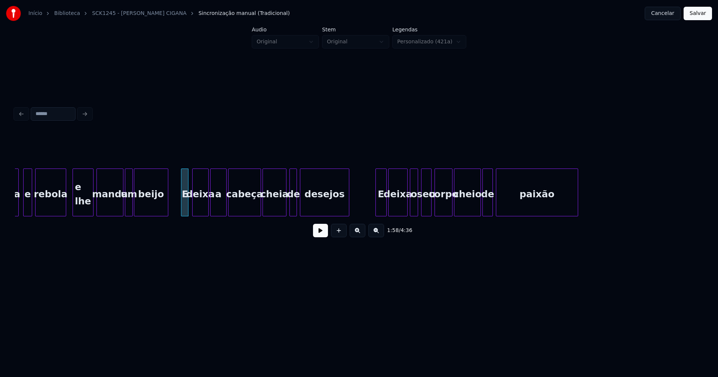
scroll to position [0, 8731]
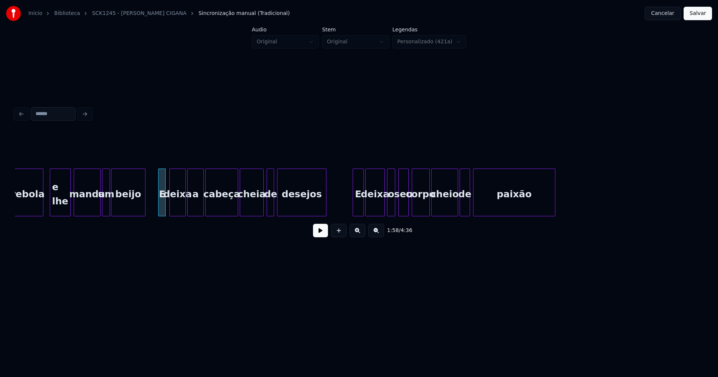
click at [321, 236] on button at bounding box center [320, 230] width 15 height 13
click at [323, 233] on button at bounding box center [320, 230] width 15 height 13
click at [312, 205] on div "desejos" at bounding box center [301, 194] width 49 height 51
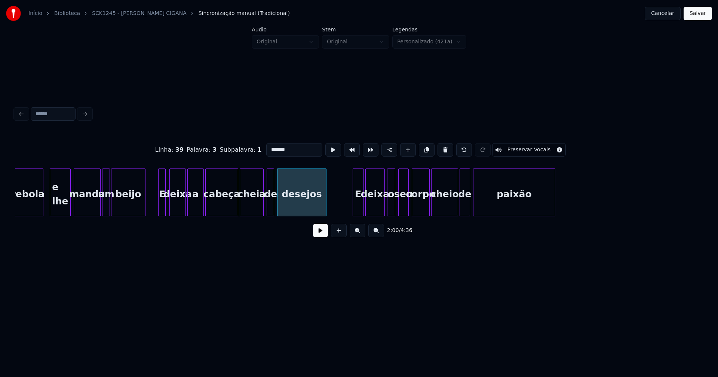
click at [293, 150] on input "*******" at bounding box center [294, 149] width 56 height 13
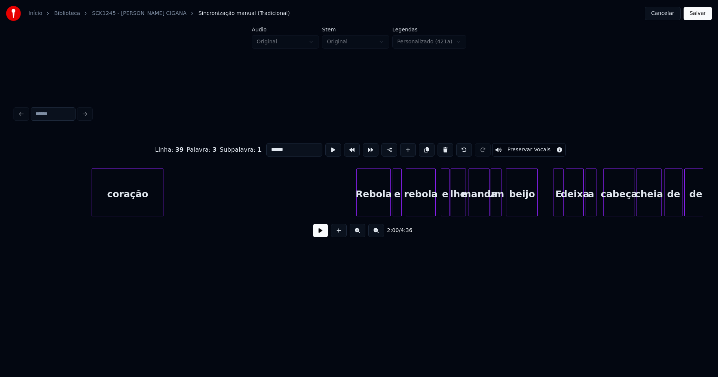
scroll to position [0, 14692]
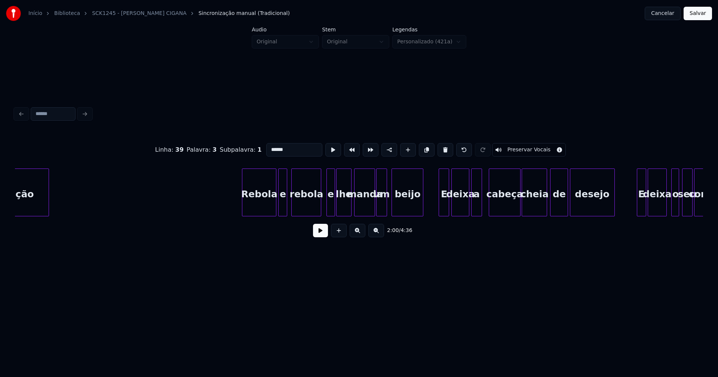
type input "******"
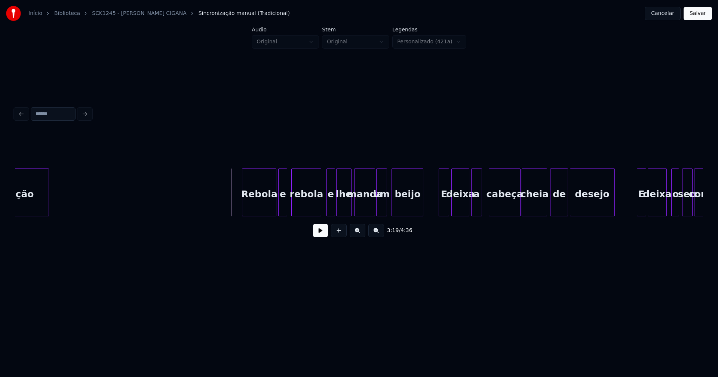
drag, startPoint x: 321, startPoint y: 236, endPoint x: 325, endPoint y: 234, distance: 4.6
click at [322, 236] on button at bounding box center [320, 230] width 15 height 13
click at [321, 236] on button at bounding box center [320, 230] width 15 height 13
click at [700, 15] on button "Salvar" at bounding box center [697, 13] width 28 height 13
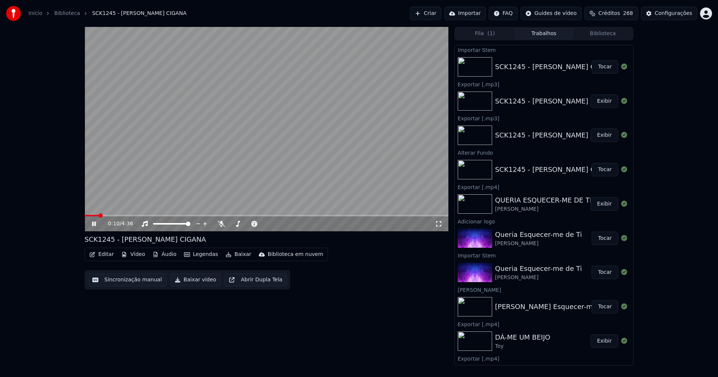
click at [129, 255] on button "Vídeo" at bounding box center [133, 254] width 30 height 10
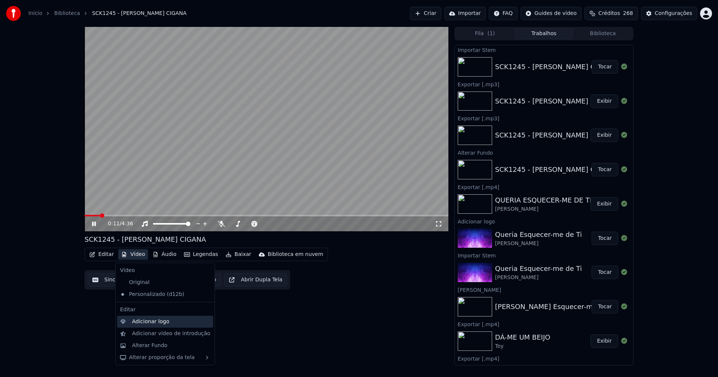
click at [145, 322] on div "Adicionar logo" at bounding box center [150, 321] width 37 height 7
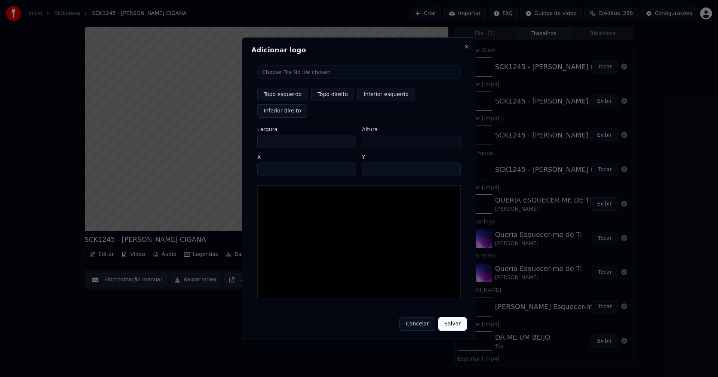
click at [287, 79] on input "file" at bounding box center [358, 71] width 203 height 13
type input "**********"
drag, startPoint x: 335, startPoint y: 104, endPoint x: 320, endPoint y: 110, distance: 16.1
click at [334, 101] on button "Topo direito" at bounding box center [332, 94] width 43 height 13
type input "****"
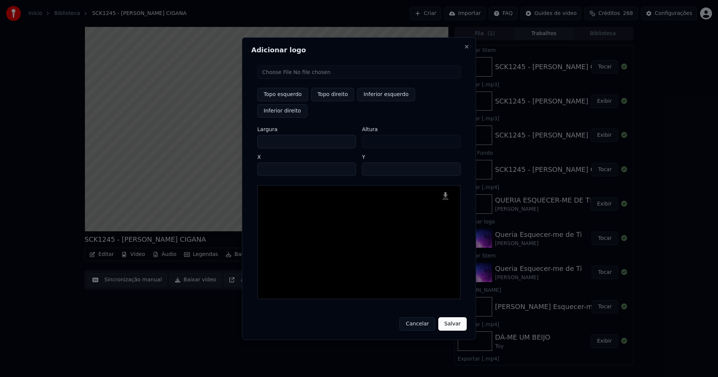
drag, startPoint x: 269, startPoint y: 134, endPoint x: 230, endPoint y: 139, distance: 39.7
click at [230, 139] on body "Início Biblioteca SCK1245 - [PERSON_NAME] CIGANA Criar Importar FAQ Guides de v…" at bounding box center [359, 188] width 718 height 377
type input "**"
type input "***"
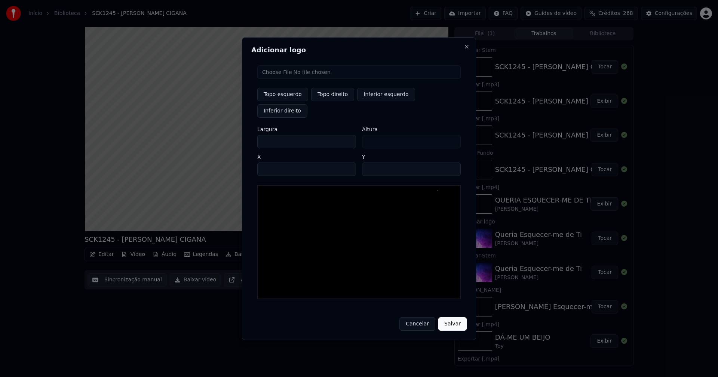
type input "***"
click at [370, 163] on input "**" at bounding box center [411, 169] width 99 height 13
type input "**"
click at [273, 163] on input "****" at bounding box center [306, 169] width 99 height 13
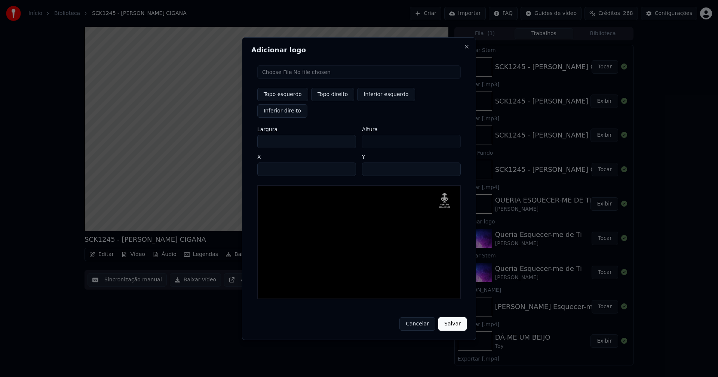
type input "****"
drag, startPoint x: 452, startPoint y: 315, endPoint x: 422, endPoint y: 277, distance: 48.7
click at [453, 317] on button "Salvar" at bounding box center [452, 323] width 28 height 13
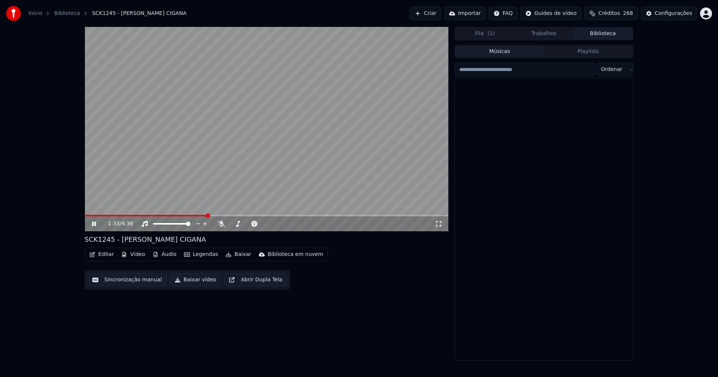
drag, startPoint x: 604, startPoint y: 33, endPoint x: 480, endPoint y: 65, distance: 127.5
click at [605, 33] on button "Biblioteca" at bounding box center [602, 33] width 59 height 11
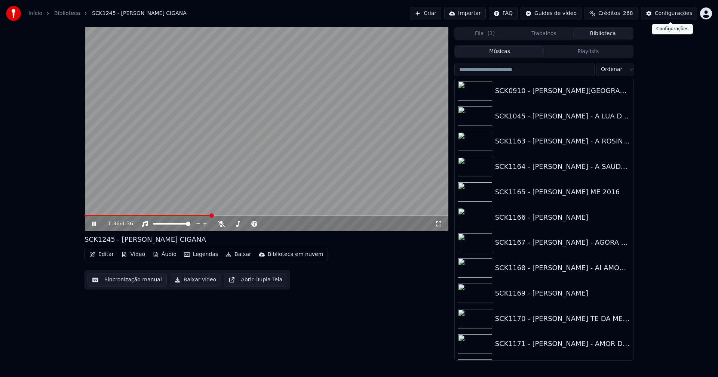
click at [674, 13] on div "Configurações" at bounding box center [673, 13] width 37 height 7
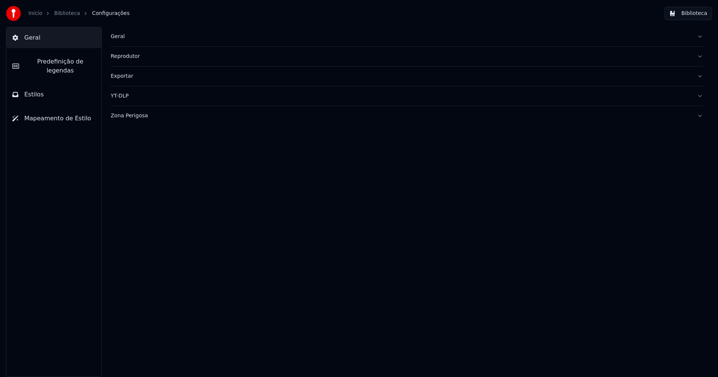
click at [116, 38] on div "Geral" at bounding box center [401, 36] width 580 height 7
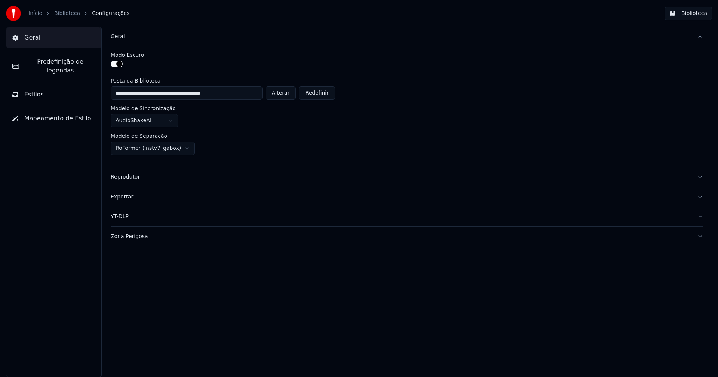
click at [279, 95] on button "Alterar" at bounding box center [280, 92] width 31 height 13
type input "**********"
click at [696, 13] on button "Biblioteca" at bounding box center [687, 13] width 47 height 13
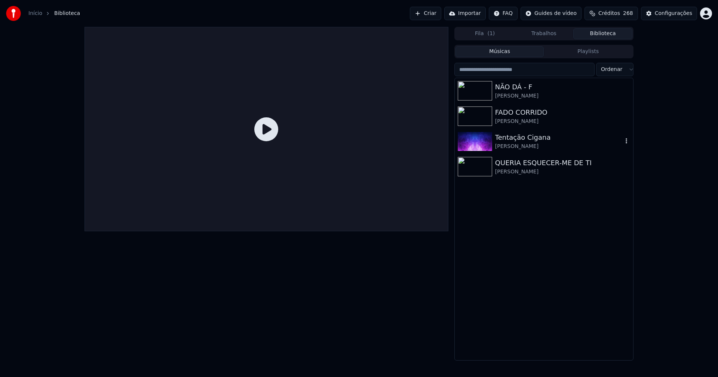
click at [513, 136] on div "Tentação Cigana" at bounding box center [558, 137] width 127 height 10
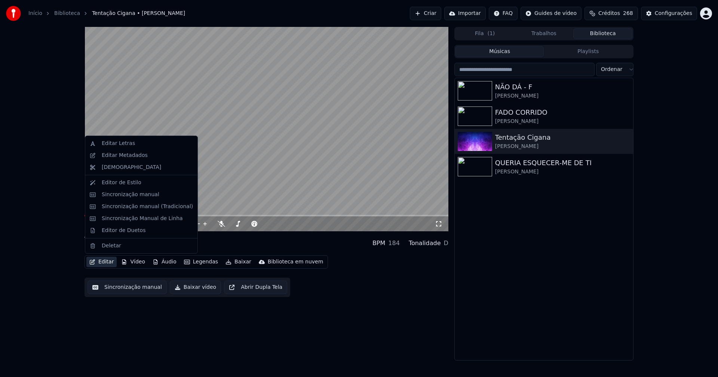
click at [109, 261] on button "Editar" at bounding box center [101, 262] width 30 height 10
click at [126, 206] on div "Sincronização manual (Tradicional)" at bounding box center [147, 206] width 91 height 7
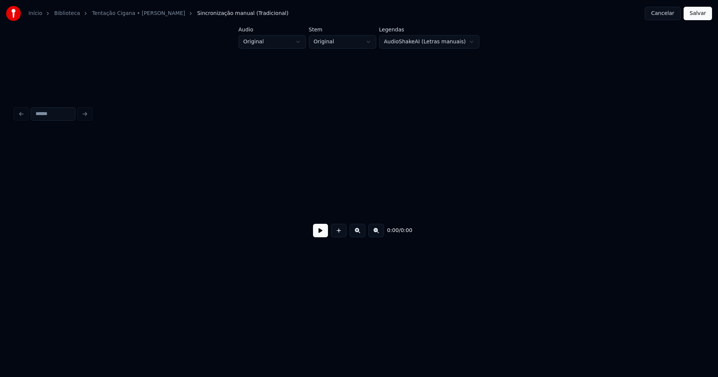
scroll to position [0, 1934]
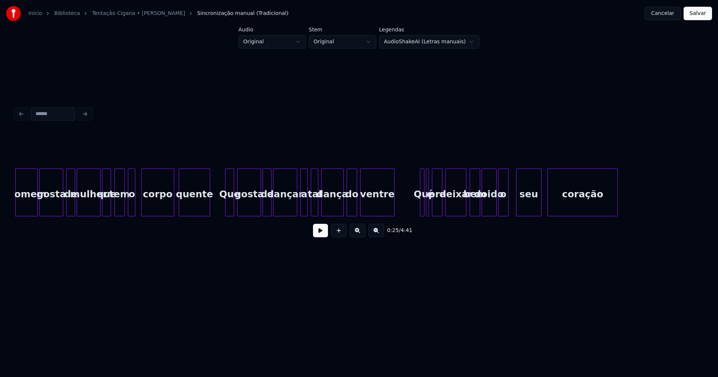
click at [319, 232] on button at bounding box center [320, 230] width 15 height 13
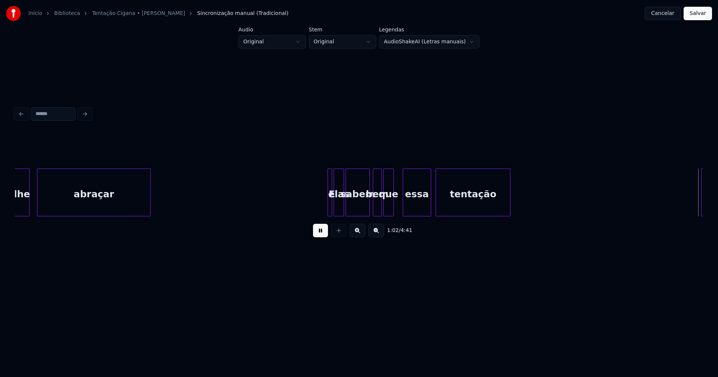
scroll to position [0, 4687]
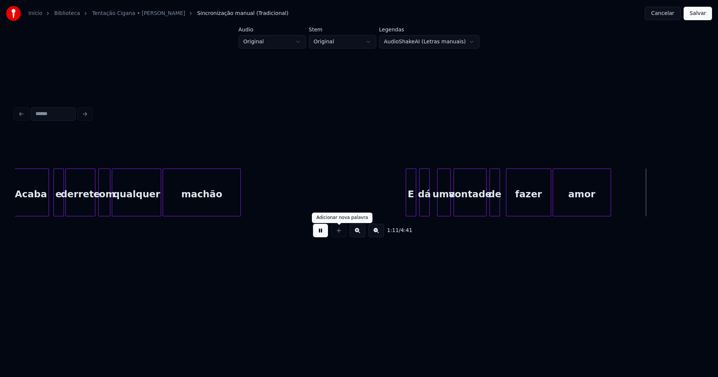
click at [318, 236] on button at bounding box center [320, 230] width 15 height 13
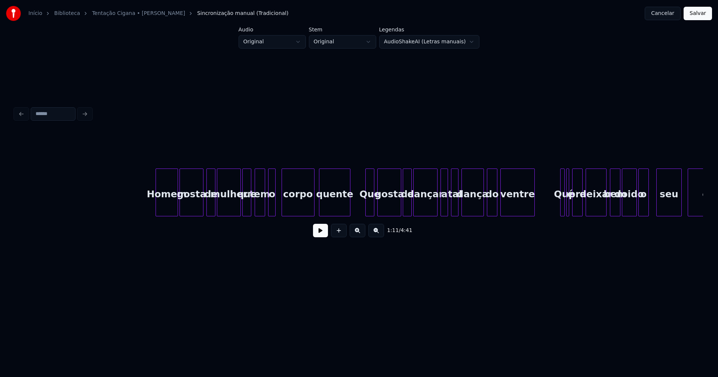
scroll to position [0, 1806]
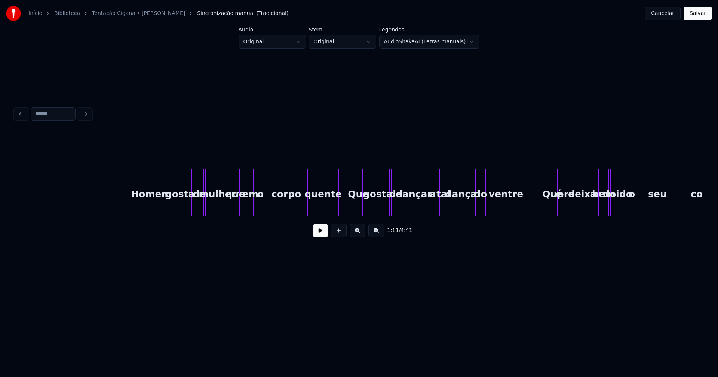
click at [153, 207] on div "Homem" at bounding box center [151, 194] width 22 height 51
click at [177, 208] on div "gosta" at bounding box center [176, 194] width 23 height 51
click at [194, 213] on div "de" at bounding box center [194, 194] width 8 height 51
click at [212, 212] on div "mulher" at bounding box center [212, 194] width 23 height 51
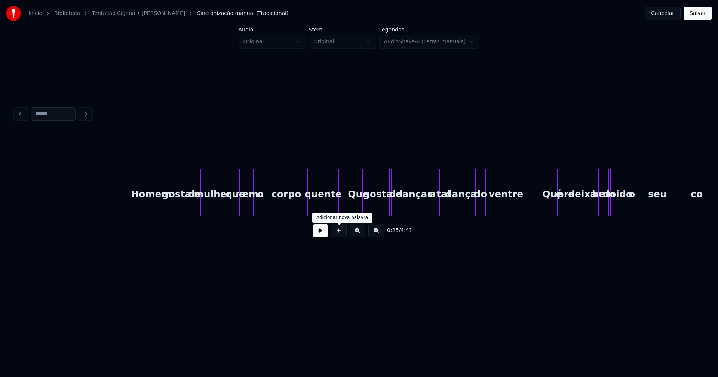
click at [321, 232] on button at bounding box center [320, 230] width 15 height 13
click at [221, 210] on div at bounding box center [220, 192] width 2 height 47
click at [228, 209] on div at bounding box center [228, 192] width 2 height 47
drag, startPoint x: 137, startPoint y: 202, endPoint x: 237, endPoint y: 202, distance: 100.6
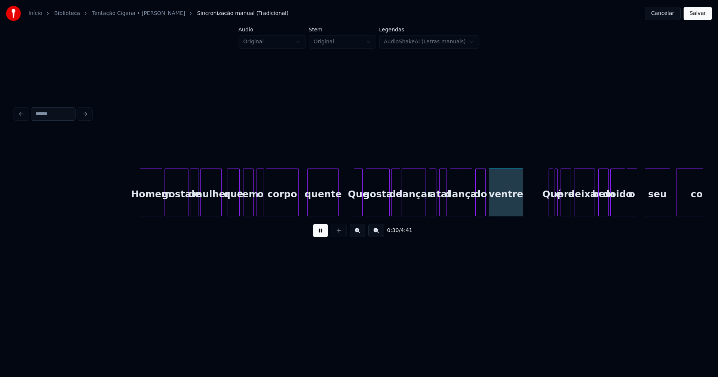
click at [277, 205] on div "corpo" at bounding box center [282, 194] width 32 height 51
click at [316, 209] on div "quente" at bounding box center [319, 194] width 31 height 51
click at [353, 209] on div at bounding box center [352, 192] width 2 height 47
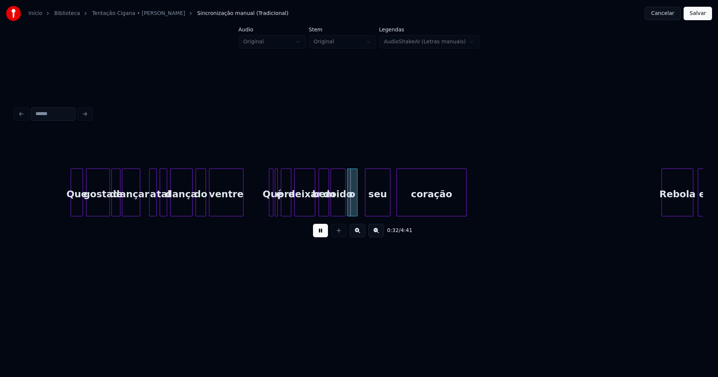
scroll to position [0, 2074]
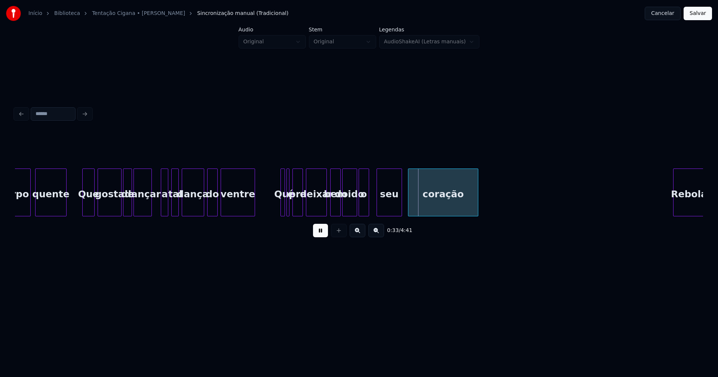
click at [326, 234] on button at bounding box center [320, 230] width 15 height 13
click at [277, 212] on div at bounding box center [278, 192] width 2 height 47
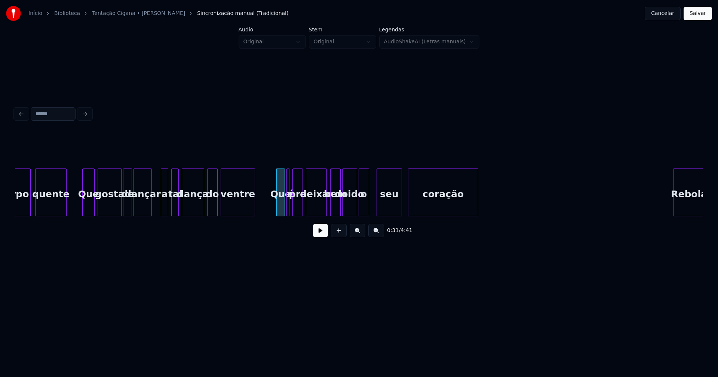
click at [321, 236] on button at bounding box center [320, 230] width 15 height 13
click at [368, 216] on div "coração Rebola dançar a tal dança do ventre Que é pra deixar bem doido o seu go…" at bounding box center [359, 193] width 688 height 48
click at [435, 207] on div "coração" at bounding box center [438, 194] width 70 height 51
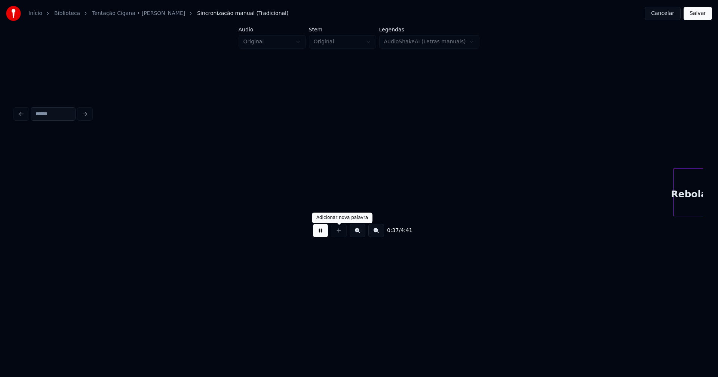
scroll to position [0, 2763]
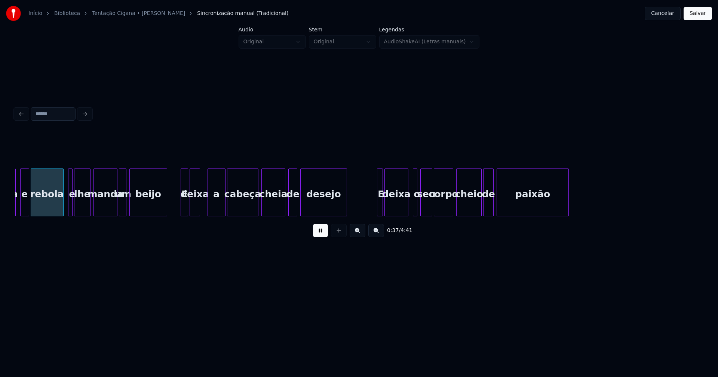
click at [322, 236] on button at bounding box center [320, 230] width 15 height 13
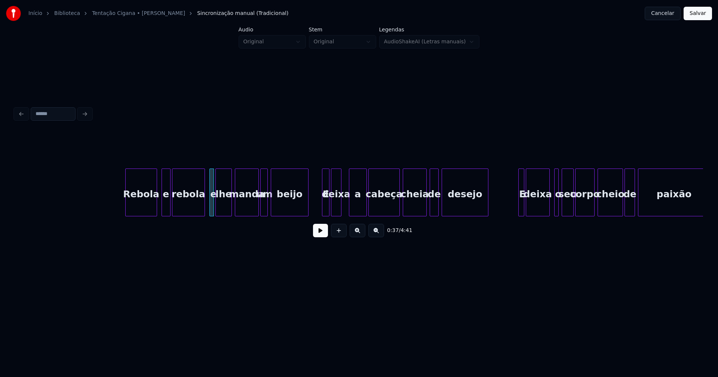
scroll to position [0, 2574]
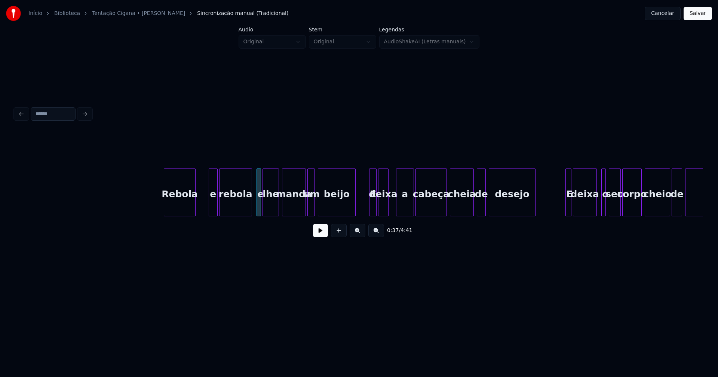
click at [179, 210] on div "Rebola" at bounding box center [179, 194] width 31 height 51
click at [205, 207] on div at bounding box center [205, 192] width 2 height 47
click at [206, 212] on div "e" at bounding box center [203, 194] width 13 height 51
click at [223, 209] on div "rebola" at bounding box center [229, 194] width 32 height 51
click at [254, 207] on div at bounding box center [255, 192] width 2 height 47
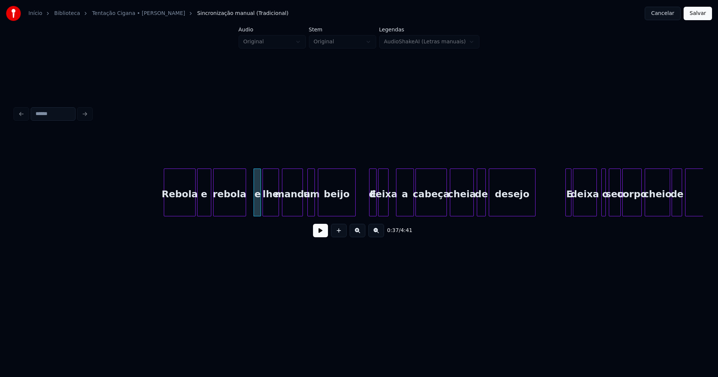
click at [301, 209] on div at bounding box center [301, 192] width 2 height 47
click at [307, 206] on div "um" at bounding box center [307, 194] width 7 height 51
click at [320, 207] on div "beijo" at bounding box center [331, 194] width 37 height 51
click at [365, 210] on div "E" at bounding box center [364, 194] width 7 height 51
click at [379, 211] on div "deixa" at bounding box center [378, 194] width 10 height 51
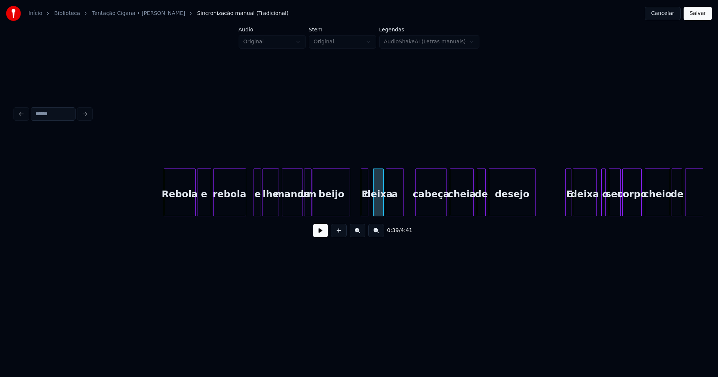
click at [397, 212] on div "a" at bounding box center [394, 194] width 17 height 51
click at [423, 212] on div "cabeça" at bounding box center [426, 194] width 31 height 51
click at [460, 213] on div "cheia" at bounding box center [458, 194] width 23 height 51
click at [466, 210] on div at bounding box center [465, 192] width 2 height 47
click at [474, 210] on div "de" at bounding box center [474, 194] width 8 height 51
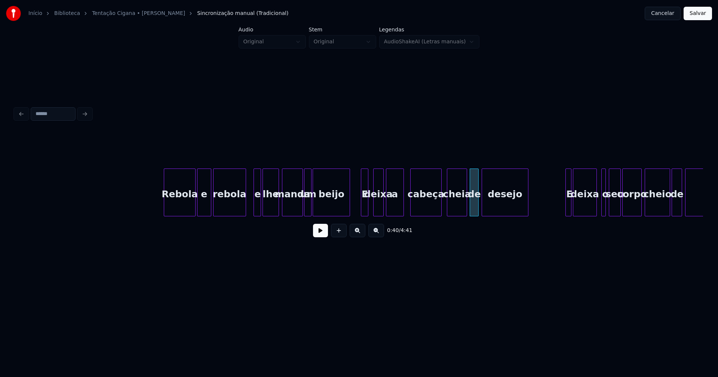
click at [491, 207] on div "desejo" at bounding box center [505, 194] width 46 height 51
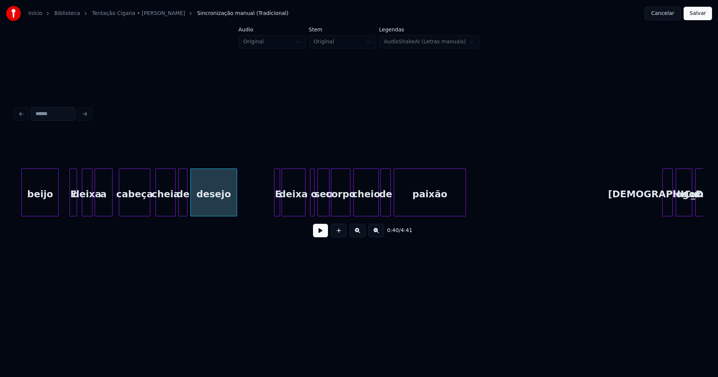
scroll to position [0, 2889]
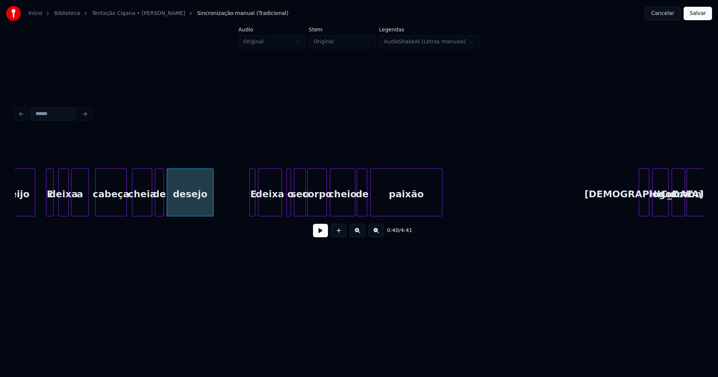
click at [249, 201] on div "E" at bounding box center [252, 193] width 6 height 48
click at [243, 208] on div "E" at bounding box center [246, 193] width 6 height 48
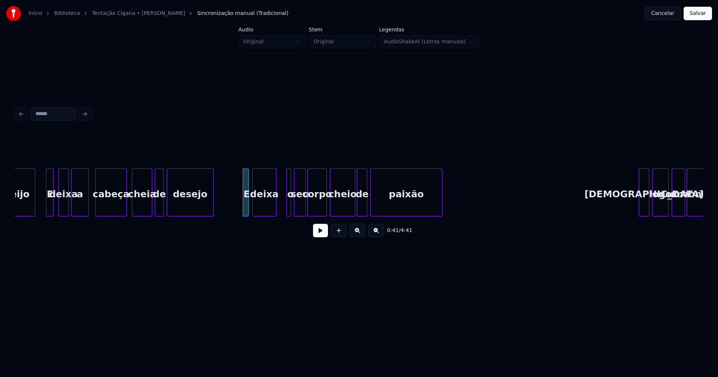
click at [267, 209] on div "deixa" at bounding box center [264, 194] width 23 height 51
click at [277, 211] on div "o" at bounding box center [279, 193] width 4 height 48
click at [290, 210] on div "seu" at bounding box center [291, 194] width 11 height 51
click at [284, 210] on div at bounding box center [283, 192] width 2 height 47
click at [312, 213] on div "corpo" at bounding box center [311, 194] width 19 height 51
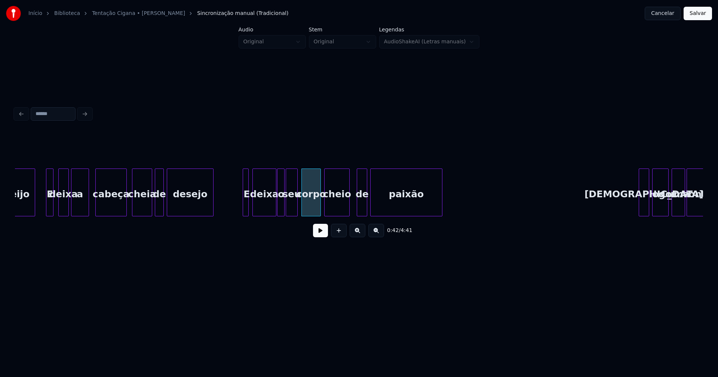
click at [336, 213] on div "cheio" at bounding box center [337, 194] width 25 height 51
click at [345, 210] on div at bounding box center [346, 192] width 2 height 47
click at [353, 212] on div "de" at bounding box center [353, 194] width 10 height 51
click at [383, 206] on div "paixão" at bounding box center [399, 194] width 71 height 51
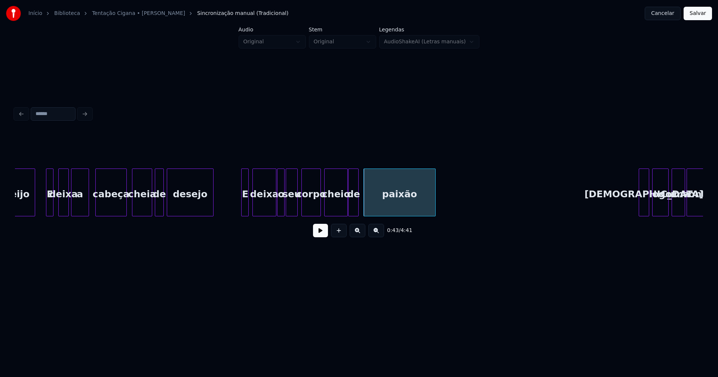
click at [242, 206] on div at bounding box center [243, 192] width 2 height 47
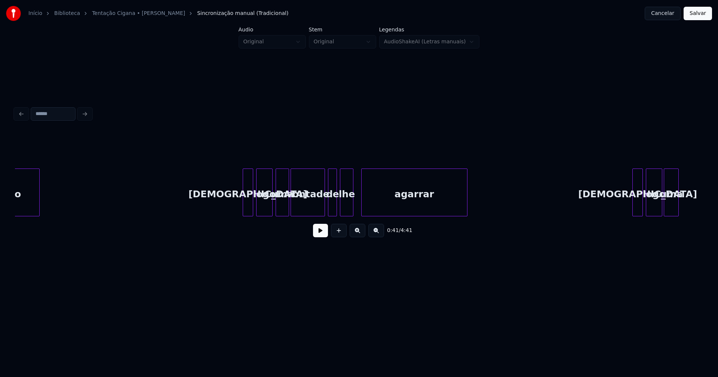
scroll to position [0, 3344]
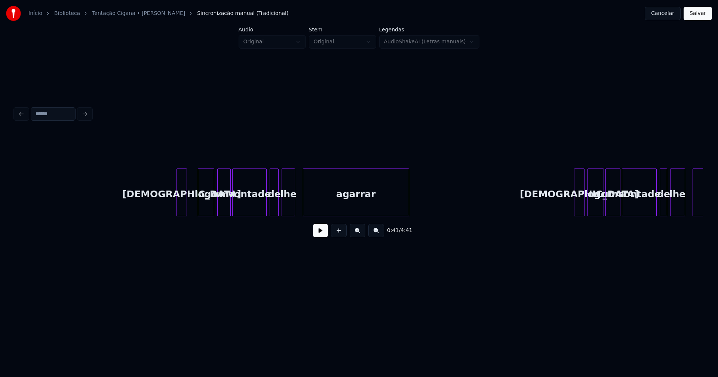
click at [182, 208] on div "[DEMOGRAPHIC_DATA]" at bounding box center [182, 194] width 10 height 51
click at [204, 207] on div "logo" at bounding box center [203, 194] width 16 height 51
click at [191, 209] on div at bounding box center [192, 192] width 2 height 47
click at [222, 211] on div "uma" at bounding box center [221, 194] width 13 height 51
click at [225, 210] on div "uma" at bounding box center [221, 194] width 13 height 51
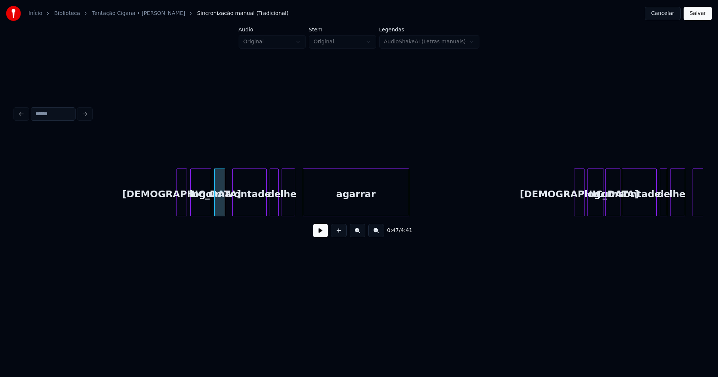
click at [224, 212] on div at bounding box center [223, 192] width 2 height 47
drag, startPoint x: 166, startPoint y: 205, endPoint x: 258, endPoint y: 240, distance: 98.5
click at [314, 233] on button at bounding box center [320, 230] width 15 height 13
click at [326, 237] on button at bounding box center [320, 230] width 15 height 13
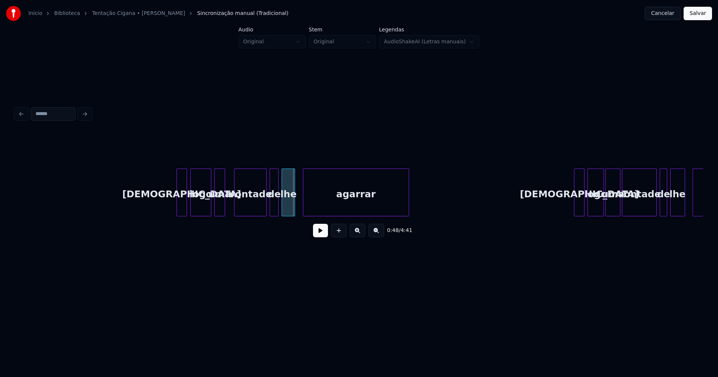
click at [235, 206] on div at bounding box center [235, 192] width 2 height 47
click at [230, 209] on div at bounding box center [231, 192] width 2 height 47
click at [259, 211] on div at bounding box center [258, 192] width 2 height 47
click at [267, 213] on div "de" at bounding box center [266, 194] width 8 height 51
click at [279, 212] on div "lhe" at bounding box center [280, 194] width 13 height 51
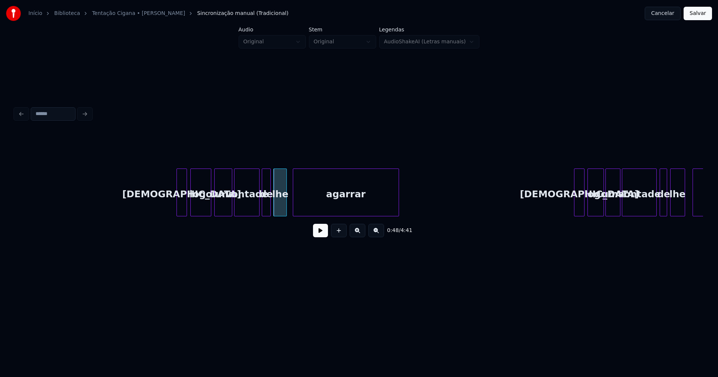
click at [304, 208] on div "agarrar" at bounding box center [346, 194] width 106 height 51
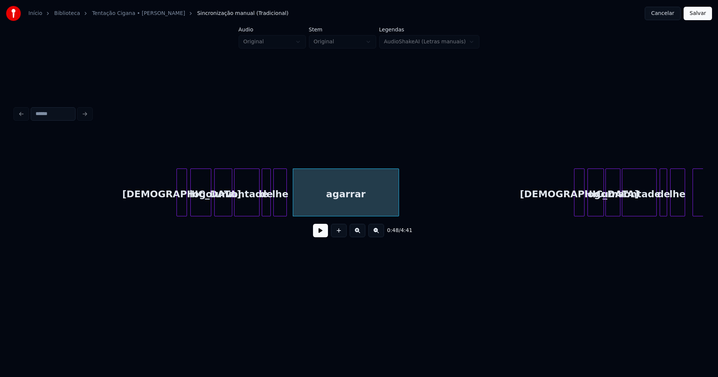
scroll to position [0, 3343]
click at [254, 210] on div at bounding box center [253, 192] width 2 height 47
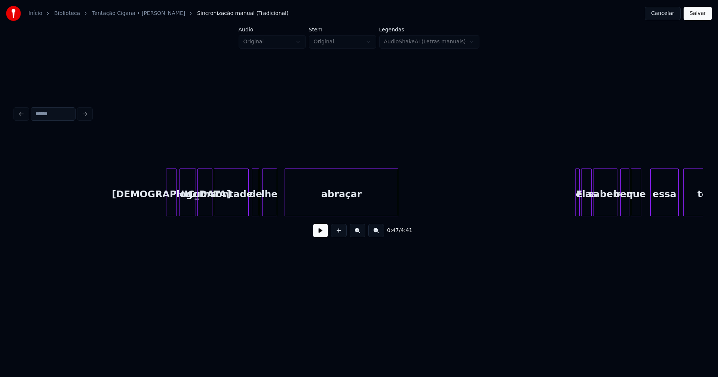
scroll to position [0, 3763]
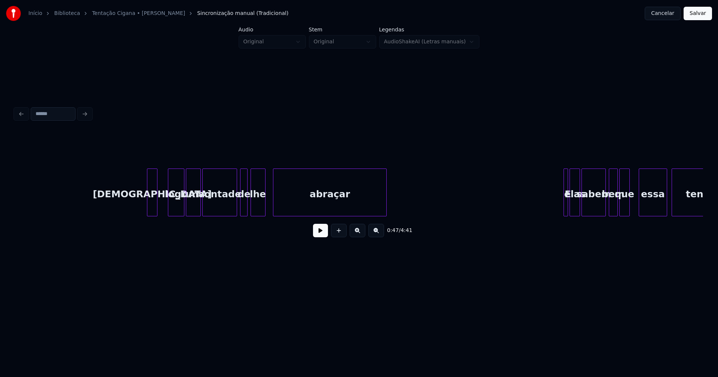
click at [152, 212] on div "[DEMOGRAPHIC_DATA]" at bounding box center [152, 194] width 10 height 51
click at [164, 208] on div at bounding box center [164, 192] width 2 height 47
click at [225, 210] on div at bounding box center [225, 192] width 2 height 47
click at [236, 208] on div "de" at bounding box center [236, 194] width 7 height 51
click at [248, 209] on div "lhe" at bounding box center [250, 194] width 14 height 51
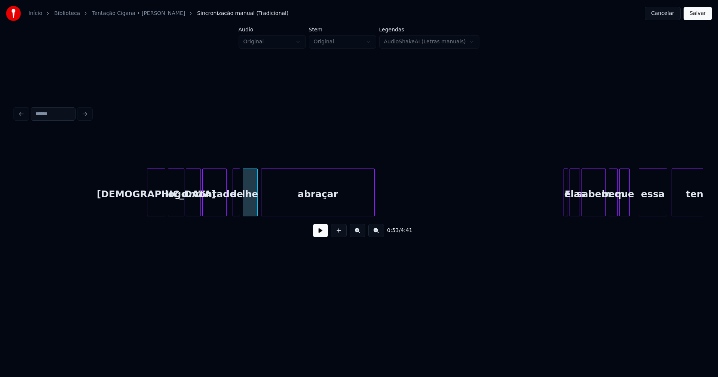
click at [290, 209] on div "abraçar" at bounding box center [317, 194] width 113 height 51
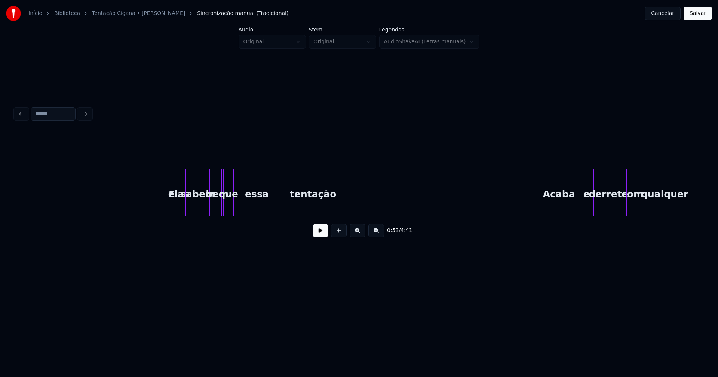
scroll to position [0, 4206]
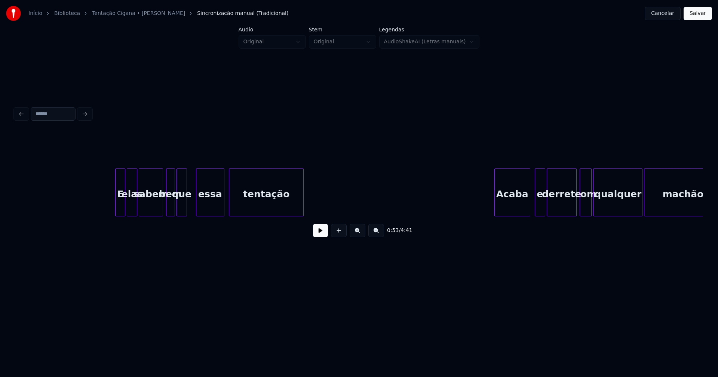
click at [116, 208] on div at bounding box center [117, 192] width 2 height 47
click at [99, 212] on div "E" at bounding box center [98, 194] width 9 height 51
click at [104, 207] on div at bounding box center [103, 192] width 2 height 47
click at [114, 209] on div "elas" at bounding box center [113, 194] width 10 height 51
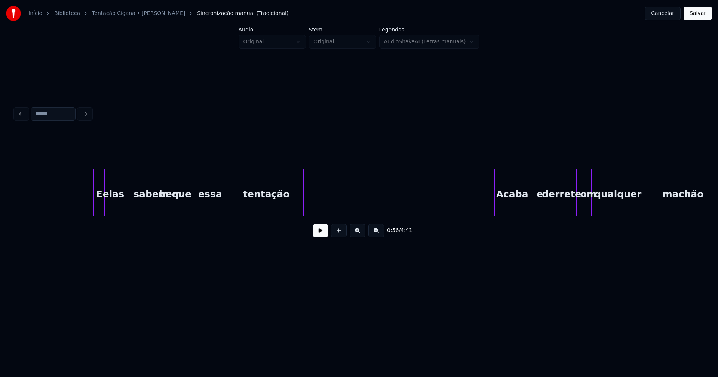
click at [316, 236] on button at bounding box center [320, 230] width 15 height 13
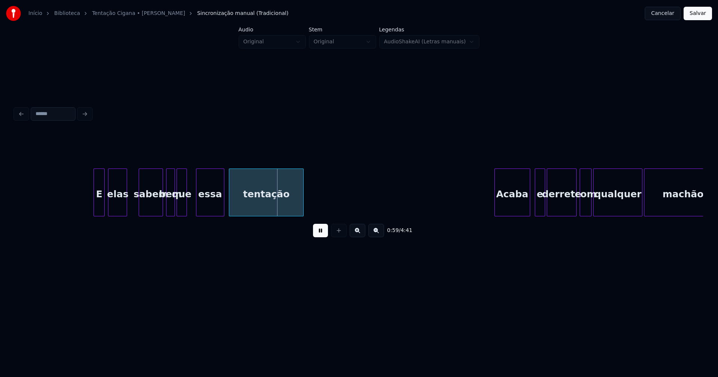
click at [125, 207] on div at bounding box center [125, 192] width 2 height 47
click at [142, 210] on div "sabem" at bounding box center [143, 194] width 23 height 51
click at [160, 212] on div "bem" at bounding box center [162, 194] width 8 height 51
click at [171, 208] on div at bounding box center [172, 192] width 2 height 47
click at [192, 207] on div at bounding box center [193, 192] width 2 height 47
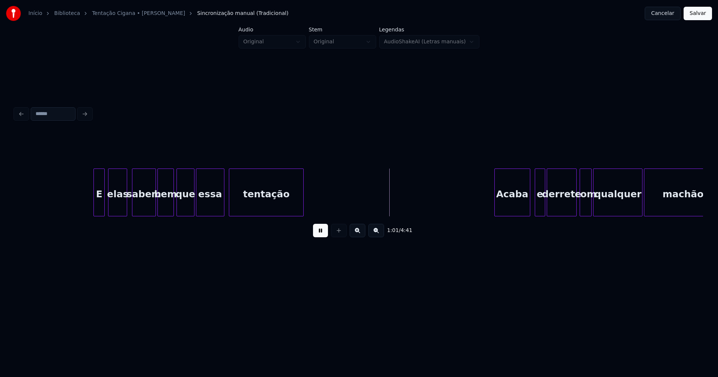
click at [325, 237] on button at bounding box center [320, 230] width 15 height 13
click at [508, 208] on div "Acaba" at bounding box center [501, 194] width 35 height 51
click at [529, 208] on div at bounding box center [530, 192] width 2 height 47
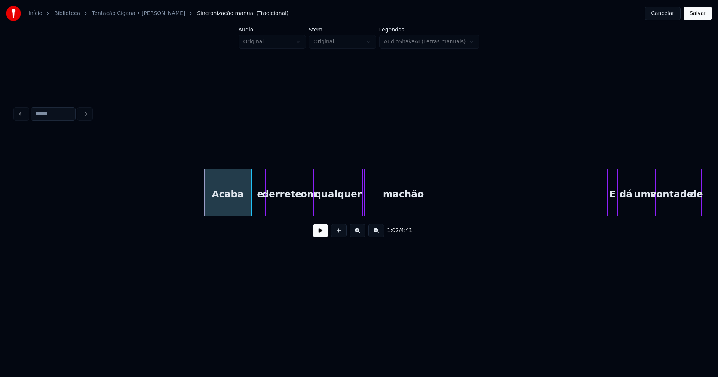
scroll to position [0, 4532]
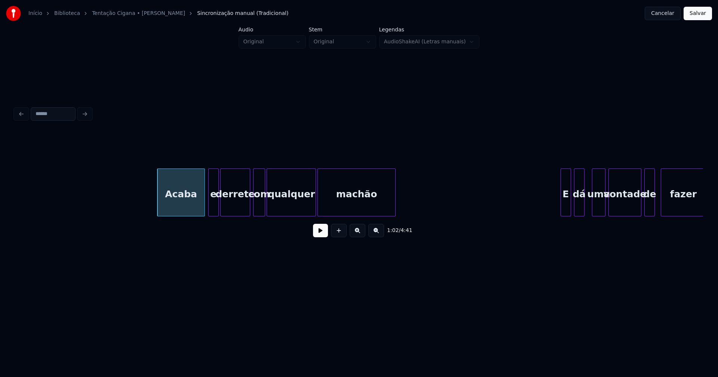
drag, startPoint x: 323, startPoint y: 235, endPoint x: 317, endPoint y: 242, distance: 9.0
click at [323, 235] on button at bounding box center [320, 230] width 15 height 13
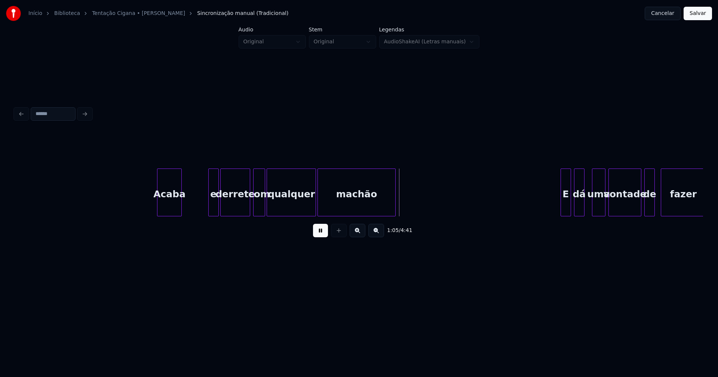
click at [179, 208] on div at bounding box center [180, 192] width 2 height 47
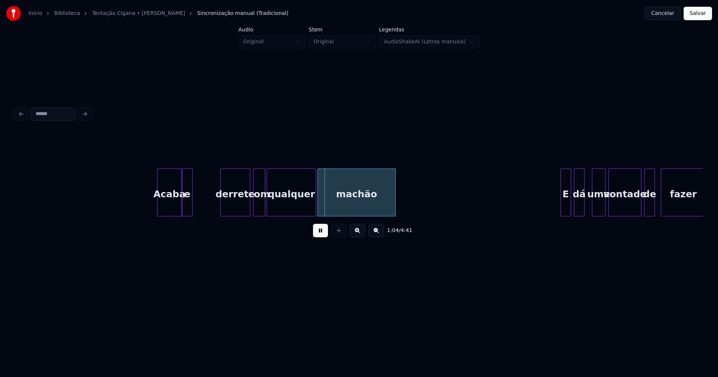
click at [187, 210] on div "e" at bounding box center [187, 194] width 10 height 51
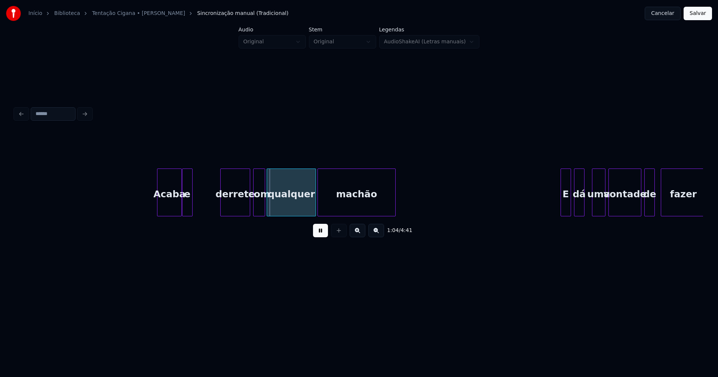
click at [204, 205] on div at bounding box center [204, 192] width 2 height 47
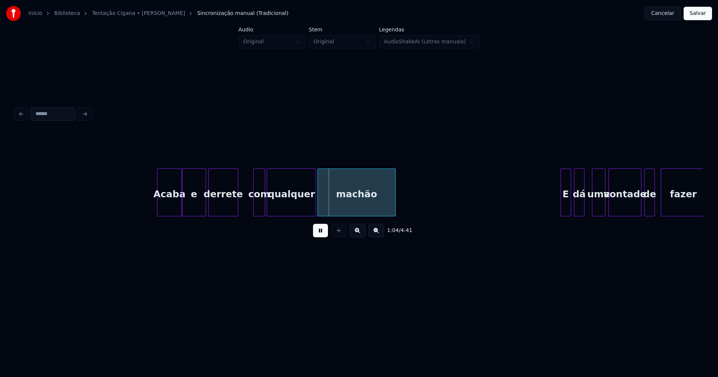
click at [219, 207] on div "derrete" at bounding box center [223, 194] width 29 height 51
click at [248, 207] on div "com" at bounding box center [246, 194] width 11 height 51
click at [276, 209] on div "qualquer" at bounding box center [281, 194] width 49 height 51
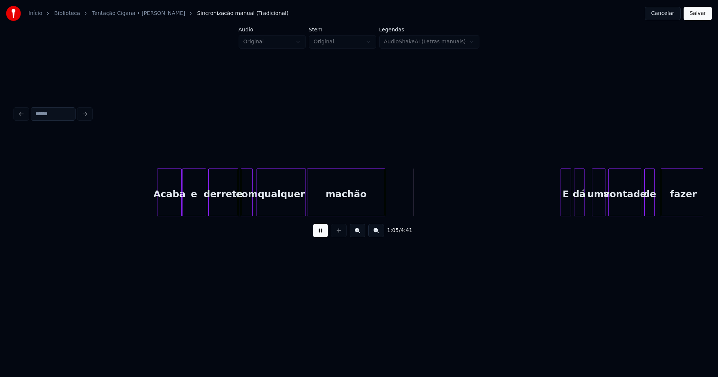
click at [316, 206] on div "machão" at bounding box center [345, 194] width 77 height 51
click at [326, 236] on button at bounding box center [320, 230] width 15 height 13
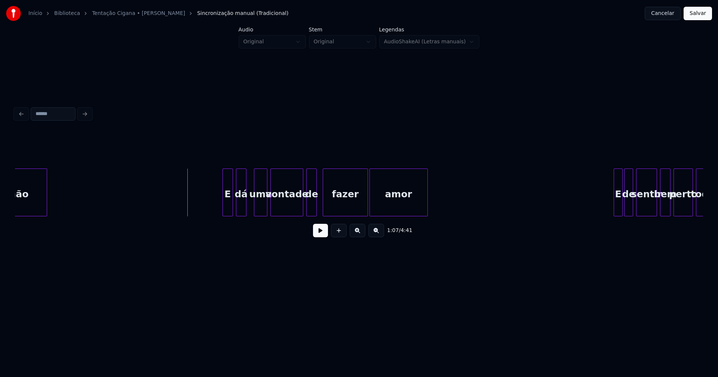
scroll to position [0, 4893]
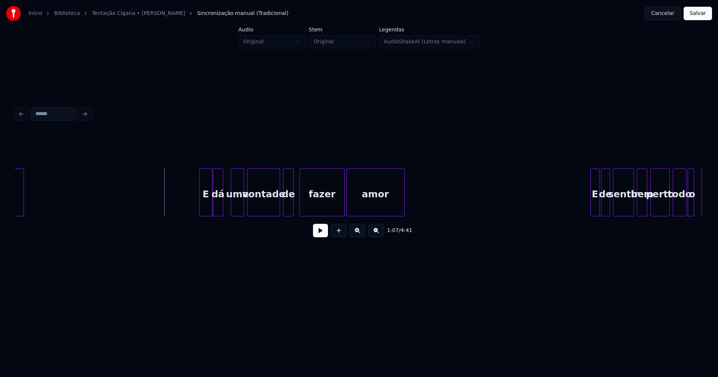
click at [210, 207] on div at bounding box center [211, 192] width 2 height 47
click at [192, 212] on div "E" at bounding box center [192, 194] width 12 height 51
click at [206, 213] on div "machão E dá uma vontade de fazer amor E de sentir bem perto todo o seu" at bounding box center [359, 193] width 688 height 48
click at [220, 215] on div "machão E dá uma vontade de fazer amor E de sentir bem perto todo o seu" at bounding box center [359, 193] width 688 height 48
click at [231, 211] on div at bounding box center [231, 192] width 2 height 47
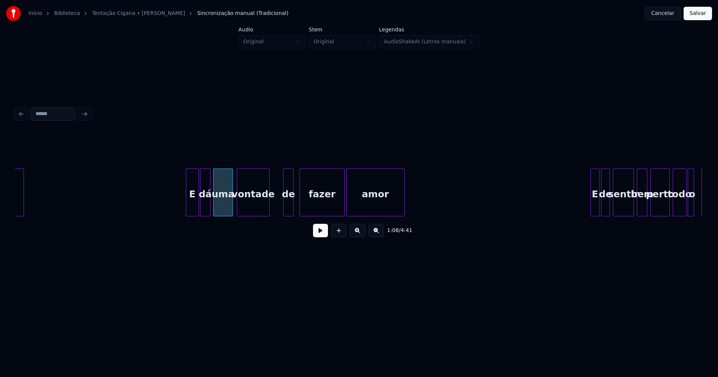
click at [257, 211] on div "vontade" at bounding box center [253, 194] width 32 height 51
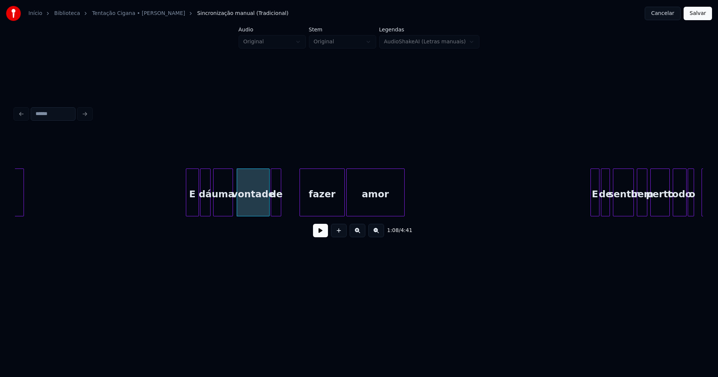
click at [277, 211] on div "de" at bounding box center [276, 194] width 10 height 51
click at [308, 210] on div "fazer" at bounding box center [314, 194] width 44 height 51
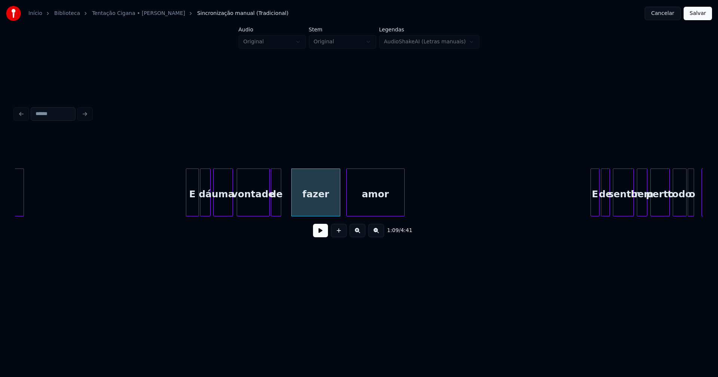
click at [338, 211] on div at bounding box center [339, 192] width 2 height 47
click at [291, 204] on div at bounding box center [290, 192] width 2 height 47
click at [282, 206] on div at bounding box center [282, 192] width 2 height 47
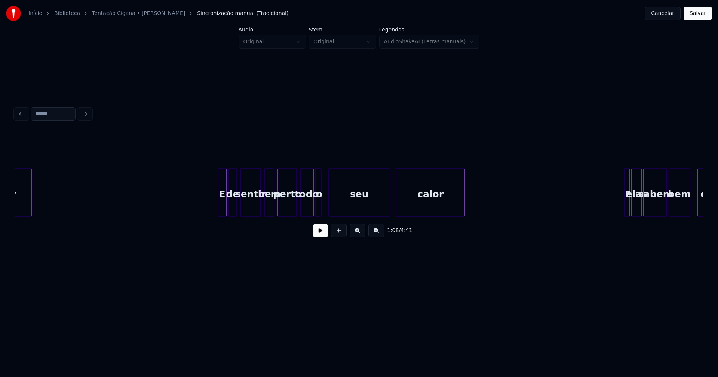
scroll to position [0, 5278]
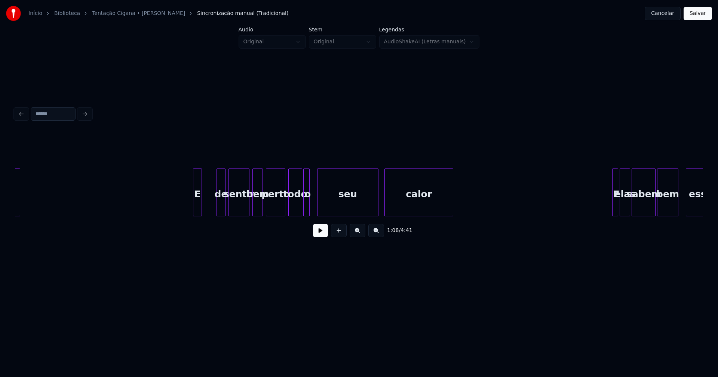
click at [197, 211] on div "E" at bounding box center [197, 194] width 8 height 51
click at [210, 209] on div "de" at bounding box center [210, 194] width 8 height 51
click at [226, 209] on div "sentir" at bounding box center [229, 194] width 20 height 51
click at [245, 209] on div "bem" at bounding box center [247, 194] width 10 height 51
click at [262, 210] on div "perto" at bounding box center [263, 194] width 19 height 51
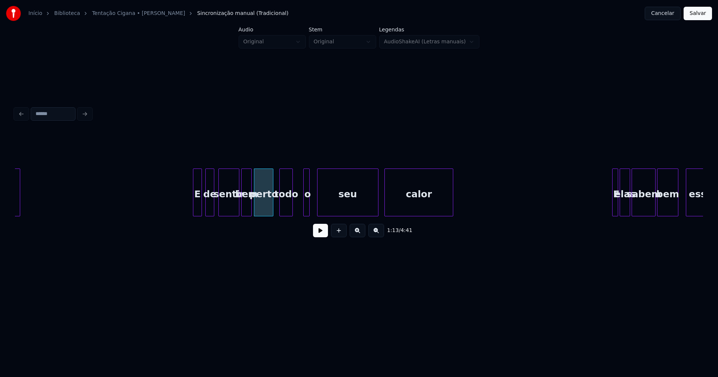
click at [287, 210] on div "todo" at bounding box center [286, 194] width 13 height 51
click at [299, 210] on div at bounding box center [299, 192] width 2 height 47
click at [301, 212] on div "o" at bounding box center [299, 194] width 11 height 51
click at [327, 212] on div "seu" at bounding box center [338, 194] width 61 height 51
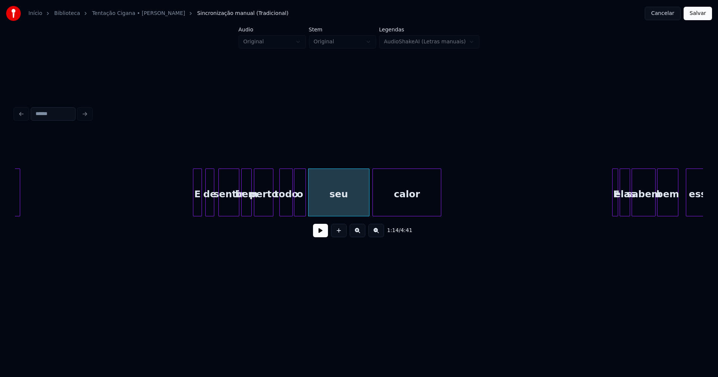
click at [391, 211] on div "calor" at bounding box center [407, 194] width 68 height 51
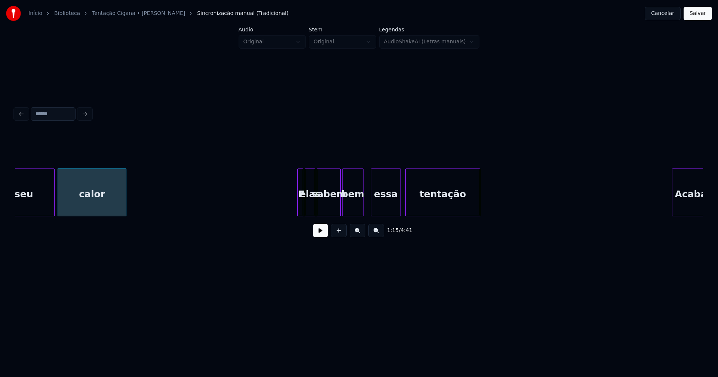
scroll to position [0, 5639]
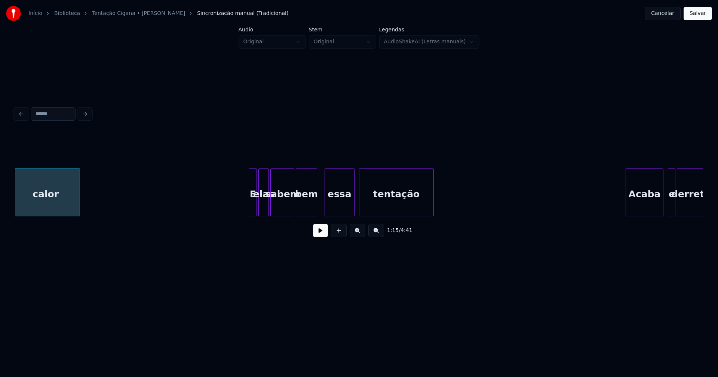
click at [250, 207] on div at bounding box center [250, 192] width 2 height 47
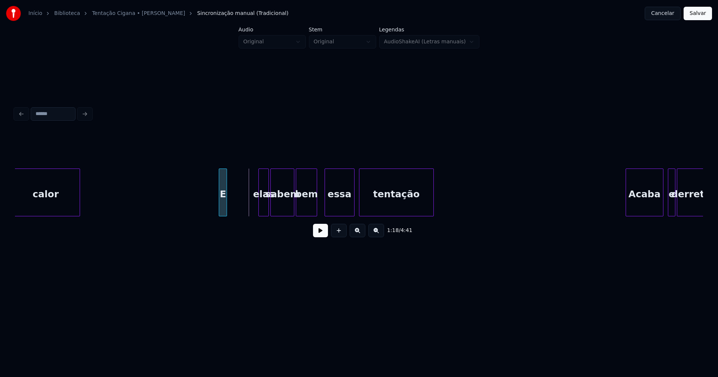
click at [224, 216] on div "calor E elas sabem bem essa tentação Acaba e derrete" at bounding box center [359, 193] width 688 height 48
click at [231, 210] on div at bounding box center [231, 192] width 2 height 47
click at [240, 212] on div "elas" at bounding box center [241, 194] width 10 height 51
click at [257, 216] on div "calor E elas sabem bem essa tentação Acaba e derrete" at bounding box center [359, 193] width 688 height 48
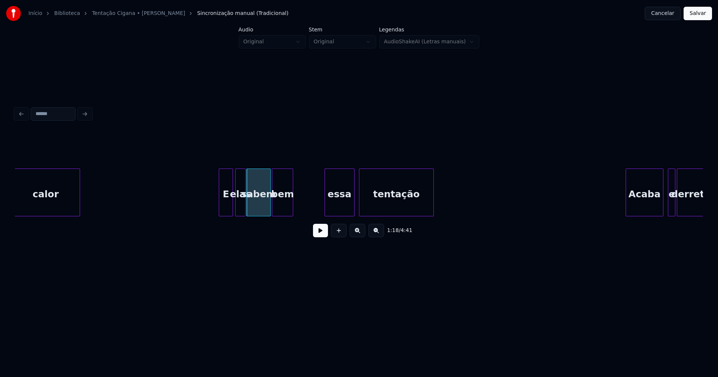
click at [284, 216] on div "calor E elas sabem bem essa tentação Acaba e derrete" at bounding box center [359, 193] width 688 height 48
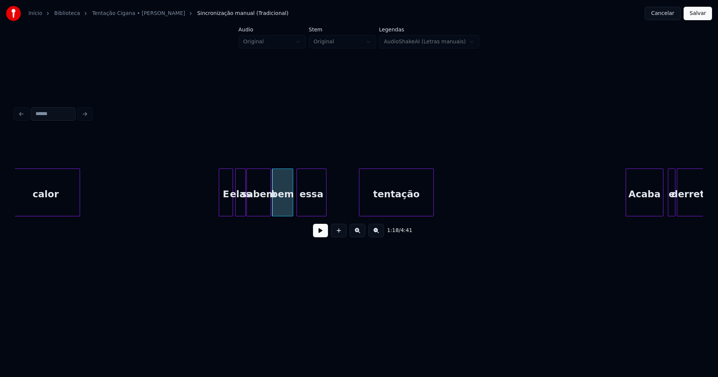
click at [307, 212] on div "essa" at bounding box center [311, 194] width 29 height 51
click at [321, 237] on button at bounding box center [320, 230] width 15 height 13
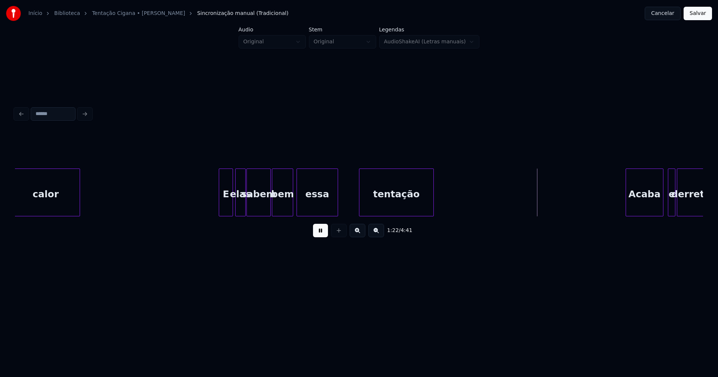
click at [335, 207] on div at bounding box center [336, 192] width 2 height 47
drag, startPoint x: 318, startPoint y: 237, endPoint x: 328, endPoint y: 231, distance: 11.8
click at [319, 237] on button at bounding box center [320, 230] width 15 height 13
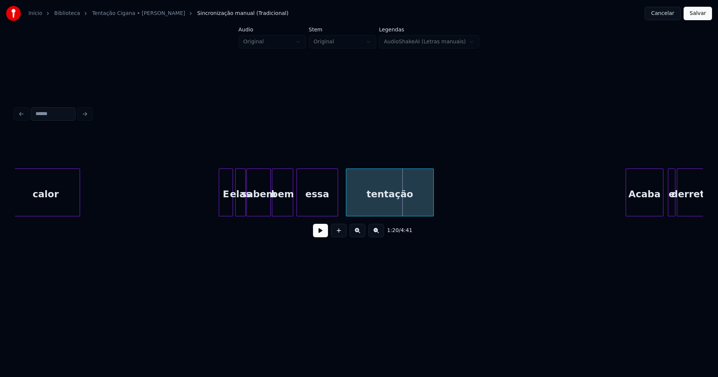
click at [347, 211] on div at bounding box center [347, 192] width 2 height 47
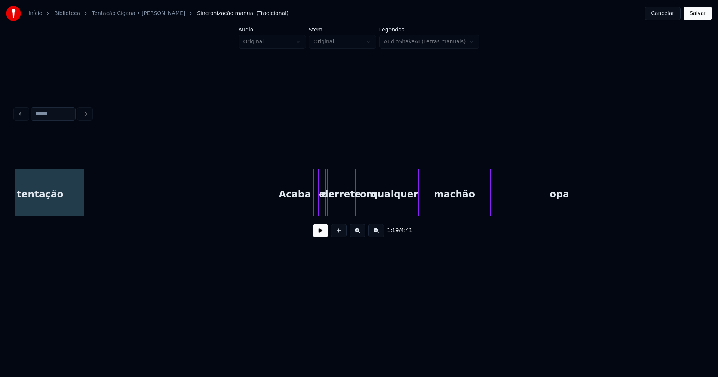
scroll to position [0, 6023]
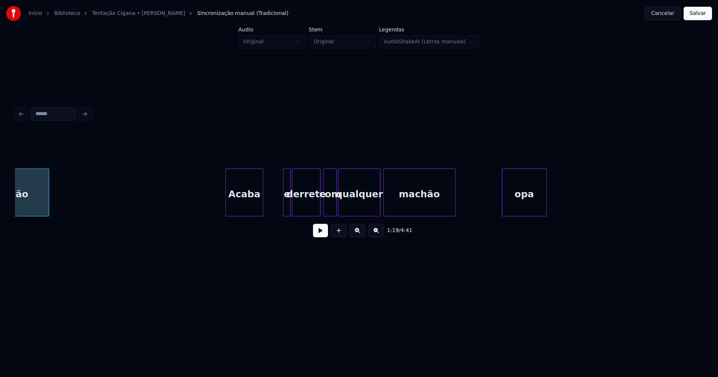
click at [237, 216] on div "tentação Acaba e derrete com qualquer machão opa" at bounding box center [359, 193] width 688 height 48
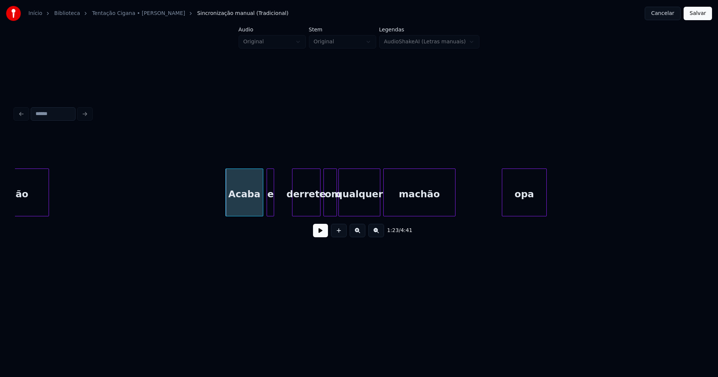
click at [271, 212] on div "e" at bounding box center [270, 194] width 7 height 51
click at [290, 215] on div "tentação Acaba e derrete com qualquer machão opa" at bounding box center [359, 193] width 688 height 48
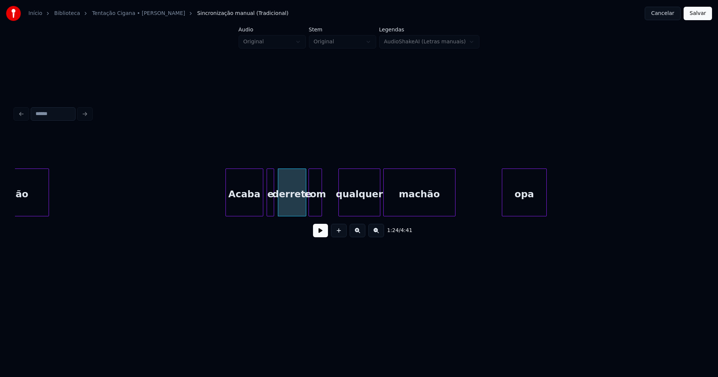
click at [312, 214] on div "tentação Acaba e derrete com qualquer machão opa" at bounding box center [359, 193] width 688 height 48
click at [349, 210] on div "qualquer" at bounding box center [346, 194] width 41 height 51
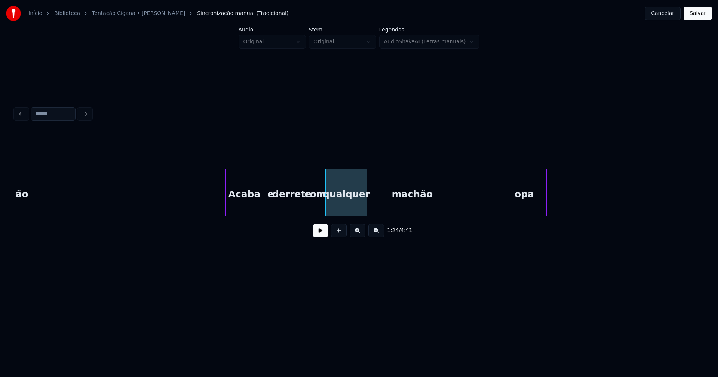
click at [371, 209] on div at bounding box center [370, 192] width 2 height 47
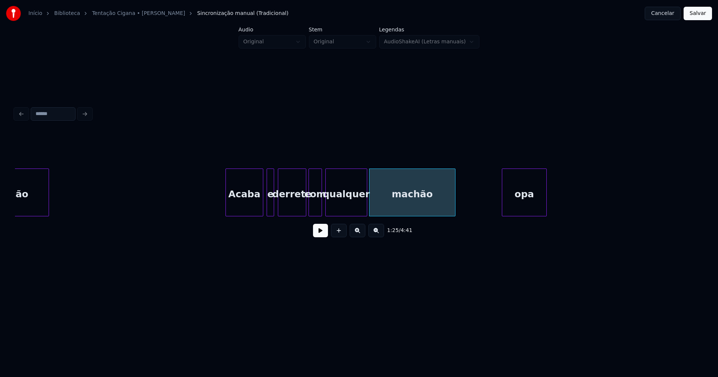
drag, startPoint x: 205, startPoint y: 195, endPoint x: 321, endPoint y: 239, distance: 124.7
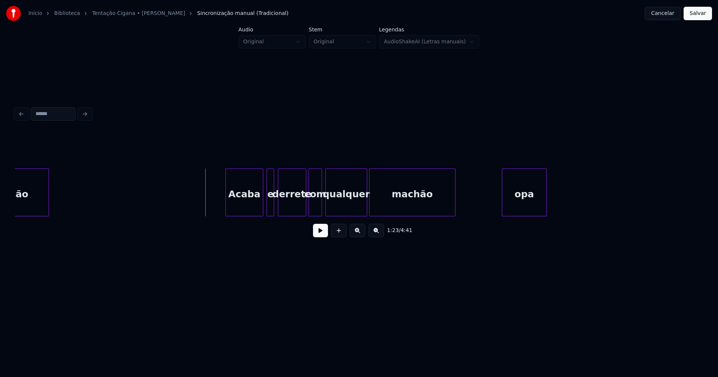
click at [325, 235] on button at bounding box center [320, 230] width 15 height 13
drag, startPoint x: 319, startPoint y: 237, endPoint x: 464, endPoint y: 223, distance: 146.5
click at [319, 237] on button at bounding box center [320, 230] width 15 height 13
click at [532, 202] on div "opa" at bounding box center [524, 194] width 44 height 51
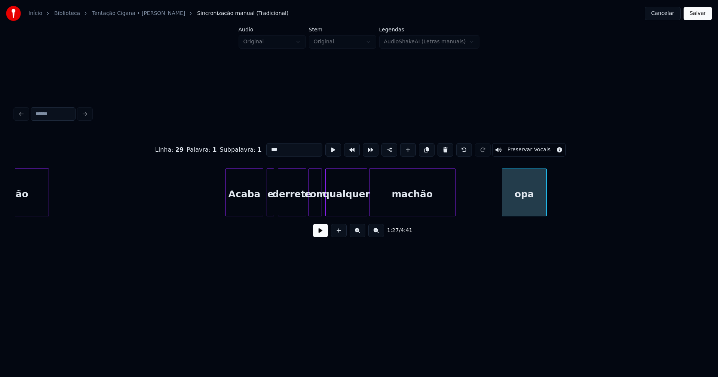
click at [702, 19] on button "Salvar" at bounding box center [697, 13] width 28 height 13
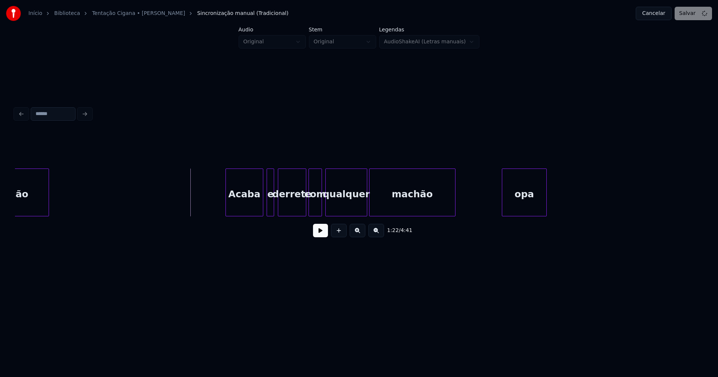
click at [320, 237] on button at bounding box center [320, 230] width 15 height 13
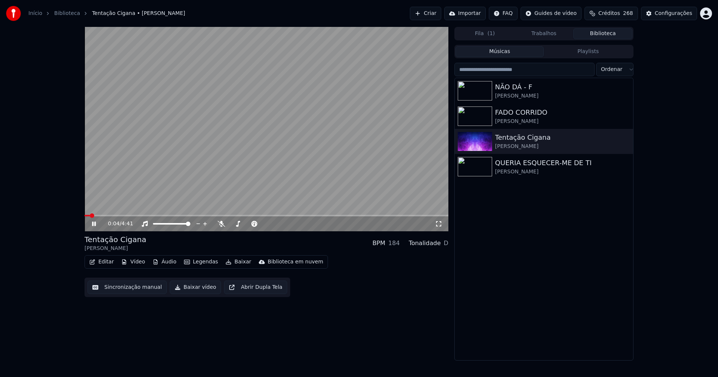
click at [108, 261] on button "Editar" at bounding box center [101, 262] width 30 height 10
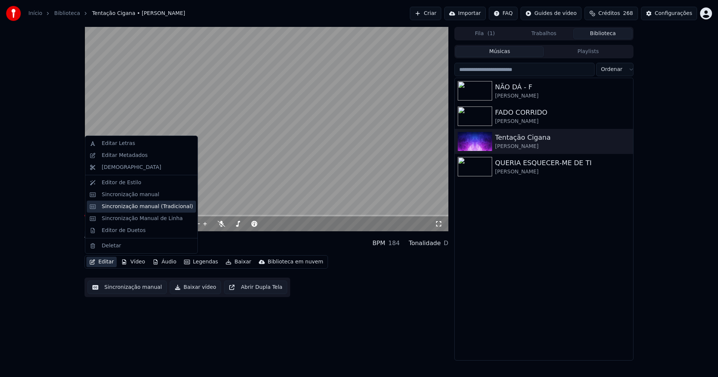
click at [132, 207] on div "Sincronização manual (Tradicional)" at bounding box center [147, 206] width 91 height 7
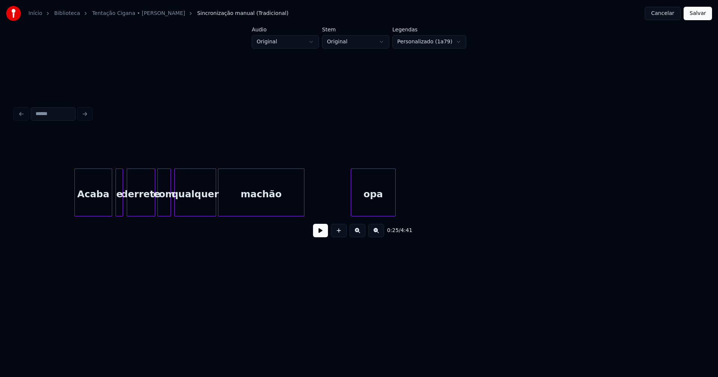
scroll to position [0, 6105]
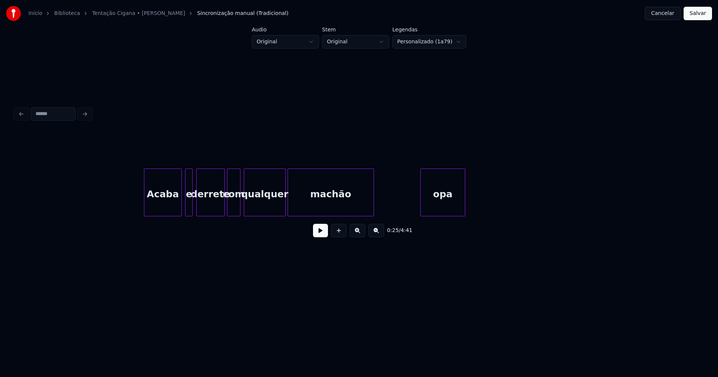
click at [447, 204] on div "opa" at bounding box center [443, 194] width 44 height 51
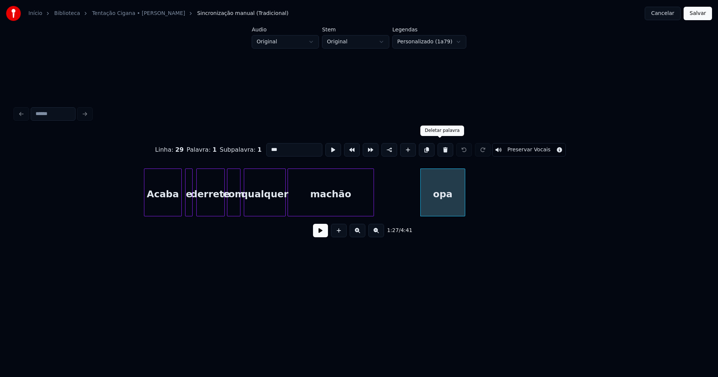
click at [439, 148] on button at bounding box center [445, 149] width 16 height 13
type input "******"
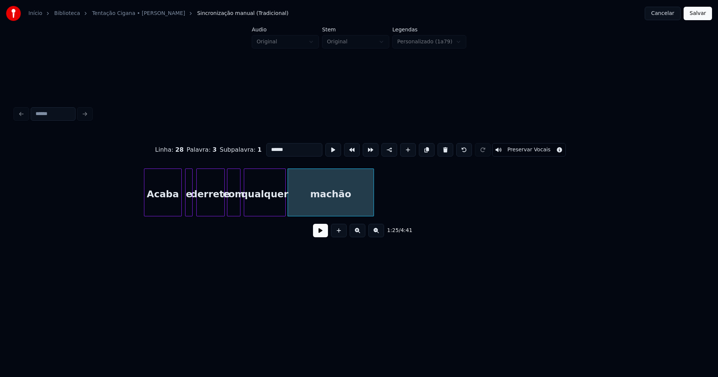
click at [697, 17] on button "Salvar" at bounding box center [697, 13] width 28 height 13
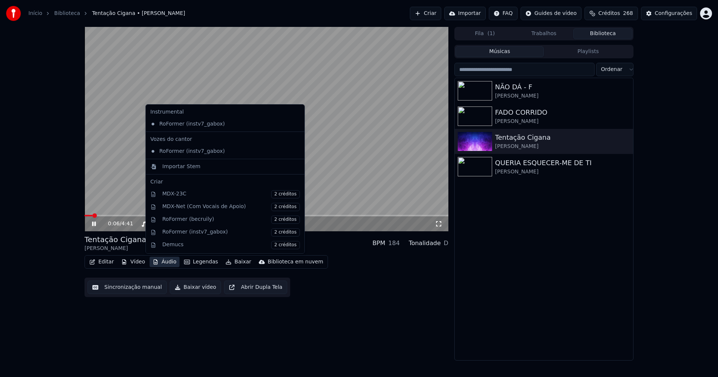
click at [168, 261] on button "Áudio" at bounding box center [165, 262] width 30 height 10
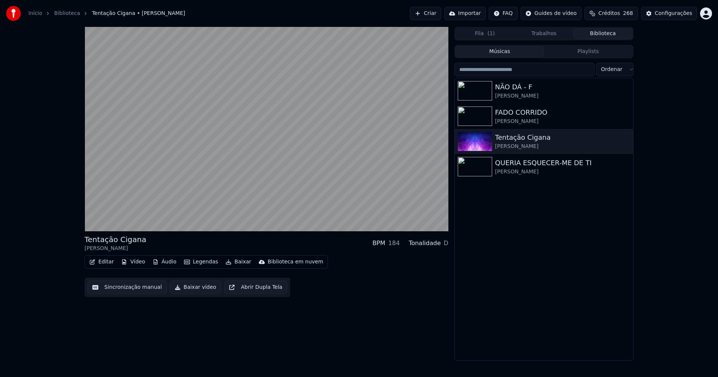
click at [362, 346] on div "Tentação Cigana [PERSON_NAME] BPM 184 Tonalidade D Editar Vídeo Áudio Legendas …" at bounding box center [266, 194] width 364 height 334
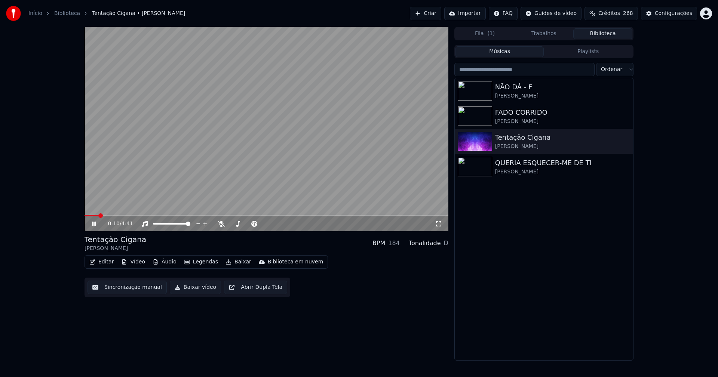
drag, startPoint x: 95, startPoint y: 225, endPoint x: 269, endPoint y: 123, distance: 201.9
click at [95, 224] on icon at bounding box center [94, 224] width 4 height 4
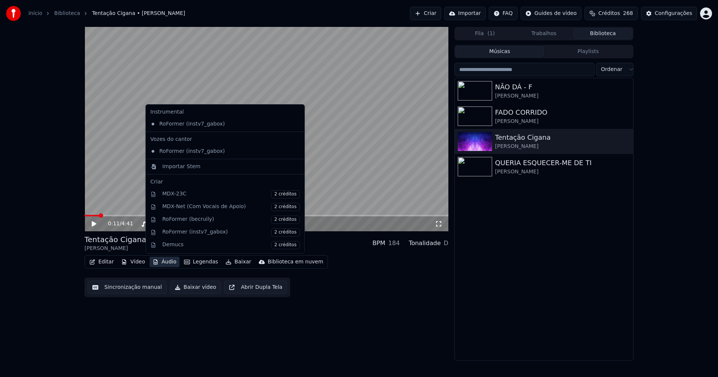
click at [166, 264] on button "Áudio" at bounding box center [165, 262] width 30 height 10
click at [168, 166] on div "Importar Stem" at bounding box center [181, 166] width 38 height 7
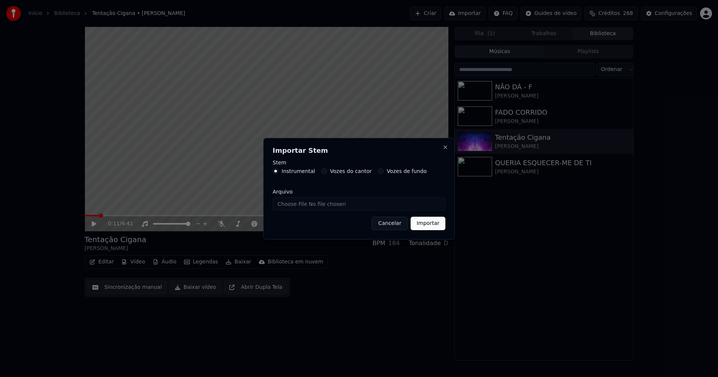
click at [298, 207] on input "Arquivo" at bounding box center [359, 203] width 173 height 13
type input "**********"
click at [418, 224] on button "Importar" at bounding box center [428, 223] width 35 height 13
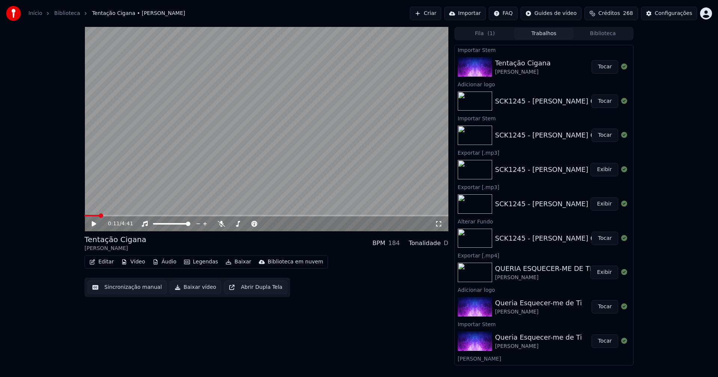
click at [167, 262] on button "Áudio" at bounding box center [165, 262] width 30 height 10
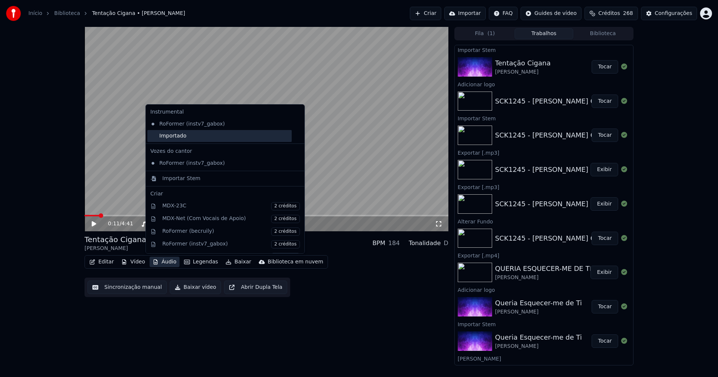
click at [156, 141] on div "Importado" at bounding box center [219, 136] width 144 height 12
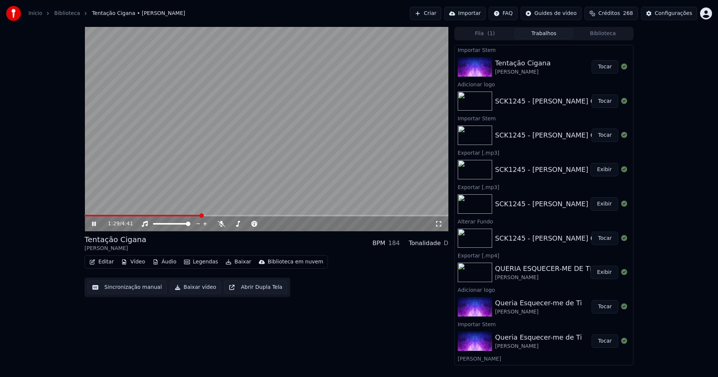
click at [95, 222] on icon at bounding box center [99, 224] width 18 height 6
click at [101, 263] on button "Editar" at bounding box center [101, 262] width 30 height 10
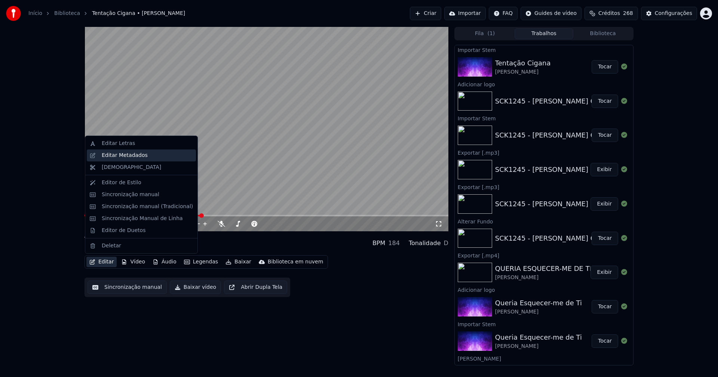
click at [128, 151] on div "Editar Metadados" at bounding box center [141, 156] width 109 height 12
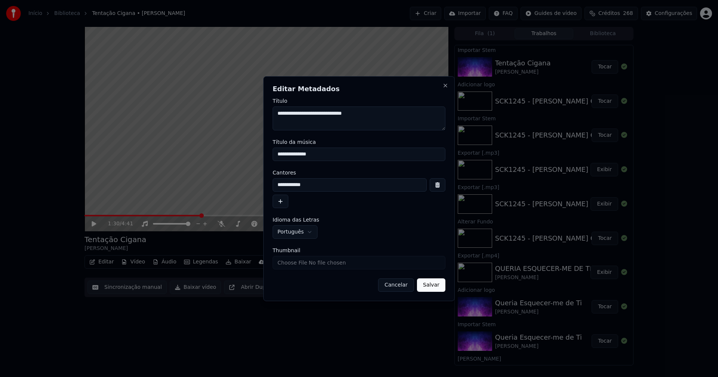
drag, startPoint x: 325, startPoint y: 155, endPoint x: 240, endPoint y: 158, distance: 85.3
click at [240, 158] on body "Início Biblioteca Tentação Cigana • [PERSON_NAME] Importar FAQ Guides de vídeo …" at bounding box center [359, 188] width 718 height 377
type input "**********"
click at [293, 264] on input "Thumbnail" at bounding box center [359, 262] width 173 height 13
type input "**********"
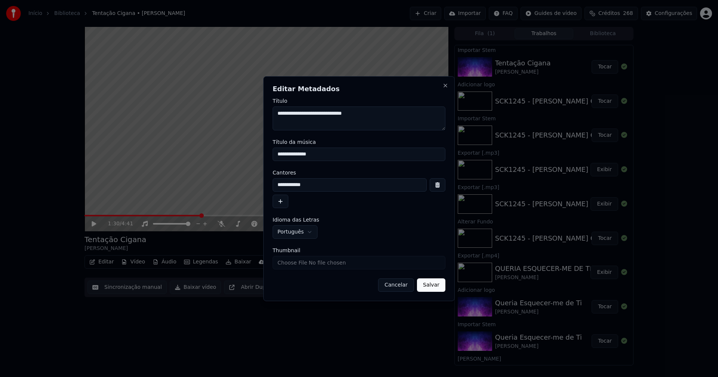
click at [434, 288] on button "Salvar" at bounding box center [431, 285] width 28 height 13
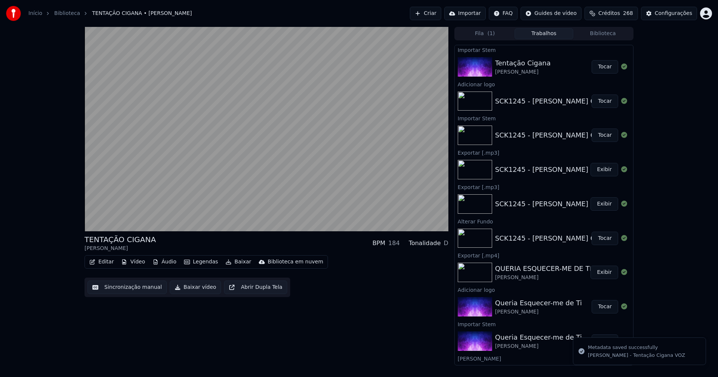
drag, startPoint x: 608, startPoint y: 31, endPoint x: 601, endPoint y: 43, distance: 14.4
click at [609, 31] on button "Biblioteca" at bounding box center [602, 33] width 59 height 11
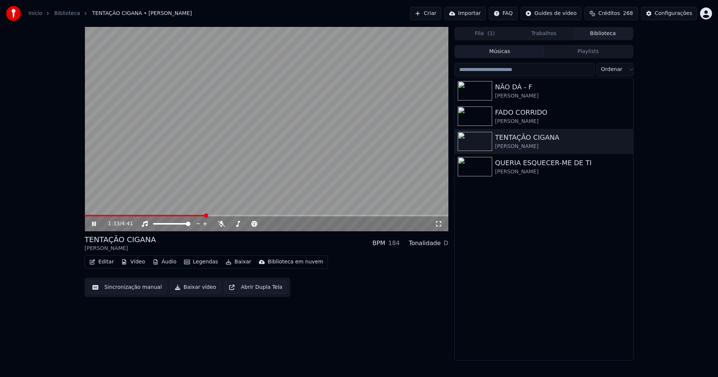
drag, startPoint x: 93, startPoint y: 225, endPoint x: 337, endPoint y: 72, distance: 288.1
click at [98, 222] on icon at bounding box center [99, 224] width 18 height 6
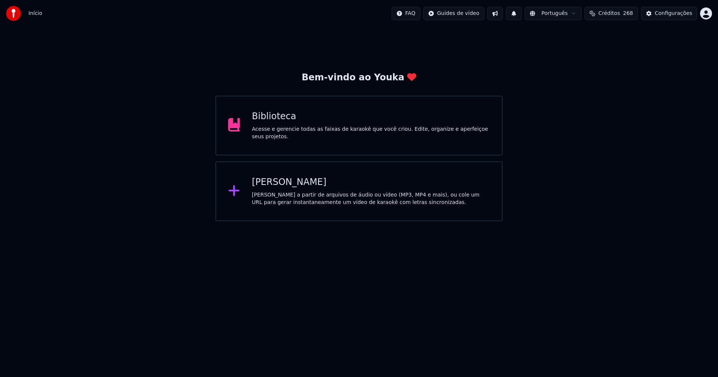
click at [270, 121] on div "Biblioteca" at bounding box center [371, 117] width 238 height 12
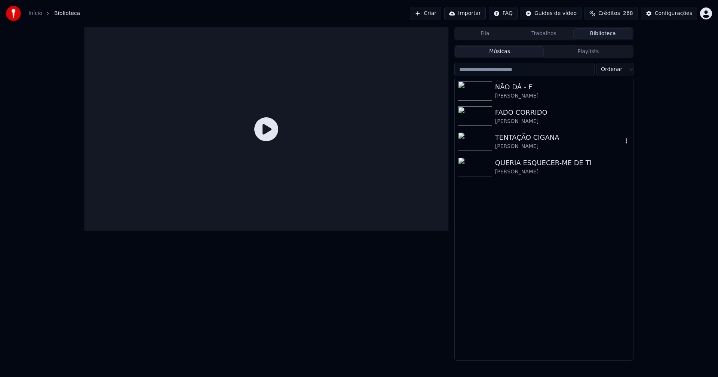
click at [529, 144] on div "[PERSON_NAME]" at bounding box center [558, 146] width 127 height 7
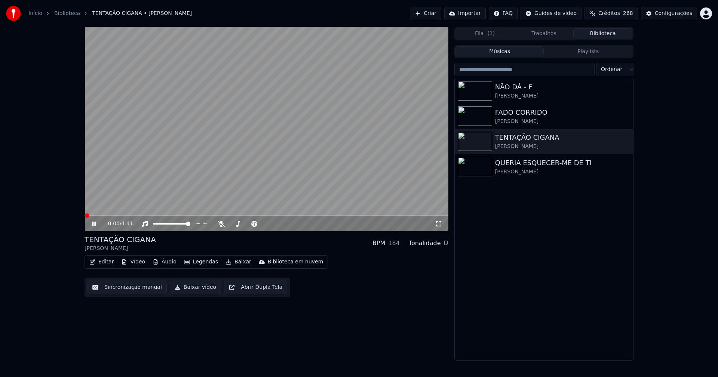
click at [95, 224] on icon at bounding box center [94, 224] width 4 height 4
click at [106, 262] on button "Editar" at bounding box center [101, 262] width 30 height 10
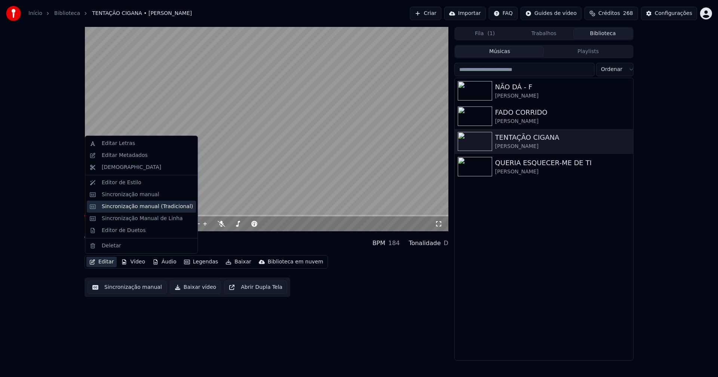
click at [135, 208] on div "Sincronização manual (Tradicional)" at bounding box center [147, 206] width 91 height 7
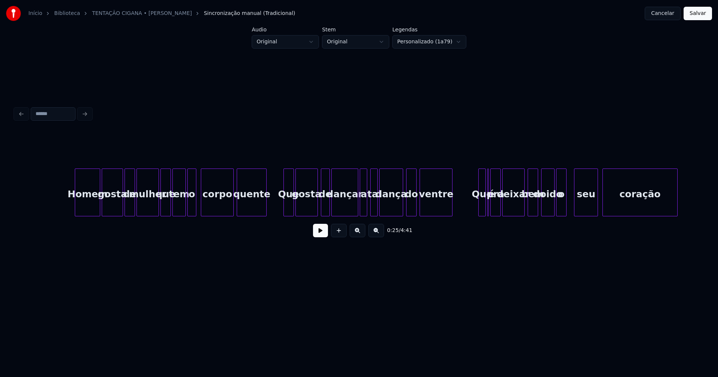
scroll to position [0, 8109]
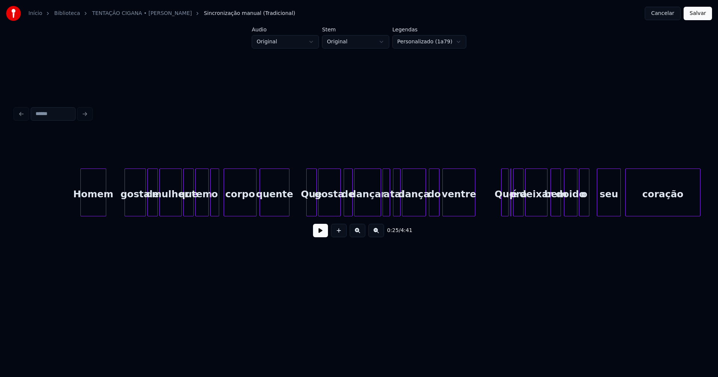
click at [94, 216] on div "gosta de mulher que tem o corpo quente Que gosta de dançar a tal dança do ventr…" at bounding box center [359, 193] width 688 height 48
click at [119, 215] on div "gosta de mulher que tem o corpo quente Que gosta de dançar a tal dança do ventr…" at bounding box center [359, 193] width 688 height 48
click at [135, 214] on div "gosta de mulher que tem o corpo quente Que gosta de dançar a tal dança do ventr…" at bounding box center [359, 193] width 688 height 48
click at [154, 210] on div "mulher" at bounding box center [152, 194] width 22 height 51
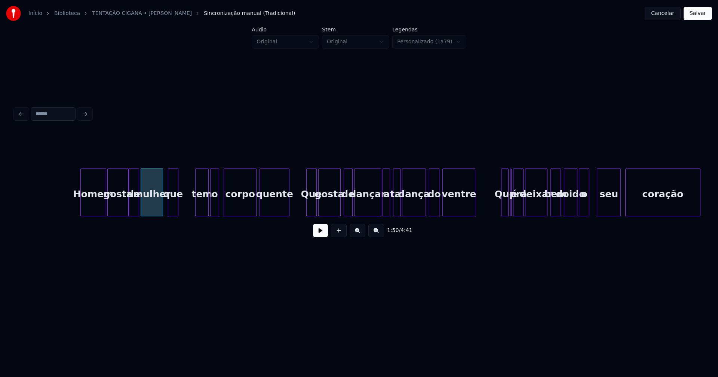
click at [173, 213] on div "que" at bounding box center [173, 194] width 10 height 51
click at [187, 213] on div "tem" at bounding box center [187, 194] width 13 height 51
click at [210, 210] on div "o" at bounding box center [209, 194] width 8 height 51
click at [220, 208] on div at bounding box center [220, 192] width 2 height 47
drag, startPoint x: 59, startPoint y: 196, endPoint x: 163, endPoint y: 233, distance: 109.6
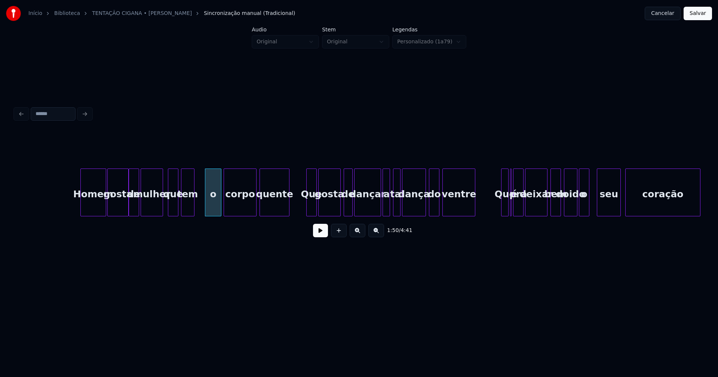
click at [322, 237] on button at bounding box center [320, 230] width 15 height 13
drag, startPoint x: 70, startPoint y: 205, endPoint x: 253, endPoint y: 231, distance: 185.5
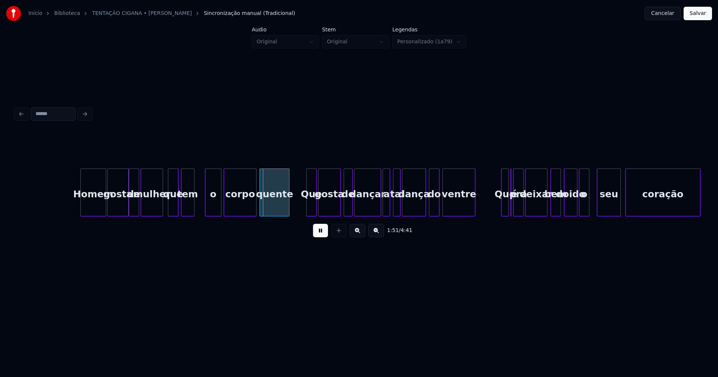
click at [323, 236] on button at bounding box center [320, 230] width 15 height 13
click at [213, 212] on div at bounding box center [212, 192] width 2 height 47
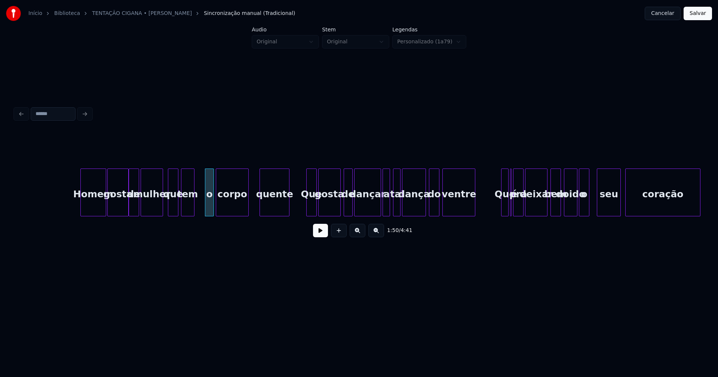
click at [230, 213] on div "corpo" at bounding box center [232, 194] width 32 height 51
click at [236, 211] on div at bounding box center [237, 192] width 2 height 47
click at [257, 211] on div "quente" at bounding box center [255, 194] width 29 height 51
click at [319, 233] on button at bounding box center [320, 230] width 15 height 13
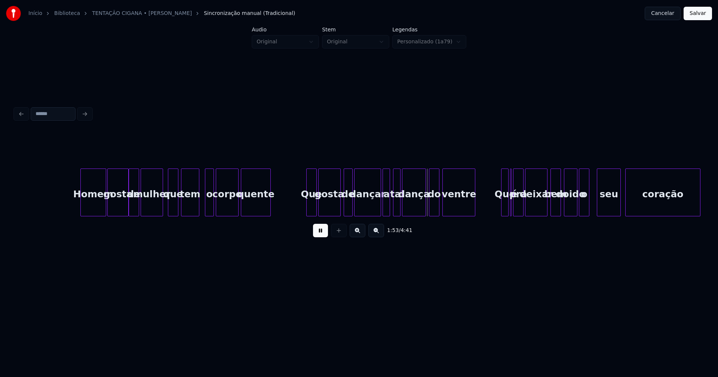
click at [198, 210] on div at bounding box center [198, 192] width 2 height 47
drag, startPoint x: 279, startPoint y: 202, endPoint x: 274, endPoint y: 205, distance: 5.9
click at [322, 236] on button at bounding box center [320, 230] width 15 height 13
click at [294, 213] on div "Que" at bounding box center [294, 194] width 10 height 51
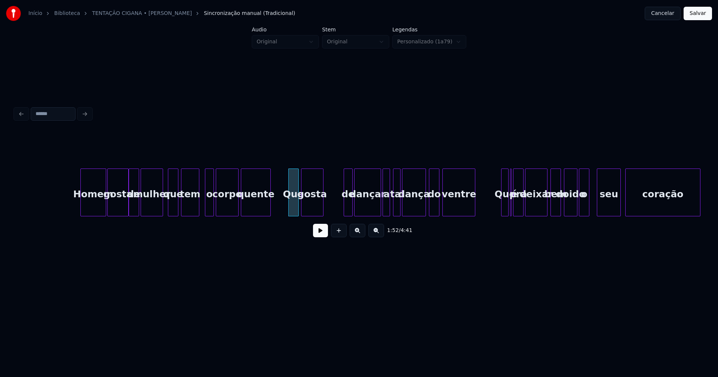
click at [314, 216] on div "gosta de mulher que tem o corpo quente Que gosta de dançar a tal dança do ventr…" at bounding box center [359, 193] width 688 height 48
click at [330, 216] on div "gosta de mulher que tem o corpo quente Que gosta de dançar a tal dança do ventr…" at bounding box center [359, 193] width 688 height 48
click at [351, 215] on div "gosta de mulher que tem o corpo quente Que gosta de dançar a tal dança do ventr…" at bounding box center [359, 193] width 688 height 48
click at [382, 207] on div "a" at bounding box center [387, 193] width 10 height 48
click at [369, 216] on div "gosta de mulher que tem o corpo quente Que gosta de dançar a tal dança do ventr…" at bounding box center [359, 193] width 688 height 48
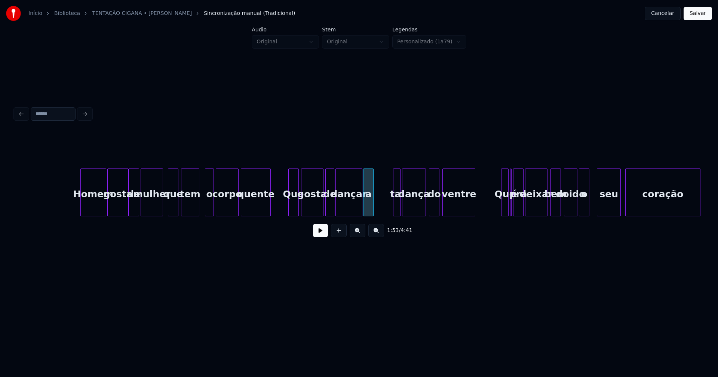
click at [361, 207] on div "dançar" at bounding box center [348, 193] width 27 height 48
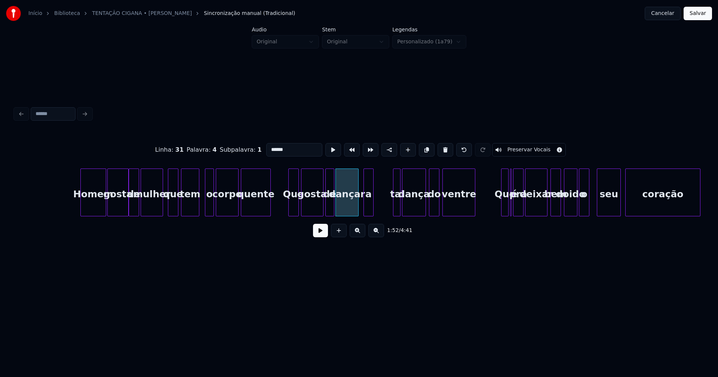
click at [357, 213] on div at bounding box center [357, 192] width 2 height 47
click at [368, 208] on div "a" at bounding box center [367, 194] width 9 height 51
click at [379, 210] on div "tal" at bounding box center [378, 194] width 7 height 51
click at [399, 215] on div "gosta de mulher que tem o corpo quente Que gosta de dançar a tal dança do ventr…" at bounding box center [359, 193] width 688 height 48
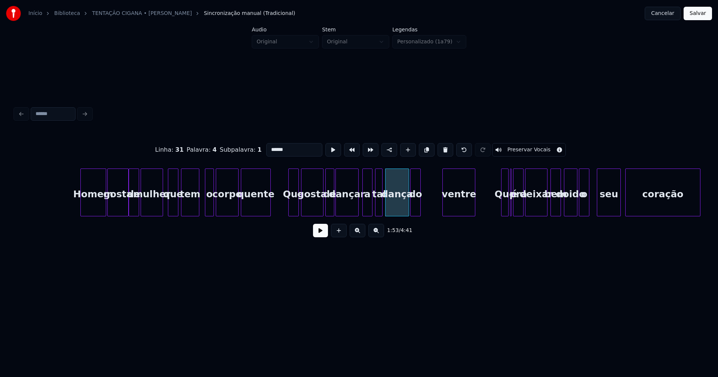
click at [417, 209] on div "do" at bounding box center [416, 194] width 10 height 51
click at [432, 212] on div "ventre" at bounding box center [439, 194] width 32 height 51
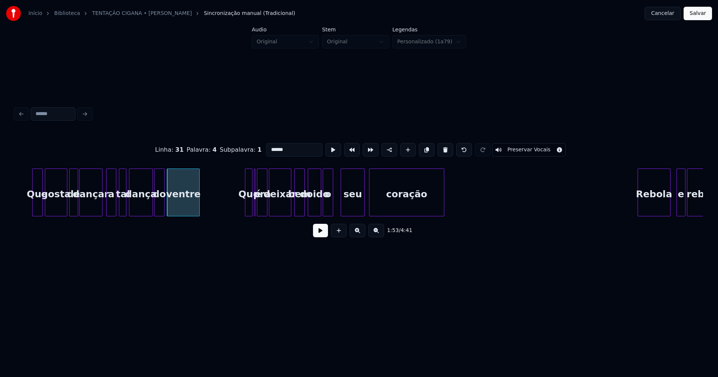
scroll to position [0, 8377]
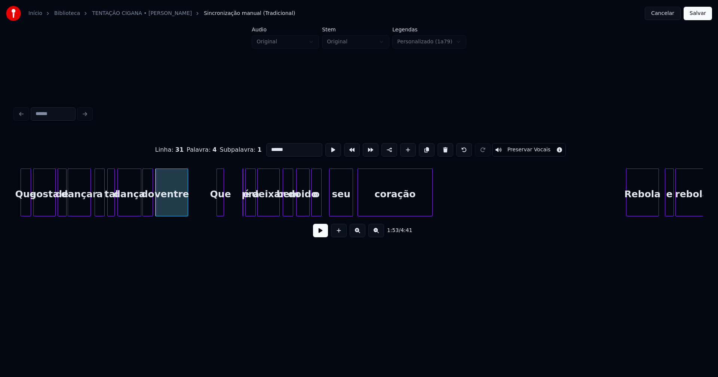
click at [220, 210] on div "Que" at bounding box center [220, 194] width 7 height 51
click at [241, 212] on div "é" at bounding box center [240, 193] width 6 height 48
click at [228, 189] on div "é" at bounding box center [228, 194] width 7 height 51
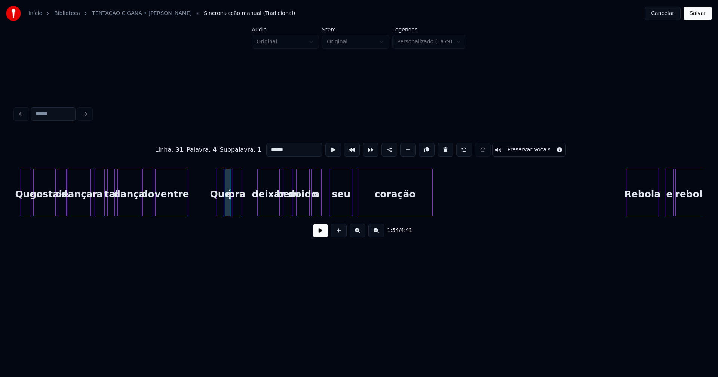
click at [239, 211] on div "pra" at bounding box center [237, 194] width 10 height 51
click at [270, 206] on div "deixar" at bounding box center [265, 194] width 22 height 51
drag, startPoint x: 202, startPoint y: 202, endPoint x: 243, endPoint y: 222, distance: 46.6
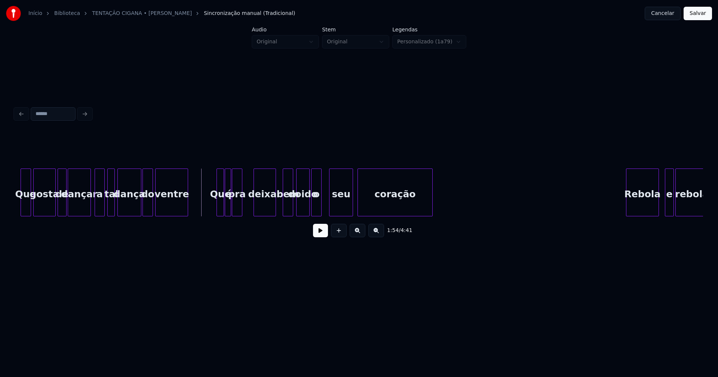
click at [320, 236] on button at bounding box center [320, 230] width 15 height 13
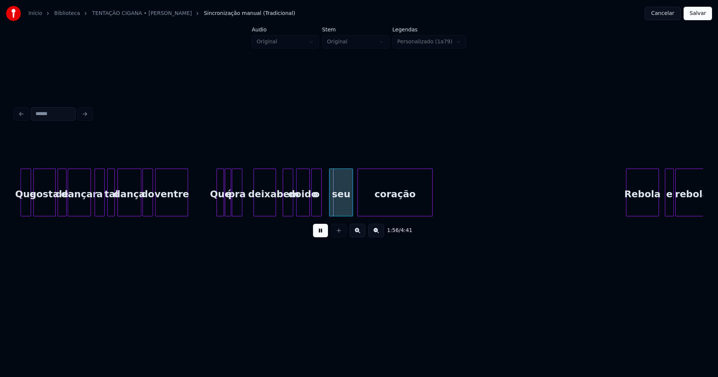
click at [325, 231] on button at bounding box center [320, 230] width 15 height 13
click at [262, 216] on div "Que gosta de dançar a tal dança do ventre Que é pra deixar bem doido o seu cora…" at bounding box center [359, 193] width 688 height 48
click at [261, 211] on div at bounding box center [261, 192] width 2 height 47
click at [269, 216] on div "Que gosta de dançar a tal dança do ventre Que é pra deixar bem doido o seu cora…" at bounding box center [359, 193] width 688 height 48
click at [285, 216] on div "Que gosta de dançar a tal dança do ventre Que é pra deixar bem doido o seu cora…" at bounding box center [359, 193] width 688 height 48
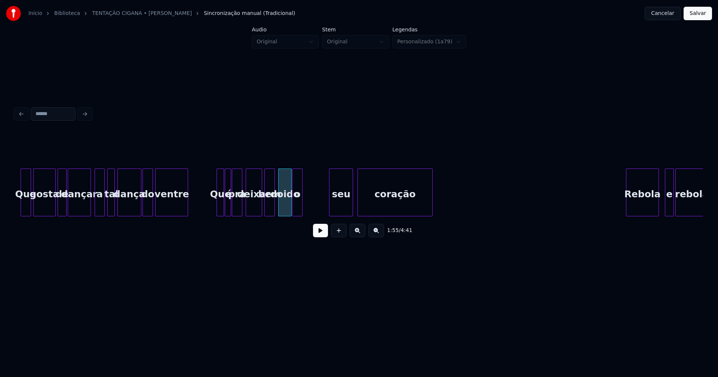
click at [299, 216] on div "Que gosta de dançar a tal dança do ventre Que é pra deixar bem doido o seu cora…" at bounding box center [359, 193] width 688 height 48
click at [316, 216] on div "Que gosta de dançar a tal dança do ventre Que é pra deixar bem doido o seu cora…" at bounding box center [359, 193] width 688 height 48
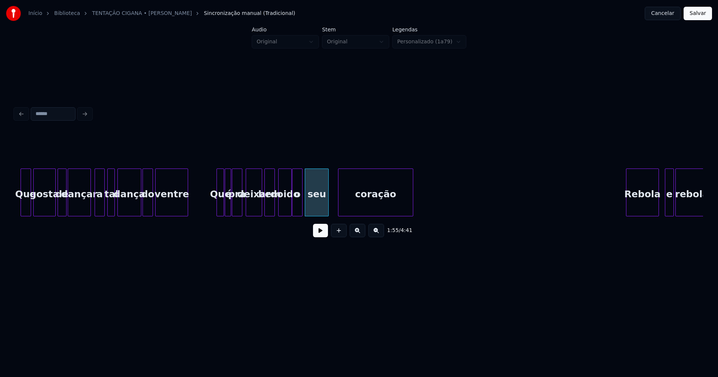
click at [352, 216] on div "Que gosta de dançar a tal dança do ventre Que é pra deixar bem doido o seu cora…" at bounding box center [359, 193] width 688 height 48
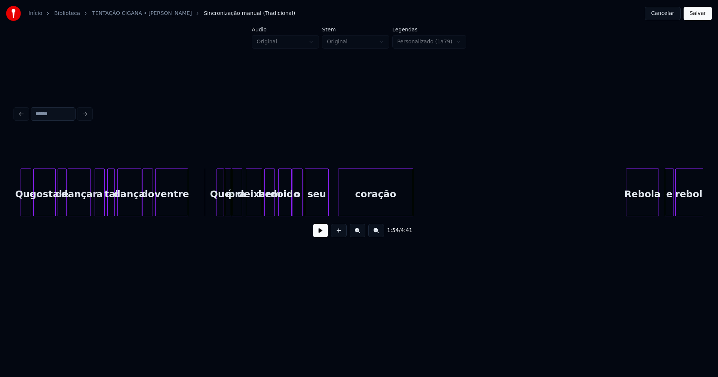
click at [322, 235] on button at bounding box center [320, 230] width 15 height 13
click at [286, 211] on div at bounding box center [287, 192] width 2 height 47
click at [277, 209] on div at bounding box center [278, 192] width 2 height 47
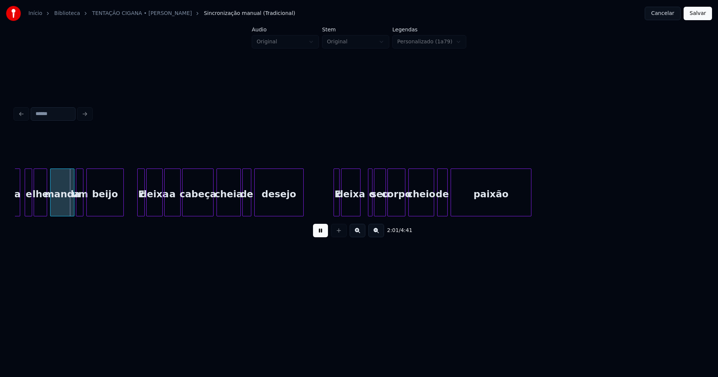
click at [320, 235] on button at bounding box center [320, 230] width 15 height 13
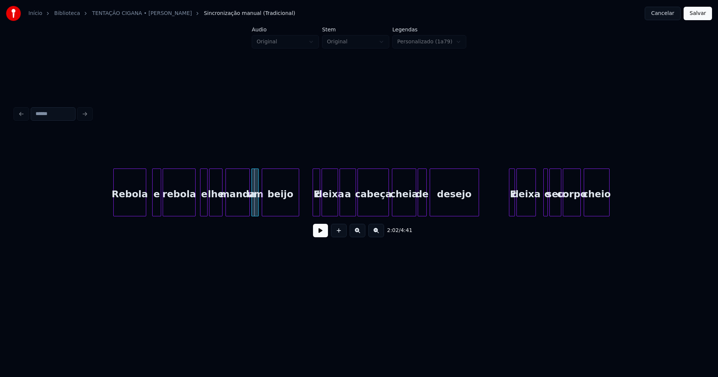
scroll to position [0, 8772]
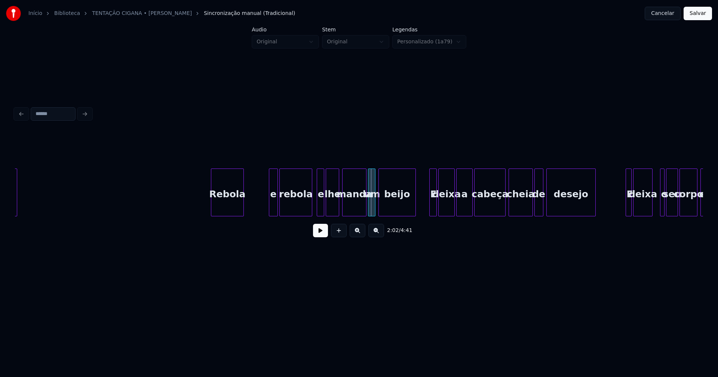
click at [228, 211] on div "Rebola" at bounding box center [227, 194] width 32 height 51
click at [250, 214] on div "rebola e lhe manda um beijo E deixa a cabeça cheia de desejo E deixa o seu corp…" at bounding box center [359, 193] width 688 height 48
click at [280, 212] on div "rebola" at bounding box center [277, 194] width 32 height 51
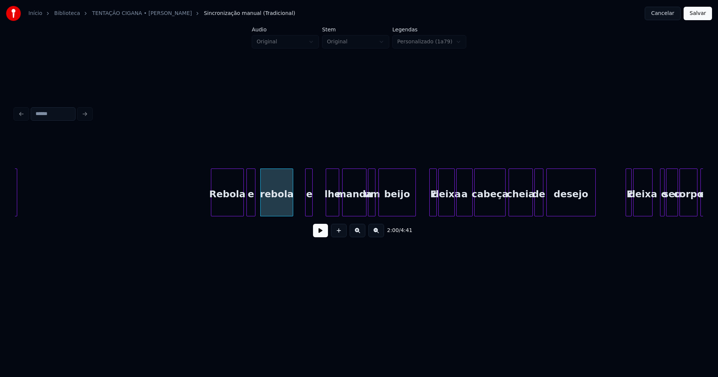
click at [308, 211] on div "e" at bounding box center [308, 194] width 7 height 51
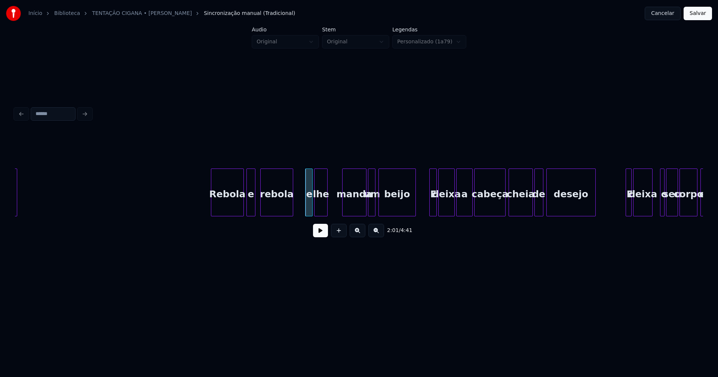
click at [323, 214] on div "rebola e lhe manda um beijo E deixa a cabeça cheia de desejo E deixa o seu corp…" at bounding box center [359, 193] width 688 height 48
click at [342, 215] on div "rebola e lhe manda um beijo E deixa a cabeça cheia de desejo E deixa o seu corp…" at bounding box center [359, 193] width 688 height 48
click at [367, 207] on div at bounding box center [367, 192] width 2 height 47
click at [368, 207] on div "um" at bounding box center [366, 194] width 9 height 51
click at [341, 212] on div at bounding box center [341, 192] width 2 height 47
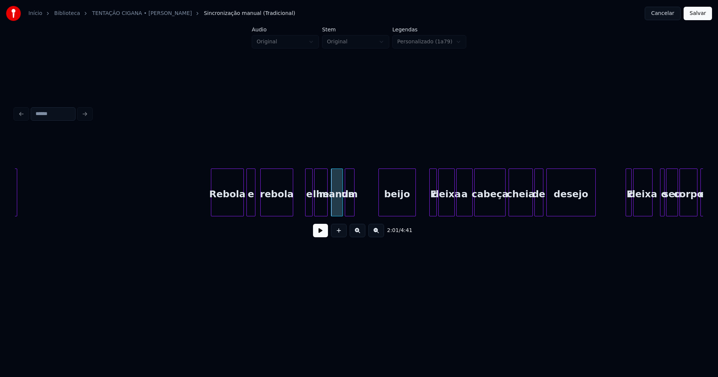
click at [349, 215] on div "rebola e lhe manda um beijo E deixa a cabeça cheia de desejo E deixa o seu corp…" at bounding box center [359, 193] width 688 height 48
click at [366, 214] on div "rebola e lhe manda um beijo E deixa a cabeça cheia de desejo E deixa o seu corp…" at bounding box center [359, 193] width 688 height 48
click at [322, 235] on button at bounding box center [320, 230] width 15 height 13
drag, startPoint x: 195, startPoint y: 201, endPoint x: 289, endPoint y: 200, distance: 93.8
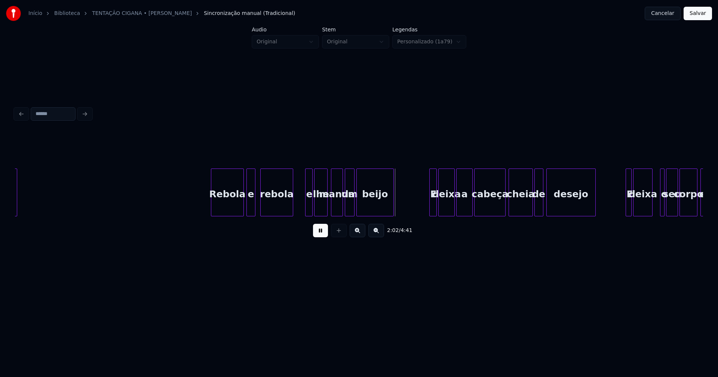
click at [304, 206] on div at bounding box center [303, 192] width 2 height 47
click at [322, 237] on button at bounding box center [320, 230] width 15 height 13
click at [410, 210] on div "E" at bounding box center [411, 194] width 7 height 51
click at [425, 210] on div "deixa" at bounding box center [425, 194] width 16 height 51
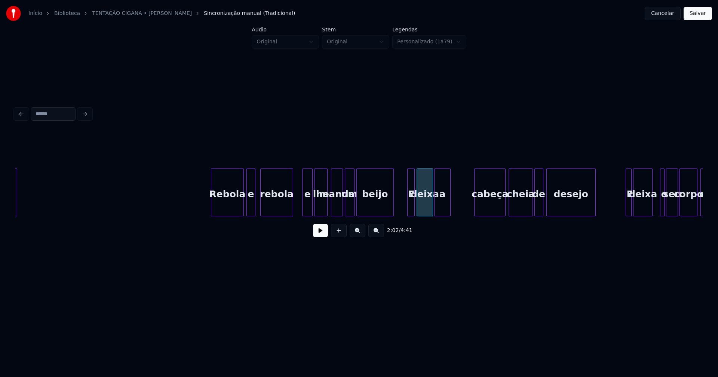
click at [442, 213] on div "a" at bounding box center [442, 194] width 16 height 51
click at [470, 214] on div "rebola e lhe manda um beijo E deixa a cabeça cheia de desejo E deixa o seu corp…" at bounding box center [359, 193] width 688 height 48
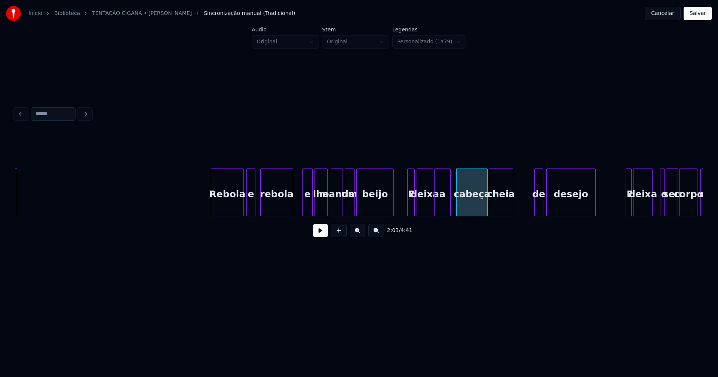
click at [501, 216] on div "rebola e lhe manda um beijo E deixa a cabeça cheia de desejo E deixa o seu corp…" at bounding box center [359, 193] width 688 height 48
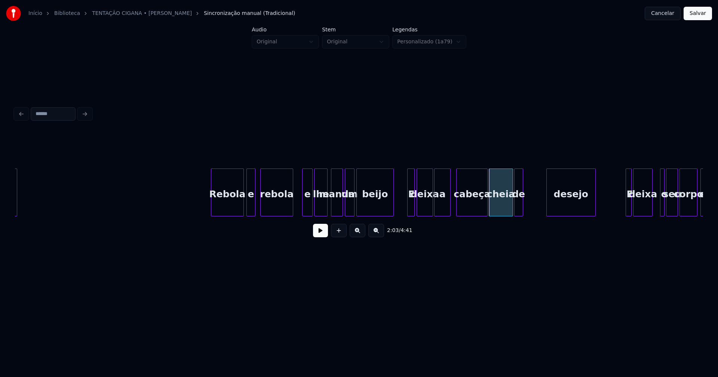
click at [519, 213] on div "rebola e lhe manda um beijo E deixa a cabeça cheia de desejo E deixa o seu corp…" at bounding box center [359, 193] width 688 height 48
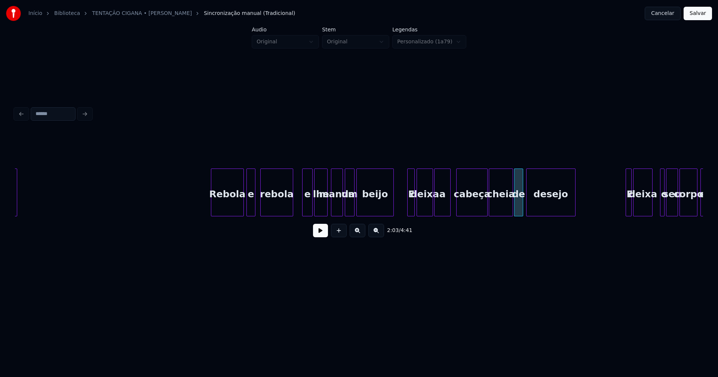
click at [541, 216] on div "rebola e lhe manda um beijo E deixa a cabeça cheia de desejo E deixa o seu corp…" at bounding box center [359, 193] width 688 height 48
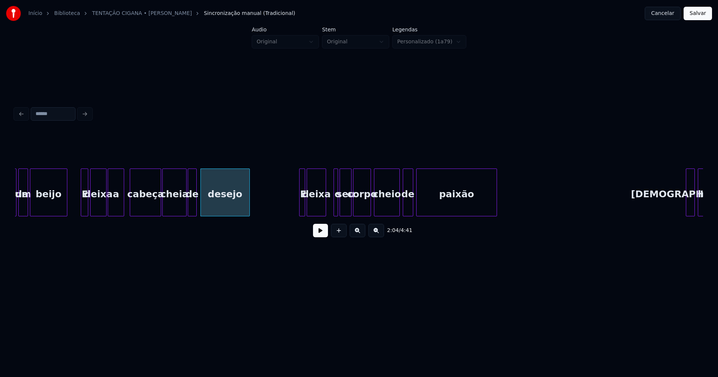
scroll to position [0, 9134]
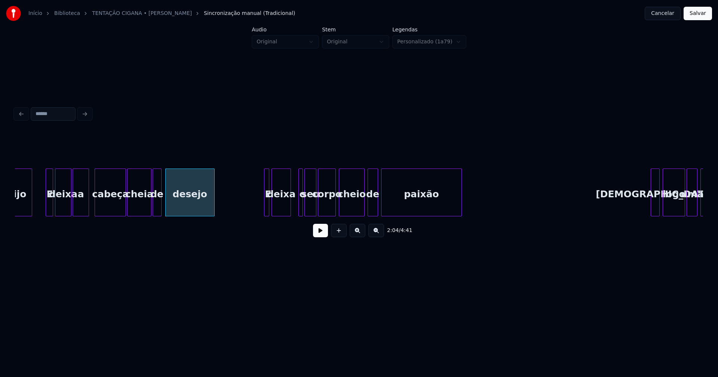
click at [267, 200] on div at bounding box center [268, 192] width 2 height 47
click at [270, 203] on div at bounding box center [270, 192] width 2 height 47
click at [246, 210] on div "E" at bounding box center [245, 194] width 7 height 51
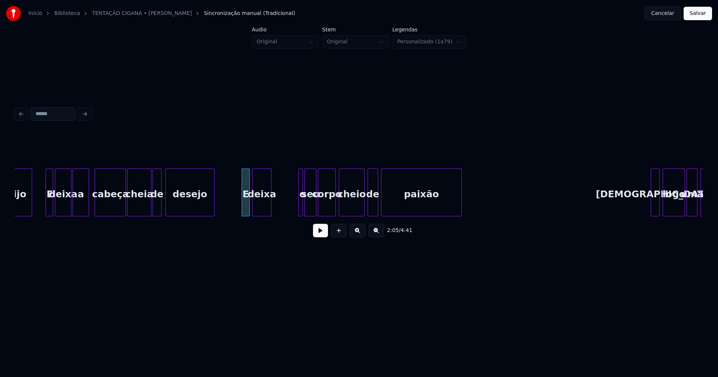
click at [263, 216] on div "beijo E deixa a cabeça cheia de desejo E deixa o seu corpo cheio de paixão Dá l…" at bounding box center [359, 193] width 688 height 48
drag, startPoint x: 224, startPoint y: 202, endPoint x: 311, endPoint y: 233, distance: 92.1
click at [319, 236] on button at bounding box center [320, 230] width 15 height 13
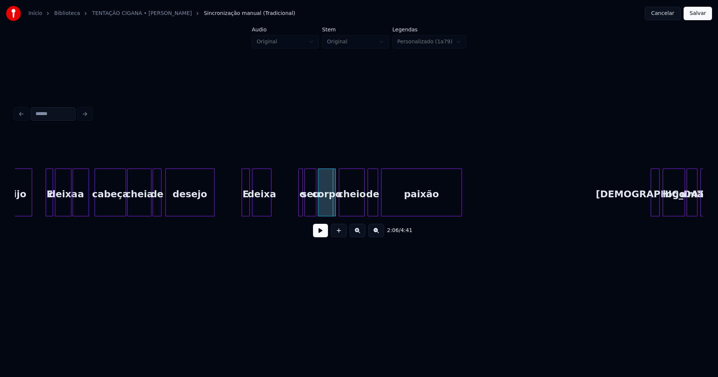
click at [301, 199] on div at bounding box center [301, 192] width 2 height 47
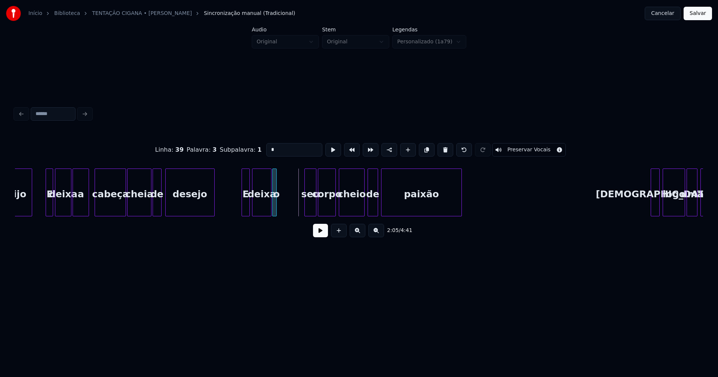
click at [272, 216] on div "beijo E deixa a cabeça cheia de desejo E deixa o seu corpo cheio de paixão Dá l…" at bounding box center [359, 193] width 688 height 48
click at [287, 215] on div "beijo E deixa a cabeça cheia de desejo E deixa o seu corpo cheio de paixão Dá l…" at bounding box center [359, 193] width 688 height 48
click at [307, 213] on div "corpo" at bounding box center [307, 194] width 17 height 51
click at [332, 216] on div "beijo E deixa a cabeça cheia de desejo E deixa o seu corpo cheio de paixão Dá l…" at bounding box center [359, 193] width 688 height 48
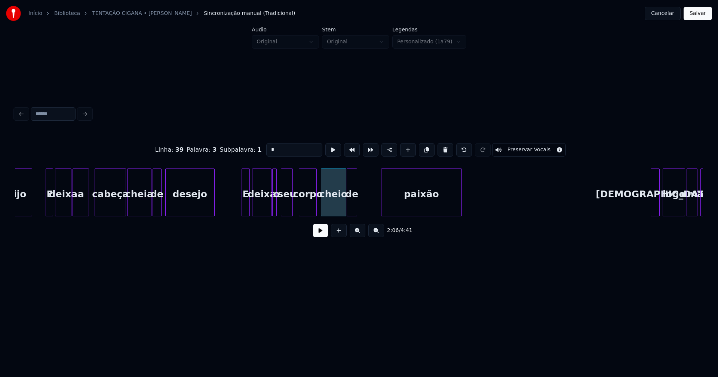
click at [351, 215] on div "beijo E deixa a cabeça cheia de desejo E deixa o seu corpo cheio de paixão Dá l…" at bounding box center [359, 193] width 688 height 48
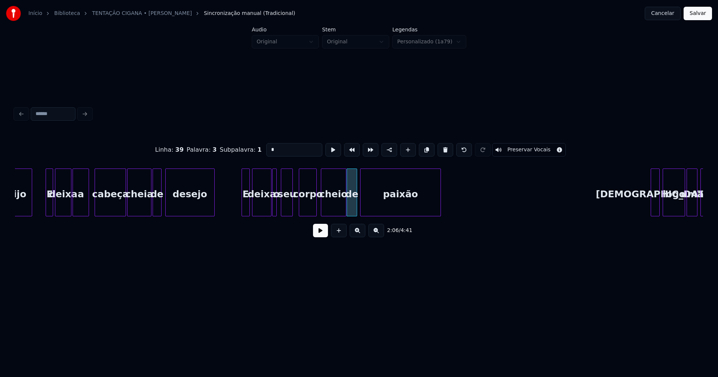
click at [375, 215] on div "beijo E deixa a cabeça cheia de desejo E deixa o seu corpo cheio de paixão Dá l…" at bounding box center [359, 193] width 688 height 48
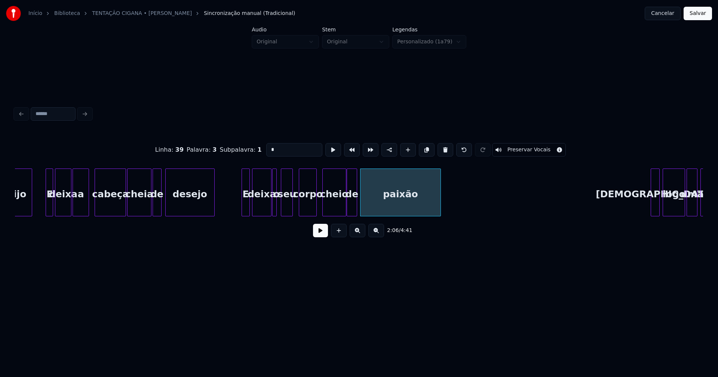
click at [323, 209] on div at bounding box center [324, 192] width 2 height 47
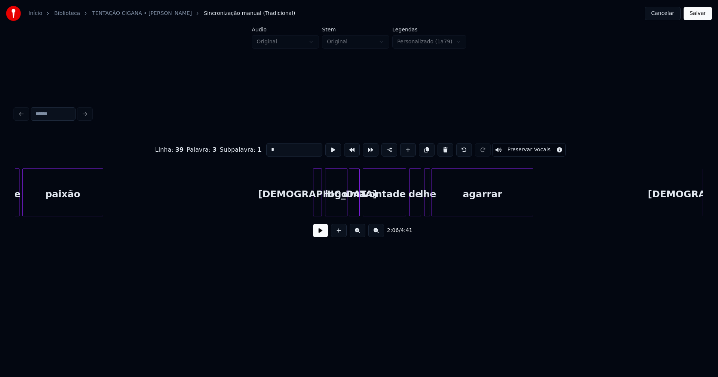
scroll to position [0, 9484]
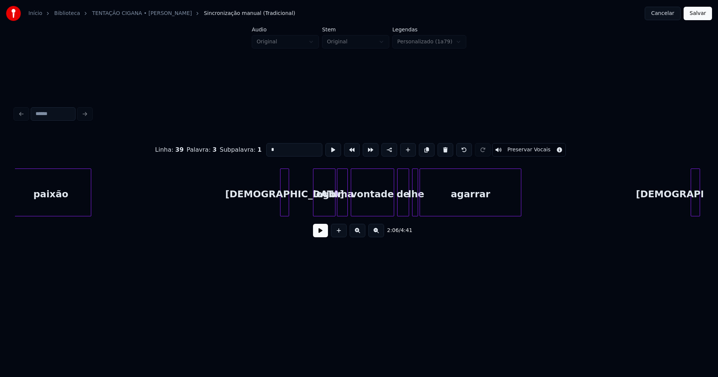
click at [285, 215] on div "paixão Dá logo uma vontade de lhe agarrar Dá" at bounding box center [359, 193] width 688 height 48
click at [301, 216] on div "paixão Dá logo uma vontade de lhe agarrar Dá" at bounding box center [359, 193] width 688 height 48
click at [321, 214] on div "paixão Dá logo uma vontade de lhe agarrar Dá" at bounding box center [359, 193] width 688 height 48
click at [344, 215] on div "paixão Dá logo uma vontade de lhe agarrar Dá" at bounding box center [359, 193] width 688 height 48
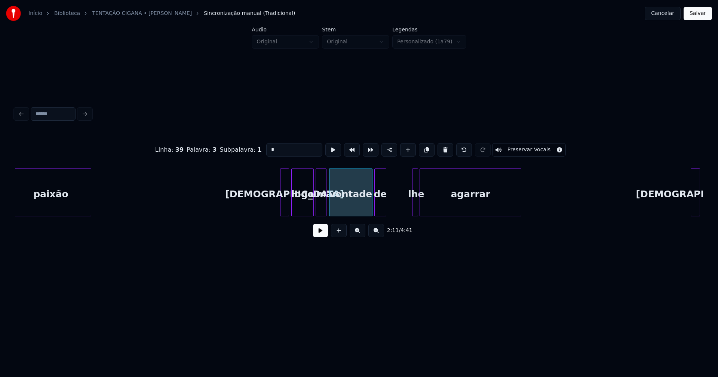
click at [380, 210] on div "de" at bounding box center [380, 194] width 11 height 51
click at [411, 205] on div at bounding box center [410, 192] width 2 height 47
click at [395, 214] on div "paixão Dá logo uma vontade de lhe agarrar Dá" at bounding box center [359, 193] width 688 height 48
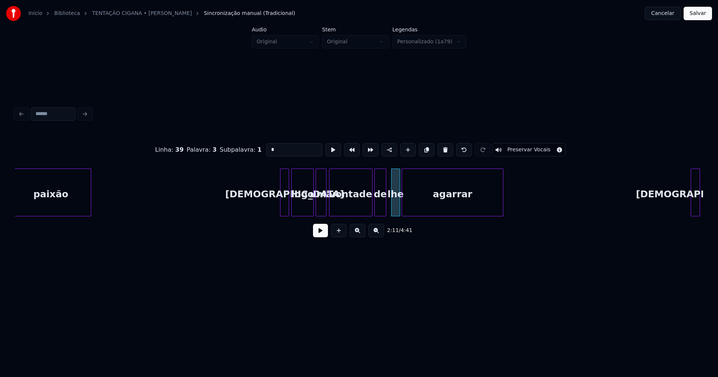
click at [436, 216] on div "paixão Dá logo uma vontade de lhe agarrar Dá" at bounding box center [359, 193] width 688 height 48
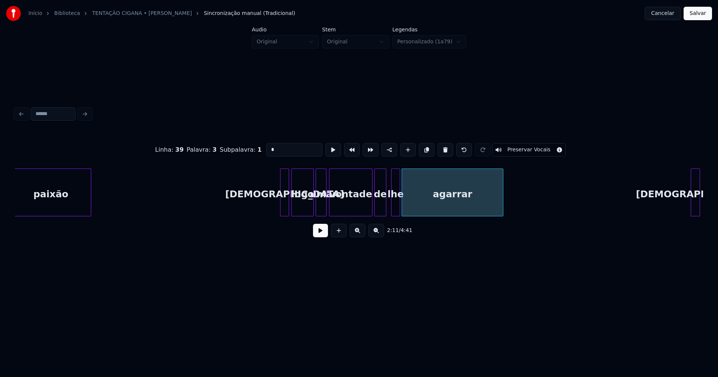
click at [396, 206] on div "lhe" at bounding box center [395, 194] width 8 height 51
type input "***"
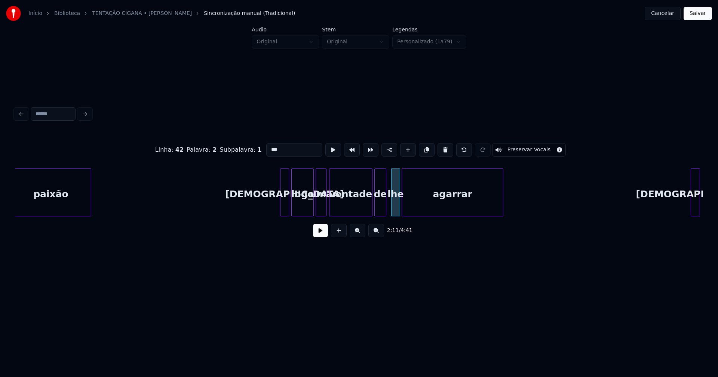
drag, startPoint x: 245, startPoint y: 207, endPoint x: 316, endPoint y: 216, distance: 71.9
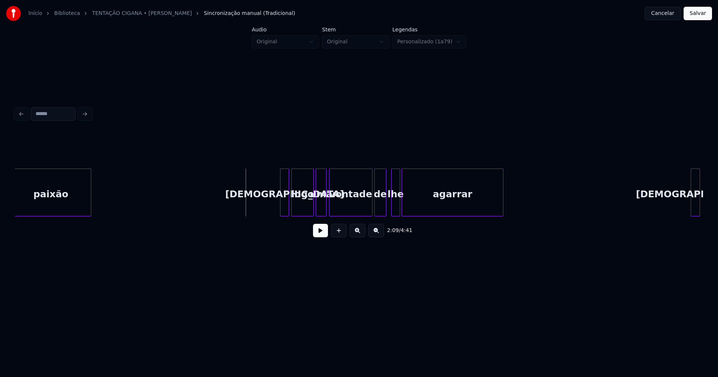
click at [325, 232] on button at bounding box center [320, 230] width 15 height 13
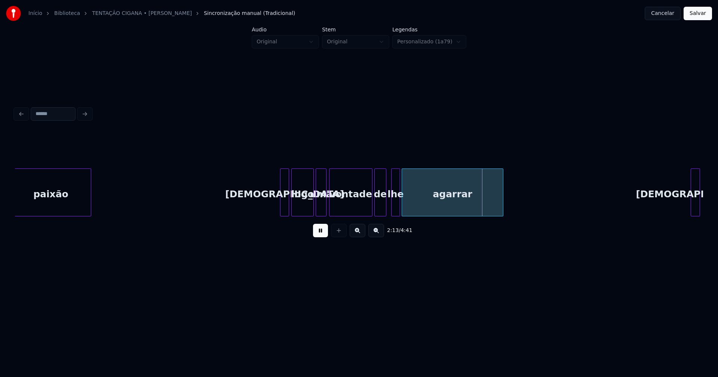
click at [319, 237] on button at bounding box center [320, 230] width 15 height 13
click at [356, 214] on div "paixão Dá logo uma vontade de lhe agarrar Dá" at bounding box center [359, 193] width 688 height 48
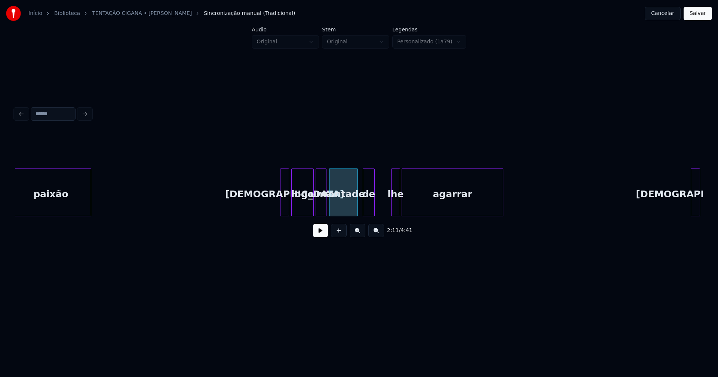
click at [370, 215] on div "paixão Dá logo uma vontade de lhe agarrar Dá" at bounding box center [359, 193] width 688 height 48
click at [383, 212] on div "lhe" at bounding box center [382, 194] width 8 height 51
click at [387, 207] on div at bounding box center [388, 192] width 2 height 47
click at [408, 206] on div "agarrar" at bounding box center [445, 194] width 101 height 51
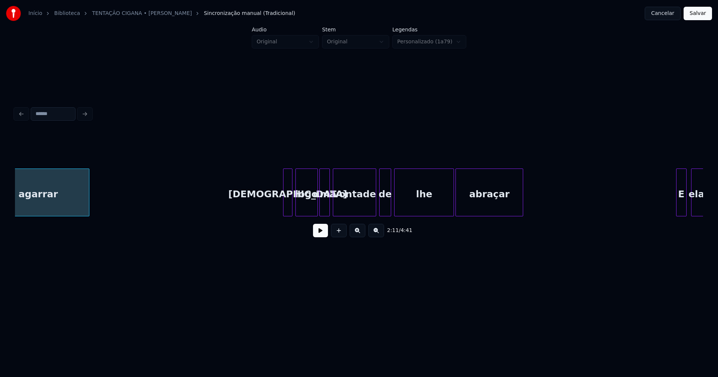
scroll to position [0, 9938]
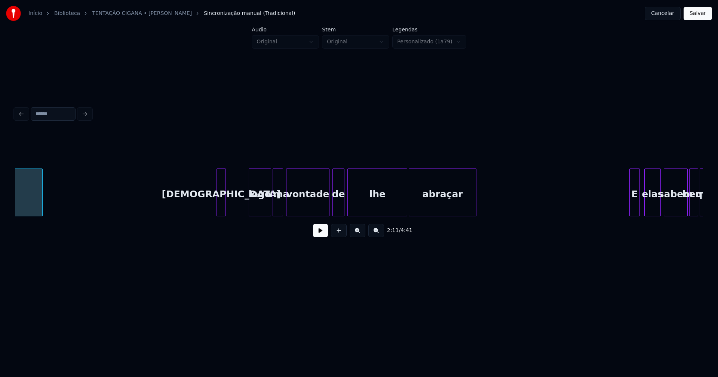
click at [221, 213] on div "[DEMOGRAPHIC_DATA]" at bounding box center [221, 194] width 8 height 51
click at [237, 216] on div "agarrar Dá logo uma vontade de lhe abraçar E elas sabem bem que" at bounding box center [359, 193] width 688 height 48
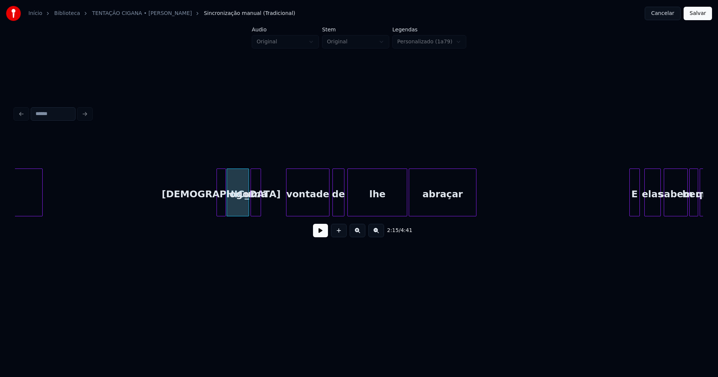
click at [256, 216] on div "agarrar Dá logo uma vontade de lhe abraçar E elas sabem bem que" at bounding box center [359, 193] width 688 height 48
click at [283, 213] on div "vontade" at bounding box center [283, 194] width 43 height 51
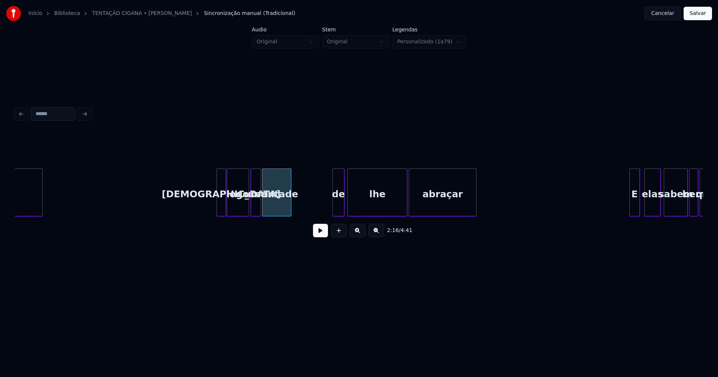
click at [289, 212] on div at bounding box center [290, 192] width 2 height 47
click at [302, 208] on div "de" at bounding box center [302, 194] width 11 height 51
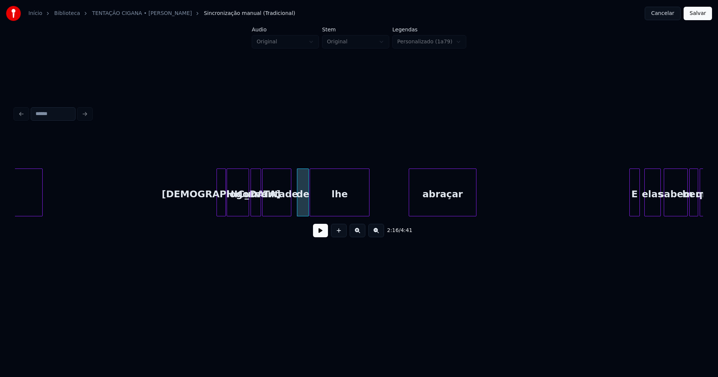
click at [332, 211] on div "lhe" at bounding box center [339, 194] width 59 height 51
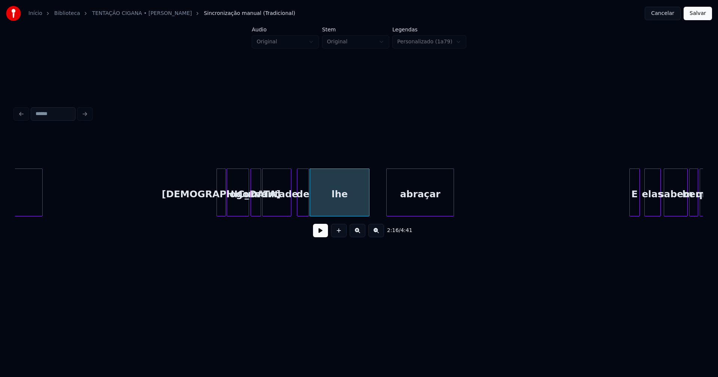
click at [407, 213] on div "agarrar Dá logo uma vontade de lhe abraçar E elas sabem bem que" at bounding box center [359, 193] width 688 height 48
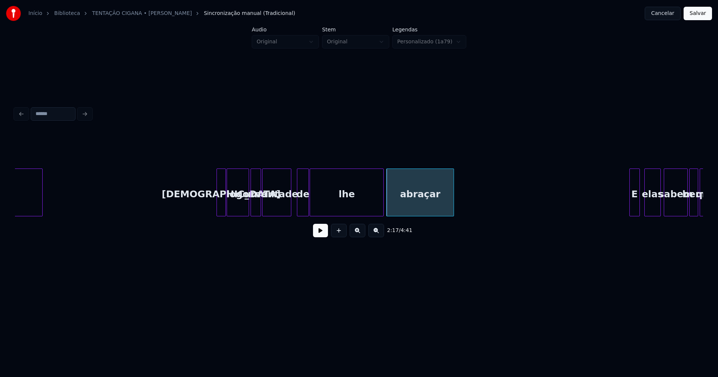
click at [383, 209] on div at bounding box center [382, 192] width 2 height 47
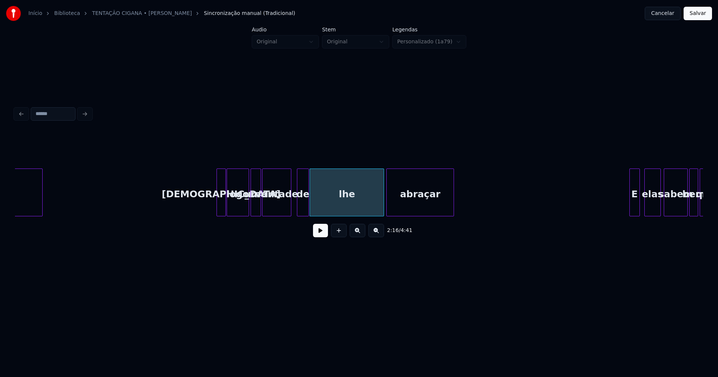
drag, startPoint x: 181, startPoint y: 200, endPoint x: 290, endPoint y: 215, distance: 110.3
click at [189, 199] on div "agarrar Dá logo uma vontade de lhe abraçar E elas sabem bem que" at bounding box center [597, 193] width 21041 height 48
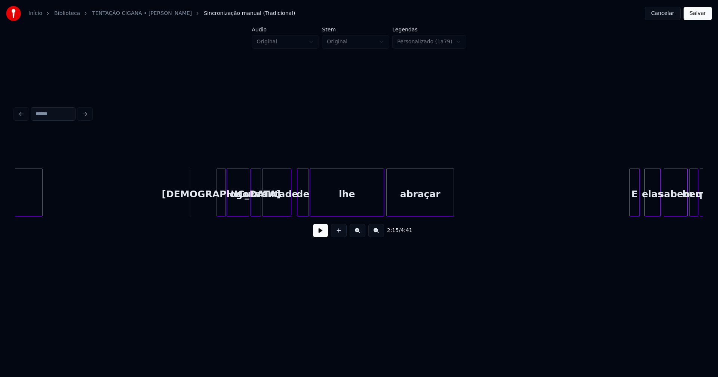
click at [319, 233] on button at bounding box center [320, 230] width 15 height 13
click at [202, 191] on div "agarrar Dá logo uma vontade de lhe abraçar E elas sabem bem que" at bounding box center [597, 193] width 21041 height 48
click at [332, 220] on div "2:18 / 4:41" at bounding box center [359, 188] width 688 height 114
click at [336, 211] on div at bounding box center [336, 192] width 2 height 47
click at [323, 208] on div at bounding box center [324, 192] width 2 height 47
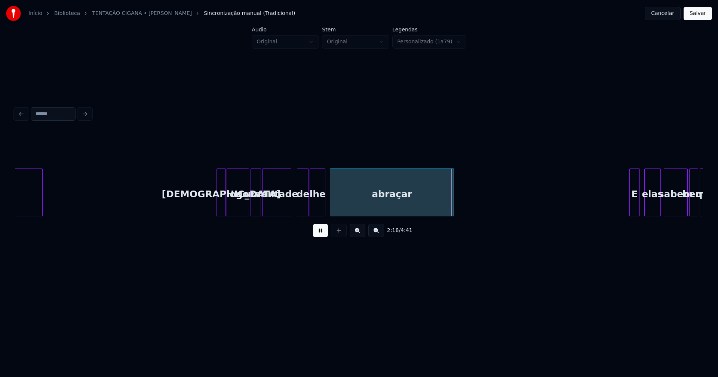
click at [331, 205] on div at bounding box center [331, 192] width 2 height 47
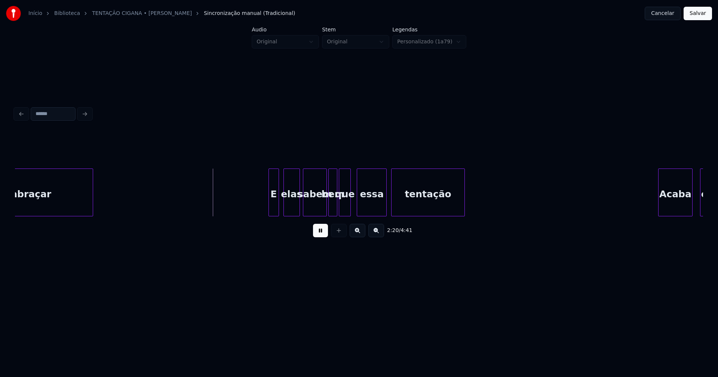
scroll to position [0, 10299]
drag, startPoint x: 320, startPoint y: 237, endPoint x: 310, endPoint y: 219, distance: 20.4
click at [320, 235] on button at bounding box center [320, 230] width 15 height 13
click at [248, 213] on div "E" at bounding box center [249, 194] width 10 height 51
click at [264, 216] on div "abraçar E elas sabem bem que essa tentação Acaba e" at bounding box center [359, 193] width 688 height 48
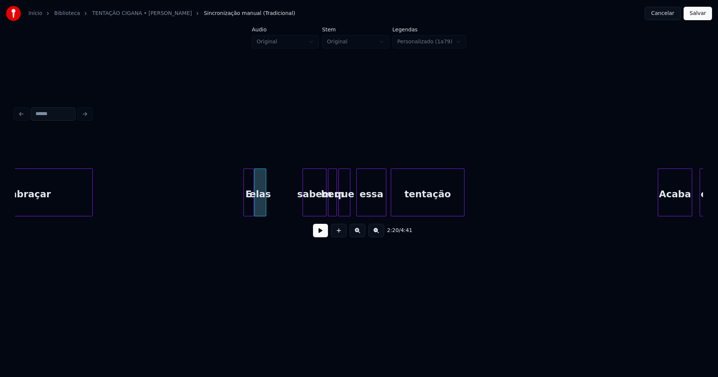
click at [264, 210] on div at bounding box center [265, 192] width 2 height 47
click at [283, 216] on div "abraçar E elas sabem bem que essa tentação Acaba e" at bounding box center [359, 193] width 688 height 48
click at [297, 216] on div "abraçar E elas sabem bem que essa tentação Acaba e" at bounding box center [359, 193] width 688 height 48
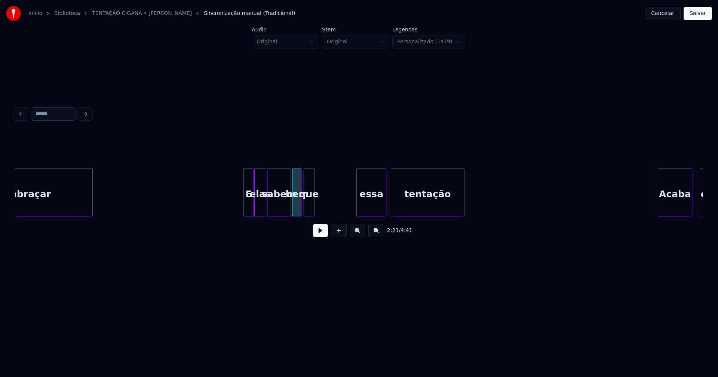
click at [308, 216] on div "abraçar E elas sabem bem que essa tentação Acaba e" at bounding box center [359, 193] width 688 height 48
click at [322, 211] on div "essa" at bounding box center [331, 194] width 29 height 51
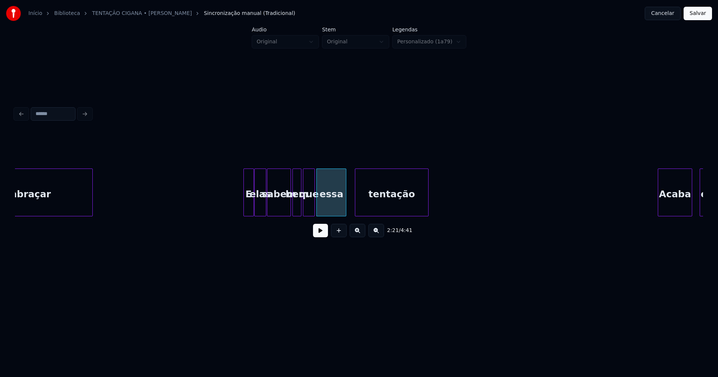
click at [368, 213] on div "abraçar E elas sabem bem que essa tentação Acaba e" at bounding box center [359, 193] width 688 height 48
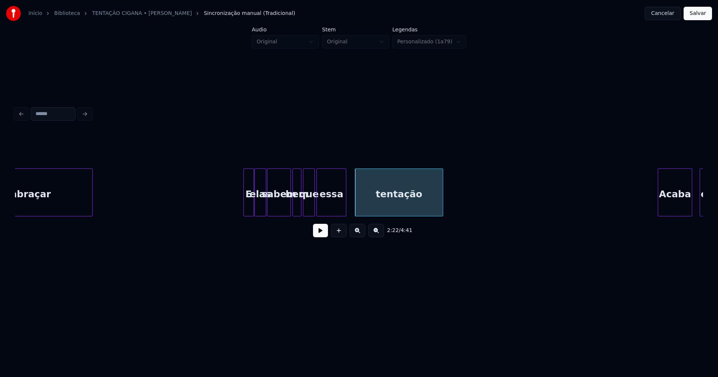
click at [442, 202] on div at bounding box center [441, 192] width 2 height 47
drag, startPoint x: 209, startPoint y: 194, endPoint x: 331, endPoint y: 230, distance: 126.4
click at [213, 194] on div "abraçar E elas sabem bem que essa tentação Acaba e" at bounding box center [236, 193] width 21041 height 48
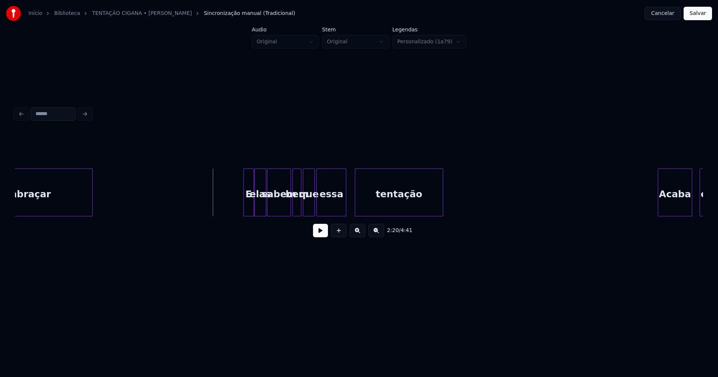
click at [317, 234] on button at bounding box center [320, 230] width 15 height 13
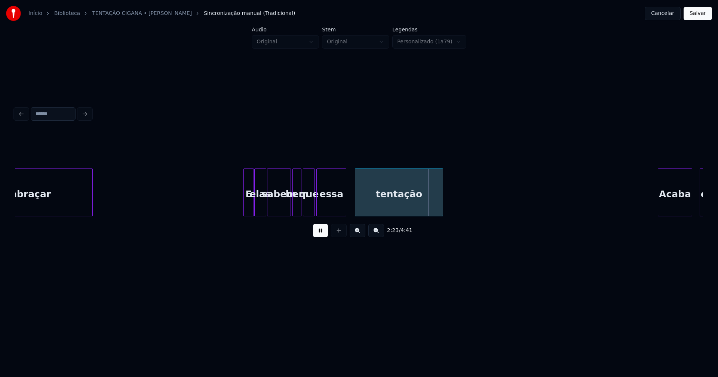
click at [230, 199] on div "abraçar E elas sabem bem que essa tentação Acaba e" at bounding box center [236, 193] width 21041 height 48
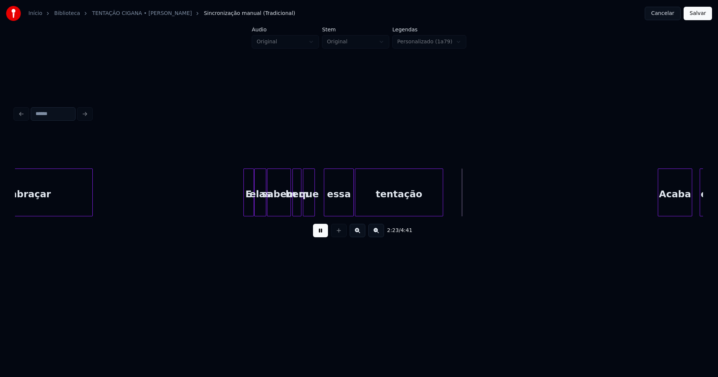
click at [345, 211] on div "essa" at bounding box center [338, 194] width 29 height 51
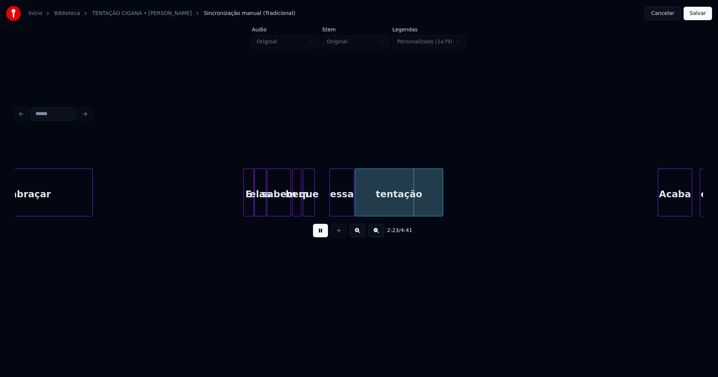
click at [331, 207] on div at bounding box center [331, 192] width 2 height 47
click at [322, 208] on div "que" at bounding box center [321, 194] width 11 height 51
click at [311, 213] on div "abraçar E elas sabem bem que essa tentação Acaba e" at bounding box center [359, 193] width 688 height 48
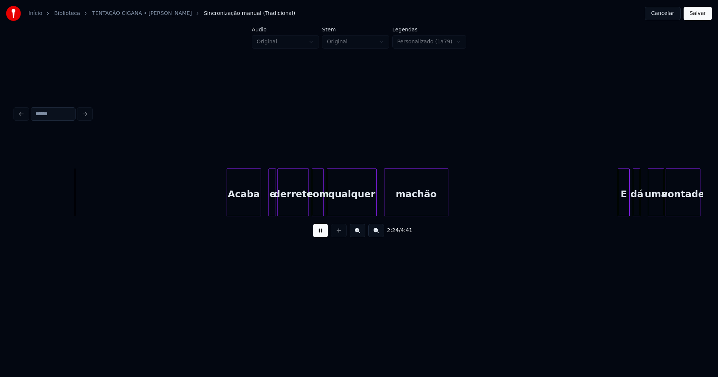
scroll to position [0, 10742]
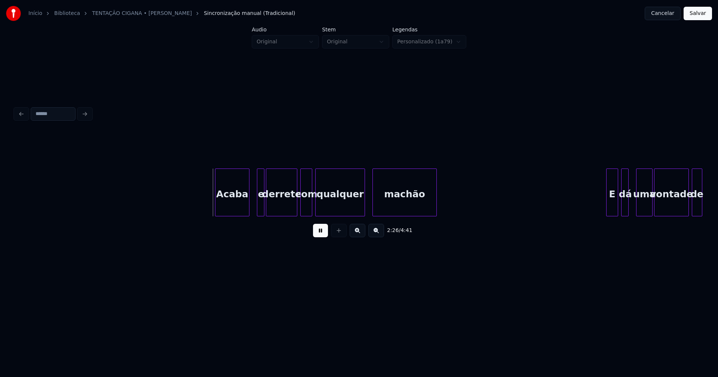
click at [317, 233] on button at bounding box center [320, 230] width 15 height 13
click at [209, 216] on div "Acaba e derrete com qualquer machão E dá uma vontade de" at bounding box center [359, 193] width 688 height 48
click at [225, 210] on div "e" at bounding box center [225, 194] width 7 height 51
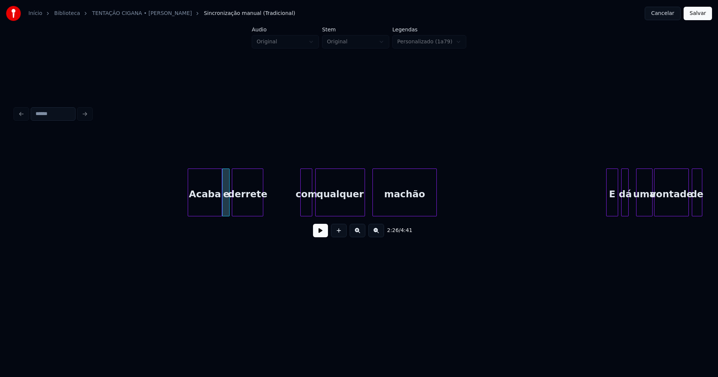
click at [245, 215] on div "Acaba e derrete com qualquer machão E dá uma vontade de" at bounding box center [359, 193] width 688 height 48
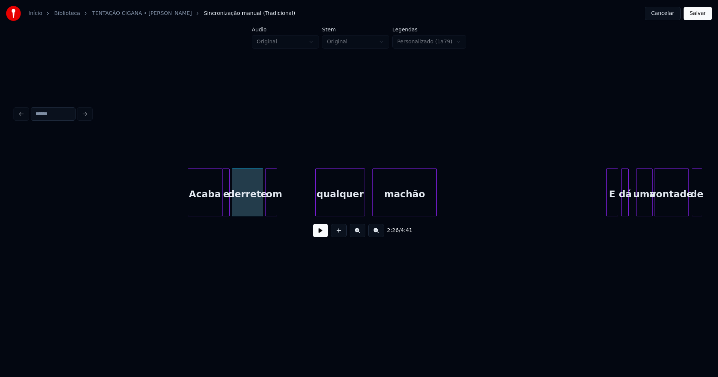
click at [271, 212] on div "com" at bounding box center [270, 194] width 11 height 51
drag, startPoint x: 160, startPoint y: 197, endPoint x: 298, endPoint y: 240, distance: 144.0
click at [321, 235] on button at bounding box center [320, 230] width 15 height 13
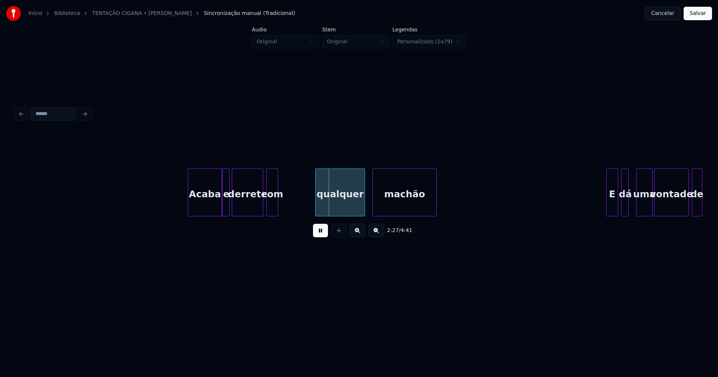
drag, startPoint x: 316, startPoint y: 235, endPoint x: 311, endPoint y: 230, distance: 7.7
click at [316, 234] on button at bounding box center [320, 230] width 15 height 13
click at [285, 210] on div "com" at bounding box center [282, 194] width 11 height 51
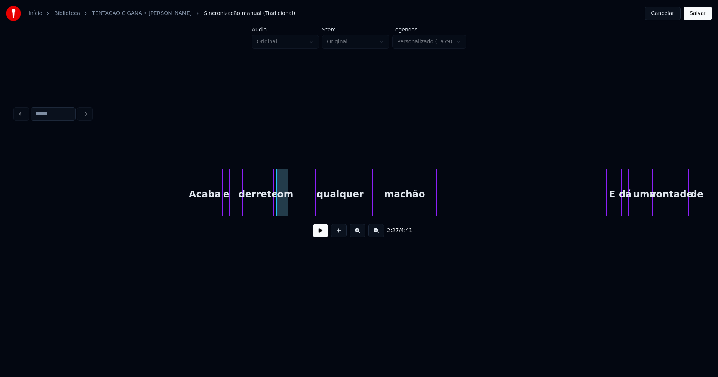
click at [255, 214] on div "Acaba e derrete com qualquer machão E dá uma vontade de" at bounding box center [359, 193] width 688 height 48
click at [239, 211] on div at bounding box center [238, 192] width 2 height 47
drag, startPoint x: 170, startPoint y: 201, endPoint x: 296, endPoint y: 244, distance: 133.5
click at [318, 236] on button at bounding box center [320, 230] width 15 height 13
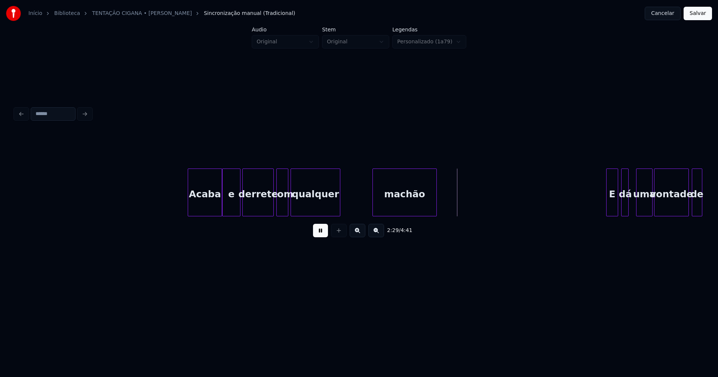
click at [307, 211] on div "qualquer" at bounding box center [315, 194] width 49 height 51
click at [357, 216] on div "Acaba e derrete com qualquer machão E dá uma vontade de" at bounding box center [359, 193] width 688 height 48
drag, startPoint x: 319, startPoint y: 237, endPoint x: 377, endPoint y: 224, distance: 59.1
click at [321, 237] on button at bounding box center [320, 230] width 15 height 13
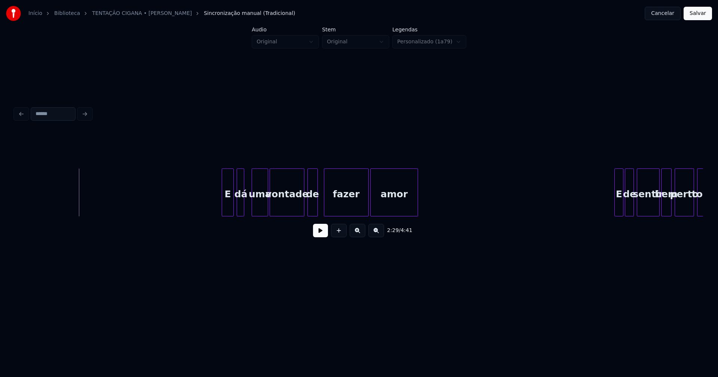
scroll to position [0, 11149]
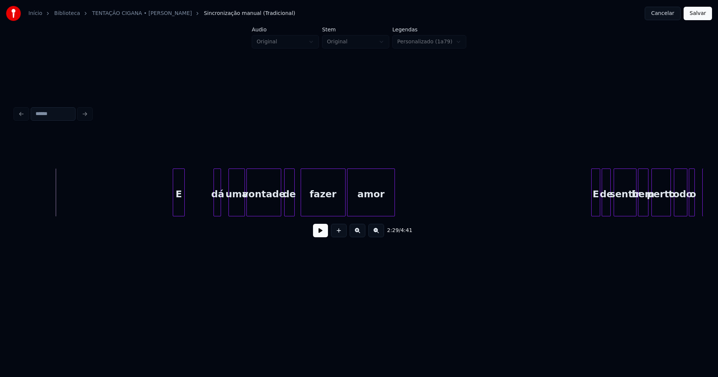
click at [179, 216] on div "E dá uma vontade de fazer amor E de sentir bem perto todo o seu" at bounding box center [359, 193] width 688 height 48
click at [193, 215] on div "E dá uma vontade de fazer amor E de sentir bem perto todo o seu" at bounding box center [359, 193] width 688 height 48
click at [208, 215] on div "E dá uma vontade de fazer amor E de sentir bem perto todo o seu" at bounding box center [359, 193] width 688 height 48
click at [228, 215] on div "E dá uma vontade de fazer amor E de sentir bem perto todo o seu" at bounding box center [359, 193] width 688 height 48
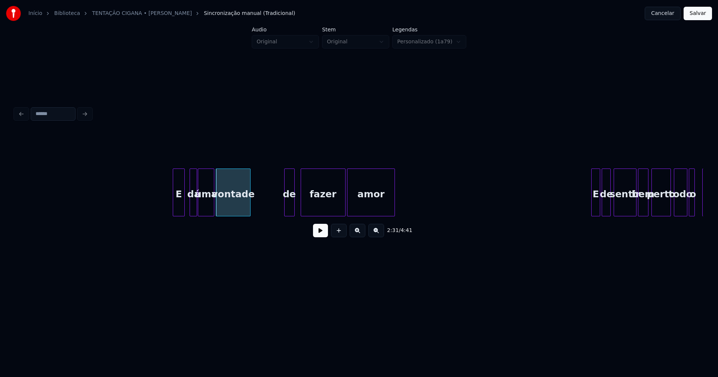
drag, startPoint x: 151, startPoint y: 202, endPoint x: 325, endPoint y: 247, distance: 179.3
click at [320, 234] on button at bounding box center [320, 230] width 15 height 13
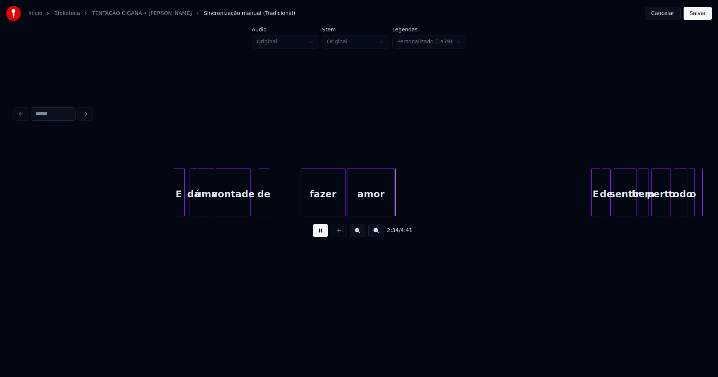
click at [264, 214] on div "E dá uma vontade de fazer amor E de sentir bem perto todo o seu" at bounding box center [359, 193] width 688 height 48
click at [253, 212] on div "vontade" at bounding box center [239, 194] width 34 height 51
click at [218, 206] on div at bounding box center [217, 192] width 2 height 47
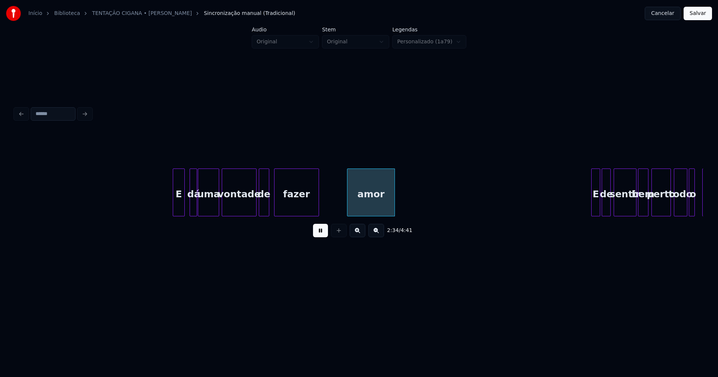
click at [292, 213] on div "fazer" at bounding box center [296, 194] width 44 height 51
click at [348, 216] on div "E dá uma vontade de fazer amor E de sentir bem perto todo o seu" at bounding box center [359, 193] width 688 height 48
click at [316, 210] on div at bounding box center [315, 192] width 2 height 47
click at [319, 209] on div at bounding box center [320, 192] width 2 height 47
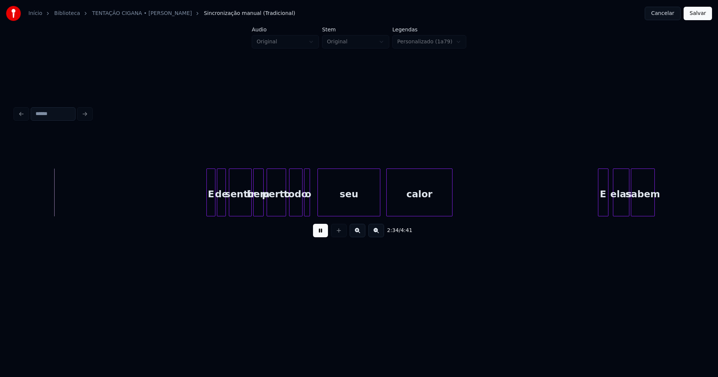
scroll to position [0, 11557]
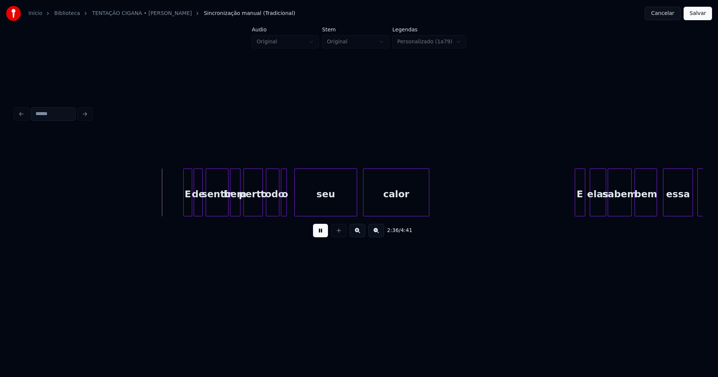
click at [320, 236] on button at bounding box center [320, 230] width 15 height 13
click at [160, 213] on div "E" at bounding box center [159, 194] width 8 height 51
click at [165, 209] on div at bounding box center [164, 192] width 2 height 47
click at [173, 213] on div "de" at bounding box center [172, 194] width 8 height 51
click at [191, 215] on div "E de sentir bem perto todo o seu calor E elas sabem bem essa tentação" at bounding box center [359, 193] width 688 height 48
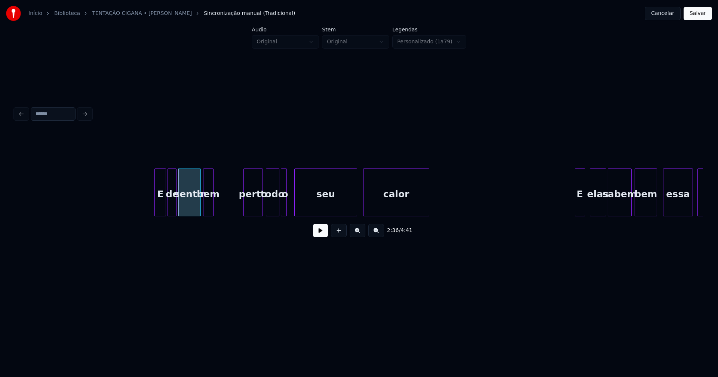
click at [210, 216] on div "E de sentir bem perto todo o seu calor E elas sabem bem essa tentação" at bounding box center [359, 193] width 688 height 48
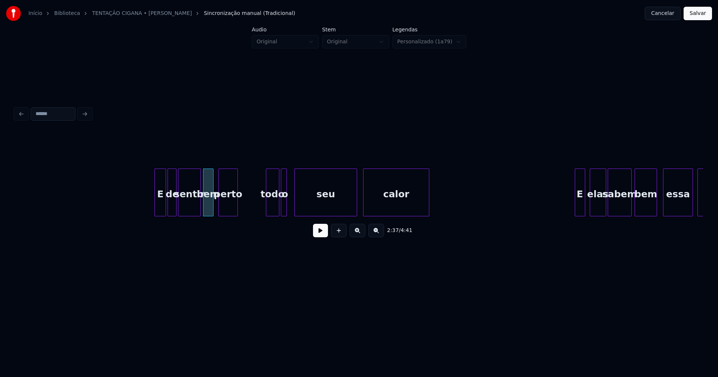
click at [225, 216] on div "E de sentir bem perto todo o seu calor E elas sabem bem essa tentação" at bounding box center [359, 193] width 688 height 48
drag, startPoint x: 138, startPoint y: 202, endPoint x: 177, endPoint y: 215, distance: 41.1
click at [315, 236] on button at bounding box center [320, 230] width 15 height 13
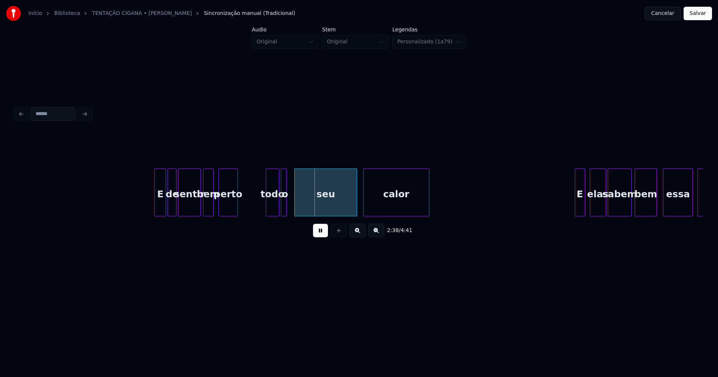
click at [315, 235] on button at bounding box center [320, 230] width 15 height 13
click at [247, 216] on div "E de sentir bem perto todo o seu calor E elas sabem bem essa tentação" at bounding box center [359, 193] width 688 height 48
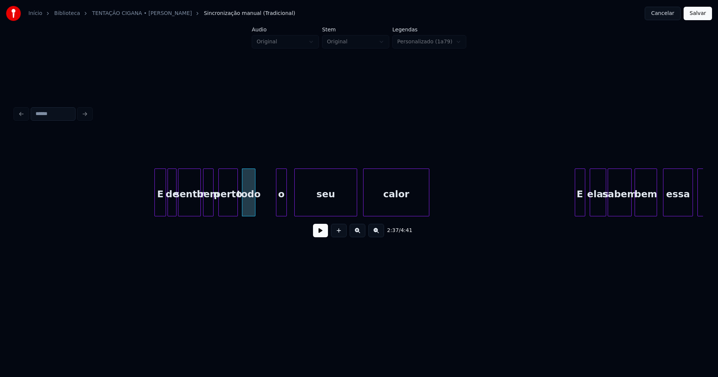
click at [276, 208] on div at bounding box center [277, 192] width 2 height 47
click at [264, 215] on div "E de sentir bem perto todo o seu calor E elas sabem bem essa tentação" at bounding box center [359, 193] width 688 height 48
click at [297, 214] on div "E de sentir bem perto todo o seu calor E elas sabem bem essa tentação" at bounding box center [359, 193] width 688 height 48
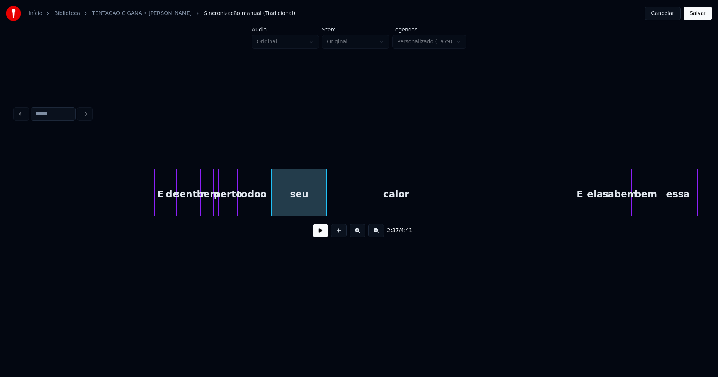
click at [326, 206] on div at bounding box center [325, 192] width 2 height 47
click at [322, 230] on button at bounding box center [320, 230] width 15 height 13
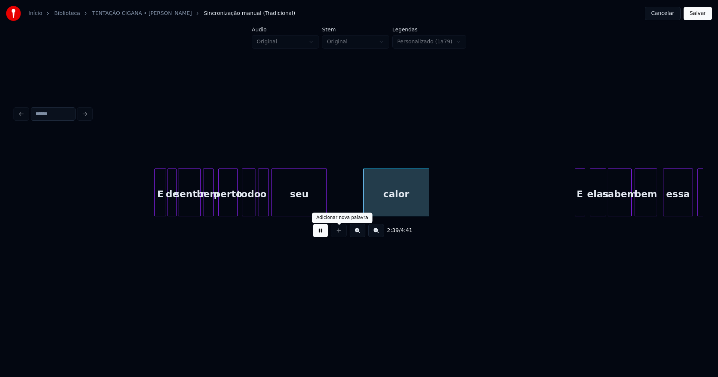
click at [320, 237] on button at bounding box center [320, 230] width 15 height 13
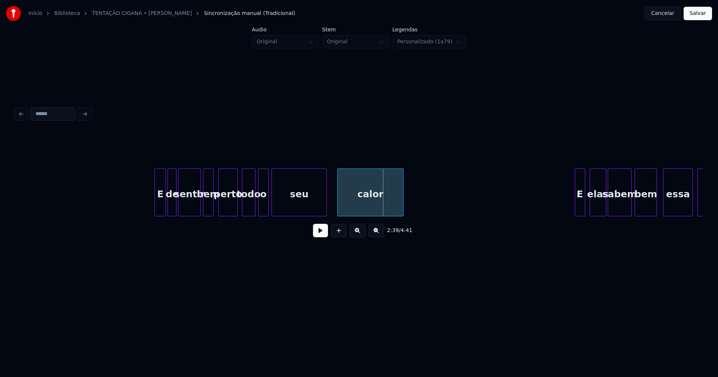
click at [376, 214] on div "E de sentir bem perto todo o seu calor E elas sabem bem essa tentação" at bounding box center [359, 193] width 688 height 48
click at [412, 205] on div at bounding box center [412, 192] width 2 height 47
click at [372, 203] on div "calor" at bounding box center [375, 194] width 74 height 51
click at [236, 209] on div at bounding box center [235, 192] width 2 height 47
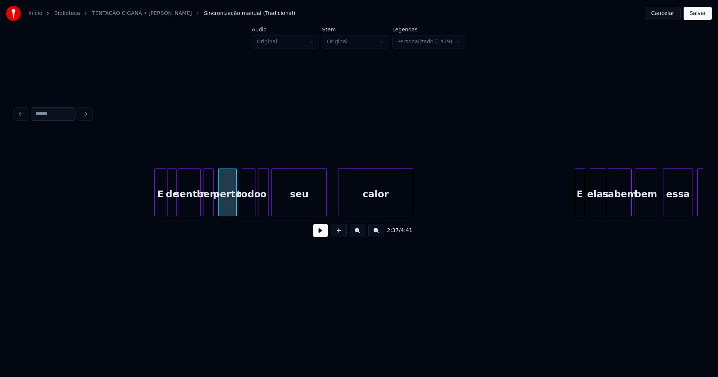
click at [321, 237] on button at bounding box center [320, 230] width 15 height 13
drag, startPoint x: 322, startPoint y: 234, endPoint x: 332, endPoint y: 231, distance: 10.0
click at [323, 233] on button at bounding box center [320, 230] width 15 height 13
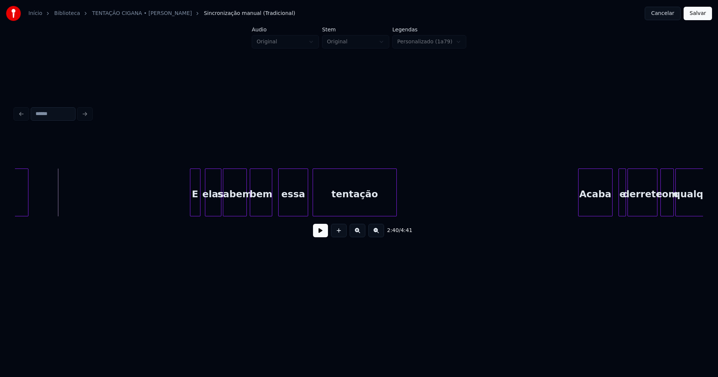
scroll to position [0, 11953]
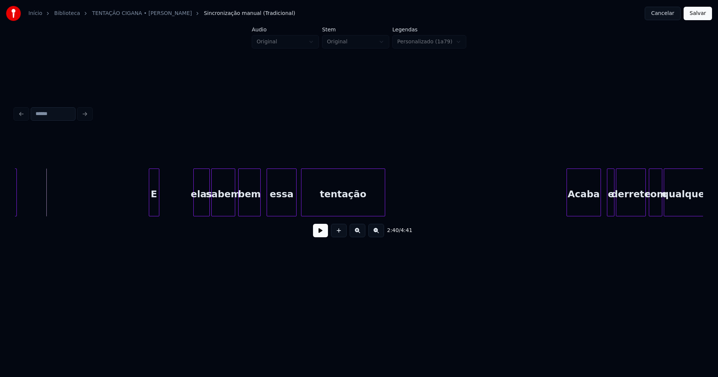
click at [153, 216] on div "calor E elas sabem bem essa tentação Acaba e derrete com qualquer" at bounding box center [359, 193] width 688 height 48
click at [170, 213] on div "elas" at bounding box center [168, 194] width 16 height 51
click at [173, 207] on div at bounding box center [172, 192] width 2 height 47
click at [183, 215] on div "calor E elas sabem bem essa tentação Acaba e derrete com qualquer" at bounding box center [359, 193] width 688 height 48
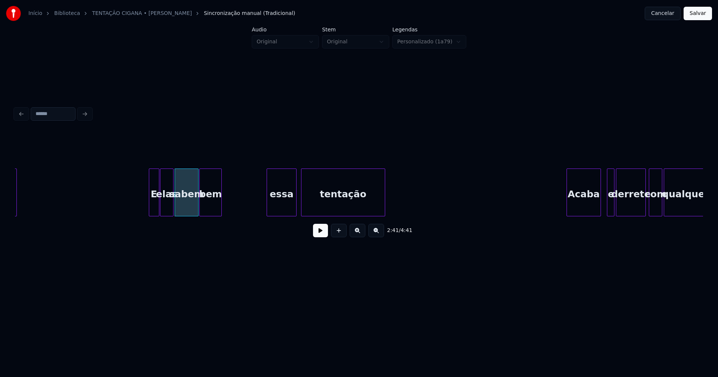
click at [207, 216] on div "calor E elas sabem bem essa tentação Acaba e derrete com qualquer" at bounding box center [359, 193] width 688 height 48
drag, startPoint x: 122, startPoint y: 203, endPoint x: 267, endPoint y: 231, distance: 148.1
click at [317, 233] on button at bounding box center [320, 230] width 15 height 13
click at [315, 235] on button at bounding box center [320, 230] width 15 height 13
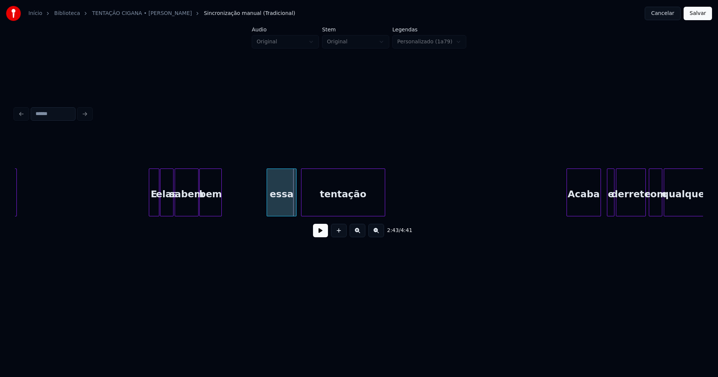
drag, startPoint x: 136, startPoint y: 204, endPoint x: 250, endPoint y: 218, distance: 114.9
click at [321, 234] on button at bounding box center [320, 230] width 15 height 13
drag, startPoint x: 316, startPoint y: 234, endPoint x: 310, endPoint y: 229, distance: 8.3
click at [317, 234] on button at bounding box center [320, 230] width 15 height 13
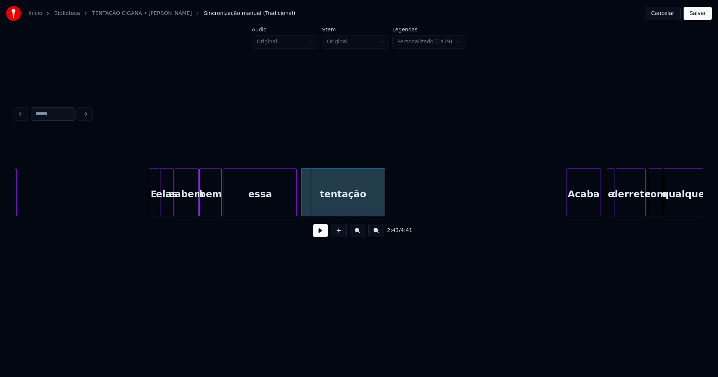
click at [225, 214] on div "calor E elas sabem bem essa tentação Acaba e derrete com qualquer" at bounding box center [359, 193] width 688 height 48
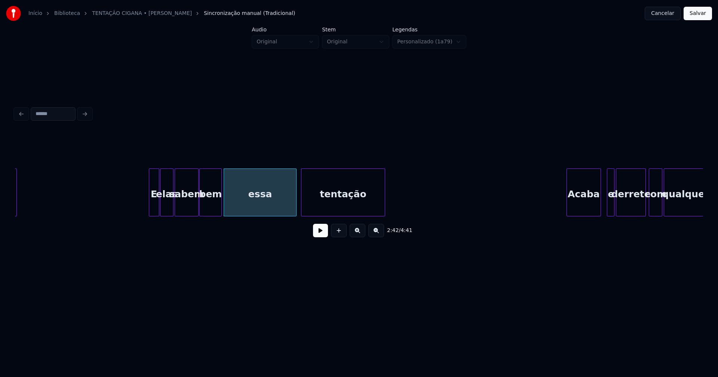
click at [238, 206] on div "essa" at bounding box center [260, 194] width 72 height 51
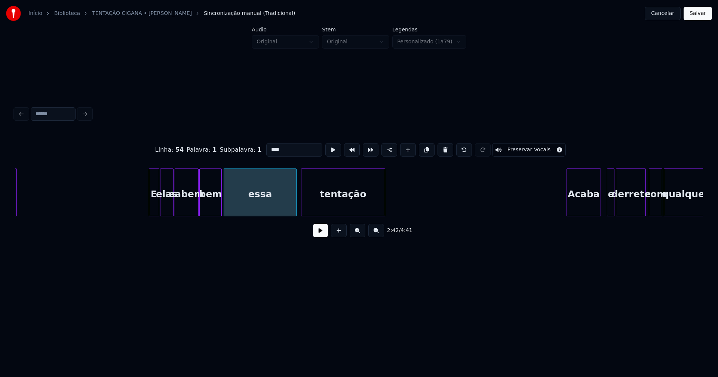
click at [266, 147] on input "****" at bounding box center [294, 149] width 56 height 13
type input "********"
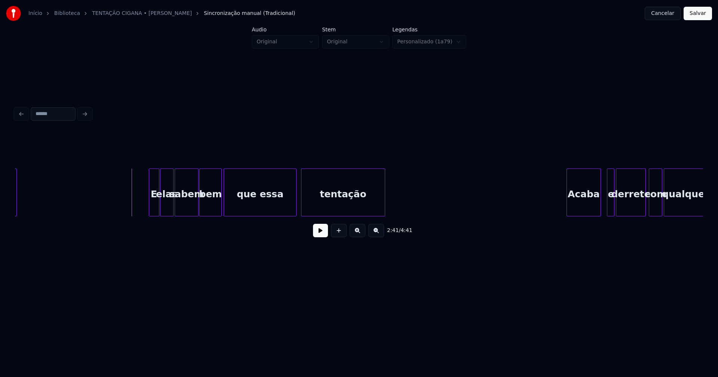
click at [318, 237] on button at bounding box center [320, 230] width 15 height 13
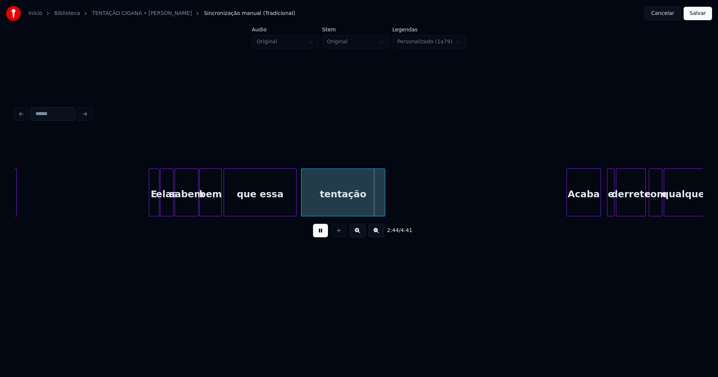
drag, startPoint x: 138, startPoint y: 202, endPoint x: 285, endPoint y: 202, distance: 146.6
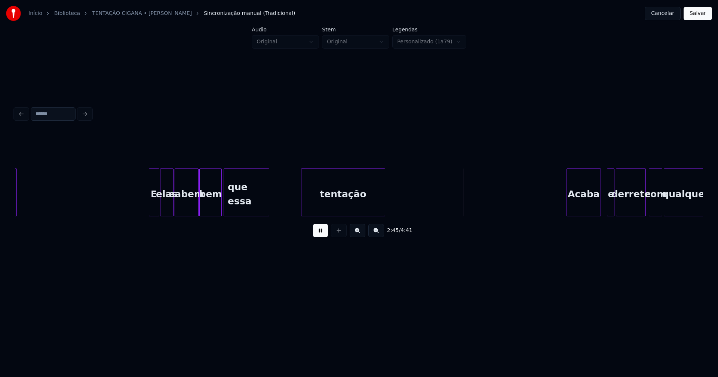
click at [268, 213] on div "que essa" at bounding box center [247, 193] width 46 height 48
click at [302, 212] on div "tentação" at bounding box center [316, 194] width 83 height 51
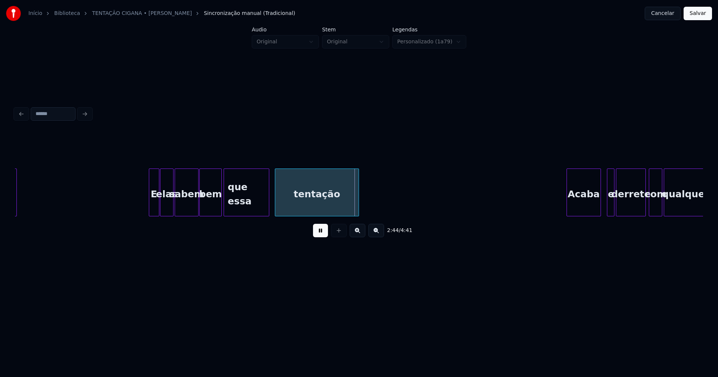
drag, startPoint x: 323, startPoint y: 236, endPoint x: 338, endPoint y: 233, distance: 15.0
click at [324, 236] on button at bounding box center [320, 230] width 15 height 13
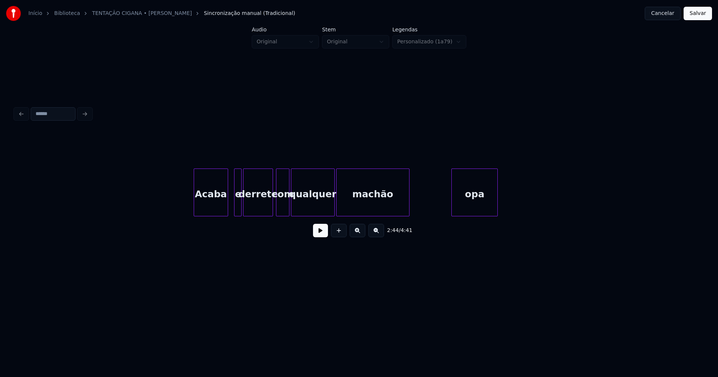
scroll to position [0, 12338]
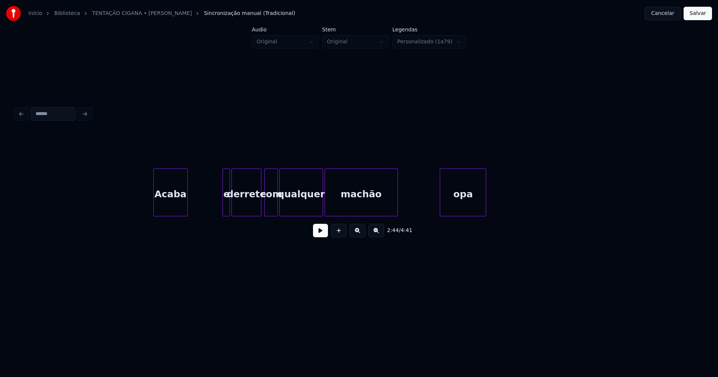
click at [181, 216] on div "Acaba e derrete com qualquer machão opa" at bounding box center [359, 193] width 688 height 48
click at [176, 206] on div at bounding box center [177, 192] width 2 height 47
click at [182, 213] on div "e" at bounding box center [182, 194] width 7 height 51
click at [200, 210] on div "derrete" at bounding box center [201, 194] width 29 height 51
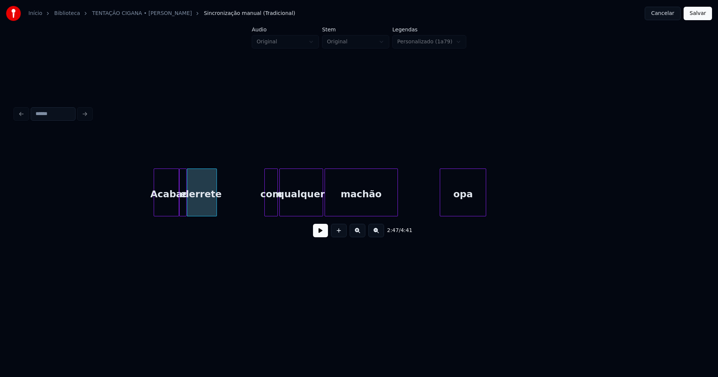
click at [321, 234] on button at bounding box center [320, 230] width 15 height 13
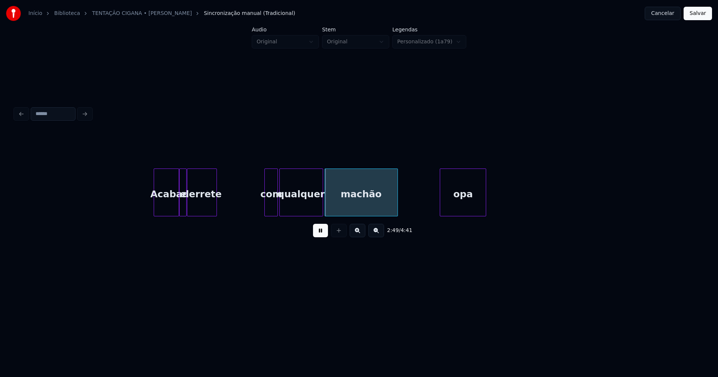
drag, startPoint x: 135, startPoint y: 205, endPoint x: 199, endPoint y: 188, distance: 66.3
click at [225, 206] on div at bounding box center [224, 192] width 2 height 47
click at [242, 211] on div "com" at bounding box center [242, 194] width 13 height 51
click at [231, 211] on div at bounding box center [231, 192] width 2 height 47
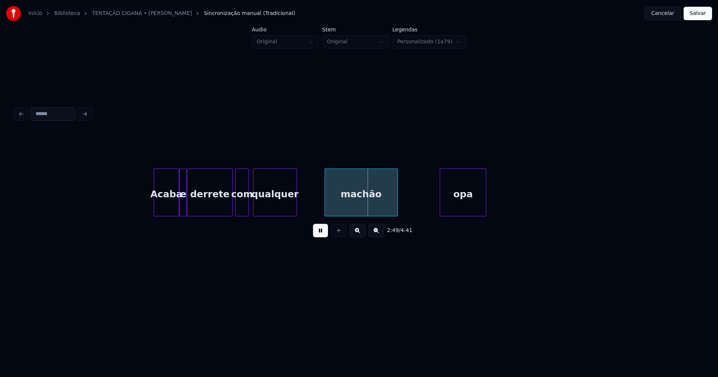
click at [272, 215] on div "Acaba e derrete com qualquer machão opa" at bounding box center [359, 193] width 688 height 48
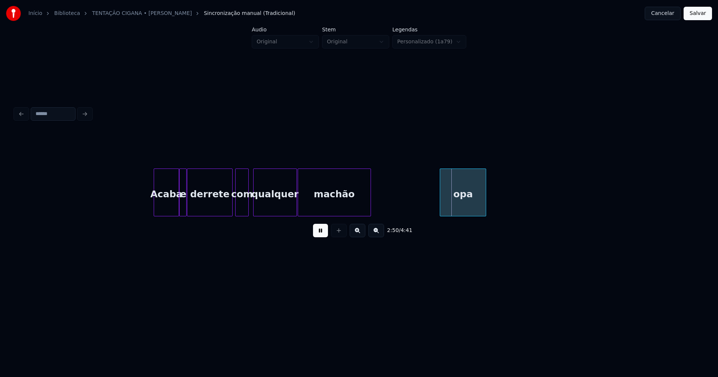
click at [307, 212] on div "machão" at bounding box center [334, 194] width 73 height 51
click at [323, 236] on button at bounding box center [320, 230] width 15 height 13
click at [452, 205] on div "opa" at bounding box center [463, 194] width 46 height 51
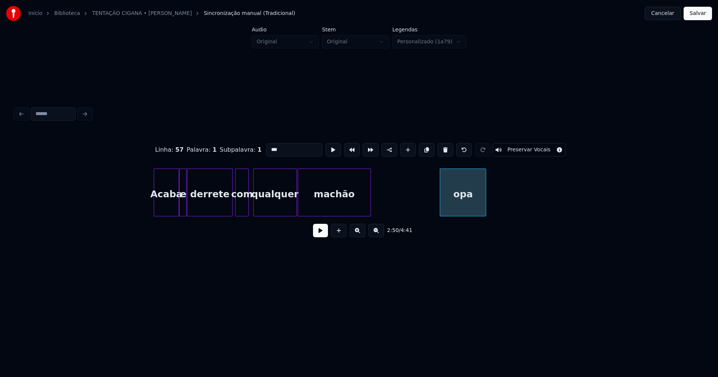
click at [702, 12] on button "Salvar" at bounding box center [697, 13] width 28 height 13
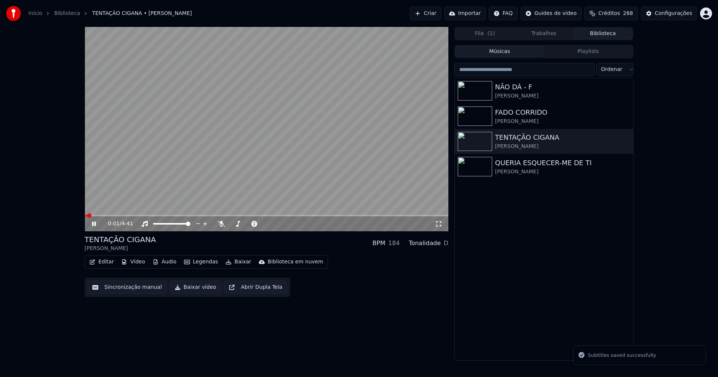
click at [105, 264] on button "Editar" at bounding box center [101, 262] width 30 height 10
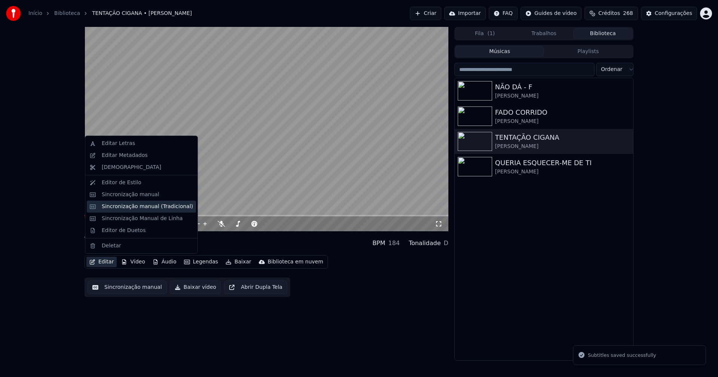
click at [141, 208] on div "Sincronização manual (Tradicional)" at bounding box center [147, 206] width 91 height 7
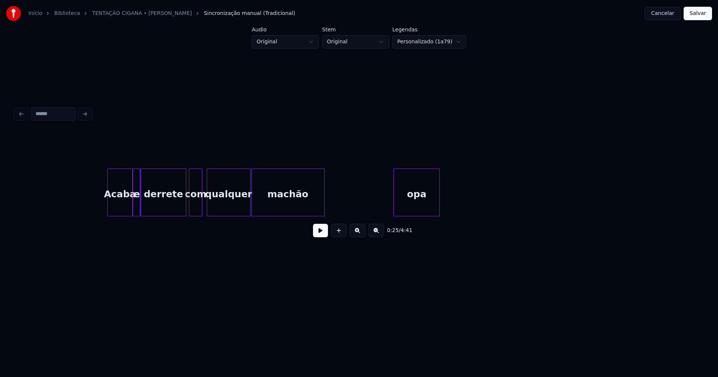
scroll to position [0, 12361]
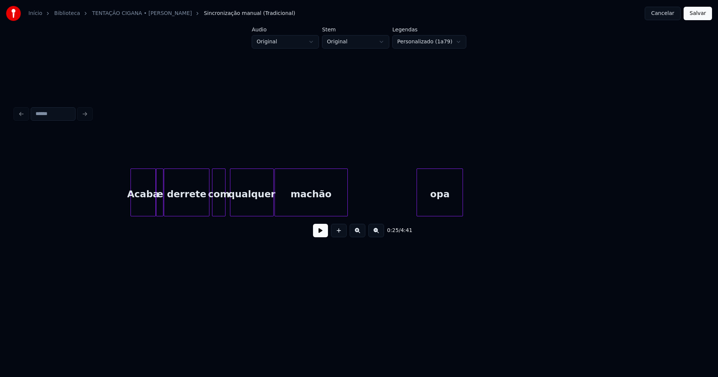
click at [439, 187] on div "opa" at bounding box center [440, 194] width 46 height 51
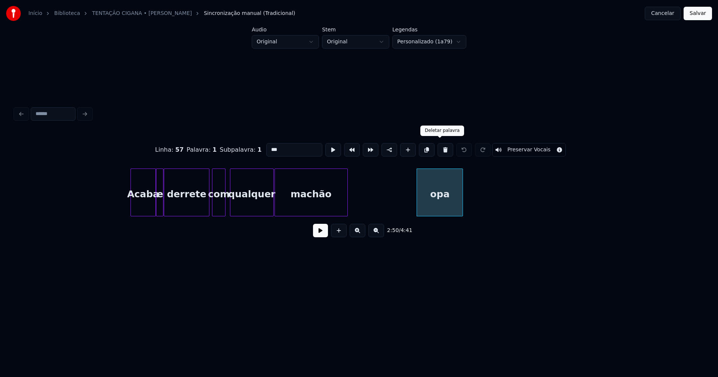
click at [442, 146] on button at bounding box center [445, 149] width 16 height 13
type input "******"
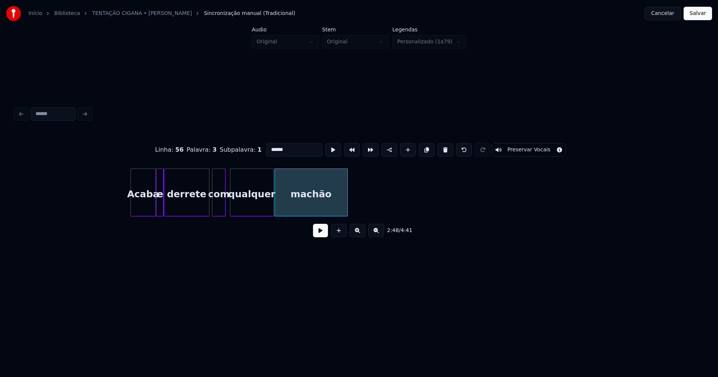
click at [703, 10] on button "Salvar" at bounding box center [697, 13] width 28 height 13
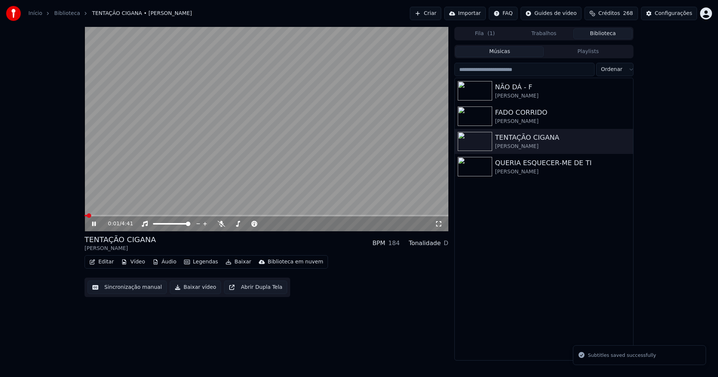
click at [98, 224] on icon at bounding box center [99, 224] width 18 height 6
click at [130, 264] on button "Vídeo" at bounding box center [133, 262] width 30 height 10
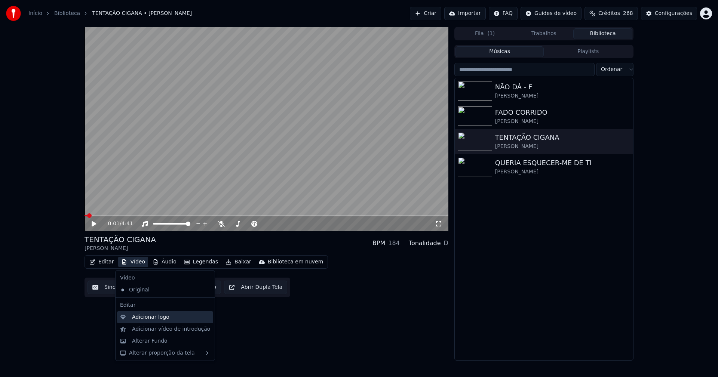
click at [143, 316] on div "Adicionar logo" at bounding box center [150, 317] width 37 height 7
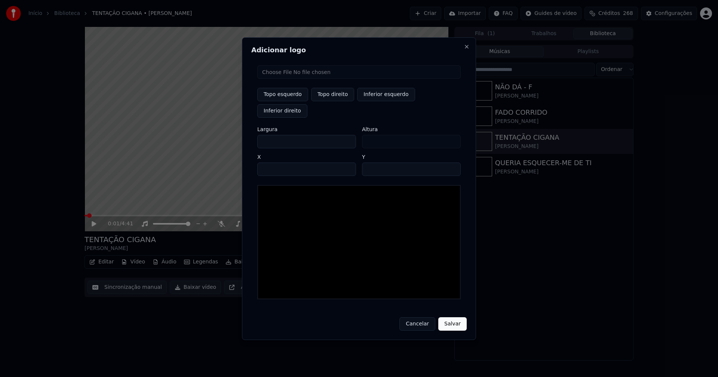
click at [277, 79] on input "file" at bounding box center [358, 71] width 203 height 13
type input "**********"
click at [339, 101] on button "Topo direito" at bounding box center [332, 94] width 43 height 13
type input "****"
drag, startPoint x: 270, startPoint y: 132, endPoint x: 256, endPoint y: 136, distance: 14.6
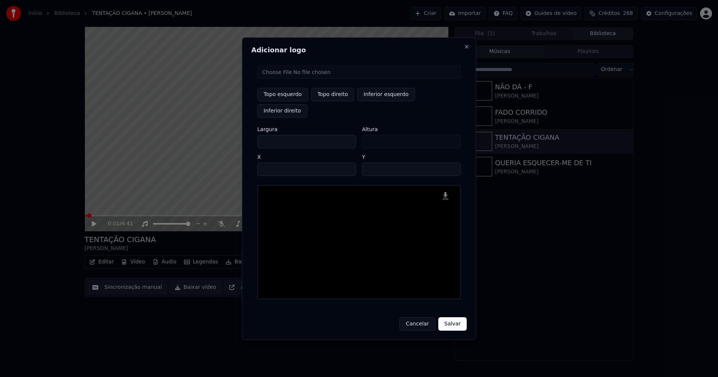
click at [256, 136] on div "Topo esquerdo Topo direito Inferior esquerdo Inferior direito Largura *** Altur…" at bounding box center [358, 182] width 215 height 246
type input "**"
type input "***"
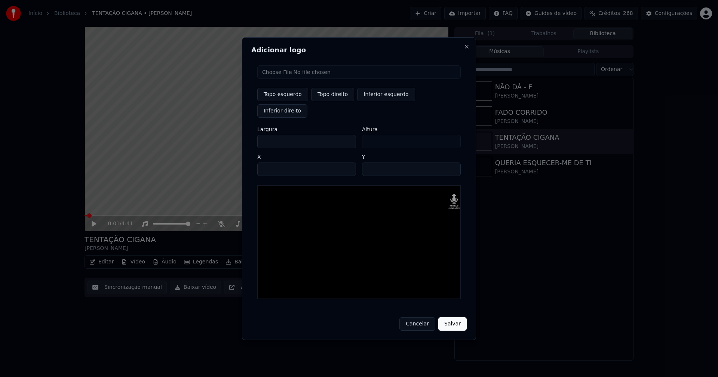
type input "***"
click at [272, 163] on input "****" at bounding box center [306, 169] width 99 height 13
type input "****"
click at [369, 163] on input "**" at bounding box center [411, 169] width 99 height 13
type input "**"
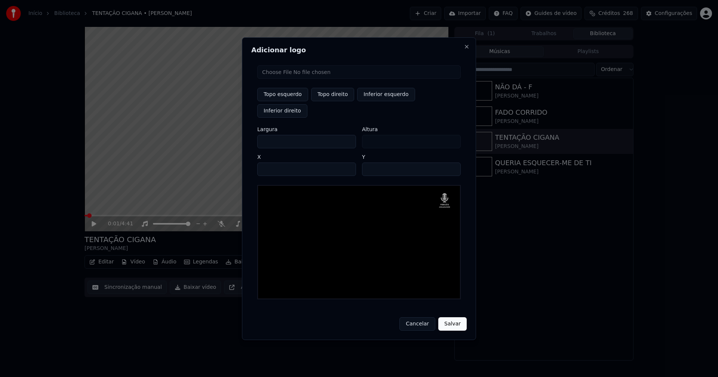
click at [446, 317] on button "Salvar" at bounding box center [452, 323] width 28 height 13
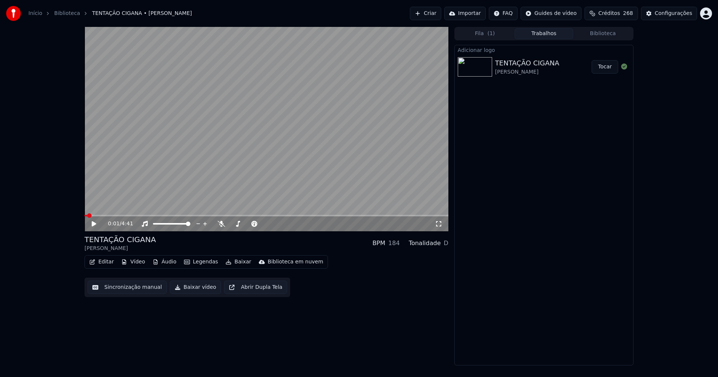
click at [609, 71] on button "Tocar" at bounding box center [604, 66] width 27 height 13
click at [95, 222] on icon at bounding box center [94, 224] width 4 height 4
click at [107, 262] on button "Editar" at bounding box center [101, 262] width 30 height 10
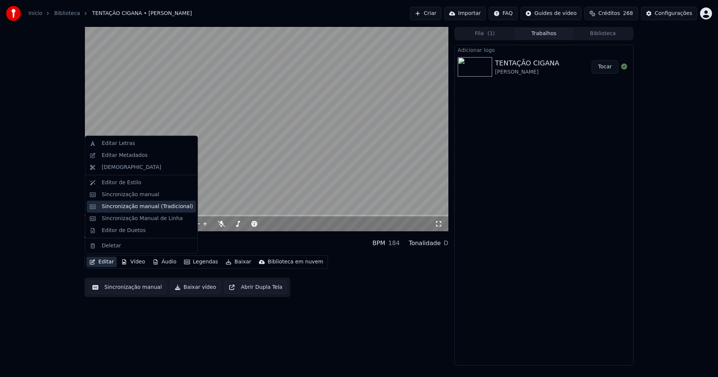
click at [131, 205] on div "Sincronização manual (Tradicional)" at bounding box center [147, 206] width 91 height 7
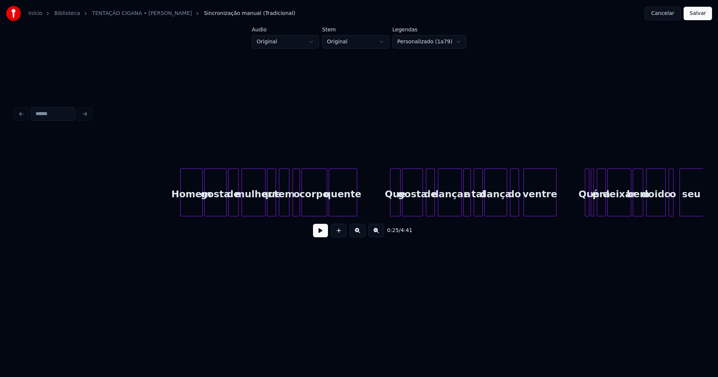
scroll to position [0, 14295]
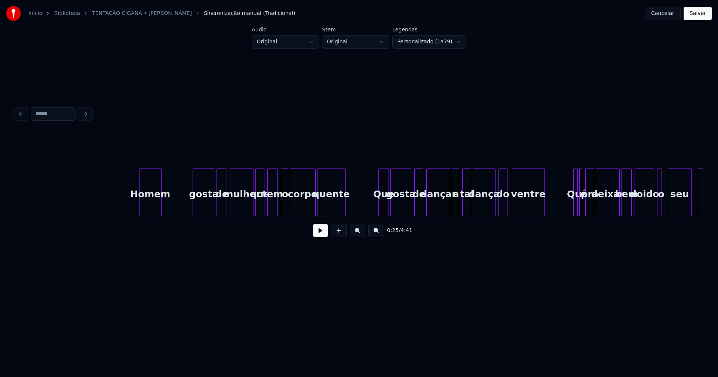
click at [151, 216] on div "Homem gosta de mulher que tem o corpo quente Que gosta de dançar a tal dança do…" at bounding box center [359, 193] width 688 height 48
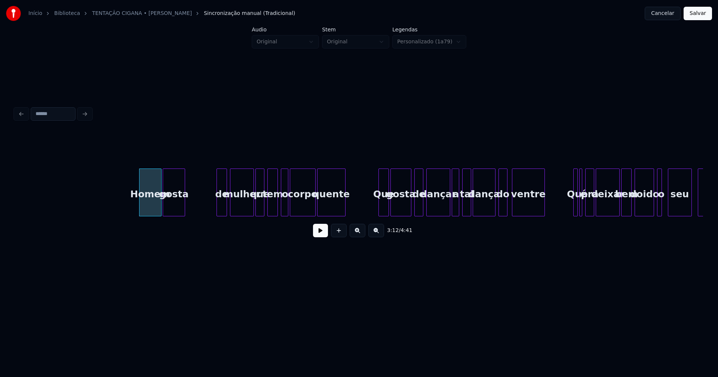
click at [173, 216] on div "Homem gosta de mulher que tem o corpo quente Que gosta de dançar a tal dança do…" at bounding box center [359, 193] width 688 height 48
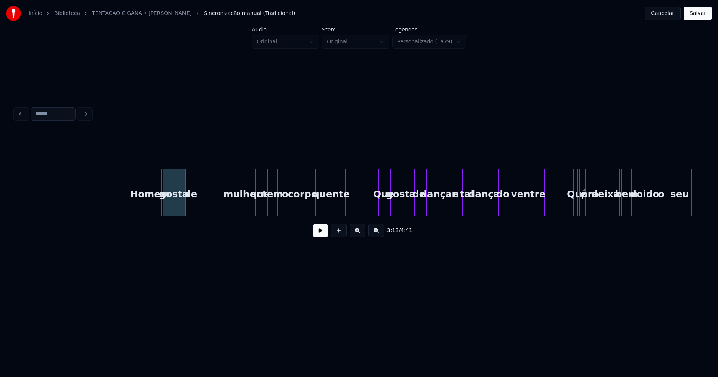
click at [190, 216] on div "Homem gosta de mulher que tem o corpo quente Que gosta de dançar a tal dança do…" at bounding box center [359, 193] width 688 height 48
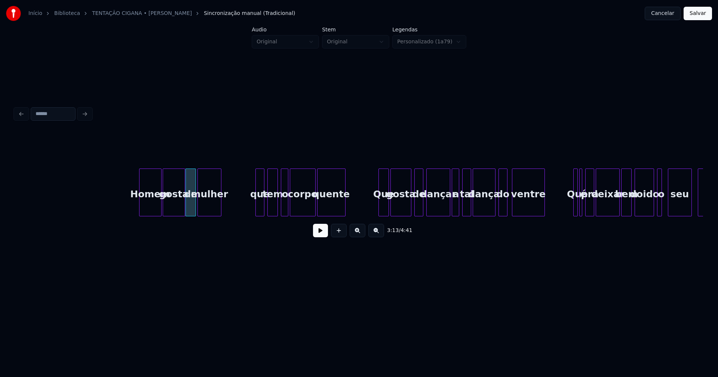
click at [208, 220] on div "3:13 / 4:41" at bounding box center [359, 188] width 688 height 114
click at [231, 213] on div "que" at bounding box center [231, 194] width 8 height 51
click at [243, 215] on div "Homem gosta de mulher que tem o corpo quente Que gosta de dançar a tal dança do…" at bounding box center [359, 193] width 688 height 48
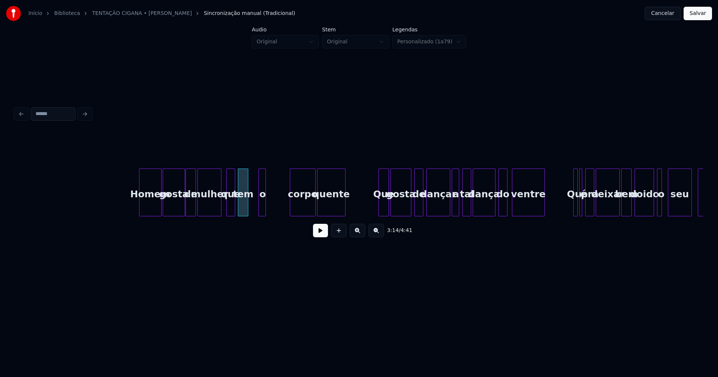
click at [262, 211] on div "o" at bounding box center [262, 194] width 7 height 51
click at [252, 209] on div at bounding box center [253, 192] width 2 height 47
click at [306, 209] on div "corpo" at bounding box center [308, 194] width 25 height 51
click at [321, 236] on button at bounding box center [320, 230] width 15 height 13
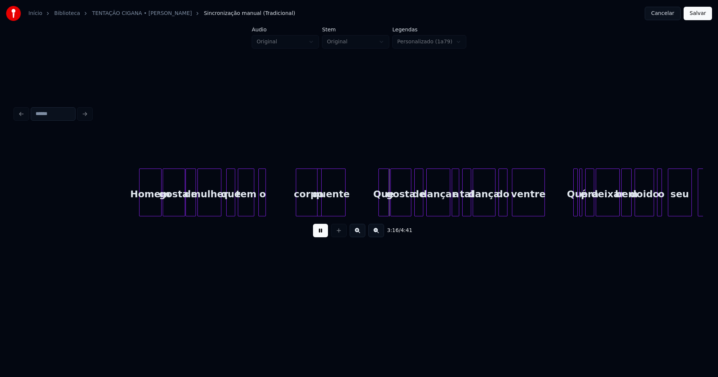
click at [245, 210] on div at bounding box center [244, 192] width 2 height 47
click at [263, 203] on div at bounding box center [264, 192] width 2 height 47
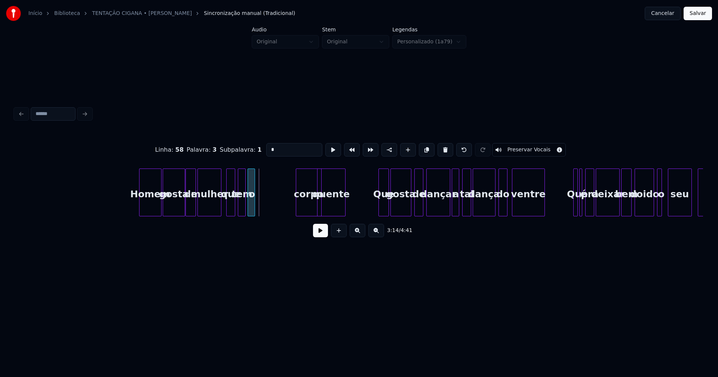
click at [250, 209] on div "o" at bounding box center [251, 194] width 7 height 51
click at [269, 215] on div "Homem gosta de mulher que tem o corpo quente Que gosta de dançar a tal dança do…" at bounding box center [359, 193] width 688 height 48
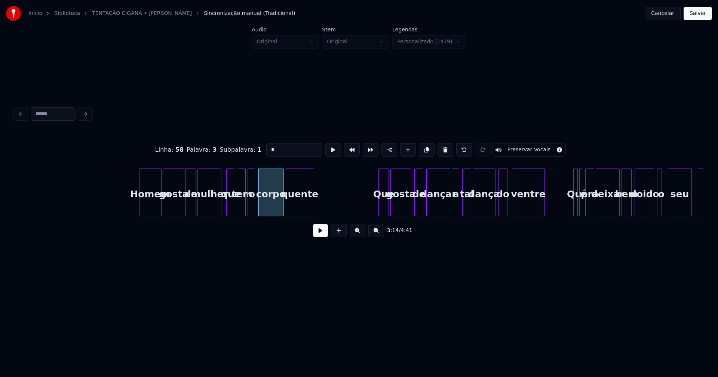
click at [293, 216] on div "Homem gosta de mulher que tem o corpo quente Que gosta de dançar a tal dança do…" at bounding box center [359, 193] width 688 height 48
click at [320, 233] on button at bounding box center [320, 230] width 15 height 13
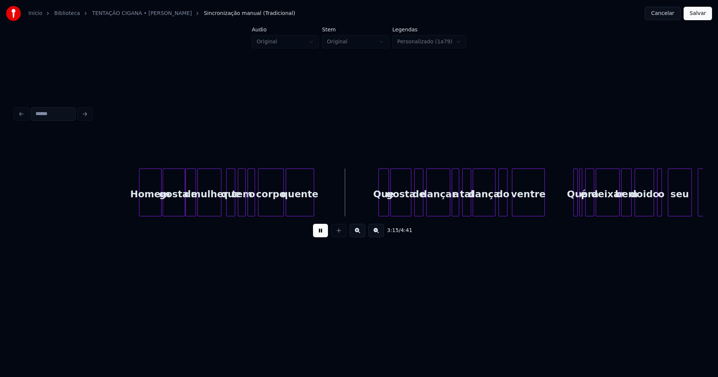
drag, startPoint x: 323, startPoint y: 232, endPoint x: 390, endPoint y: 206, distance: 72.2
click at [323, 232] on button at bounding box center [320, 230] width 15 height 13
click at [351, 212] on div "Que" at bounding box center [352, 194] width 10 height 51
click at [372, 213] on div "Homem gosta de mulher que tem o corpo quente Que gosta de dançar a tal dança do…" at bounding box center [359, 193] width 688 height 48
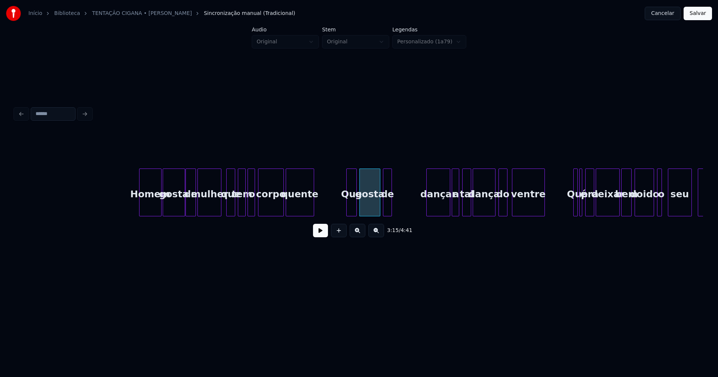
click at [388, 214] on div "Homem gosta de mulher que tem o corpo quente Que gosta de dançar a tal dança do…" at bounding box center [359, 193] width 688 height 48
click at [407, 216] on div "Homem gosta de mulher que tem o corpo quente Que gosta de dançar a tal dança do…" at bounding box center [359, 193] width 688 height 48
click at [414, 211] on div at bounding box center [414, 192] width 2 height 47
drag, startPoint x: 339, startPoint y: 208, endPoint x: 332, endPoint y: 234, distance: 26.4
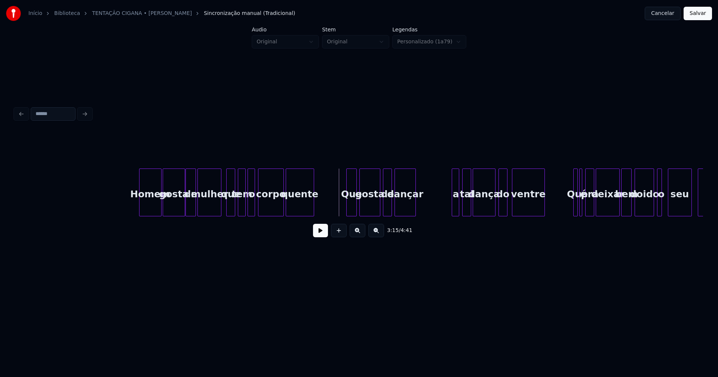
click at [320, 236] on button at bounding box center [320, 230] width 15 height 13
click at [424, 216] on div "Homem gosta de mulher que tem o corpo quente Que gosta de dançar a tal dança do…" at bounding box center [359, 193] width 688 height 48
click at [413, 209] on div at bounding box center [413, 192] width 2 height 47
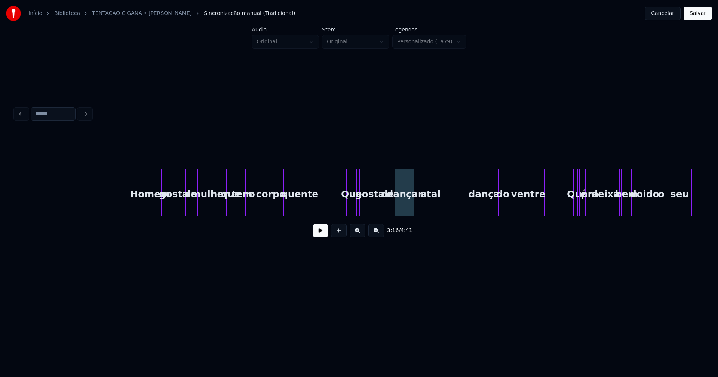
click at [433, 214] on div "Homem gosta de mulher que tem o corpo quente Que gosta de dançar a tal dança do…" at bounding box center [359, 193] width 688 height 48
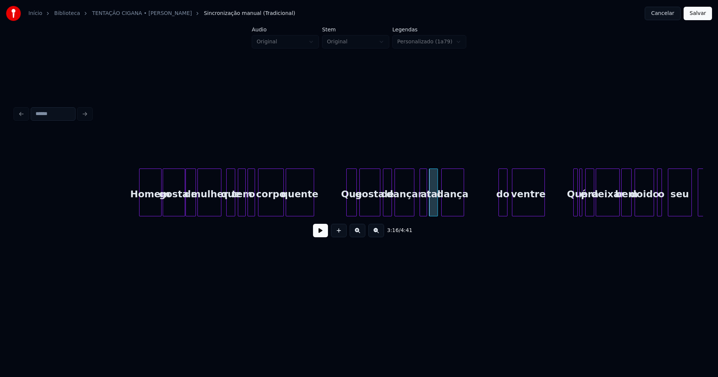
click at [453, 216] on div "Homem gosta de mulher que tem o corpo quente Que gosta de dançar a tal dança do…" at bounding box center [359, 193] width 688 height 48
click at [470, 214] on div "Homem gosta de mulher que tem o corpo quente Que gosta de dançar a tal dança do…" at bounding box center [359, 193] width 688 height 48
click at [491, 213] on div "ventre" at bounding box center [496, 194] width 32 height 51
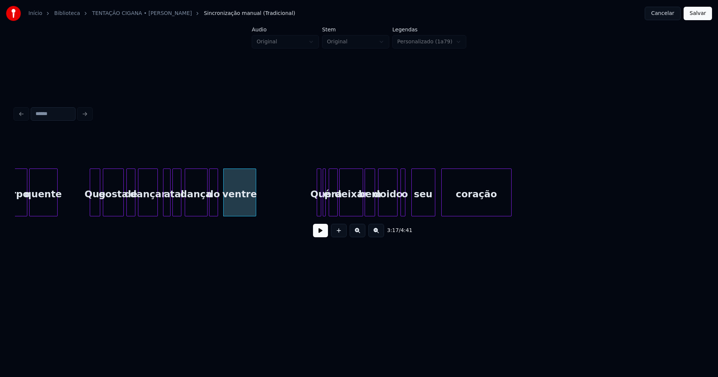
scroll to position [0, 14575]
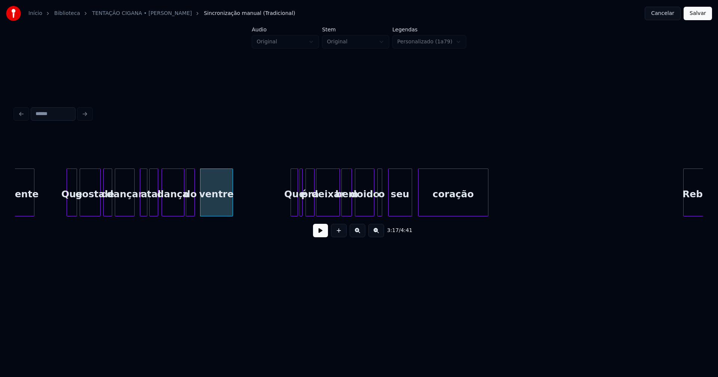
click at [291, 203] on div at bounding box center [292, 192] width 2 height 47
click at [265, 210] on div "Que" at bounding box center [265, 194] width 7 height 51
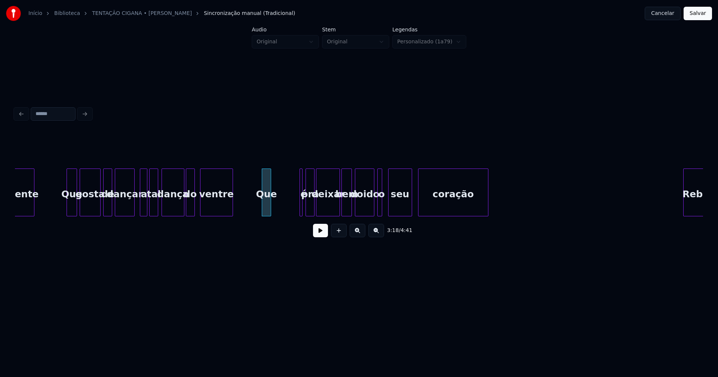
click at [270, 208] on div at bounding box center [269, 192] width 2 height 47
click at [303, 206] on div at bounding box center [303, 192] width 2 height 47
click at [276, 197] on div "é" at bounding box center [278, 193] width 5 height 48
click at [288, 213] on div "pra" at bounding box center [287, 194] width 8 height 51
drag, startPoint x: 248, startPoint y: 207, endPoint x: 311, endPoint y: 222, distance: 65.3
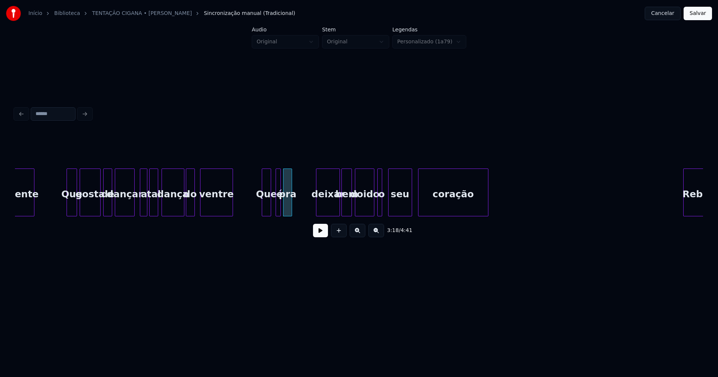
click at [317, 235] on button at bounding box center [320, 230] width 15 height 13
click at [317, 237] on button at bounding box center [320, 230] width 15 height 13
click at [309, 212] on div "deixar" at bounding box center [307, 194] width 23 height 51
click at [326, 213] on div "bem" at bounding box center [327, 194] width 10 height 51
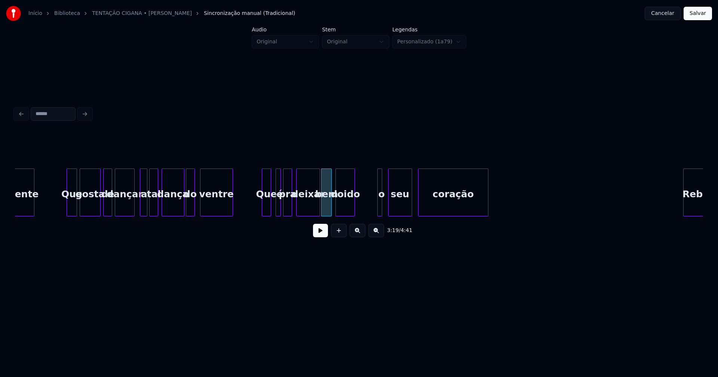
click at [346, 213] on div "quente Que gosta de dançar a tal dança do ventre Que é pra deixar bem doido o s…" at bounding box center [359, 193] width 688 height 48
click at [319, 233] on button at bounding box center [320, 230] width 15 height 13
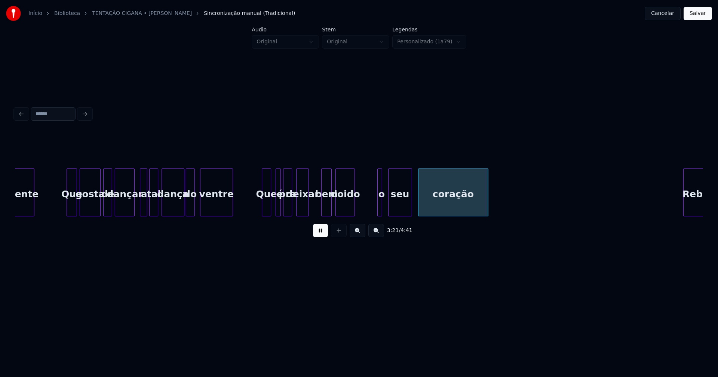
click at [308, 210] on div at bounding box center [307, 192] width 2 height 47
click at [316, 213] on div "bem" at bounding box center [315, 194] width 10 height 51
click at [334, 213] on div "quente Que gosta de dançar a tal dança do ventre Que é pra deixar bem doido o s…" at bounding box center [359, 193] width 688 height 48
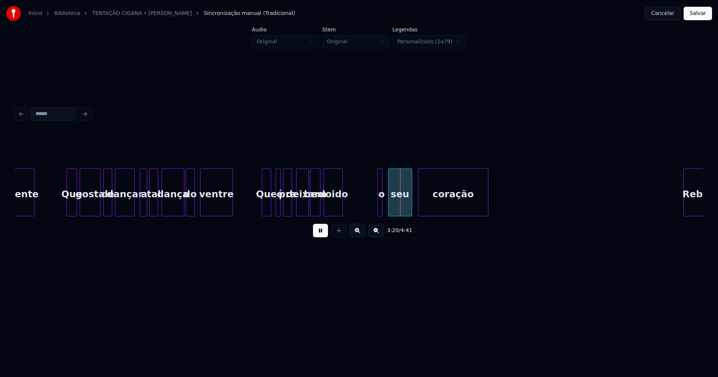
click at [343, 207] on div "doido" at bounding box center [332, 193] width 19 height 48
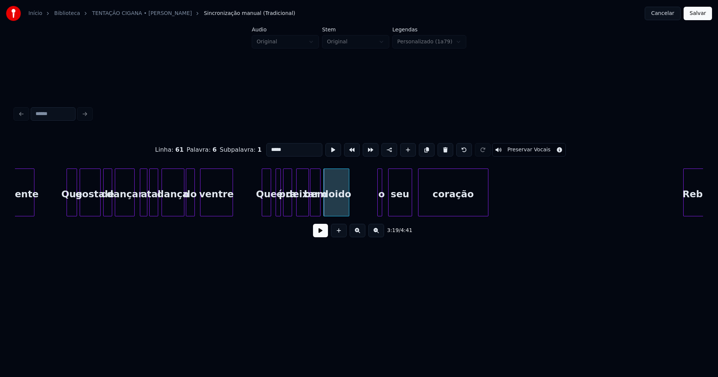
click at [347, 210] on div at bounding box center [348, 192] width 2 height 47
click at [320, 235] on button at bounding box center [320, 230] width 15 height 13
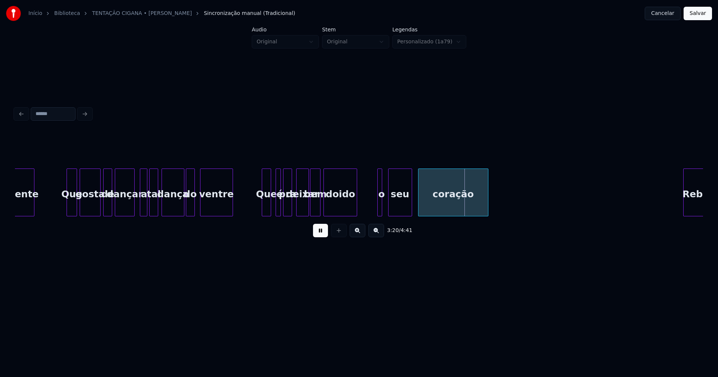
click at [356, 212] on div at bounding box center [355, 192] width 2 height 47
click at [368, 208] on div at bounding box center [369, 192] width 2 height 47
click at [368, 206] on div "o" at bounding box center [367, 194] width 15 height 51
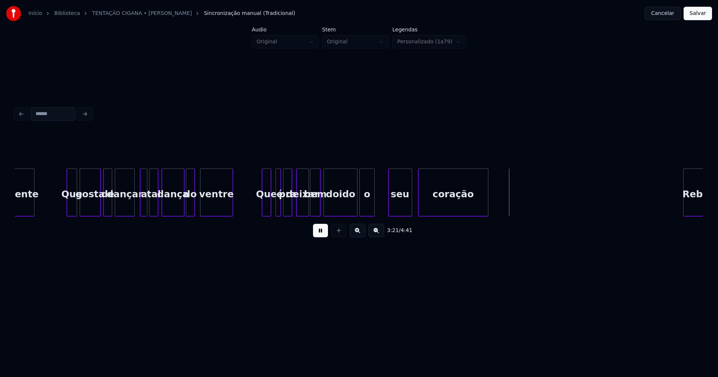
click at [347, 212] on div at bounding box center [346, 192] width 2 height 47
click at [361, 211] on div "o" at bounding box center [357, 194] width 15 height 51
click at [357, 210] on div at bounding box center [357, 192] width 2 height 47
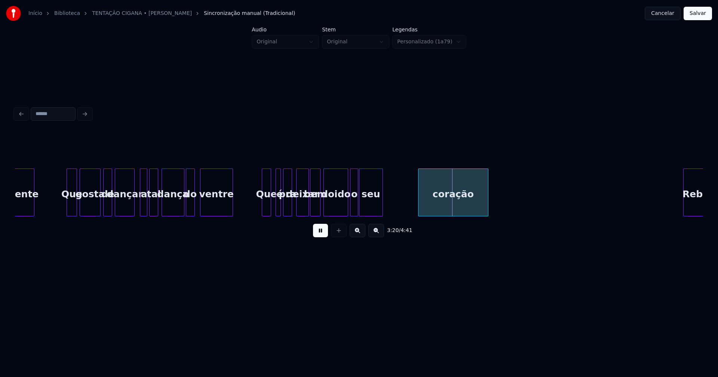
click at [368, 214] on div "quente Que gosta de dançar a tal dança do ventre Que é pra deixar bem doido o s…" at bounding box center [359, 193] width 688 height 48
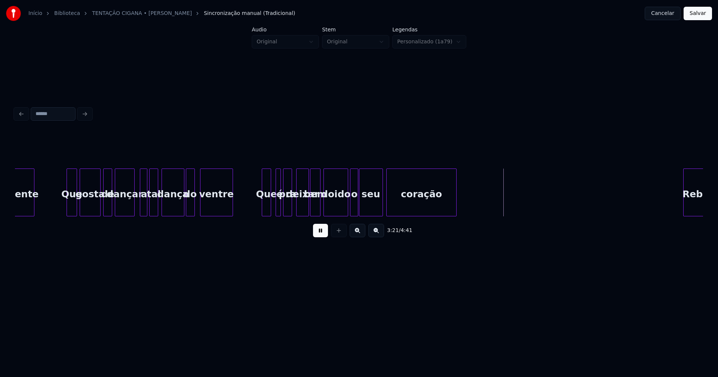
click at [394, 216] on div "quente Que gosta de dançar a tal dança do ventre Que é pra deixar bem doido o s…" at bounding box center [359, 193] width 688 height 48
click at [344, 210] on div at bounding box center [344, 192] width 2 height 47
drag, startPoint x: 319, startPoint y: 236, endPoint x: 439, endPoint y: 227, distance: 120.7
click at [319, 237] on button at bounding box center [320, 230] width 15 height 13
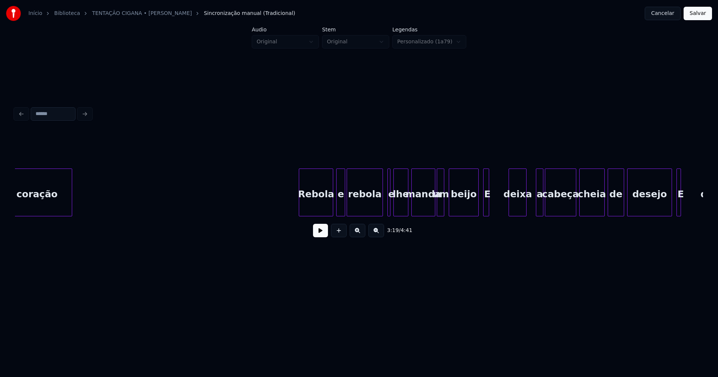
scroll to position [0, 14994]
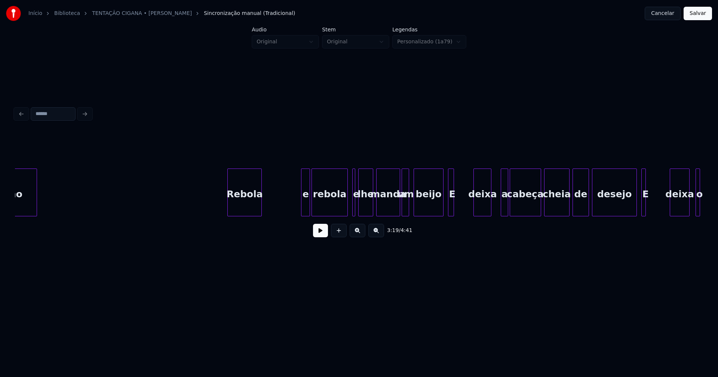
click at [250, 216] on div "coração Rebola e rebola e lhe manda um beijo E deixa a cabeça cheia de desejo E…" at bounding box center [359, 193] width 688 height 48
click at [250, 207] on div at bounding box center [251, 192] width 2 height 47
click at [259, 214] on div "coração Rebola e rebola e lhe manda um beijo E deixa a cabeça cheia de desejo E…" at bounding box center [359, 193] width 688 height 48
click at [290, 221] on div "3:23 / 4:41" at bounding box center [359, 188] width 688 height 114
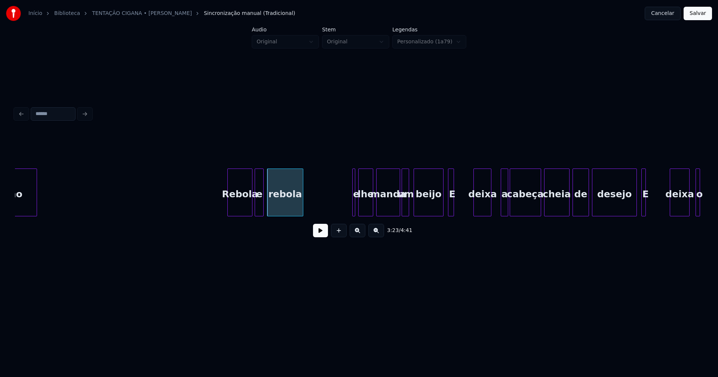
drag, startPoint x: 213, startPoint y: 203, endPoint x: 288, endPoint y: 231, distance: 79.6
click at [323, 234] on button at bounding box center [320, 230] width 15 height 13
drag, startPoint x: 325, startPoint y: 238, endPoint x: 333, endPoint y: 229, distance: 12.4
click at [325, 237] on button at bounding box center [320, 230] width 15 height 13
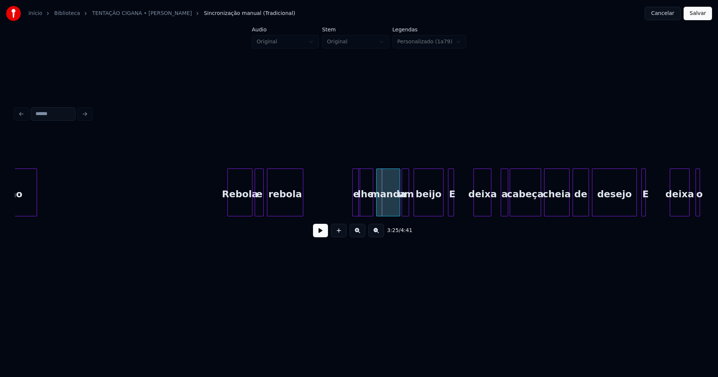
click at [354, 176] on div at bounding box center [354, 192] width 2 height 47
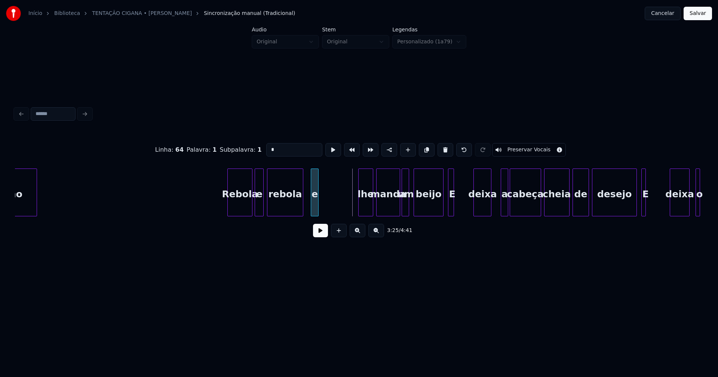
click at [314, 204] on div "e" at bounding box center [314, 194] width 7 height 51
click at [331, 216] on div "coração Rebola e rebola e lhe manda um beijo E deixa a cabeça cheia de desejo E…" at bounding box center [359, 193] width 688 height 48
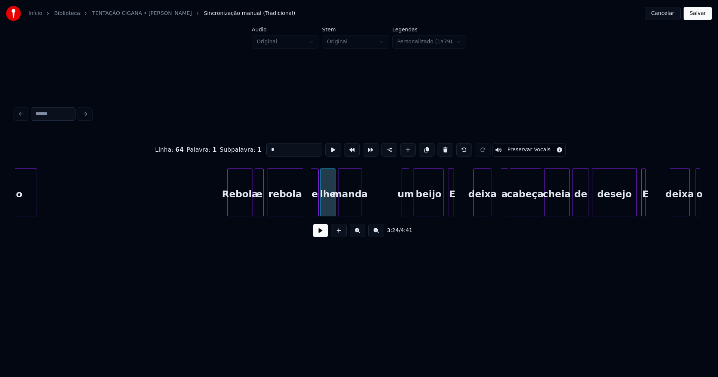
click at [351, 220] on div "Linha : 64 Palavra : 1 Subpalavra : 1 * Preservar Vocais 3:24 / 4:41" at bounding box center [359, 188] width 688 height 114
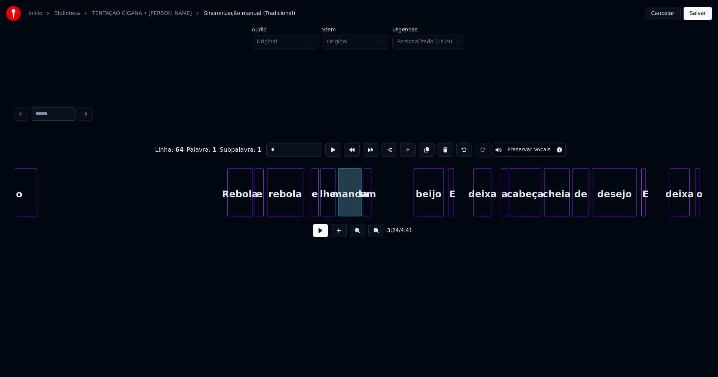
click at [367, 216] on div "coração Rebola e rebola e lhe manda um beijo E deixa a cabeça cheia de desejo E…" at bounding box center [359, 193] width 688 height 48
click at [391, 216] on div "coração Rebola e rebola e lhe manda um beijo E deixa a cabeça cheia de desejo E…" at bounding box center [359, 193] width 688 height 48
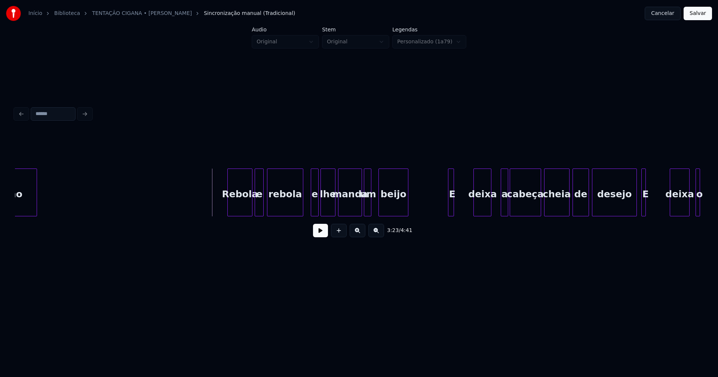
click at [325, 234] on button at bounding box center [320, 230] width 15 height 13
click at [317, 237] on button at bounding box center [320, 230] width 15 height 13
click at [454, 209] on div at bounding box center [455, 192] width 2 height 47
click at [433, 216] on div "coração Rebola e rebola e lhe manda um beijo E deixa a cabeça cheia de desejo E…" at bounding box center [359, 193] width 688 height 48
click at [448, 216] on div "coração Rebola e rebola e lhe manda um beijo E deixa a cabeça cheia de desejo E…" at bounding box center [359, 193] width 688 height 48
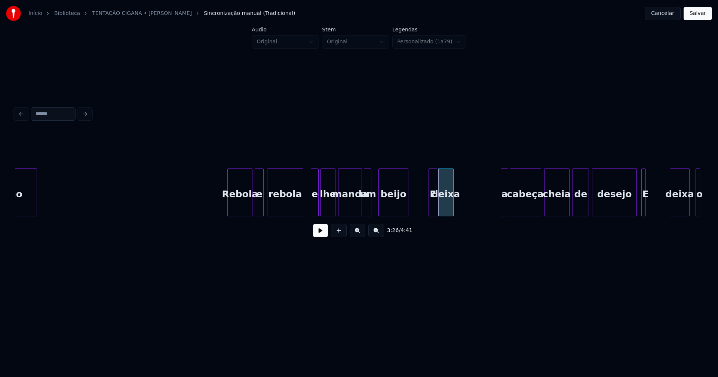
click at [452, 209] on div at bounding box center [452, 192] width 2 height 47
click at [459, 221] on div "3:26 / 4:41" at bounding box center [359, 188] width 688 height 114
click at [469, 213] on div at bounding box center [469, 192] width 2 height 47
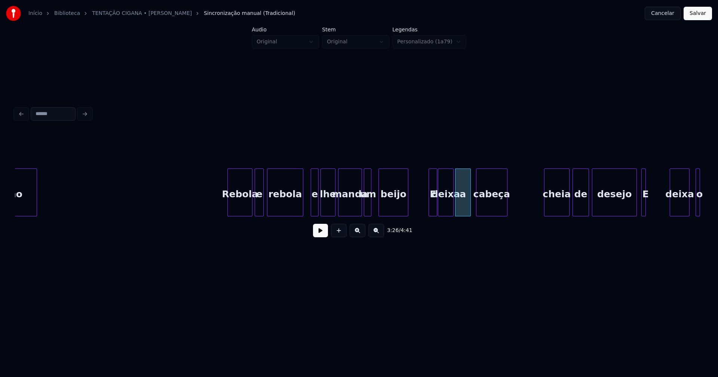
click at [495, 213] on div "coração Rebola e rebola e lhe manda um beijo E deixa a cabeça cheia de desejo E…" at bounding box center [359, 193] width 688 height 48
drag, startPoint x: 420, startPoint y: 209, endPoint x: 359, endPoint y: 219, distance: 61.5
click at [325, 233] on button at bounding box center [320, 230] width 15 height 13
drag, startPoint x: 320, startPoint y: 238, endPoint x: 522, endPoint y: 209, distance: 203.2
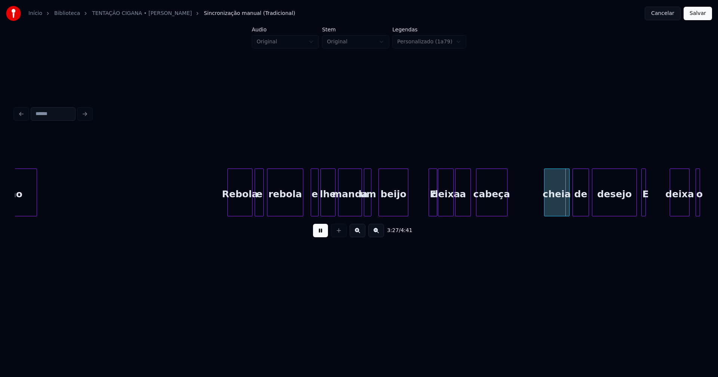
click at [323, 237] on button at bounding box center [320, 230] width 15 height 13
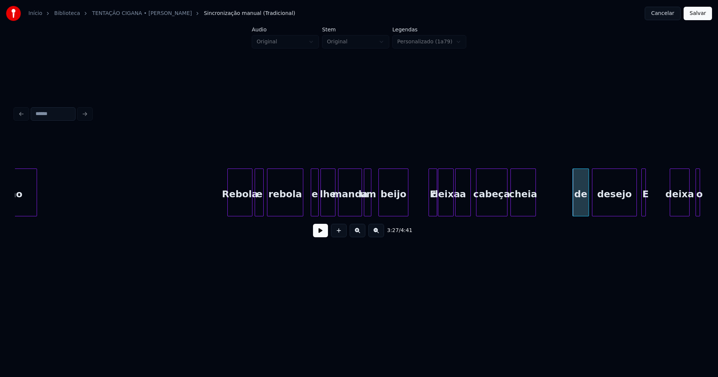
click at [521, 216] on div "coração Rebola e rebola e lhe manda um beijo E deixa a cabeça cheia de desejo E…" at bounding box center [359, 193] width 688 height 48
click at [549, 215] on div "coração Rebola e rebola e lhe manda um beijo E deixa a cabeça cheia de desejo E…" at bounding box center [359, 193] width 688 height 48
click at [583, 215] on div "coração Rebola e rebola e lhe manda um beijo E deixa a cabeça cheia de desejo E…" at bounding box center [359, 193] width 688 height 48
click at [610, 209] on div at bounding box center [609, 192] width 2 height 47
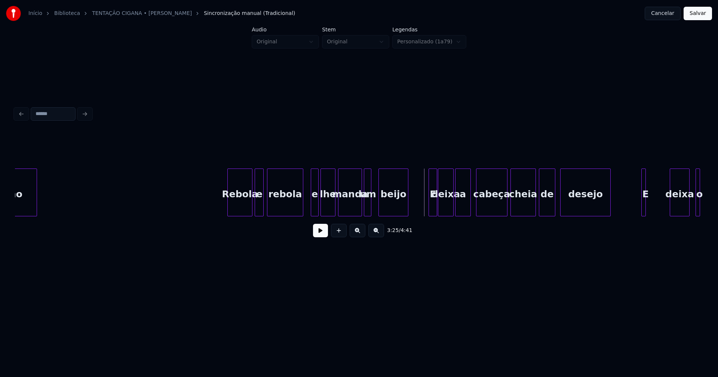
click at [326, 233] on button at bounding box center [320, 230] width 15 height 13
drag, startPoint x: 321, startPoint y: 237, endPoint x: 551, endPoint y: 234, distance: 229.6
click at [322, 237] on button at bounding box center [320, 230] width 15 height 13
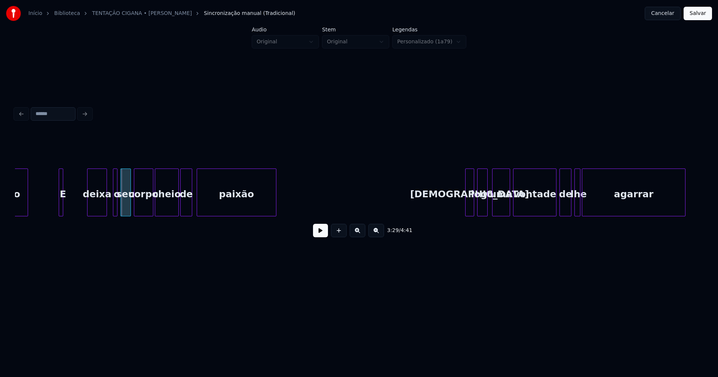
scroll to position [0, 15471]
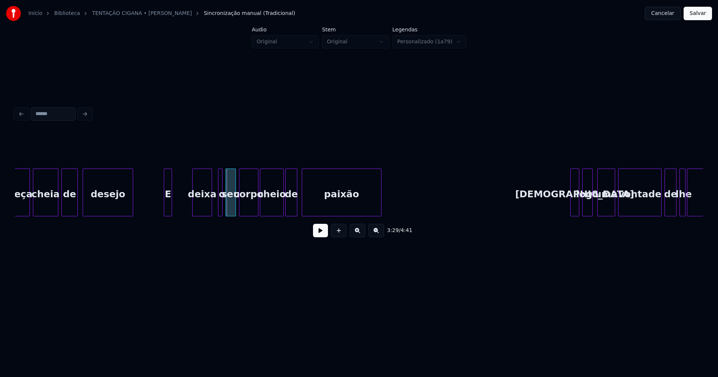
click at [172, 203] on div at bounding box center [170, 192] width 2 height 47
click at [151, 212] on div "E" at bounding box center [152, 194] width 8 height 51
click at [169, 213] on div "deixa" at bounding box center [167, 194] width 19 height 51
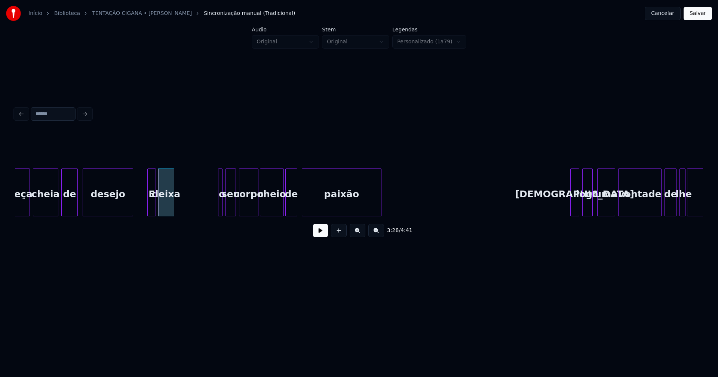
click at [173, 210] on div at bounding box center [173, 192] width 2 height 47
click at [175, 216] on div "seu corpo cheio de paixão Dá logo uma vontade de lhe agarrar deixa o E desejo d…" at bounding box center [359, 193] width 688 height 48
click at [184, 210] on div at bounding box center [184, 192] width 2 height 47
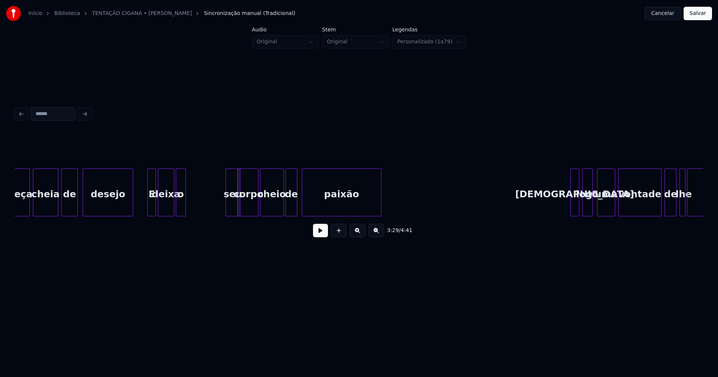
click at [238, 212] on div at bounding box center [239, 192] width 2 height 47
click at [193, 216] on div "seu corpo cheio de paixão Dá logo uma vontade de lhe agarrar deixa o E desejo d…" at bounding box center [359, 193] width 688 height 48
click at [214, 214] on div "seu corpo cheio de paixão Dá logo uma vontade de lhe agarrar deixa o E desejo d…" at bounding box center [359, 193] width 688 height 48
click at [323, 234] on button at bounding box center [320, 230] width 15 height 13
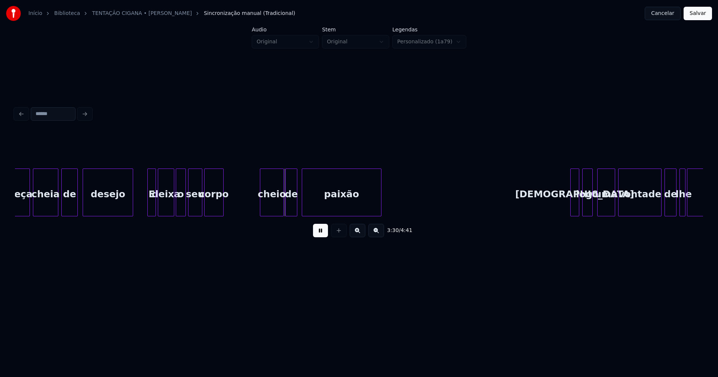
drag, startPoint x: 320, startPoint y: 238, endPoint x: 302, endPoint y: 225, distance: 22.3
click at [320, 237] on button at bounding box center [320, 230] width 15 height 13
click at [243, 228] on div "3:30 / 4:41" at bounding box center [359, 188] width 688 height 114
click at [259, 216] on div "seu corpo cheio de paixão Dá logo uma vontade de lhe agarrar deixa o E desejo d…" at bounding box center [359, 193] width 688 height 48
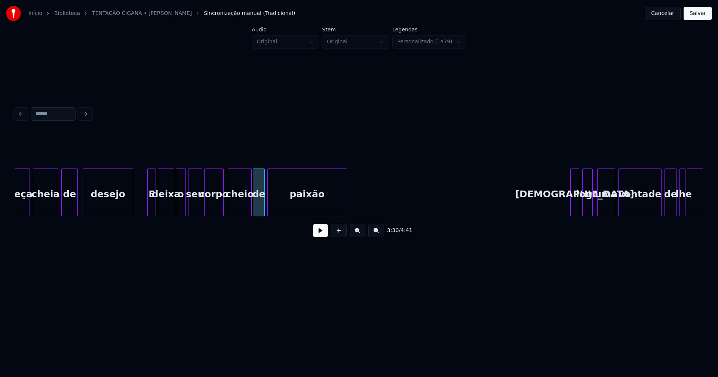
click at [290, 216] on div "seu corpo cheio de paixão Dá logo uma vontade de lhe agarrar deixa o E desejo d…" at bounding box center [359, 193] width 688 height 48
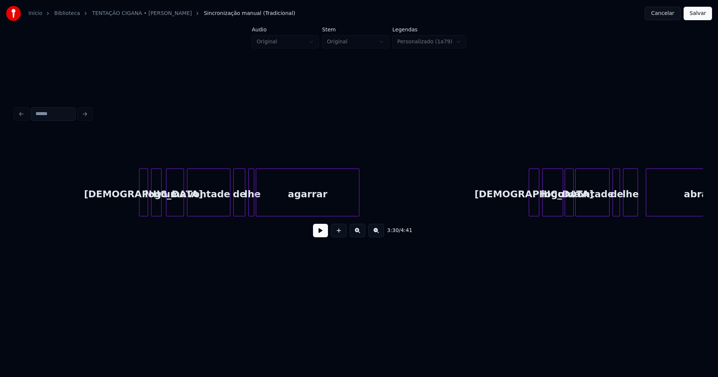
scroll to position [0, 15914]
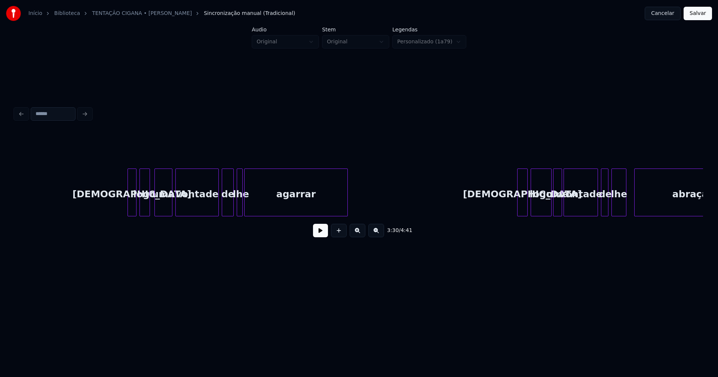
click at [134, 205] on div at bounding box center [135, 192] width 2 height 47
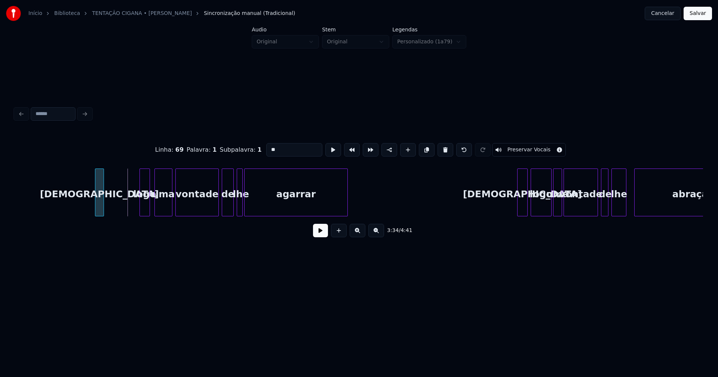
click at [99, 216] on div "Dá logo uma vontade de lhe agarrar Dá logo uma vontade de lhe abraçar" at bounding box center [359, 193] width 688 height 48
click at [94, 209] on div at bounding box center [95, 192] width 2 height 47
click at [110, 214] on div "Dá logo uma vontade de lhe agarrar Dá logo uma vontade de lhe abraçar" at bounding box center [359, 193] width 688 height 48
click at [126, 215] on div "Dá logo uma vontade de lhe agarrar Dá logo uma vontade de lhe abraçar" at bounding box center [359, 193] width 688 height 48
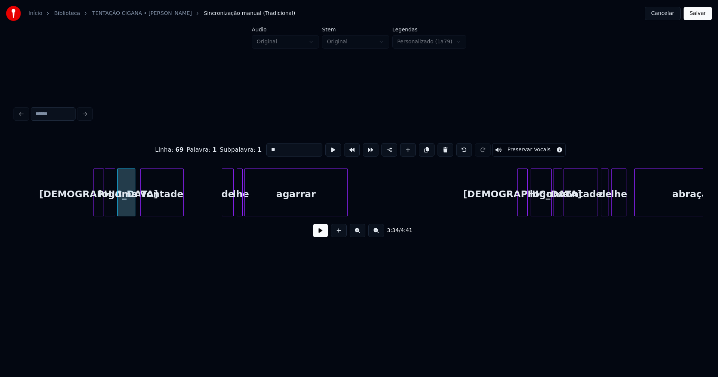
click at [155, 214] on div "Dá logo uma vontade de lhe agarrar Dá logo uma vontade de lhe abraçar" at bounding box center [359, 193] width 688 height 48
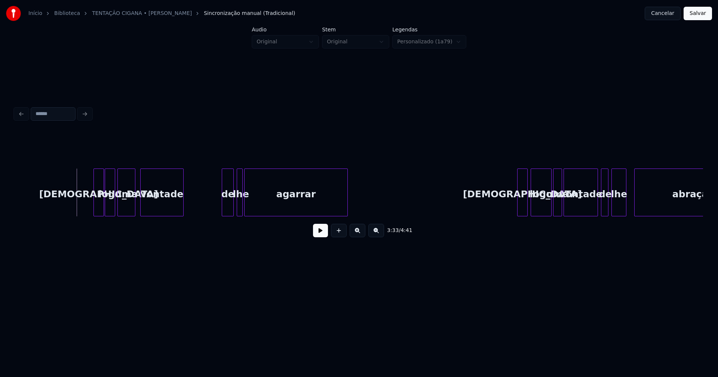
click at [321, 236] on button at bounding box center [320, 230] width 15 height 13
click at [318, 235] on button at bounding box center [320, 230] width 15 height 13
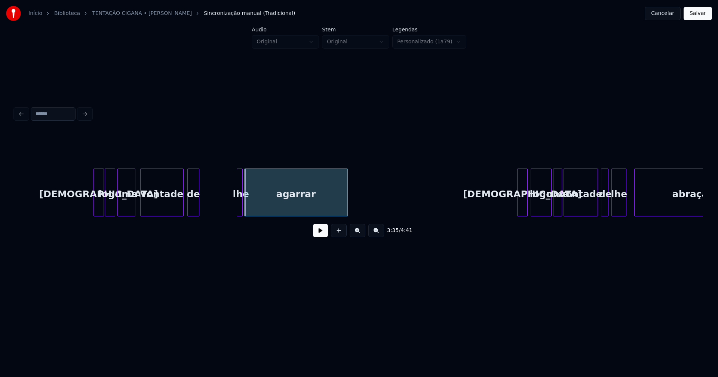
click at [194, 216] on div "Dá logo uma vontade de lhe agarrar Dá logo uma vontade de lhe abraçar" at bounding box center [359, 193] width 688 height 48
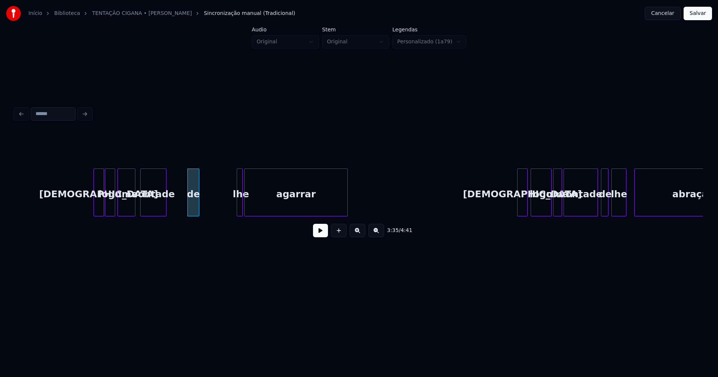
click at [165, 212] on div at bounding box center [165, 192] width 2 height 47
click at [182, 210] on div "de" at bounding box center [179, 194] width 11 height 51
click at [233, 206] on div "lhe" at bounding box center [236, 193] width 6 height 48
click at [240, 209] on div at bounding box center [240, 192] width 2 height 47
click at [191, 216] on div "Dá logo uma vontade de lhe agarrar Dá logo uma vontade de lhe abraçar" at bounding box center [359, 193] width 688 height 48
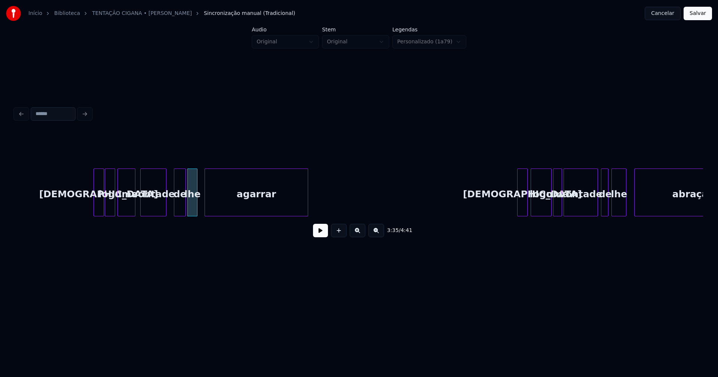
click at [237, 213] on div "Dá logo uma vontade de lhe agarrar Dá logo uma vontade de lhe abraçar" at bounding box center [359, 193] width 688 height 48
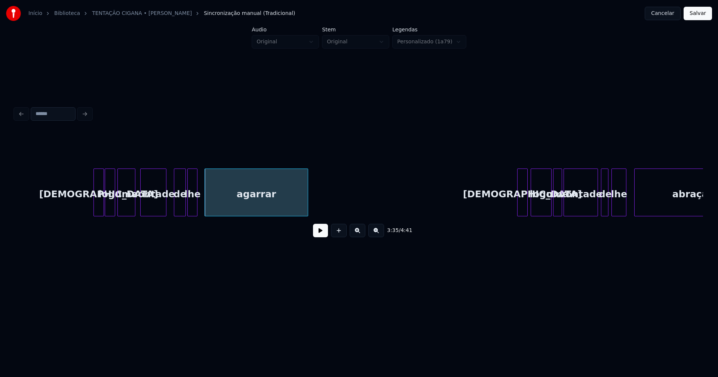
click at [318, 236] on button at bounding box center [320, 230] width 15 height 13
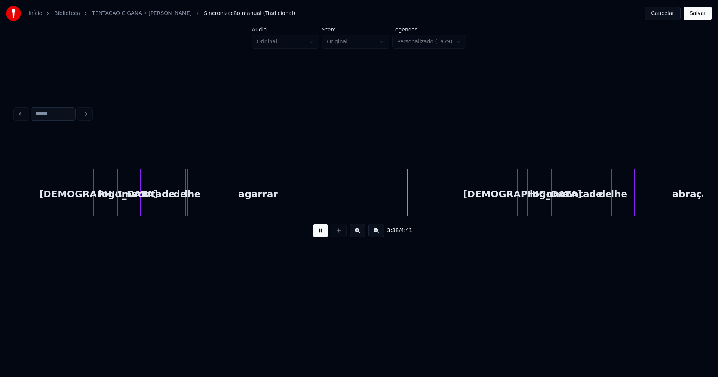
click at [209, 200] on div at bounding box center [209, 192] width 2 height 47
click at [319, 236] on button at bounding box center [320, 230] width 15 height 13
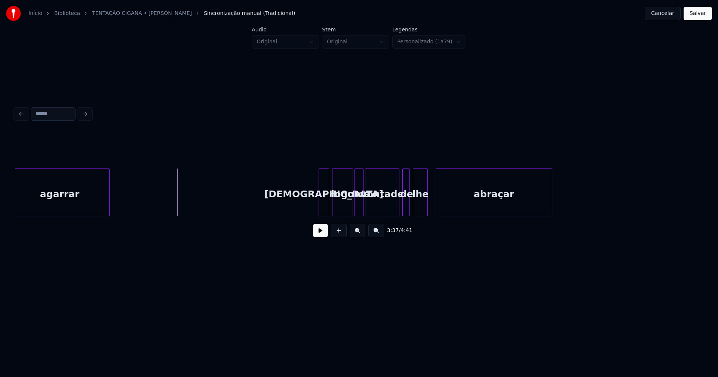
scroll to position [0, 16182]
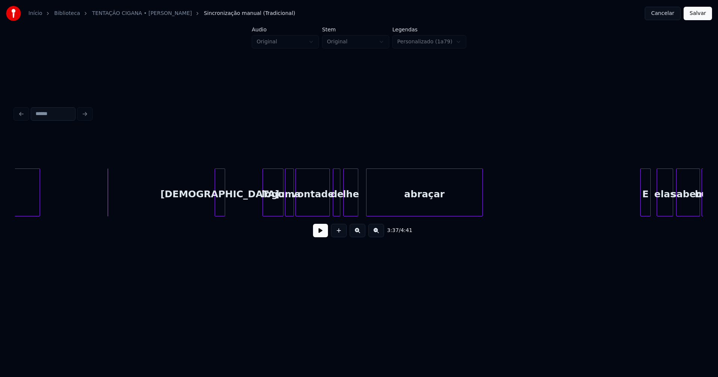
click at [220, 216] on div "agarrar Dá logo uma vontade de lhe abraçar E elas sabem bem" at bounding box center [359, 193] width 688 height 48
click at [237, 216] on div "agarrar Dá logo uma vontade de lhe abraçar E elas sabem bem" at bounding box center [359, 193] width 688 height 48
click at [253, 216] on div "agarrar Dá logo uma vontade de lhe abraçar E elas sabem bem" at bounding box center [359, 193] width 688 height 48
click at [280, 222] on div "3:39 / 4:41" at bounding box center [359, 188] width 688 height 114
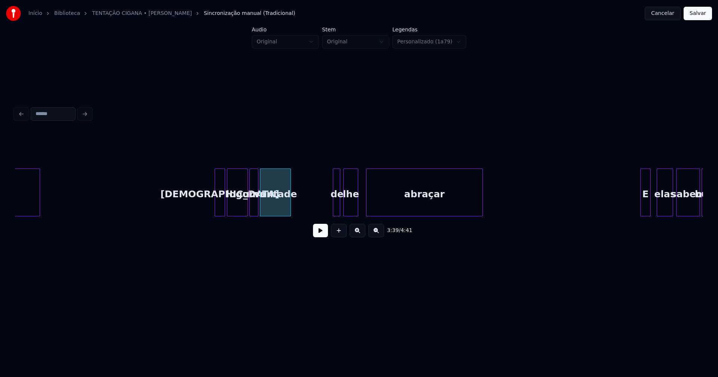
click at [289, 211] on div at bounding box center [289, 192] width 2 height 47
click at [302, 216] on div "agarrar Dá logo uma vontade de lhe abraçar E elas sabem bem" at bounding box center [359, 193] width 688 height 48
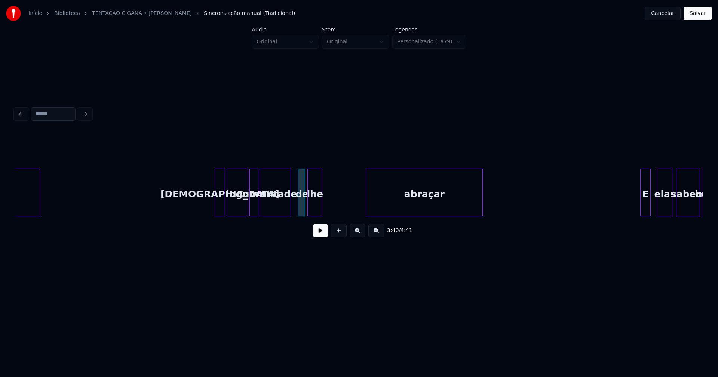
click at [313, 216] on div "agarrar Dá logo uma vontade de lhe abraçar E elas sabem bem" at bounding box center [359, 193] width 688 height 48
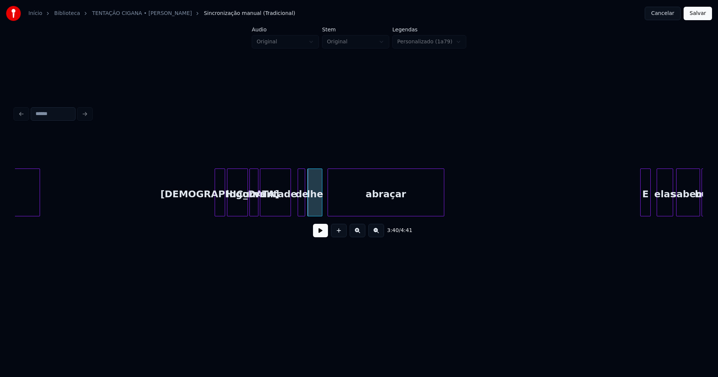
click at [356, 213] on div "abraçar" at bounding box center [386, 194] width 116 height 51
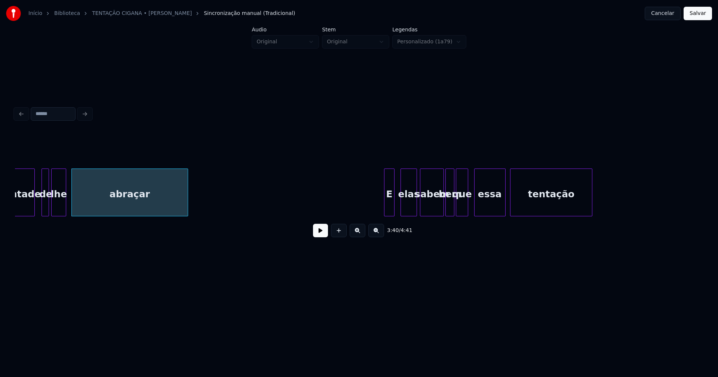
scroll to position [0, 16450]
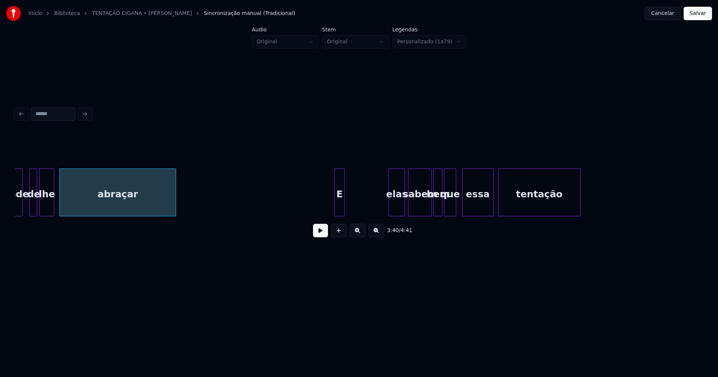
click at [340, 216] on div "vontade de lhe abraçar E elas sabem bem que essa tentação" at bounding box center [359, 193] width 688 height 48
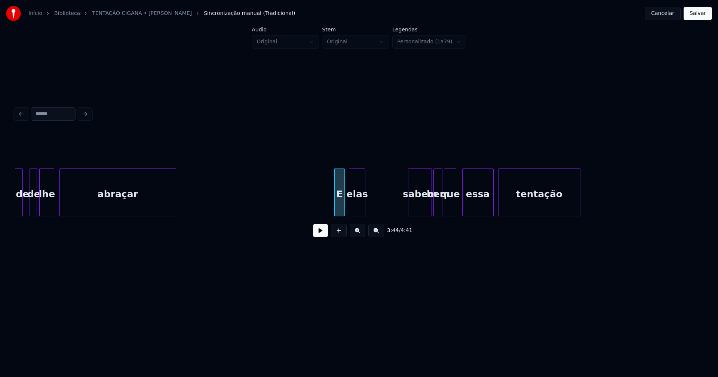
click at [359, 223] on div "3:44 / 4:41" at bounding box center [359, 188] width 688 height 114
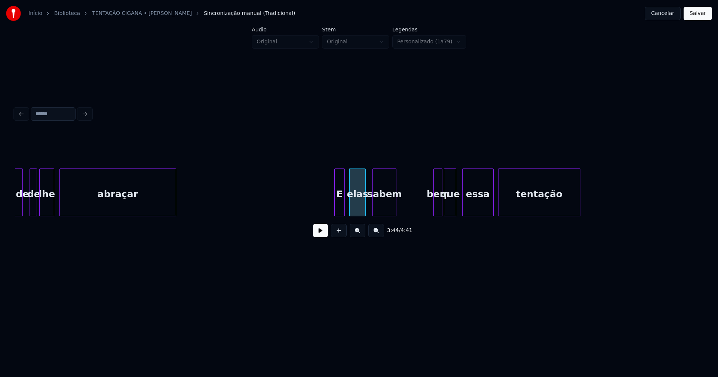
click at [387, 224] on div "3:44 / 4:41" at bounding box center [359, 188] width 688 height 114
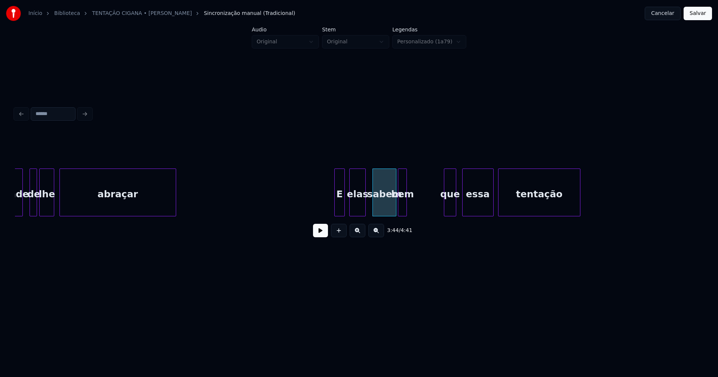
click at [403, 221] on div "3:44 / 4:41" at bounding box center [359, 188] width 688 height 114
click at [321, 236] on button at bounding box center [320, 230] width 15 height 13
click at [413, 226] on div "3:48 / 4:41" at bounding box center [359, 188] width 688 height 114
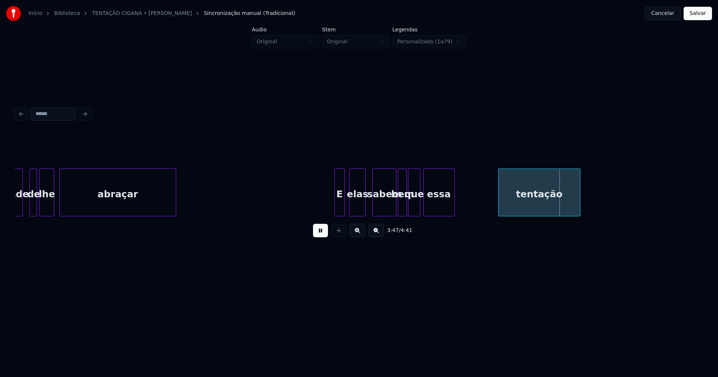
click at [439, 220] on div "3:47 / 4:41" at bounding box center [359, 188] width 688 height 114
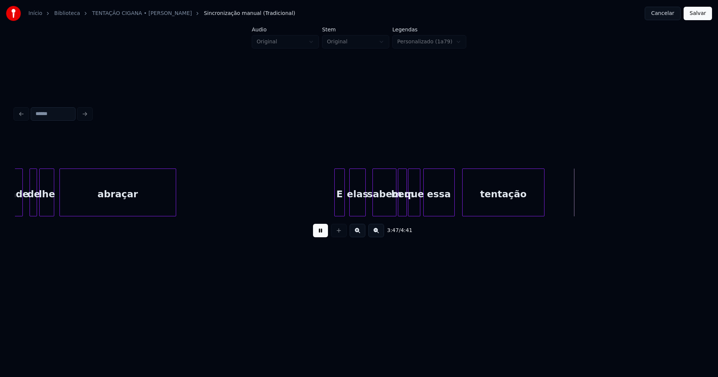
click at [477, 216] on div "vontade de lhe abraçar E elas sabem bem que essa tentação" at bounding box center [359, 193] width 688 height 48
click at [319, 235] on button at bounding box center [320, 230] width 15 height 13
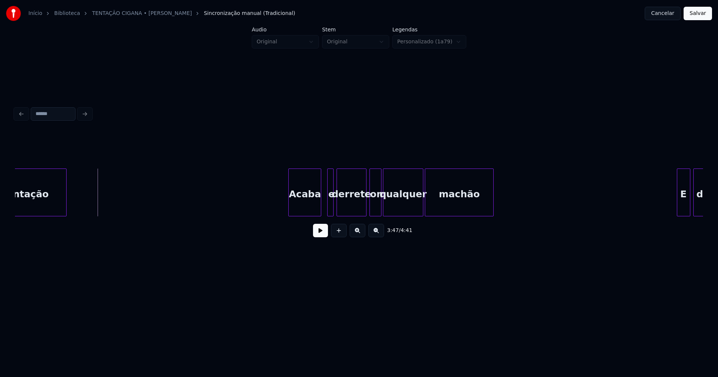
scroll to position [0, 16939]
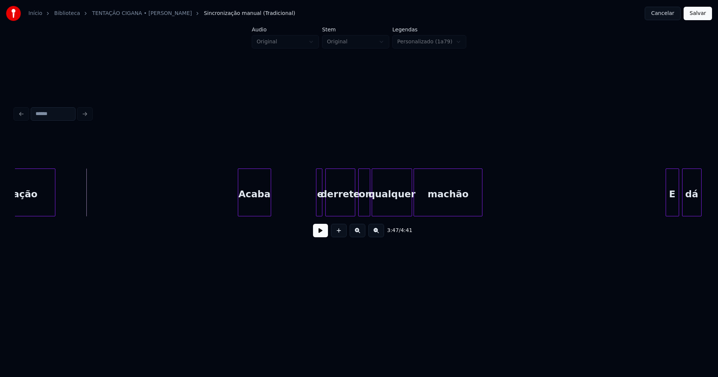
click at [254, 212] on div "Acaba" at bounding box center [254, 194] width 32 height 51
click at [276, 224] on div "3:49 / 4:41" at bounding box center [359, 188] width 688 height 114
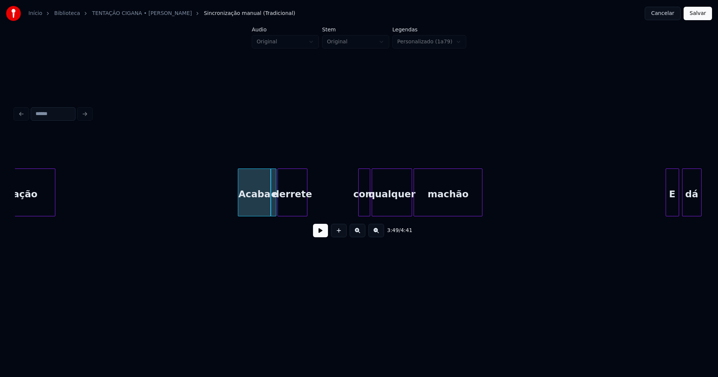
click at [298, 222] on div "3:49 / 4:41" at bounding box center [359, 188] width 688 height 114
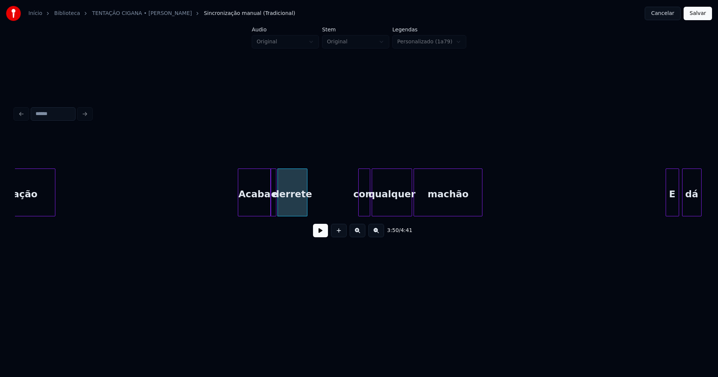
drag, startPoint x: 187, startPoint y: 206, endPoint x: 190, endPoint y: 205, distance: 3.8
drag, startPoint x: 320, startPoint y: 235, endPoint x: 430, endPoint y: 233, distance: 110.7
click at [320, 235] on button at bounding box center [320, 230] width 15 height 13
click at [316, 207] on div at bounding box center [315, 192] width 2 height 47
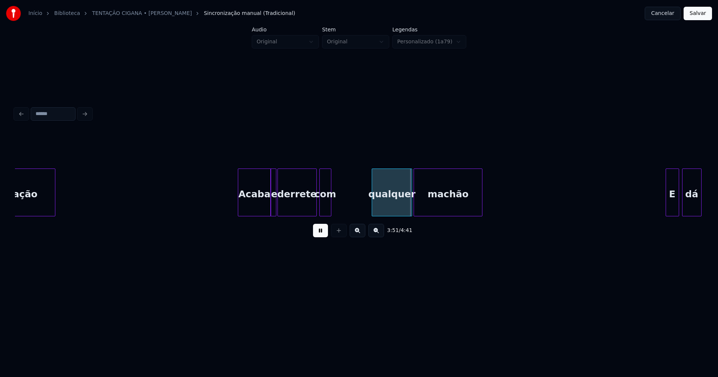
click at [326, 210] on div "com" at bounding box center [325, 194] width 11 height 51
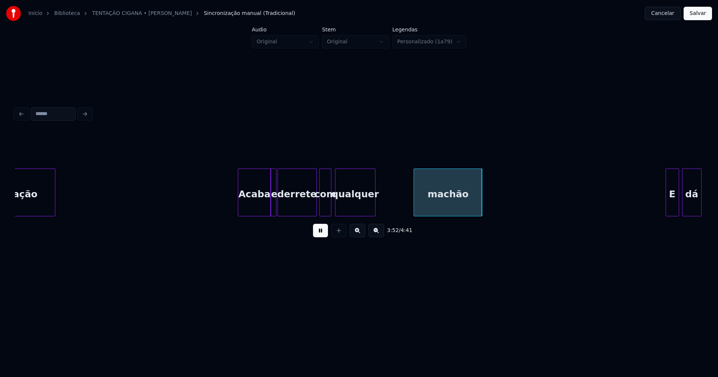
click at [356, 213] on div "qualquer" at bounding box center [355, 194] width 40 height 51
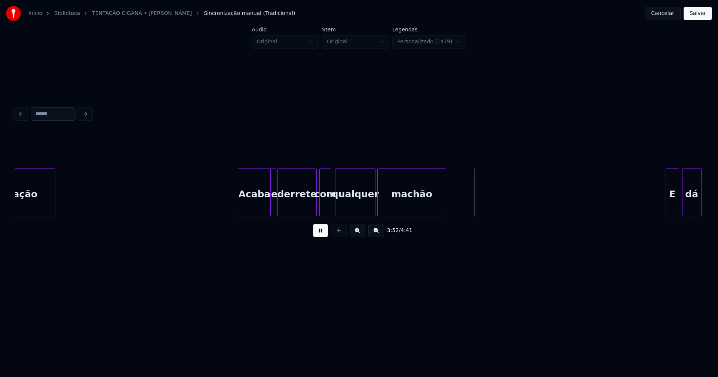
click at [387, 216] on div "tentação Acaba e derrete com qualquer machão E dá" at bounding box center [359, 193] width 688 height 48
drag, startPoint x: 318, startPoint y: 238, endPoint x: 369, endPoint y: 238, distance: 51.6
click at [318, 237] on button at bounding box center [320, 230] width 15 height 13
click at [309, 210] on div at bounding box center [309, 192] width 2 height 47
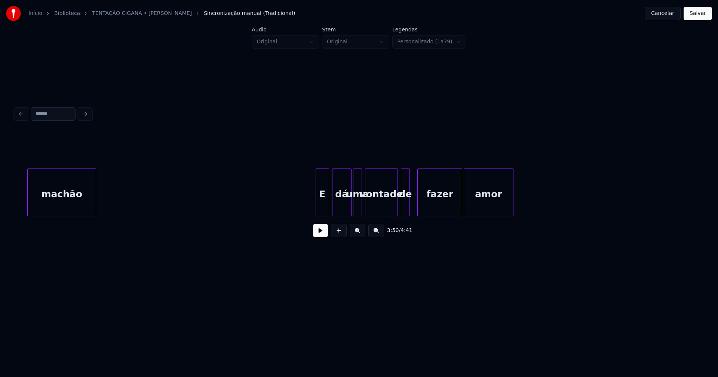
scroll to position [0, 17417]
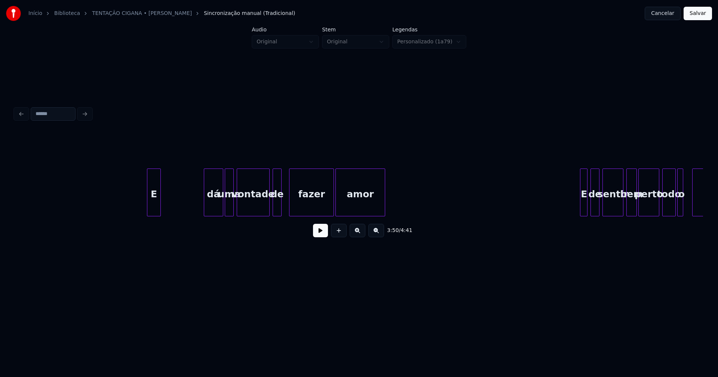
click at [154, 214] on div "E dá uma vontade de fazer amor E de sentir bem perto todo o seu" at bounding box center [359, 193] width 688 height 48
click at [163, 207] on div at bounding box center [161, 192] width 2 height 47
click at [174, 213] on div "E dá uma vontade de fazer amor E de sentir bem perto todo o seu" at bounding box center [359, 193] width 688 height 48
click at [191, 214] on div "E dá uma vontade de fazer amor E de sentir bem perto todo o seu" at bounding box center [359, 193] width 688 height 48
click at [218, 216] on div "E dá uma vontade de fazer amor E de sentir bem perto todo o seu" at bounding box center [359, 193] width 688 height 48
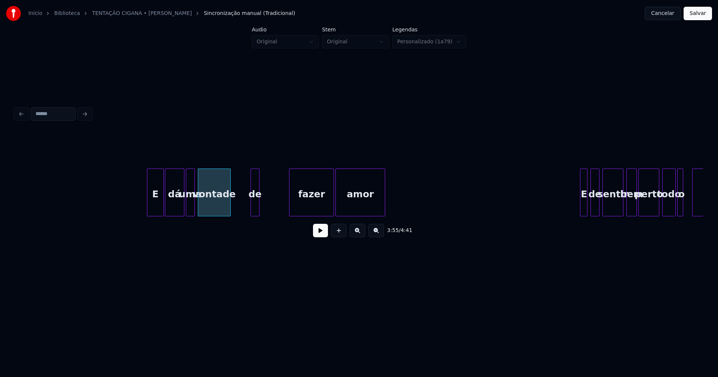
click at [255, 215] on div "E dá uma vontade de fazer amor E de sentir bem perto todo o seu" at bounding box center [359, 193] width 688 height 48
click at [263, 212] on div at bounding box center [263, 192] width 2 height 47
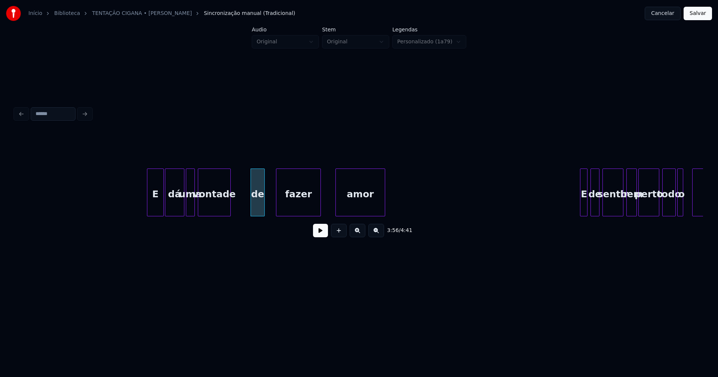
click at [289, 210] on div "fazer" at bounding box center [298, 194] width 44 height 51
click at [316, 234] on button at bounding box center [320, 230] width 15 height 13
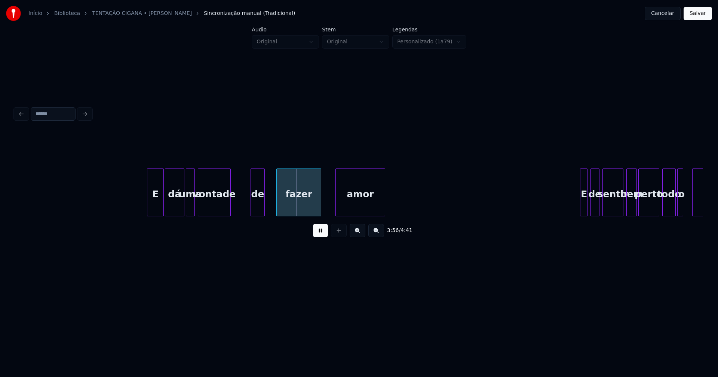
click at [325, 233] on button at bounding box center [320, 230] width 15 height 13
click at [243, 214] on div "E dá uma vontade de fazer amor E de sentir bem perto todo o seu" at bounding box center [359, 193] width 688 height 48
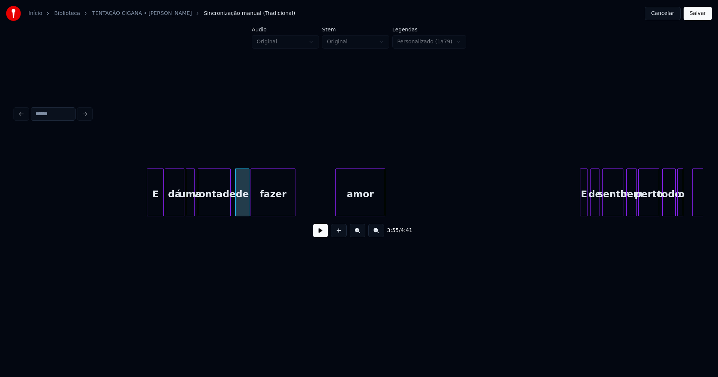
click at [264, 216] on div "E dá uma vontade de fazer amor E de sentir bem perto todo o seu" at bounding box center [359, 193] width 688 height 48
click at [291, 209] on div at bounding box center [290, 192] width 2 height 47
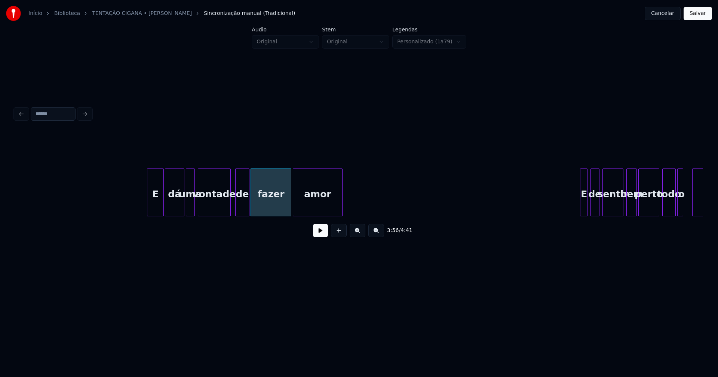
click at [299, 215] on div "E dá uma vontade de fazer amor E de sentir bem perto todo o seu" at bounding box center [359, 193] width 688 height 48
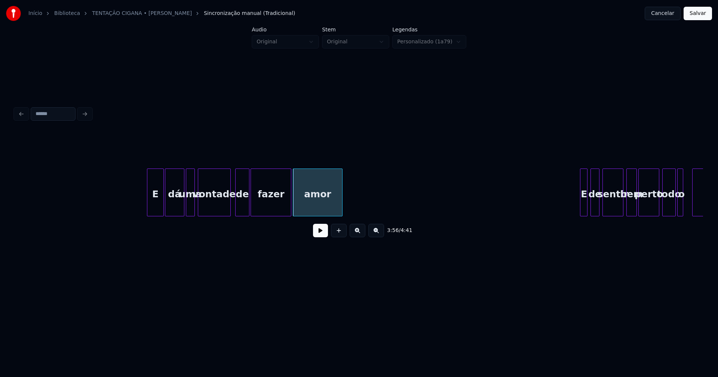
drag, startPoint x: 139, startPoint y: 200, endPoint x: 267, endPoint y: 242, distance: 135.4
click at [322, 237] on button at bounding box center [320, 230] width 15 height 13
drag, startPoint x: 320, startPoint y: 238, endPoint x: 323, endPoint y: 236, distance: 4.0
click at [320, 237] on button at bounding box center [320, 230] width 15 height 13
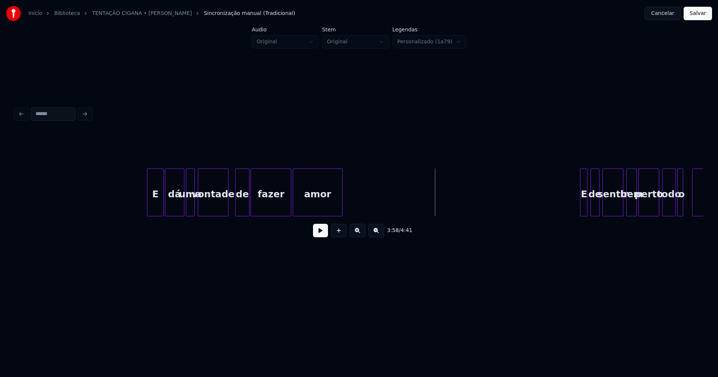
click at [227, 205] on div at bounding box center [227, 192] width 2 height 47
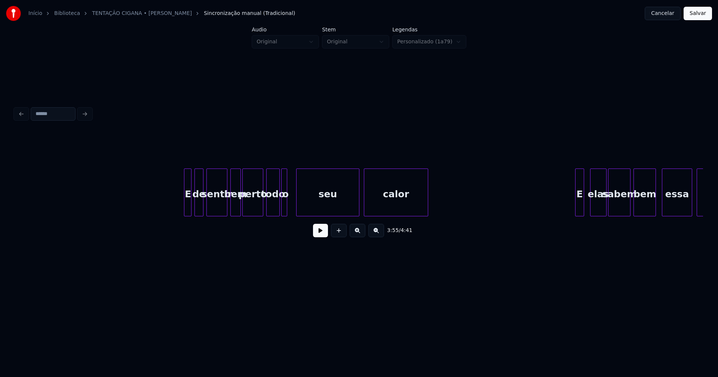
scroll to position [0, 17825]
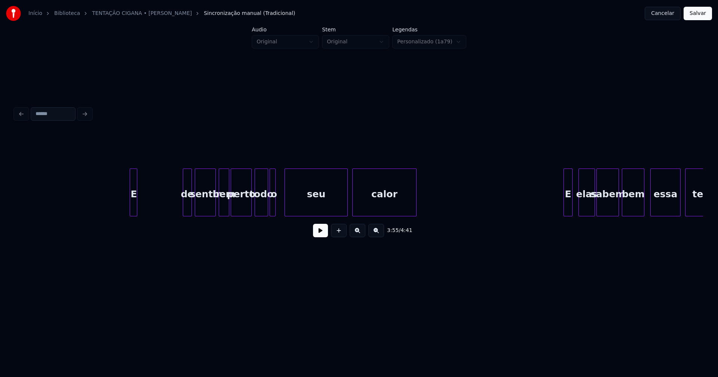
click at [133, 214] on div "E de sentir bem perto todo o seu calor E elas sabem bem essa tentação" at bounding box center [359, 193] width 688 height 48
click at [137, 207] on div "E" at bounding box center [133, 194] width 7 height 51
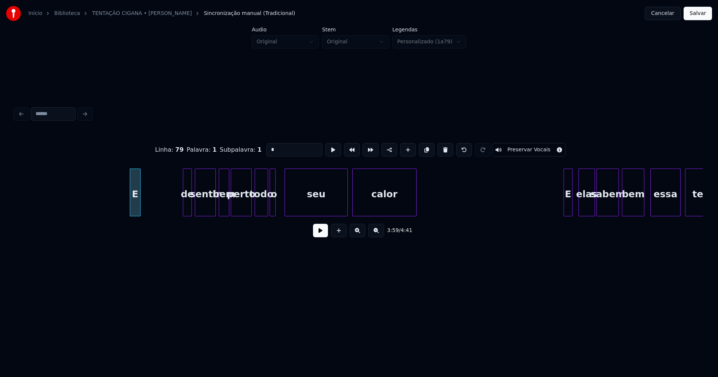
click at [139, 211] on div at bounding box center [139, 192] width 2 height 47
click at [148, 214] on div "E de sentir bem perto todo o seu calor E elas sabem bem essa tentação" at bounding box center [359, 193] width 688 height 48
click at [165, 221] on div "Linha : 79 Palavra : 1 Subpalavra : 1 * Preservar Vocais 4:00 / 4:41" at bounding box center [359, 188] width 688 height 114
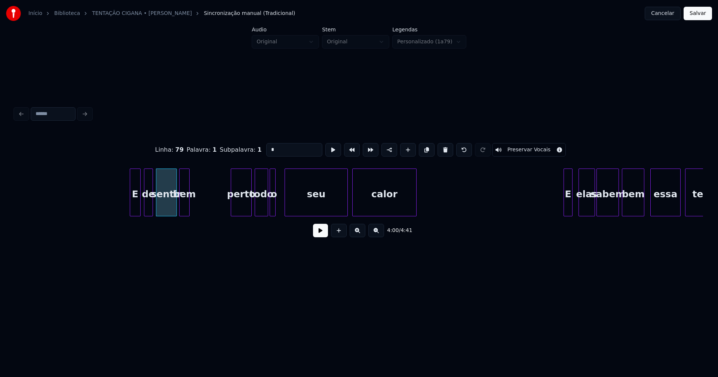
click at [185, 221] on div "Linha : 79 Palavra : 1 Subpalavra : 1 * Preservar Vocais 4:00 / 4:41" at bounding box center [359, 188] width 688 height 114
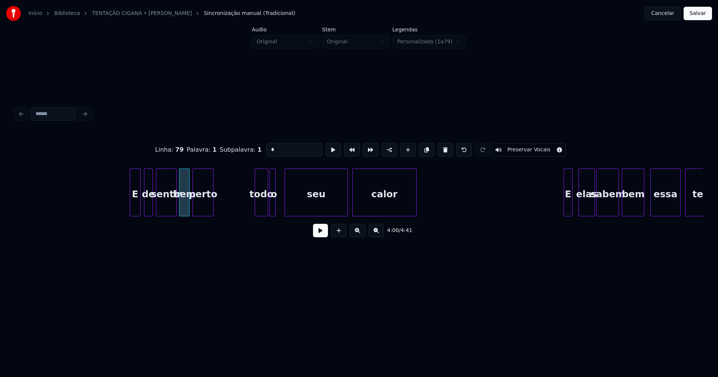
click at [204, 220] on div "Linha : 79 Palavra : 1 Subpalavra : 1 * Preservar Vocais 4:00 / 4:41" at bounding box center [359, 188] width 688 height 114
drag, startPoint x: 107, startPoint y: 198, endPoint x: 299, endPoint y: 250, distance: 199.3
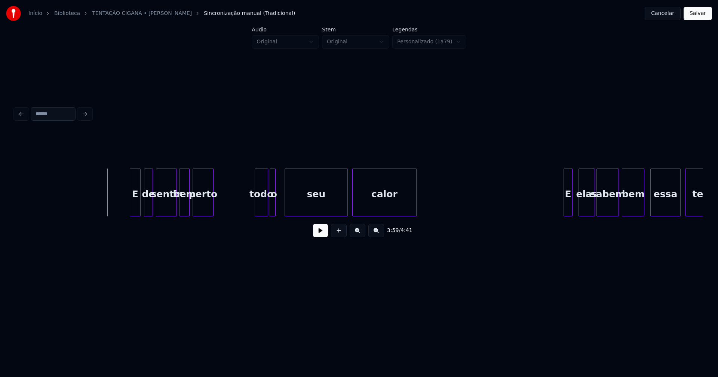
click at [317, 237] on button at bounding box center [320, 230] width 15 height 13
click at [318, 234] on button at bounding box center [320, 230] width 15 height 13
click at [221, 216] on div "E de sentir bem perto todo o seu calor E elas sabem bem essa tentação" at bounding box center [359, 193] width 688 height 48
click at [222, 211] on div "todo" at bounding box center [222, 194] width 13 height 51
click at [276, 209] on div at bounding box center [277, 192] width 2 height 47
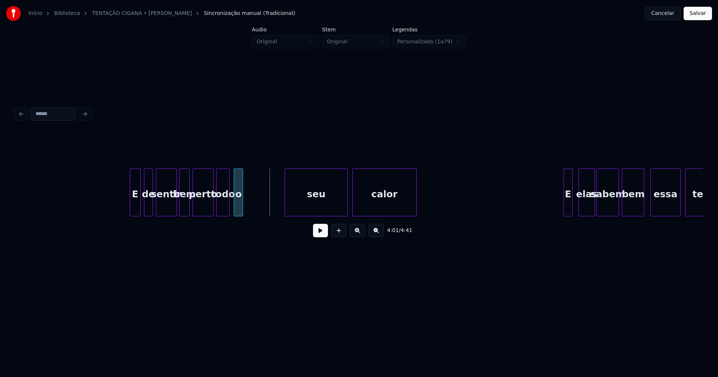
click at [238, 216] on div "E de sentir bem perto todo o seu calor E elas sabem bem essa tentação" at bounding box center [359, 193] width 688 height 48
drag, startPoint x: 111, startPoint y: 197, endPoint x: 294, endPoint y: 246, distance: 189.4
click at [319, 234] on button at bounding box center [320, 230] width 15 height 13
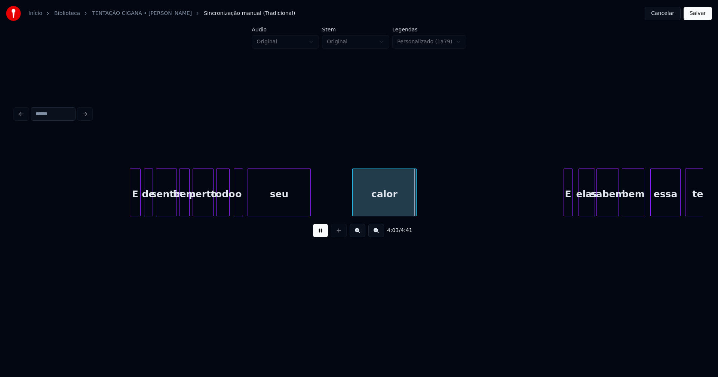
click at [279, 221] on div "4:03 / 4:41" at bounding box center [359, 188] width 688 height 114
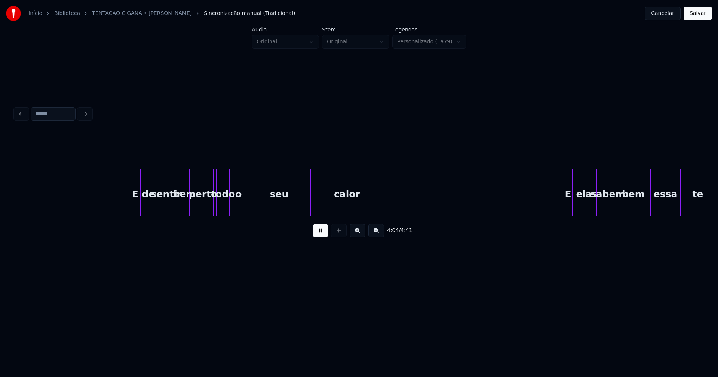
click at [335, 216] on div "E de sentir bem perto todo o seu calor E elas sabem bem essa tentação" at bounding box center [359, 193] width 688 height 48
drag, startPoint x: 318, startPoint y: 235, endPoint x: 322, endPoint y: 234, distance: 4.3
click at [319, 235] on button at bounding box center [320, 230] width 15 height 13
click at [209, 205] on div at bounding box center [209, 192] width 2 height 47
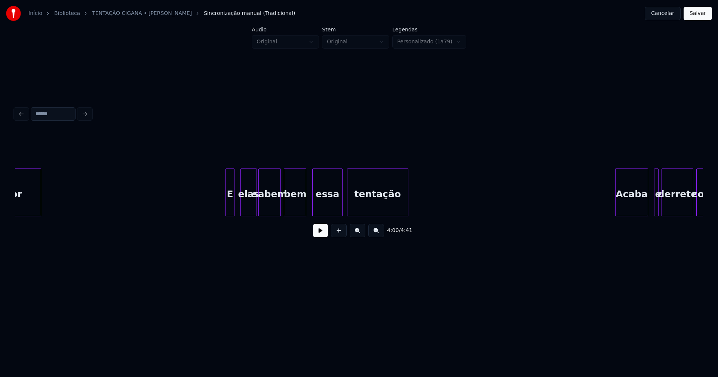
scroll to position [0, 18070]
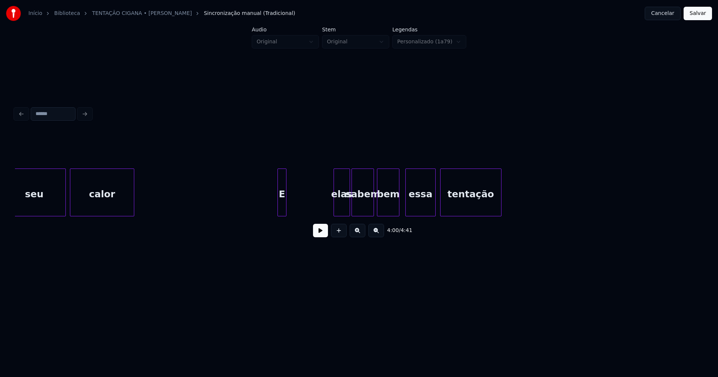
click at [282, 220] on div "4:00 / 4:41" at bounding box center [359, 188] width 688 height 114
click at [298, 220] on div "4:05 / 4:41" at bounding box center [359, 188] width 688 height 114
click at [300, 213] on div "calor E elas sabem bem essa tentação seu" at bounding box center [359, 193] width 688 height 48
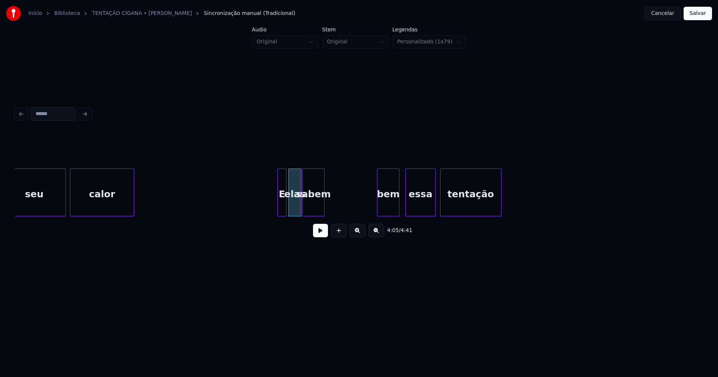
click at [318, 216] on div "calor E elas sabem bem essa tentação seu" at bounding box center [359, 193] width 688 height 48
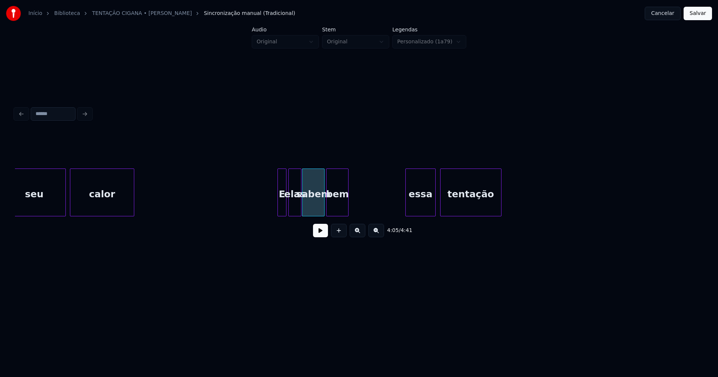
click at [333, 220] on div "4:05 / 4:41" at bounding box center [359, 188] width 688 height 114
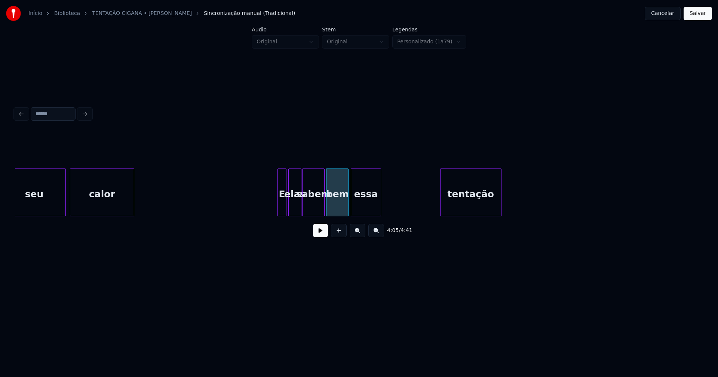
click at [369, 216] on div "calor E elas sabem bem essa tentação seu" at bounding box center [359, 193] width 688 height 48
drag, startPoint x: 260, startPoint y: 196, endPoint x: 329, endPoint y: 246, distance: 84.8
click at [321, 236] on button at bounding box center [320, 230] width 15 height 13
click at [320, 236] on button at bounding box center [320, 230] width 15 height 13
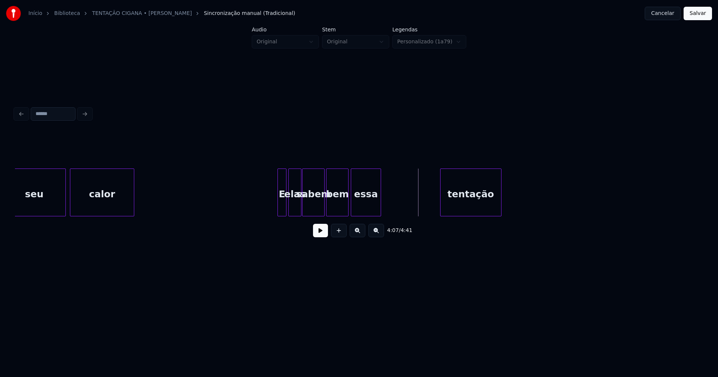
click at [321, 237] on button at bounding box center [320, 230] width 15 height 13
click at [402, 221] on div "4:07 / 4:41" at bounding box center [359, 188] width 688 height 114
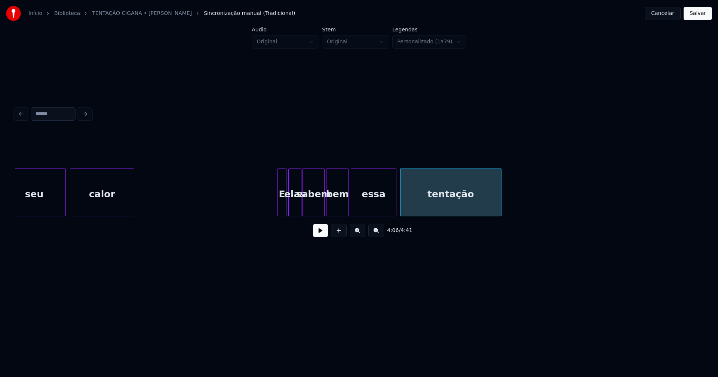
click at [394, 213] on div at bounding box center [395, 192] width 2 height 47
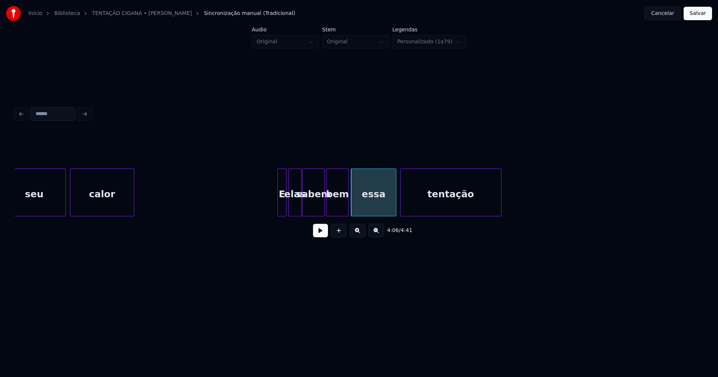
click at [373, 204] on div "essa" at bounding box center [373, 194] width 44 height 51
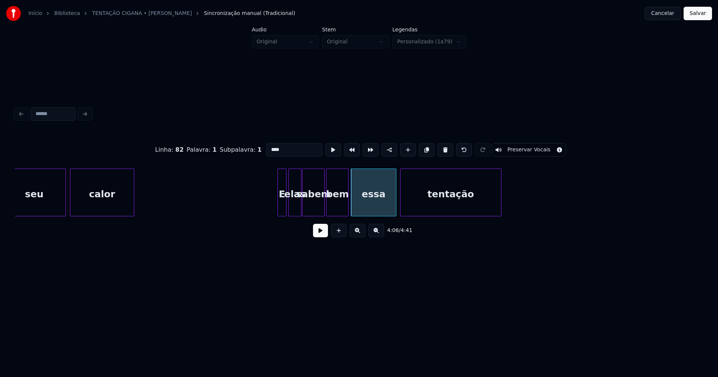
click at [266, 147] on input "****" at bounding box center [294, 149] width 56 height 13
click at [396, 211] on div at bounding box center [397, 192] width 2 height 47
type input "********"
click at [319, 234] on button at bounding box center [320, 230] width 15 height 13
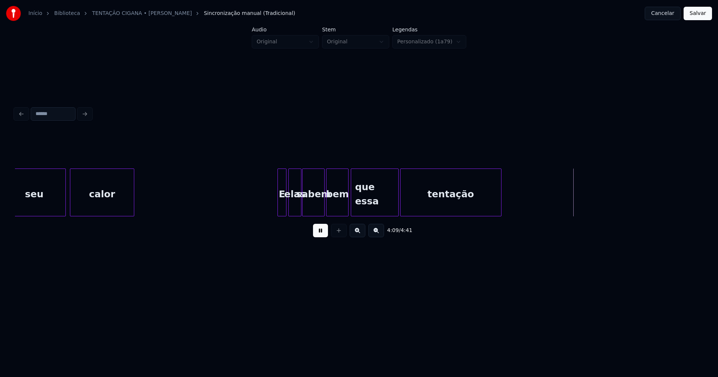
click at [321, 237] on button at bounding box center [320, 230] width 15 height 13
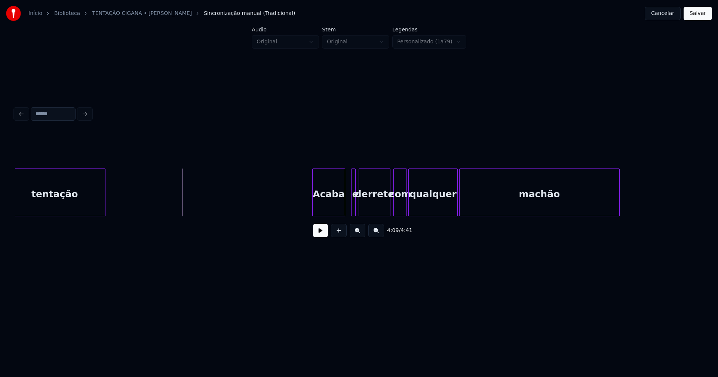
scroll to position [0, 18489]
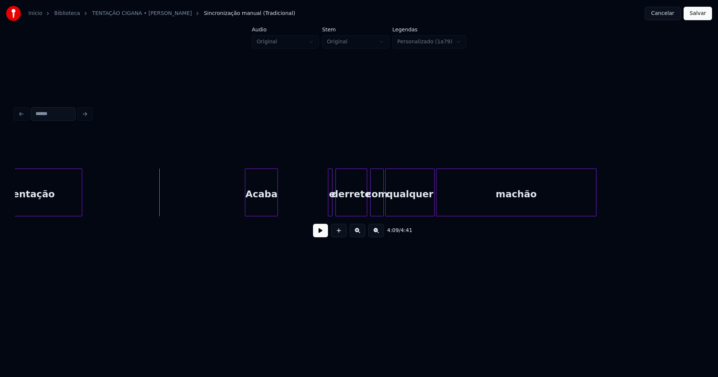
click at [262, 216] on div "tentação Acaba e derrete com qualquer machão" at bounding box center [359, 193] width 688 height 48
click at [272, 209] on div at bounding box center [271, 192] width 2 height 47
click at [325, 203] on div at bounding box center [326, 192] width 2 height 47
click at [287, 215] on div "tentação Acaba e derrete com qualquer machão" at bounding box center [359, 193] width 688 height 48
click at [277, 211] on div at bounding box center [278, 192] width 2 height 47
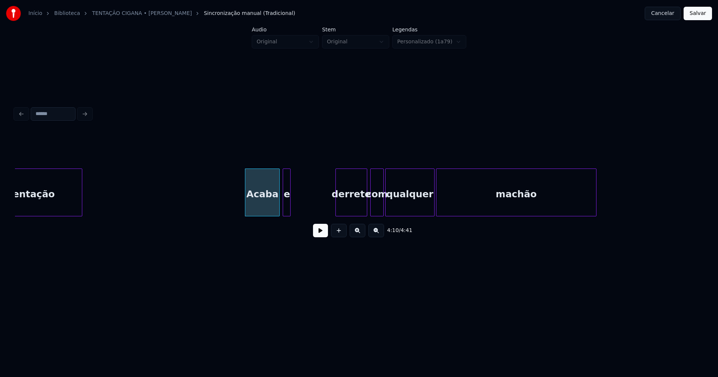
drag, startPoint x: 318, startPoint y: 233, endPoint x: 337, endPoint y: 240, distance: 20.3
click at [318, 233] on button at bounding box center [320, 230] width 15 height 13
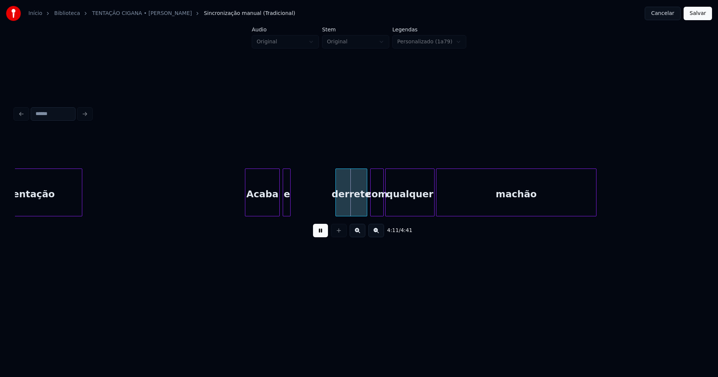
drag, startPoint x: 323, startPoint y: 235, endPoint x: 351, endPoint y: 209, distance: 37.8
click at [325, 233] on button at bounding box center [320, 230] width 15 height 13
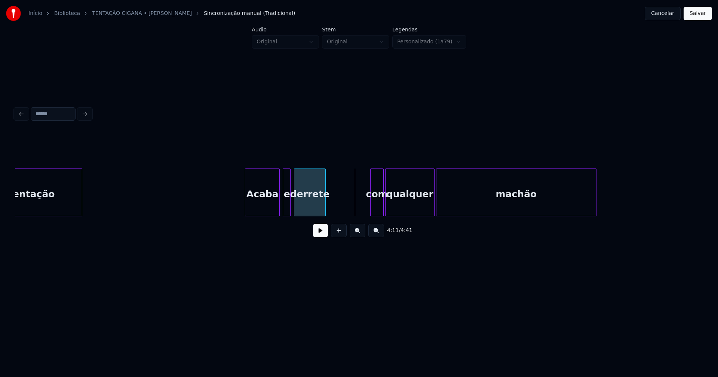
click at [309, 215] on div "tentação Acaba e derrete com qualquer machão" at bounding box center [359, 193] width 688 height 48
click at [323, 205] on div at bounding box center [323, 192] width 2 height 47
click at [308, 208] on div "derrete" at bounding box center [308, 194] width 29 height 51
click at [335, 216] on div "tentação Acaba e derrete com qualquer machão" at bounding box center [359, 193] width 688 height 48
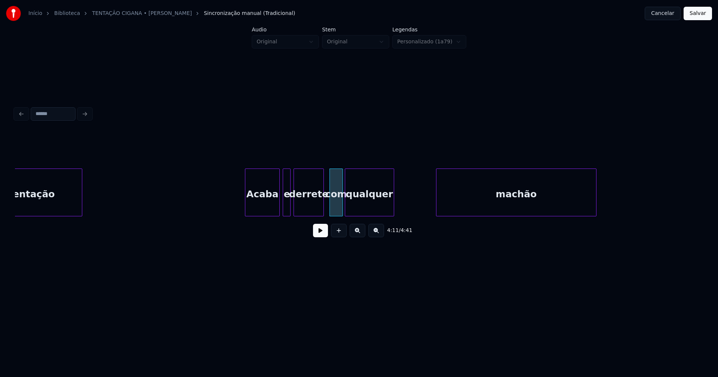
click at [377, 216] on div "tentação Acaba e derrete com qualquer machão" at bounding box center [359, 193] width 688 height 48
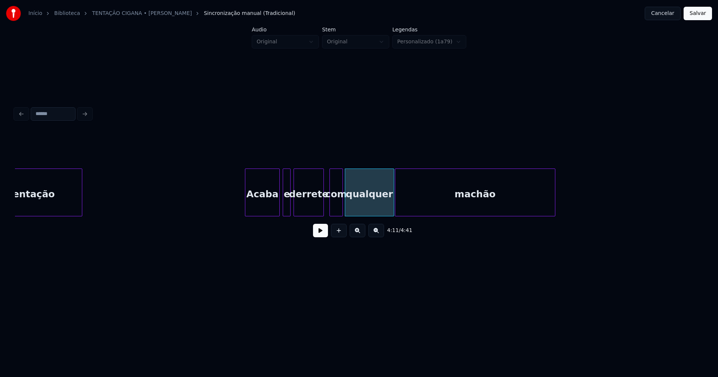
click at [416, 213] on div "tentação Acaba e derrete com qualquer machão" at bounding box center [359, 193] width 688 height 48
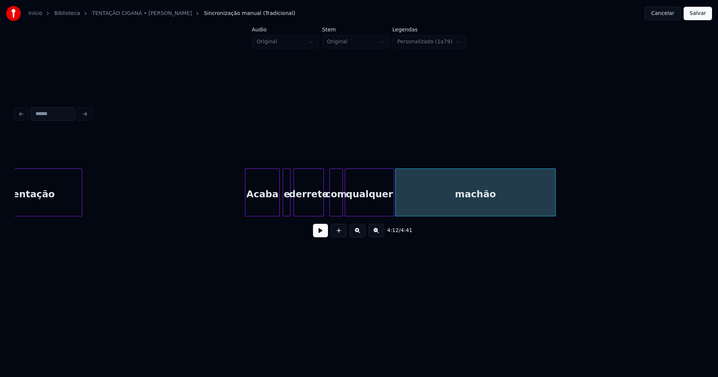
drag, startPoint x: 216, startPoint y: 198, endPoint x: 301, endPoint y: 236, distance: 92.7
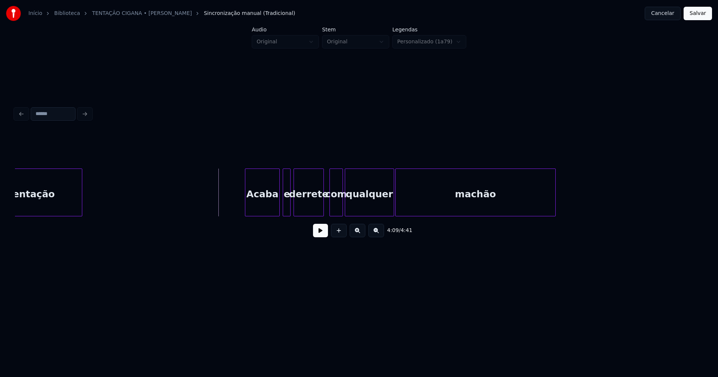
click at [321, 234] on button at bounding box center [320, 230] width 15 height 13
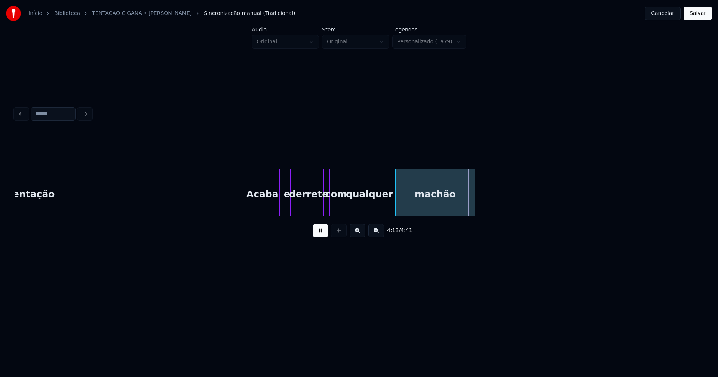
click at [474, 222] on div "4:13 / 4:41" at bounding box center [359, 188] width 688 height 114
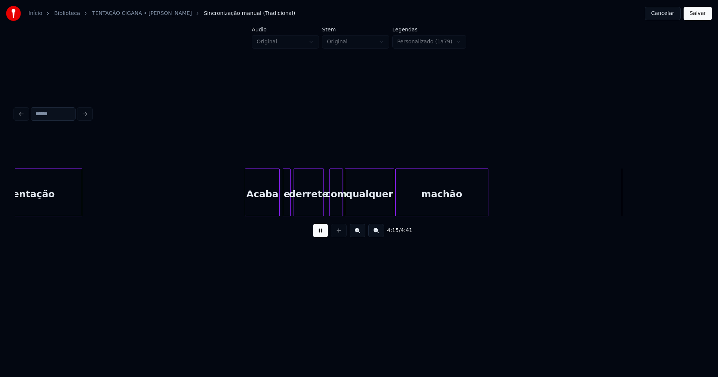
click at [487, 202] on div at bounding box center [487, 192] width 2 height 47
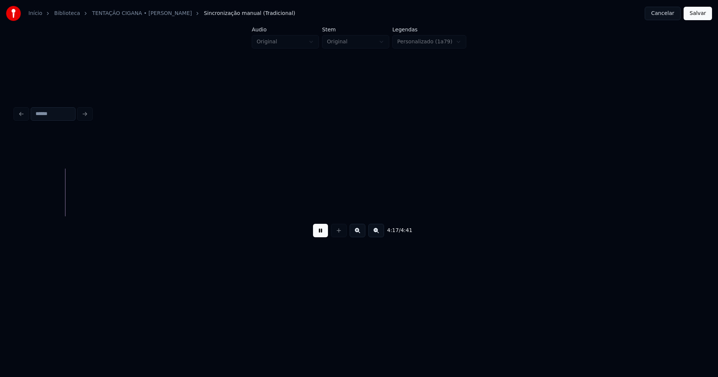
click at [321, 237] on button at bounding box center [320, 230] width 15 height 13
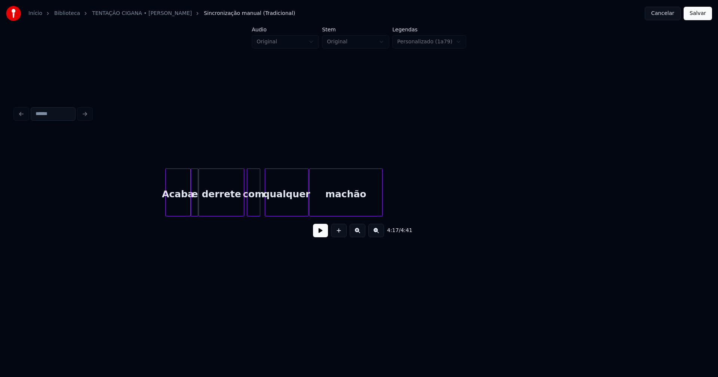
scroll to position [0, 12315]
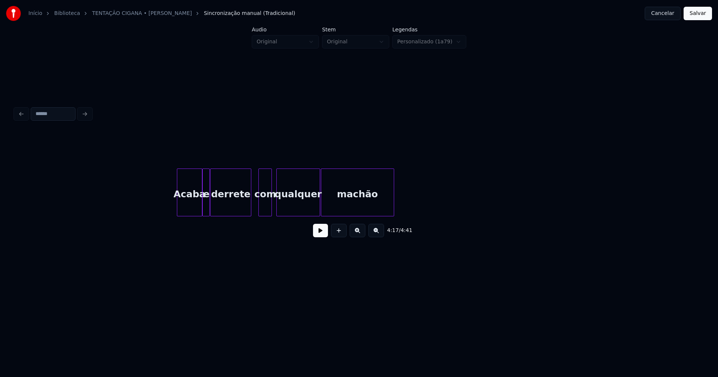
click at [250, 210] on div at bounding box center [250, 192] width 2 height 47
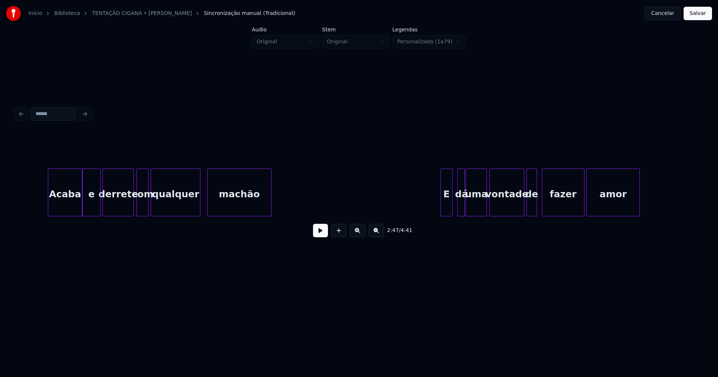
scroll to position [0, 10870]
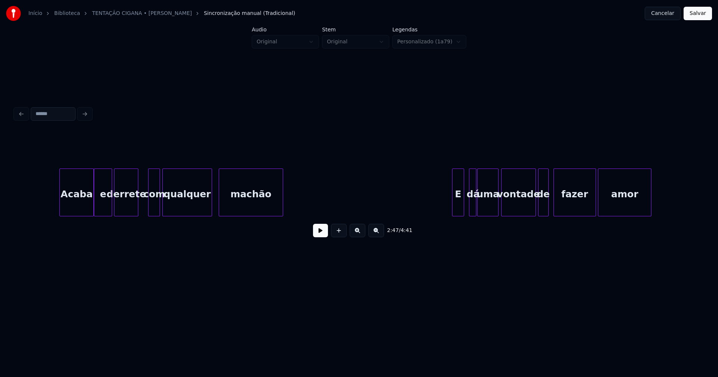
click at [138, 208] on div at bounding box center [137, 192] width 2 height 47
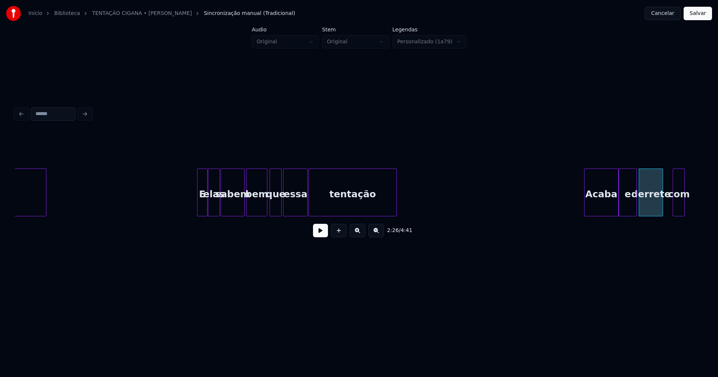
scroll to position [0, 10159]
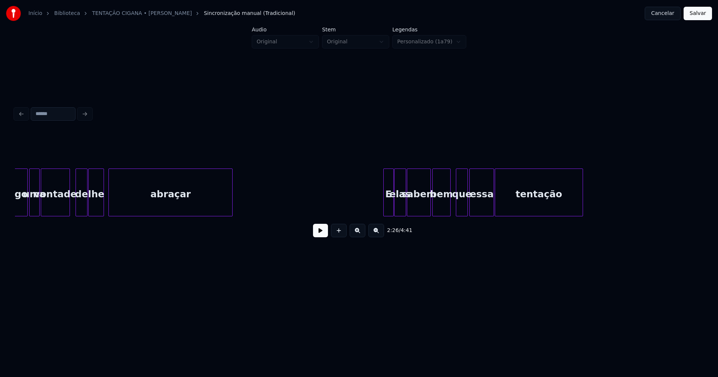
click at [449, 207] on div at bounding box center [449, 192] width 2 height 47
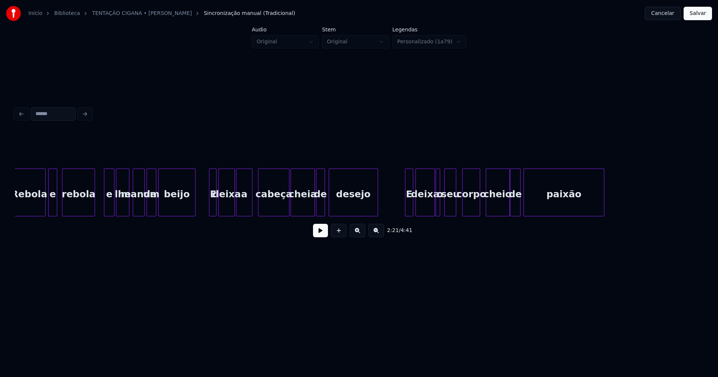
scroll to position [0, 8889]
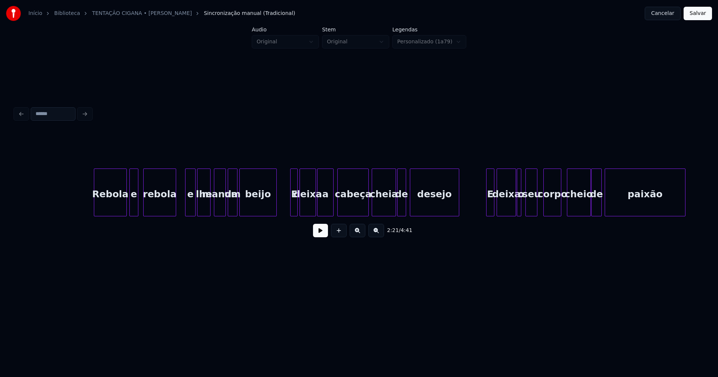
click at [354, 211] on div "cabeça" at bounding box center [353, 194] width 31 height 51
click at [366, 209] on div at bounding box center [366, 192] width 2 height 47
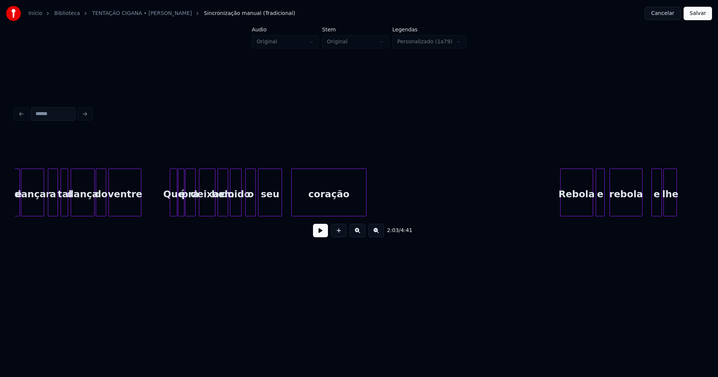
scroll to position [0, 8400]
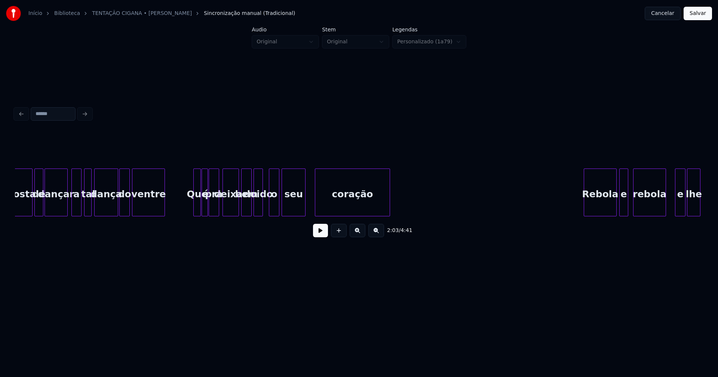
click at [262, 209] on div at bounding box center [261, 192] width 2 height 47
click at [249, 209] on div at bounding box center [249, 192] width 2 height 47
click at [253, 209] on div at bounding box center [254, 192] width 2 height 47
click at [272, 209] on div "o" at bounding box center [272, 194] width 10 height 51
click at [66, 204] on div at bounding box center [65, 192] width 2 height 47
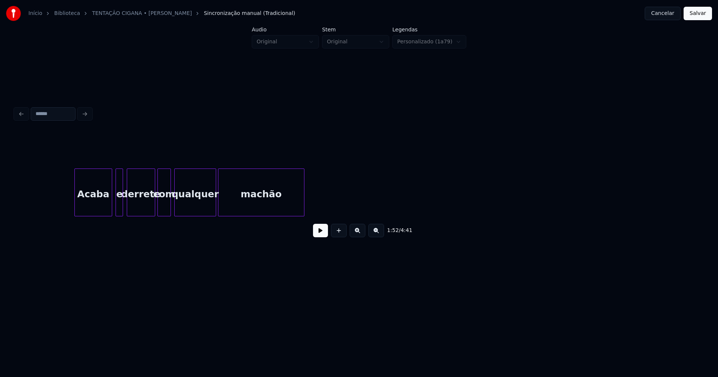
scroll to position [0, 6140]
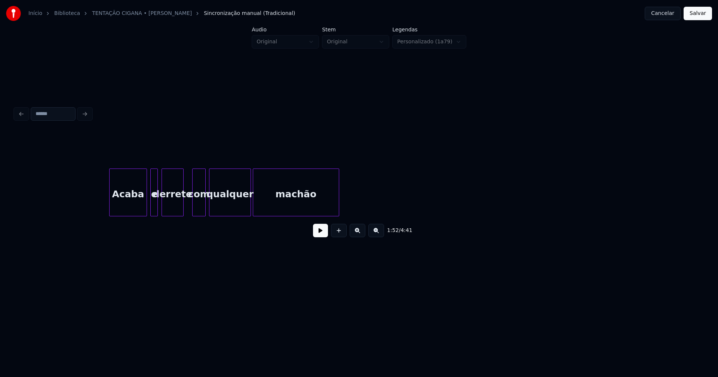
click at [183, 213] on div "derrete" at bounding box center [173, 193] width 22 height 48
click at [135, 209] on div at bounding box center [134, 192] width 2 height 47
click at [142, 210] on div "e" at bounding box center [142, 194] width 7 height 51
click at [149, 207] on div at bounding box center [148, 192] width 2 height 47
click at [153, 212] on div at bounding box center [153, 192] width 2 height 47
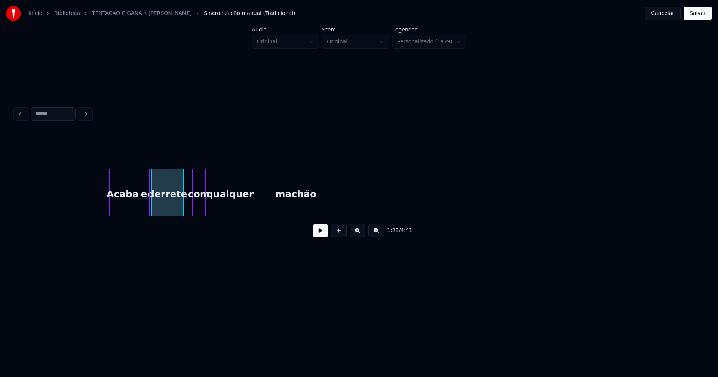
click at [323, 237] on button at bounding box center [320, 230] width 15 height 13
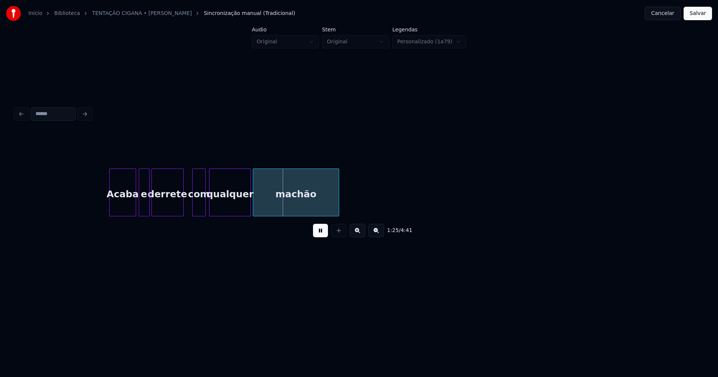
click at [327, 236] on button at bounding box center [320, 230] width 15 height 13
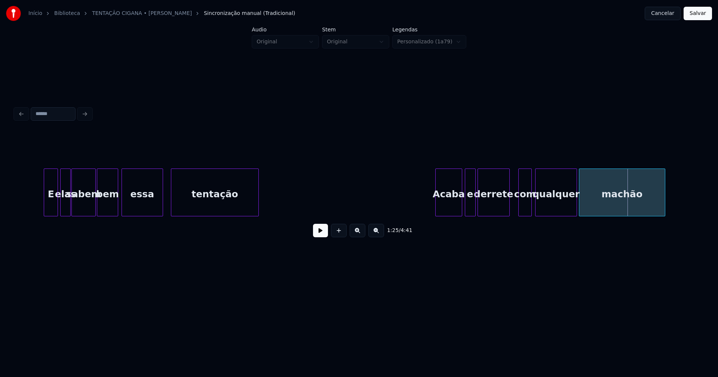
scroll to position [0, 5721]
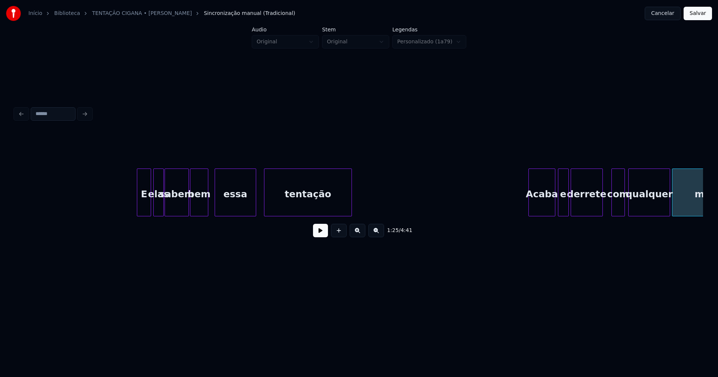
click at [206, 213] on div at bounding box center [207, 192] width 2 height 47
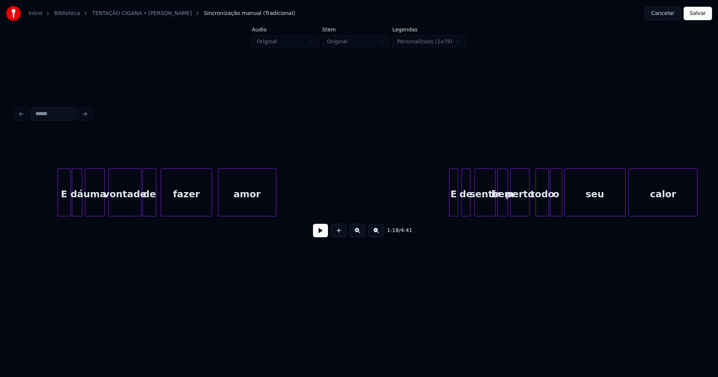
scroll to position [0, 4951]
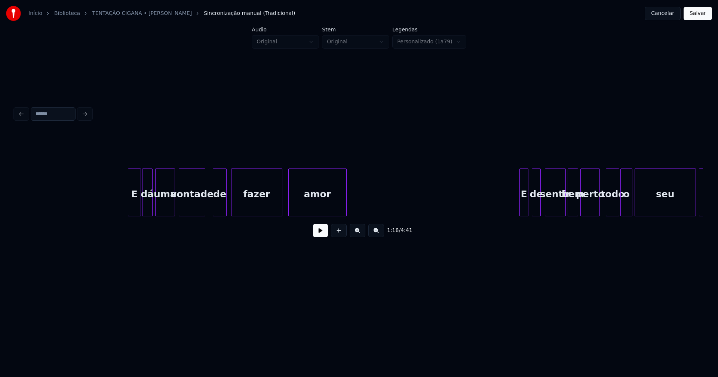
click at [203, 216] on div "calor seu todo o perto sentir bem E de amor fazer de vontade uma dá E" at bounding box center [359, 193] width 688 height 48
click at [178, 209] on div at bounding box center [179, 192] width 2 height 47
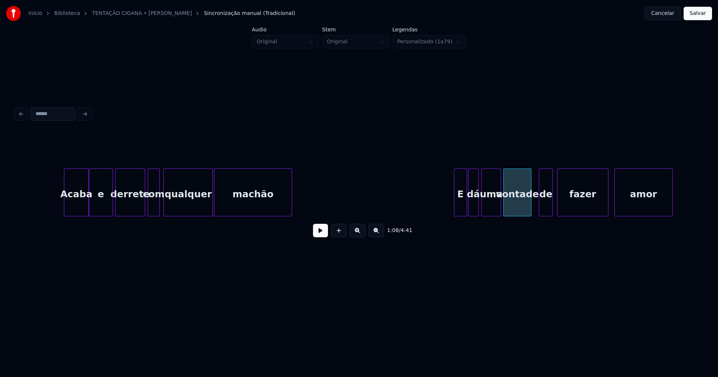
scroll to position [0, 4579]
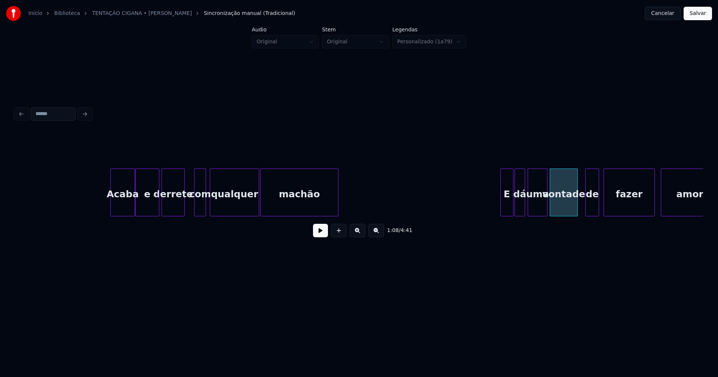
click at [183, 213] on div "amor fazer de vontade uma dá E machão qualquer com derrete e Acaba" at bounding box center [359, 193] width 688 height 48
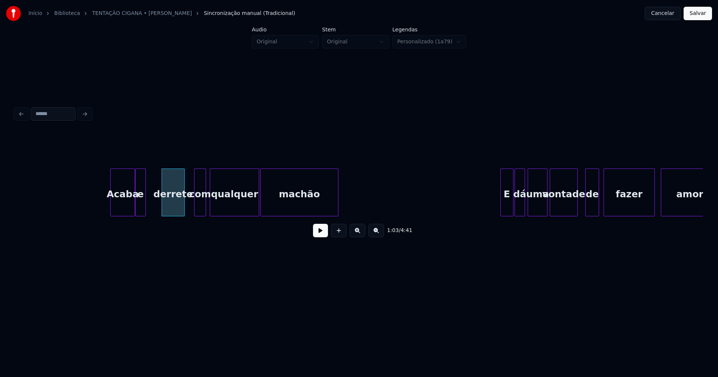
click at [144, 210] on div at bounding box center [144, 192] width 2 height 47
click at [154, 209] on div at bounding box center [154, 192] width 2 height 47
click at [144, 207] on div "e" at bounding box center [145, 194] width 10 height 51
click at [136, 209] on div at bounding box center [136, 192] width 2 height 47
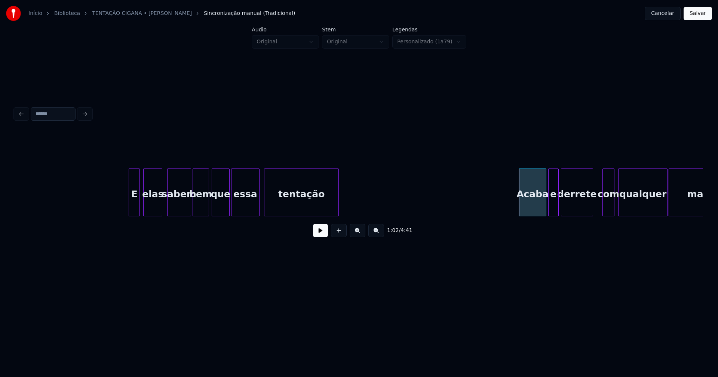
scroll to position [0, 4148]
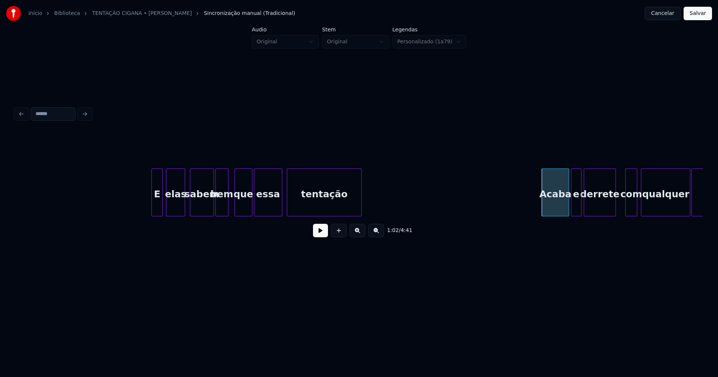
click at [226, 211] on div at bounding box center [227, 192] width 2 height 47
click at [241, 209] on div at bounding box center [241, 192] width 2 height 47
click at [231, 207] on div at bounding box center [231, 192] width 2 height 47
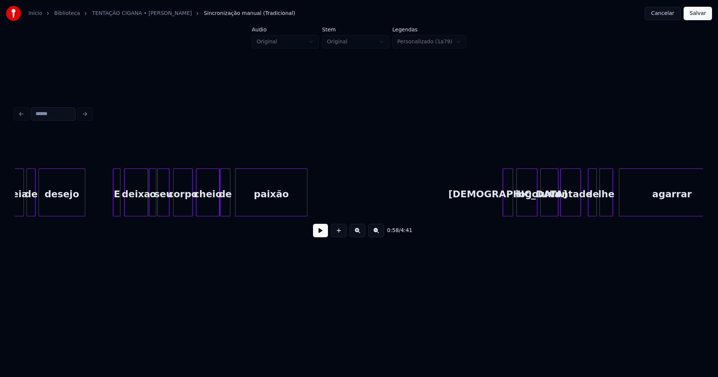
scroll to position [0, 3006]
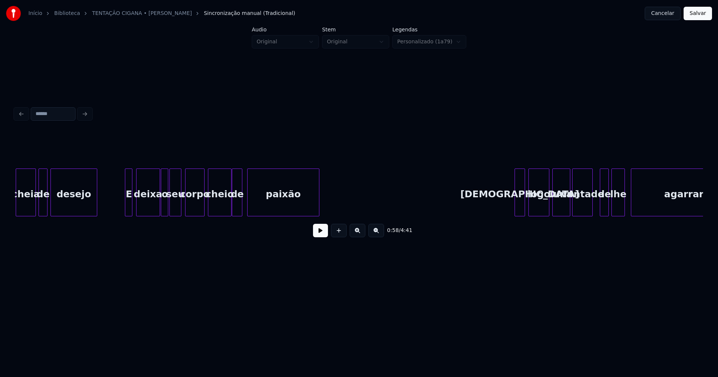
click at [197, 205] on div "corpo" at bounding box center [194, 194] width 19 height 51
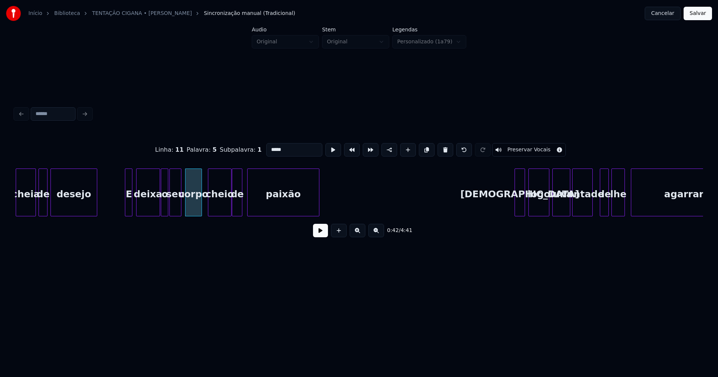
click at [201, 207] on div at bounding box center [200, 192] width 2 height 47
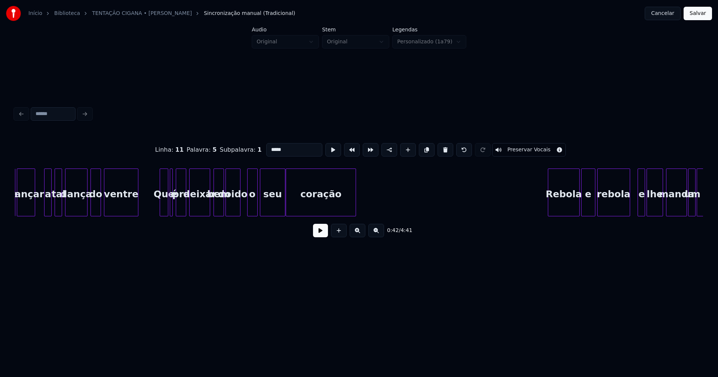
scroll to position [0, 2179]
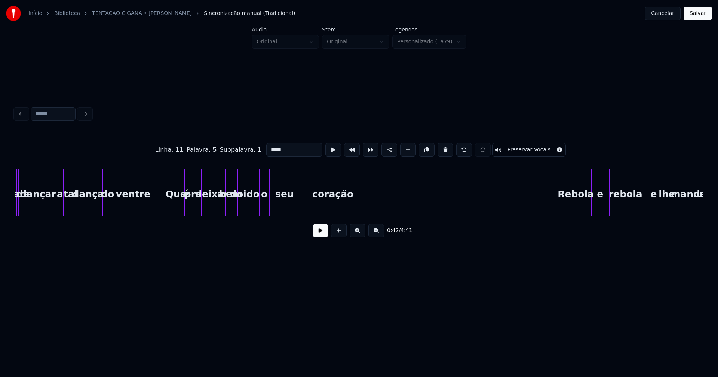
click at [699, 13] on button "Salvar" at bounding box center [697, 13] width 28 height 13
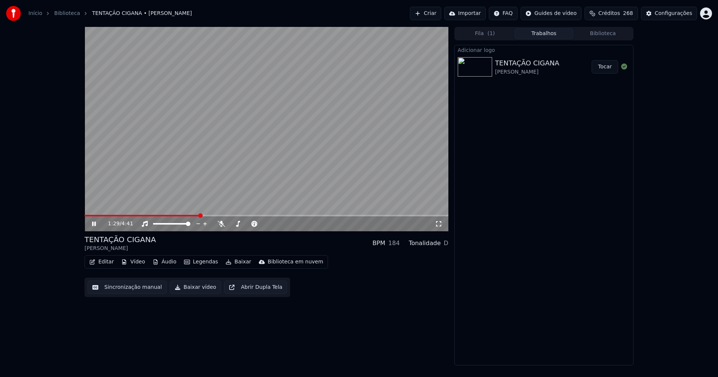
click at [200, 215] on span at bounding box center [266, 215] width 364 height 1
click at [439, 225] on icon at bounding box center [438, 224] width 7 height 6
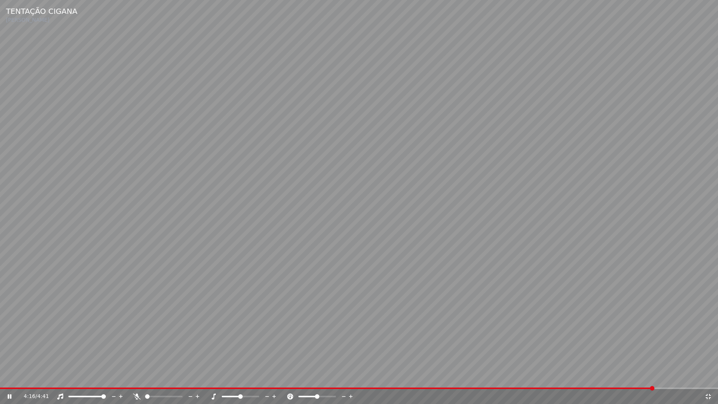
click at [707, 377] on div "4:16 / 4:41" at bounding box center [359, 396] width 712 height 7
click at [705, 377] on icon at bounding box center [707, 396] width 7 height 6
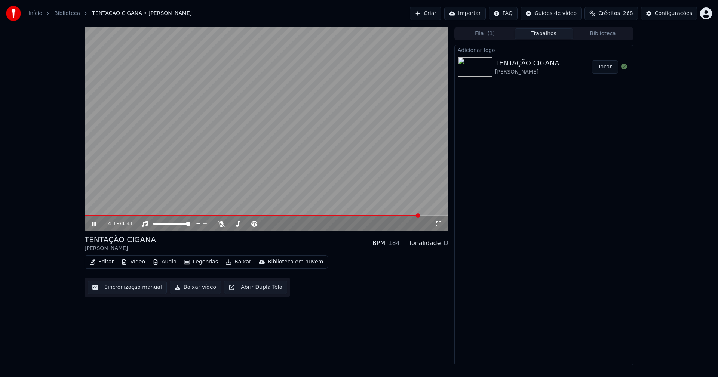
click at [92, 223] on icon at bounding box center [99, 224] width 18 height 6
click at [199, 292] on button "Baixar vídeo" at bounding box center [195, 287] width 51 height 13
click at [670, 14] on div "Configurações" at bounding box center [673, 13] width 37 height 7
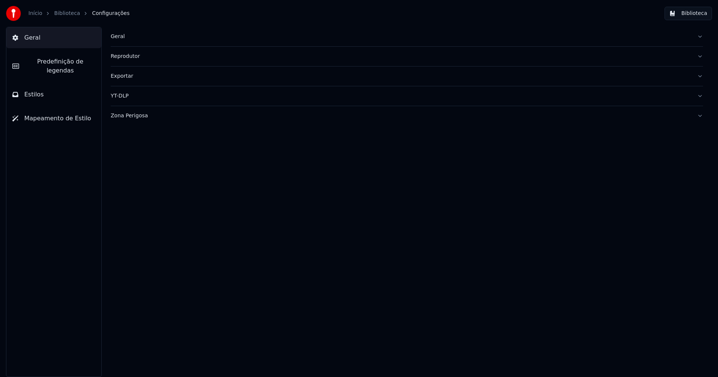
click at [119, 39] on div "Geral" at bounding box center [401, 36] width 580 height 7
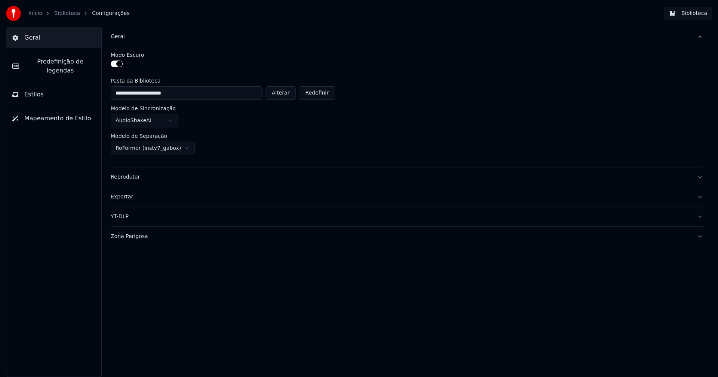
click at [286, 95] on button "Alterar" at bounding box center [280, 92] width 31 height 13
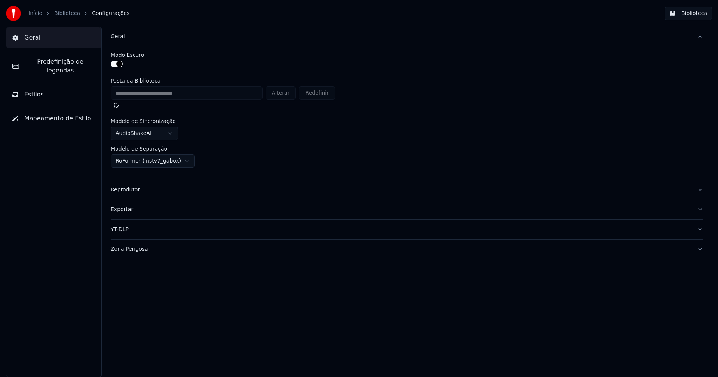
type input "**********"
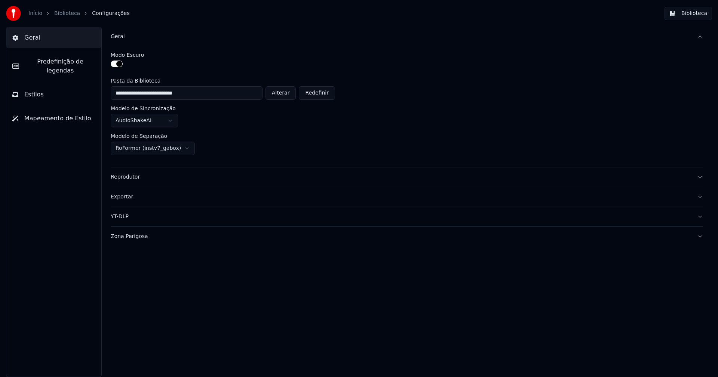
click at [692, 12] on button "Biblioteca" at bounding box center [687, 13] width 47 height 13
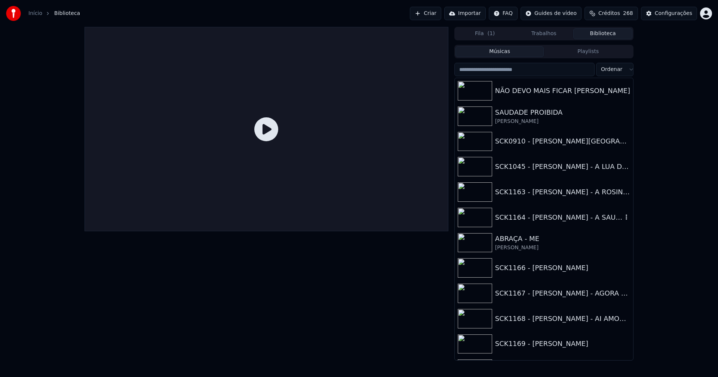
click at [578, 218] on div "SCK1164 - [PERSON_NAME] - A SAUDADE ACONTECEU 2016" at bounding box center [558, 217] width 127 height 10
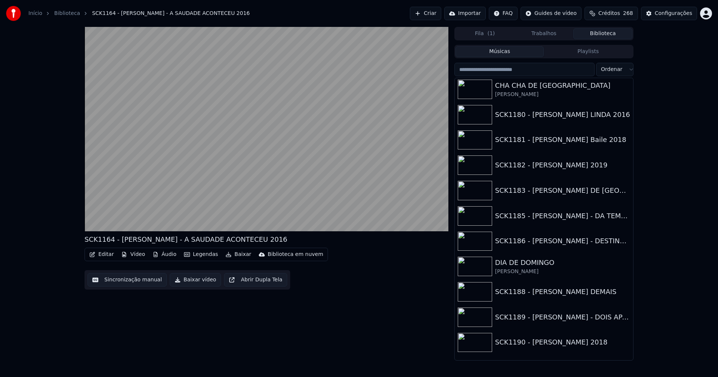
scroll to position [486, 0]
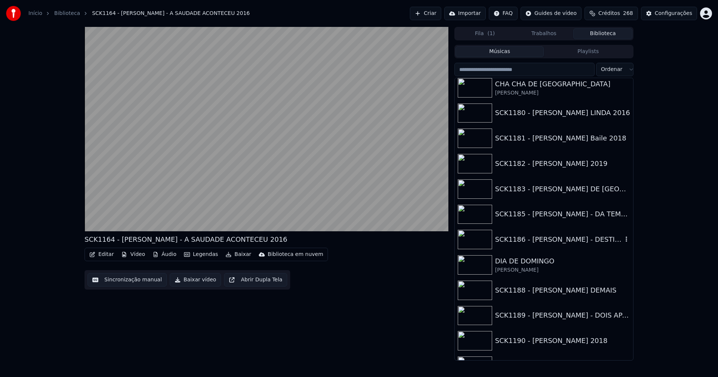
click at [566, 243] on div "SCK1186 - [PERSON_NAME] - DESTINO DA LUA" at bounding box center [558, 239] width 127 height 10
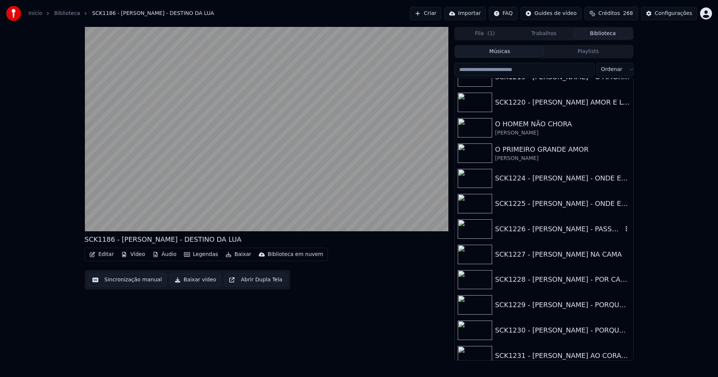
scroll to position [1458, 0]
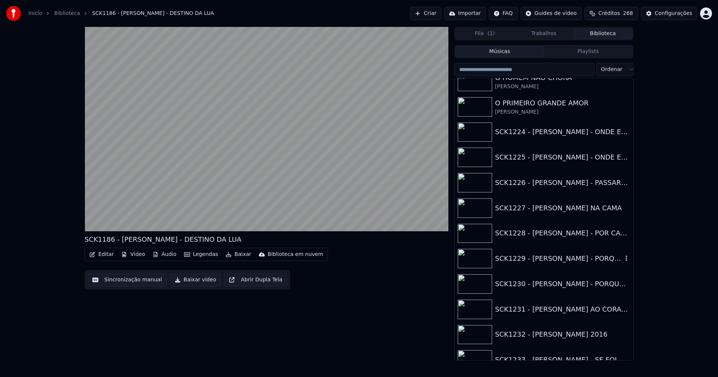
click at [586, 259] on div "SCK1229 - [PERSON_NAME] - PORQUE [PERSON_NAME]" at bounding box center [558, 258] width 127 height 10
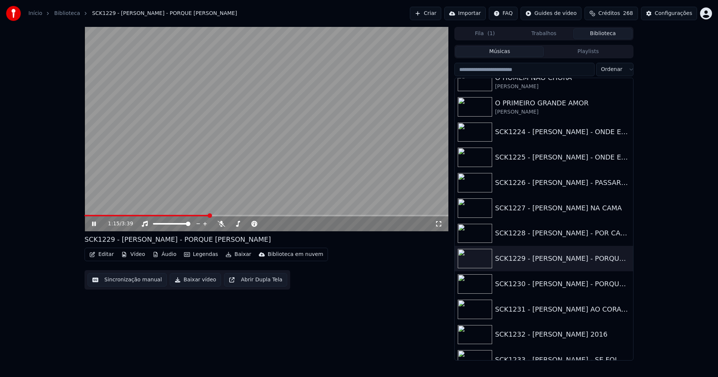
click at [93, 226] on icon at bounding box center [94, 224] width 4 height 4
click at [84, 216] on span at bounding box center [84, 215] width 0 height 1
click at [92, 225] on icon at bounding box center [94, 223] width 4 height 5
click at [94, 225] on icon at bounding box center [99, 224] width 18 height 6
click at [625, 258] on icon "button" at bounding box center [625, 258] width 1 height 5
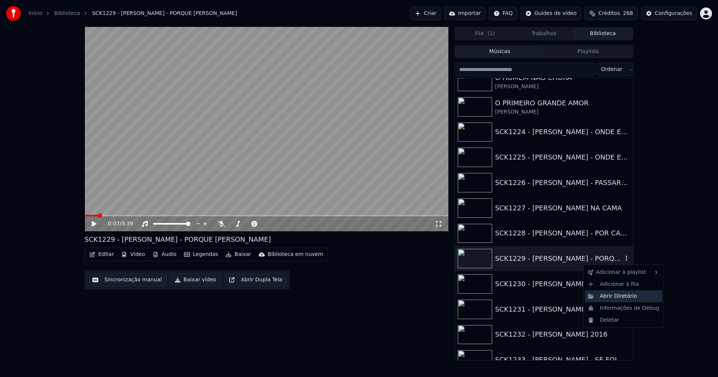
click at [618, 297] on div "Abrir Diretório" at bounding box center [623, 296] width 77 height 12
